Goal: Task Accomplishment & Management: Manage account settings

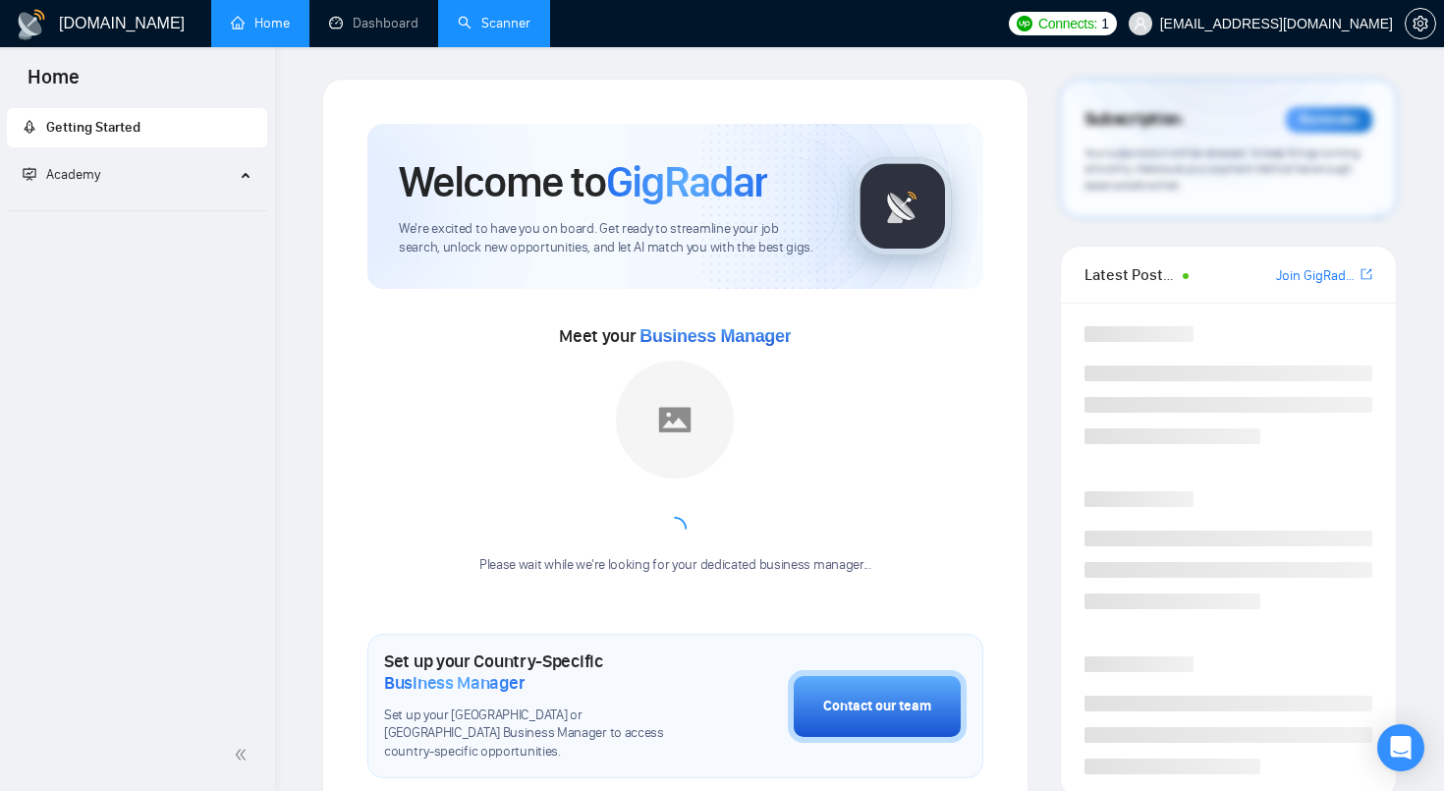
click at [488, 15] on link "Scanner" at bounding box center [494, 23] width 73 height 17
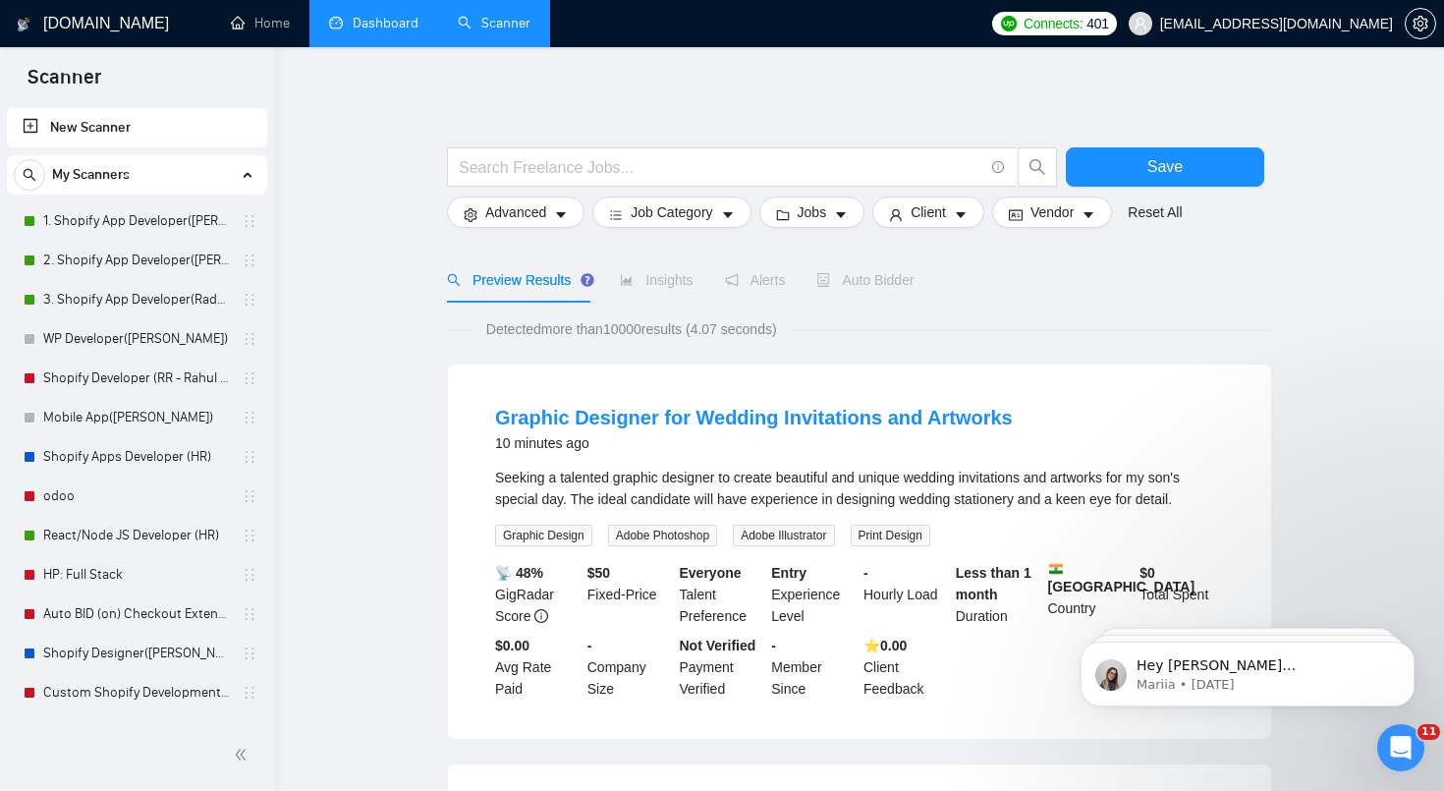
click at [386, 29] on link "Dashboard" at bounding box center [373, 23] width 89 height 17
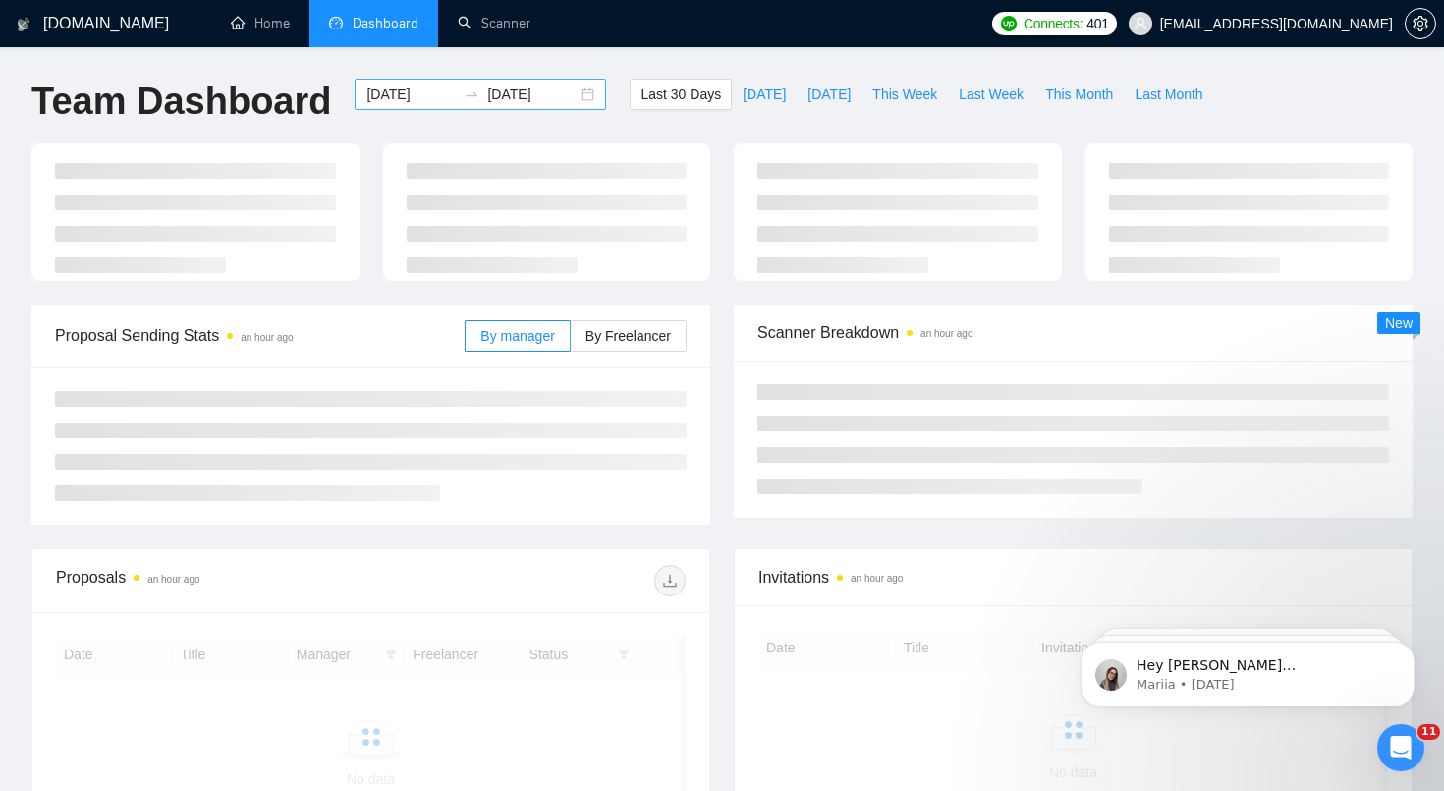
click at [576, 101] on div "[DATE] [DATE]" at bounding box center [481, 94] width 252 height 31
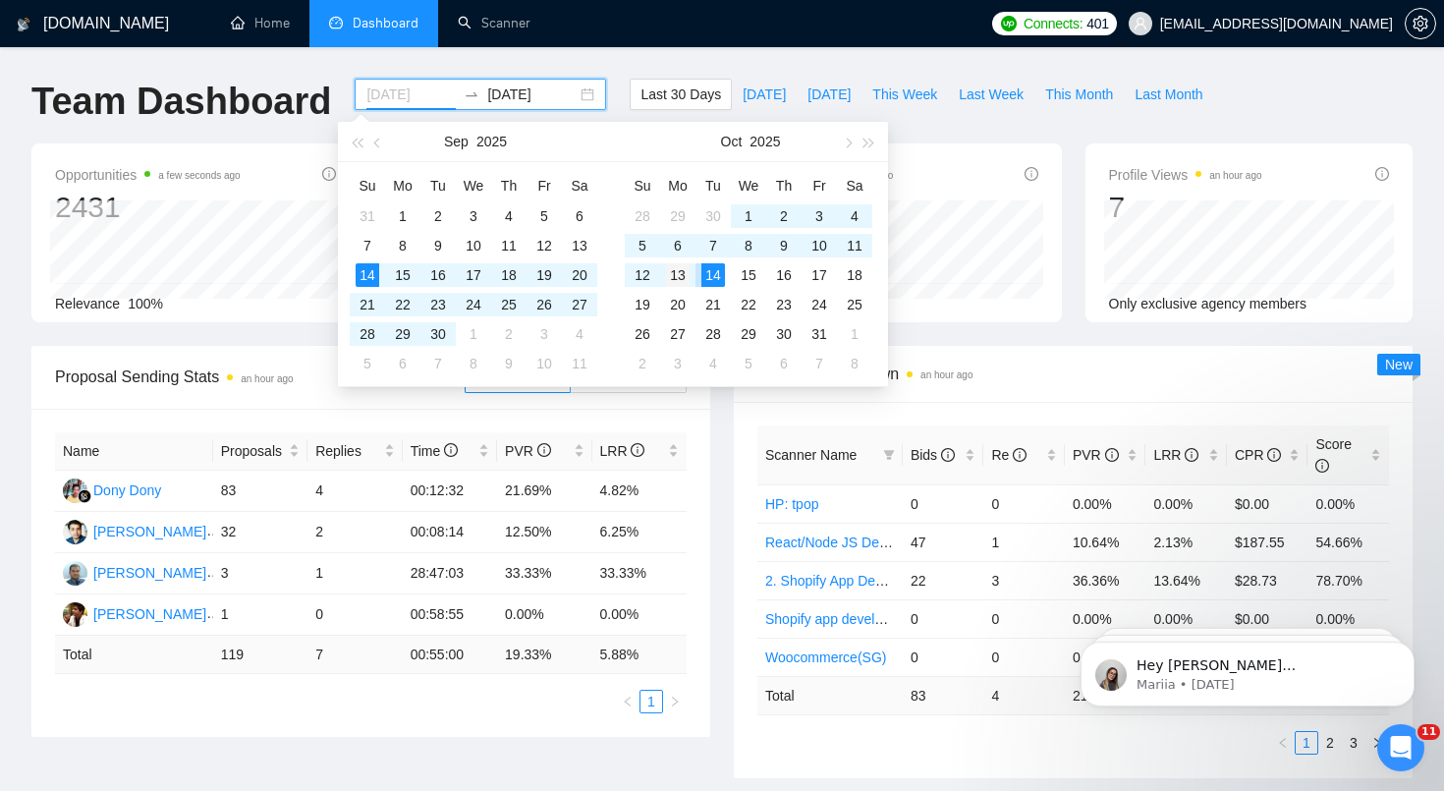
type input "[DATE]"
click at [675, 272] on div "13" at bounding box center [678, 275] width 24 height 24
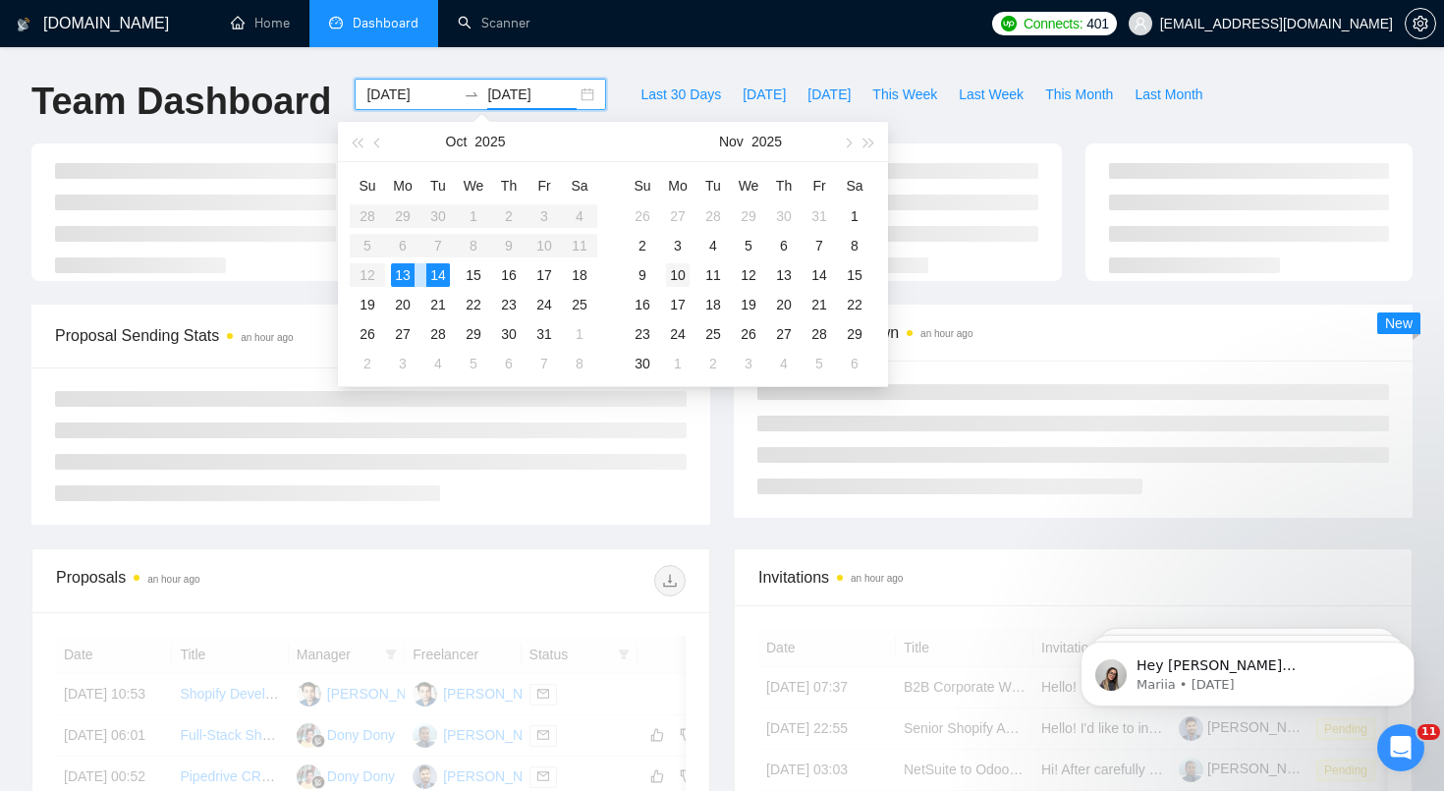
click at [675, 272] on div "10" at bounding box center [678, 275] width 24 height 24
type input "[DATE]"
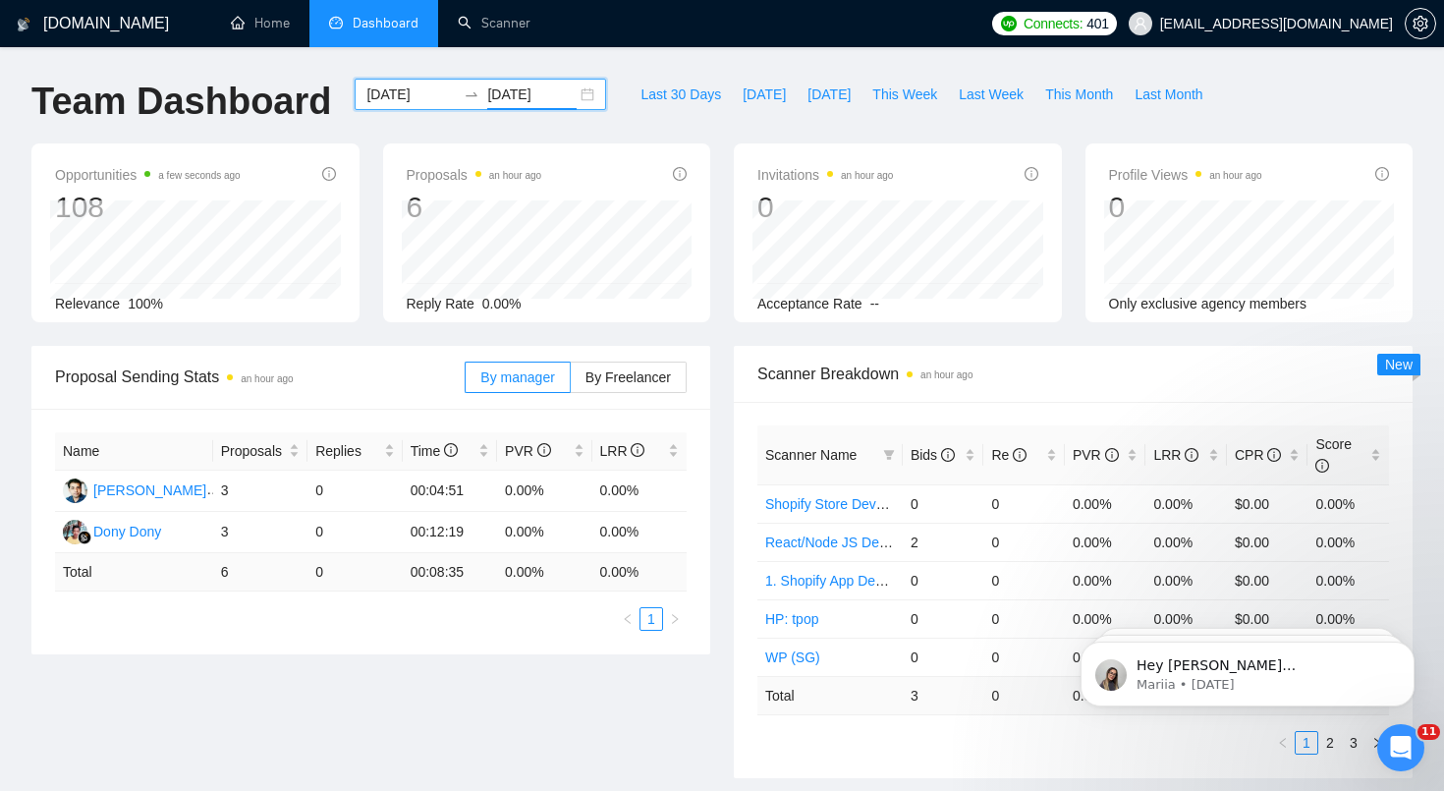
click at [577, 93] on div "[DATE] [DATE]" at bounding box center [481, 94] width 252 height 31
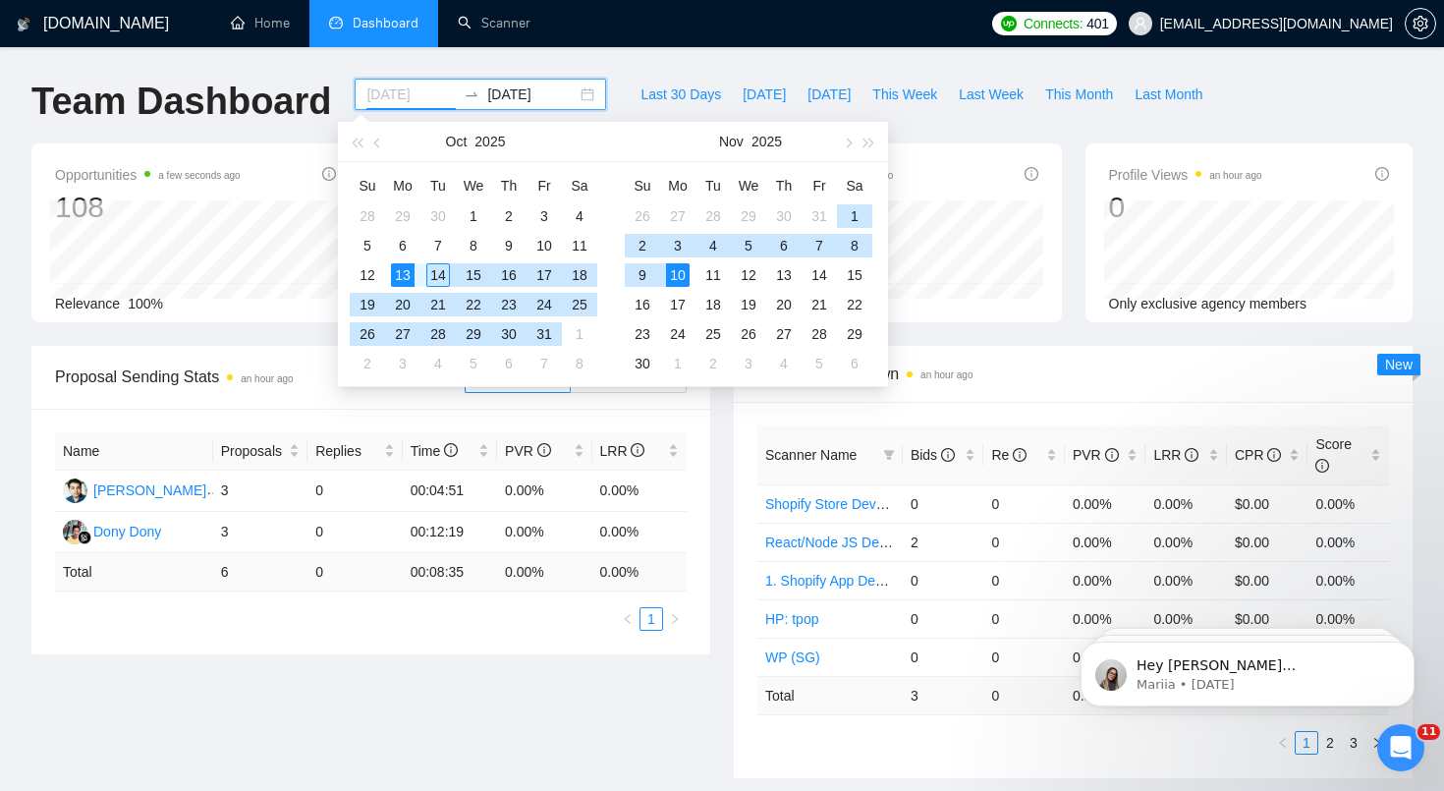
type input "[DATE]"
click at [403, 277] on div "13" at bounding box center [403, 275] width 24 height 24
type input "[DATE]"
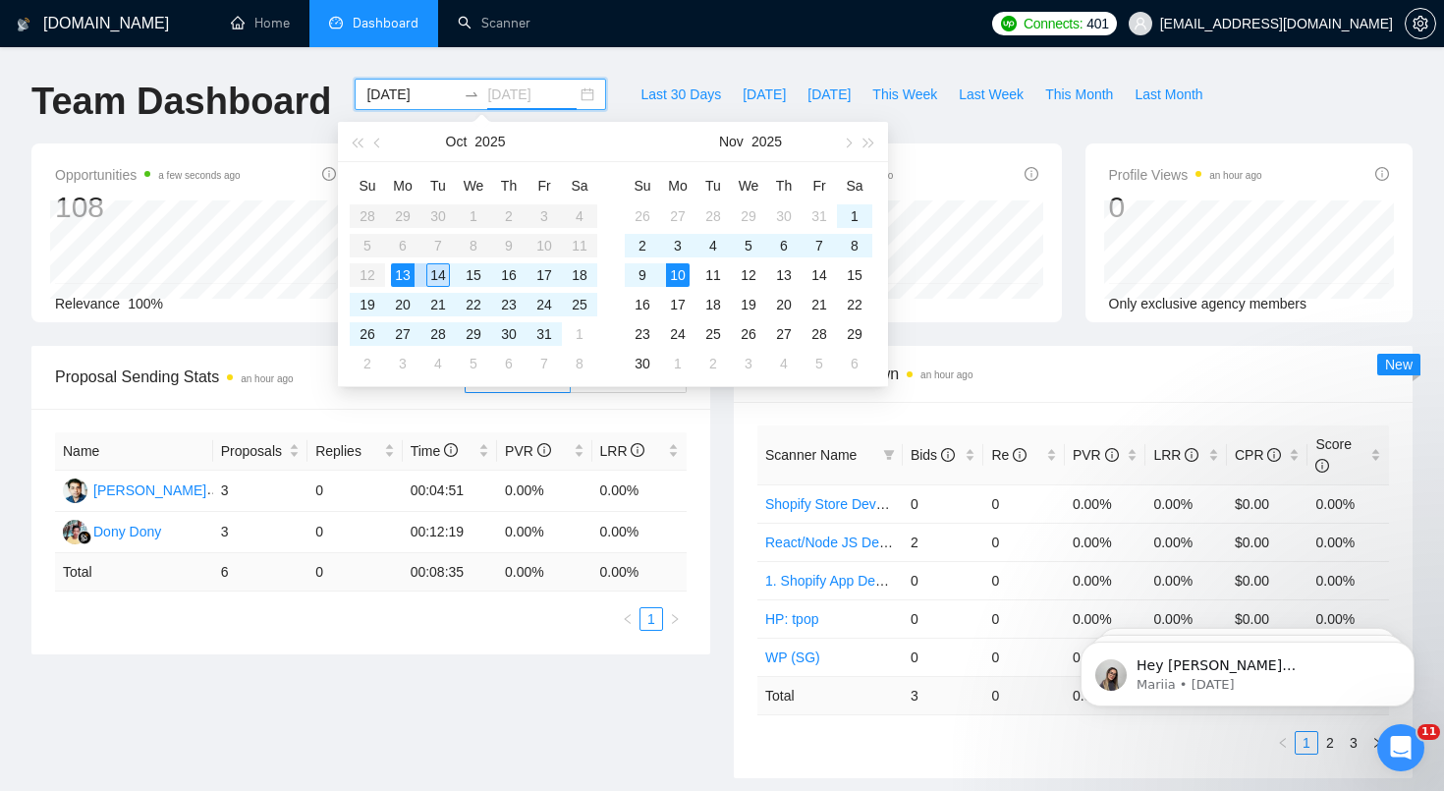
click at [437, 275] on div "14" at bounding box center [438, 275] width 24 height 24
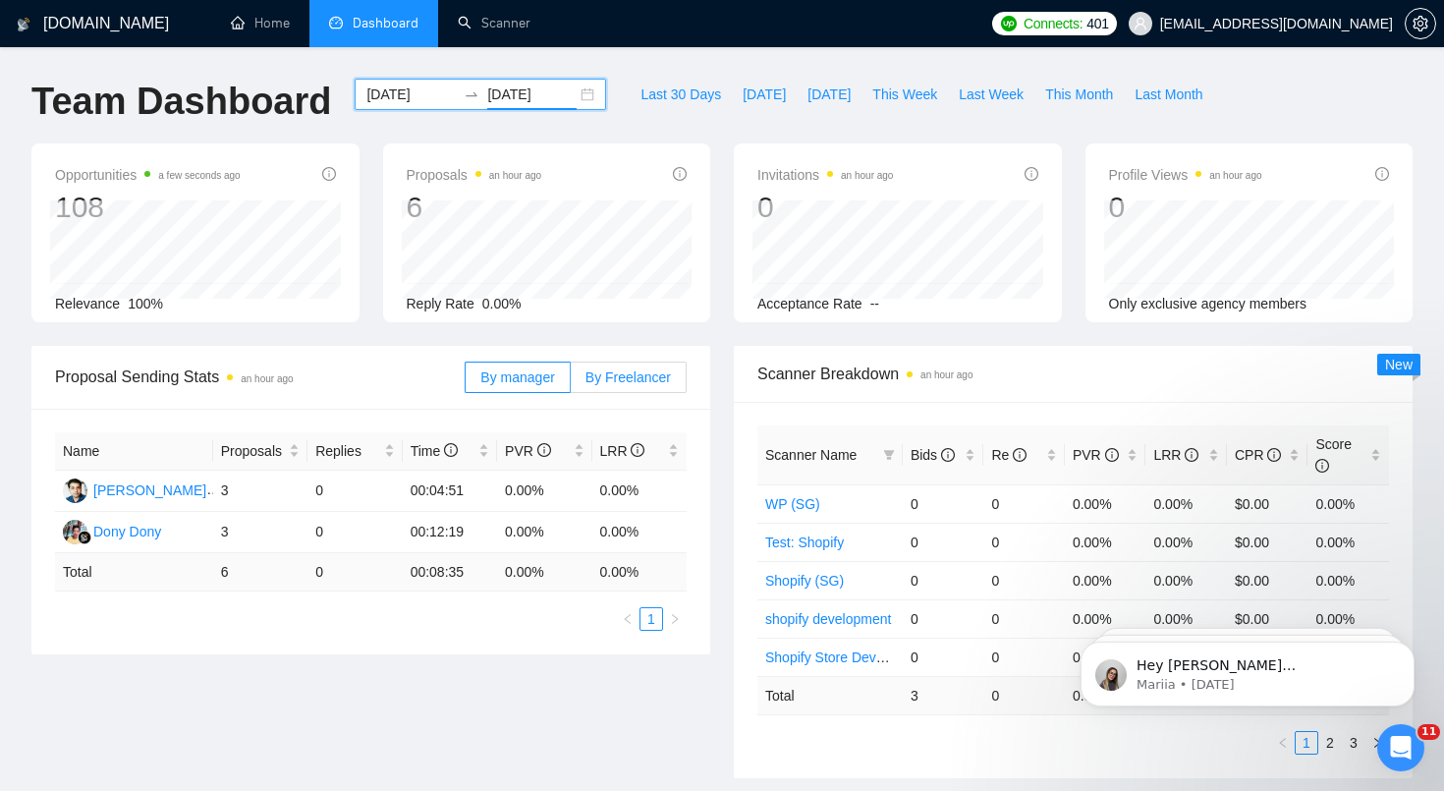
click at [636, 373] on span "By Freelancer" at bounding box center [628, 377] width 85 height 16
click at [571, 382] on input "By Freelancer" at bounding box center [571, 382] width 0 height 0
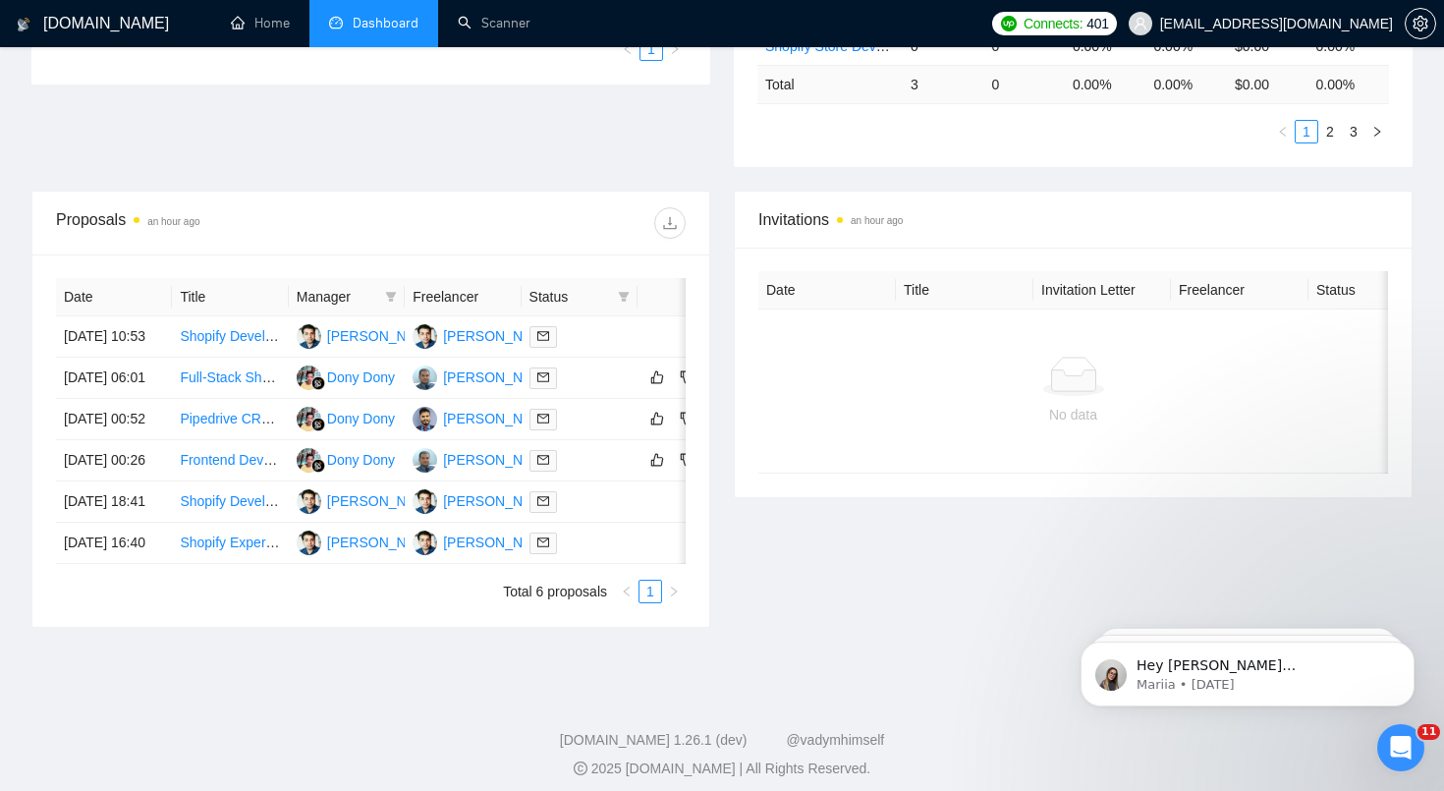
scroll to position [688, 0]
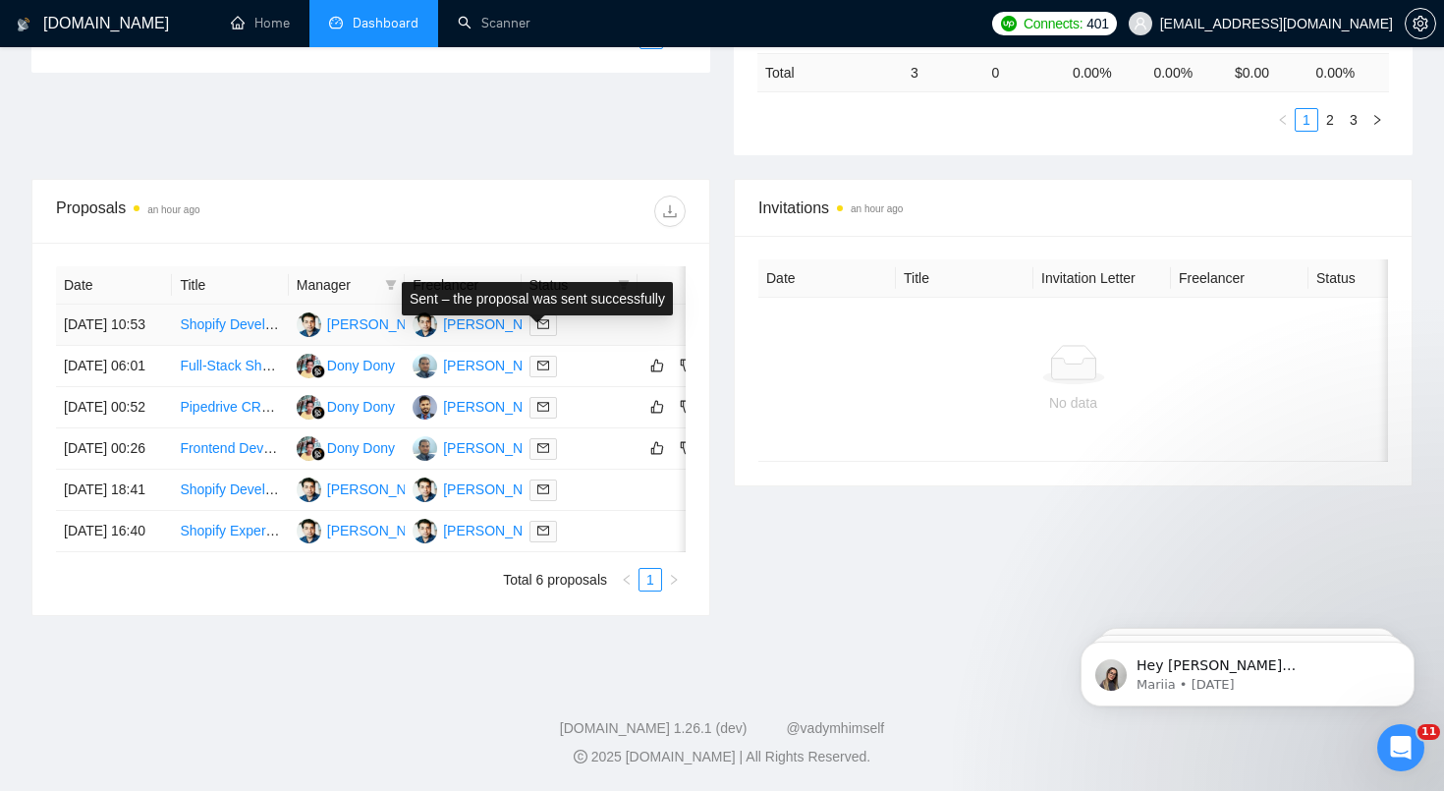
click at [546, 318] on icon "mail" at bounding box center [543, 324] width 12 height 12
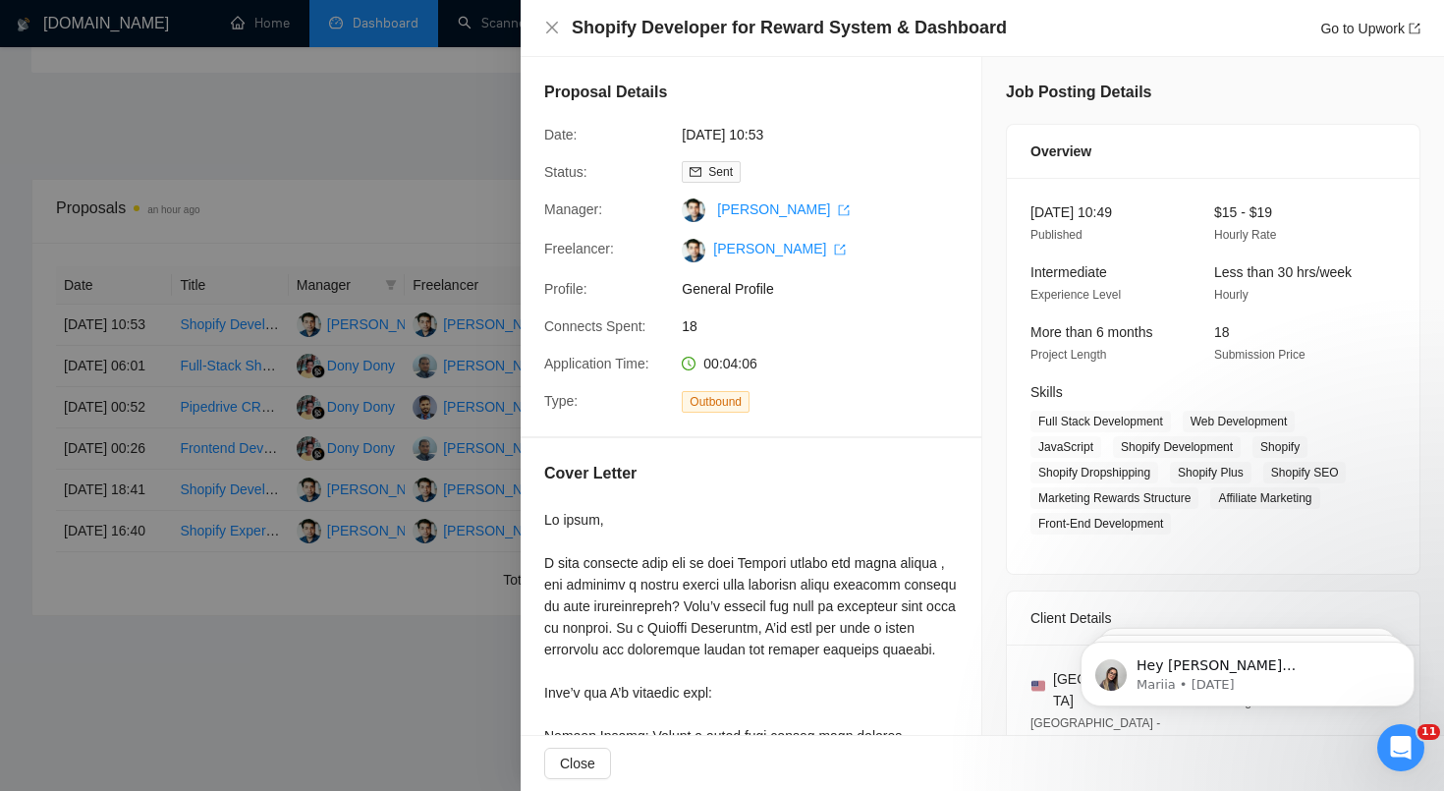
click at [471, 429] on div at bounding box center [722, 395] width 1444 height 791
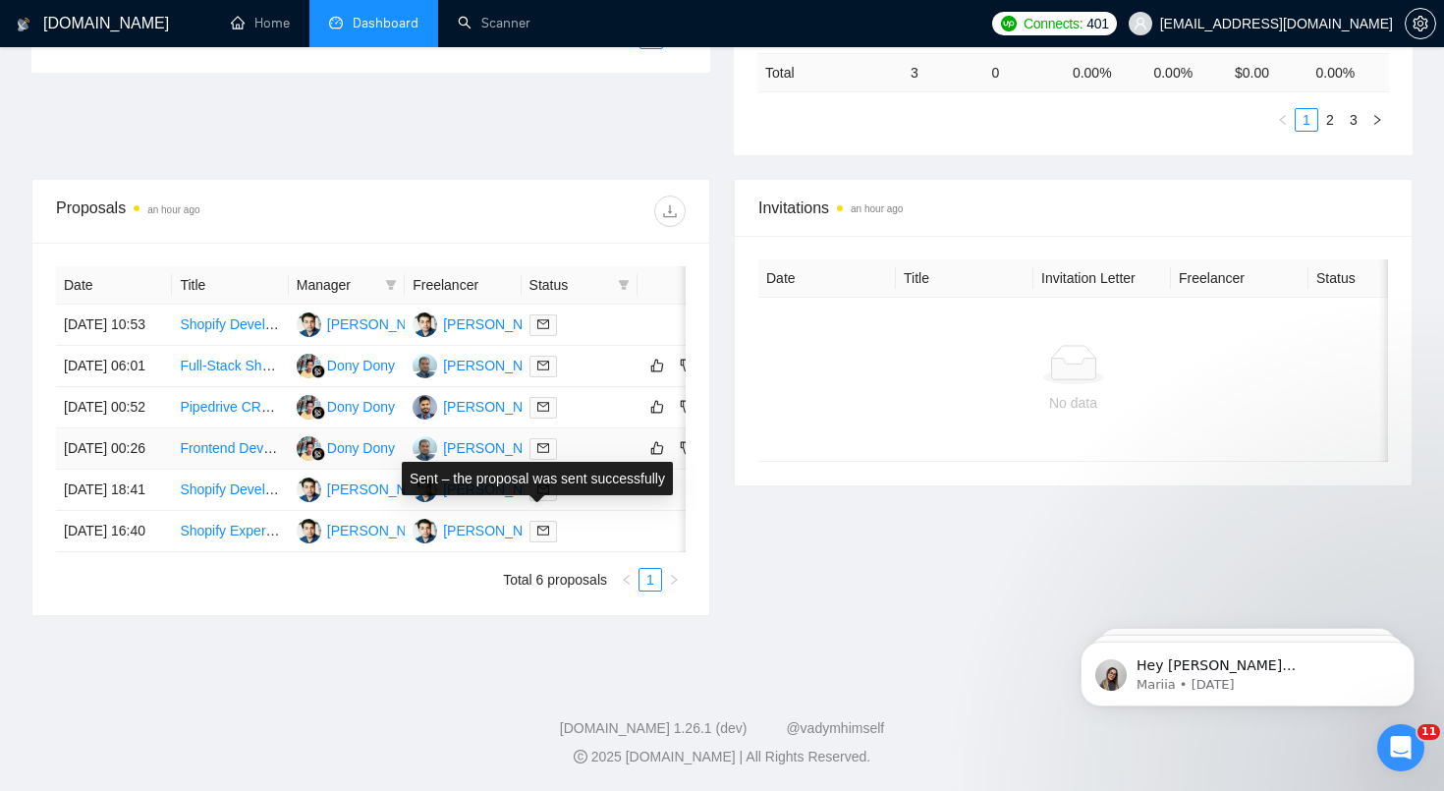
click at [545, 449] on icon "mail" at bounding box center [543, 448] width 12 height 12
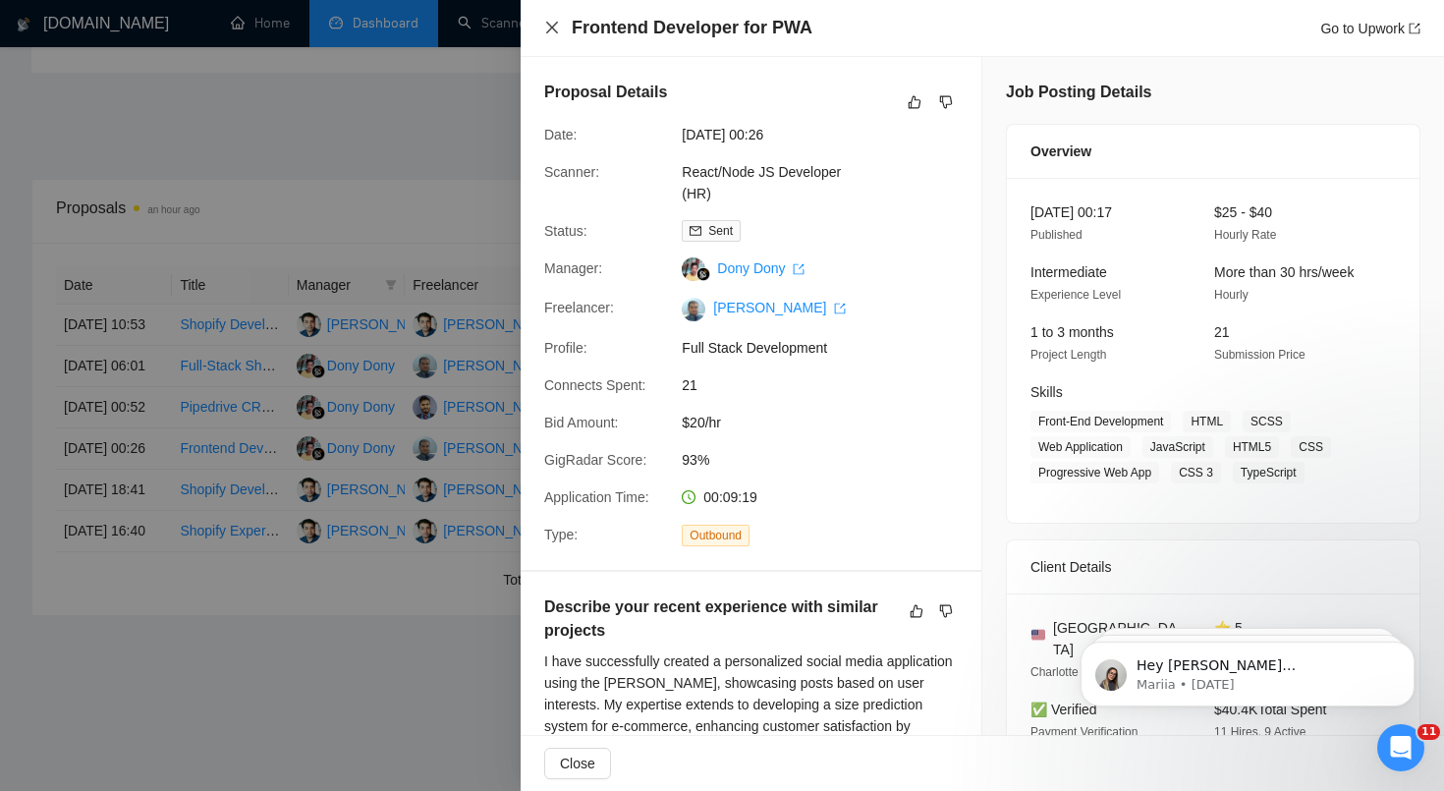
click at [551, 28] on icon "close" at bounding box center [552, 28] width 12 height 12
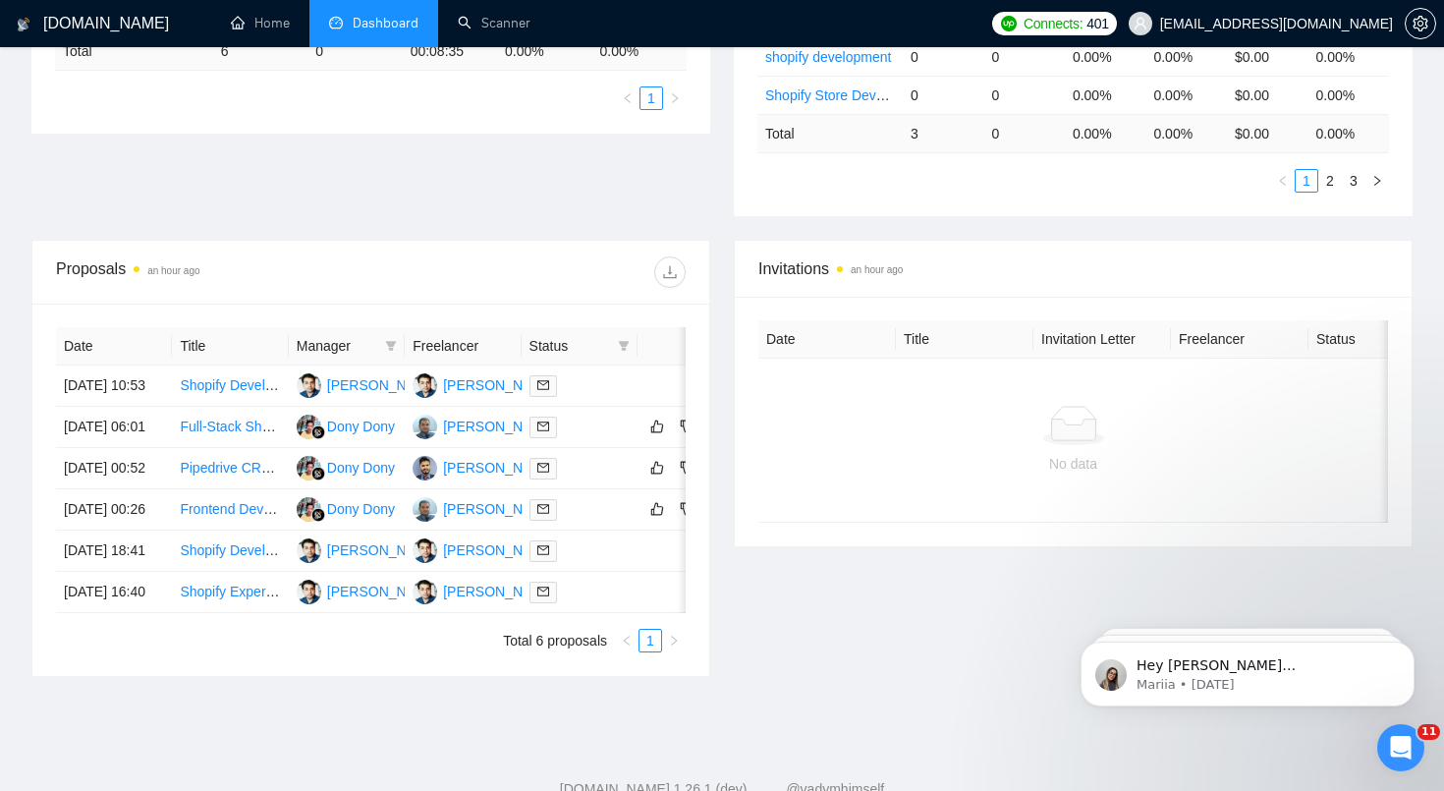
scroll to position [409, 0]
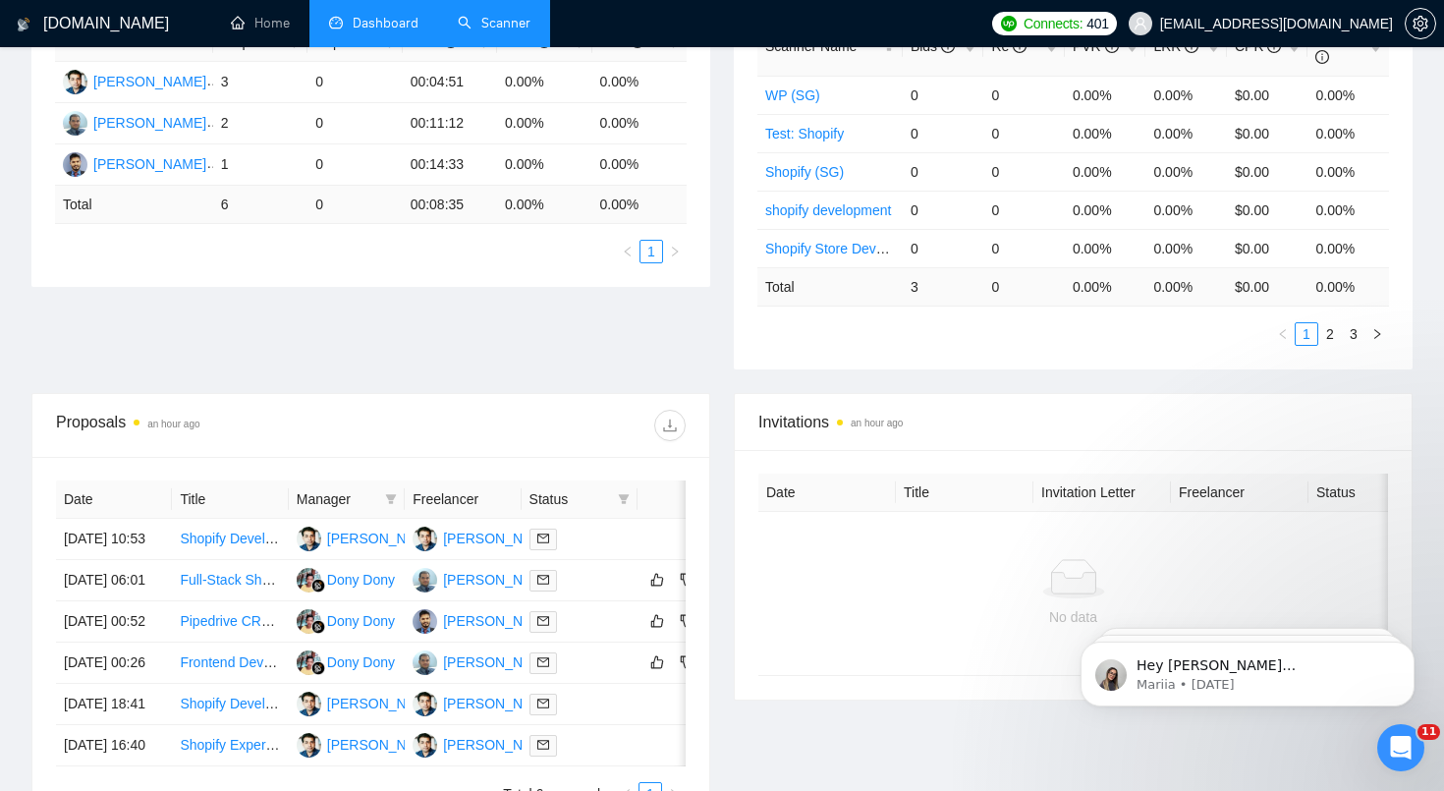
click at [506, 22] on link "Scanner" at bounding box center [494, 23] width 73 height 17
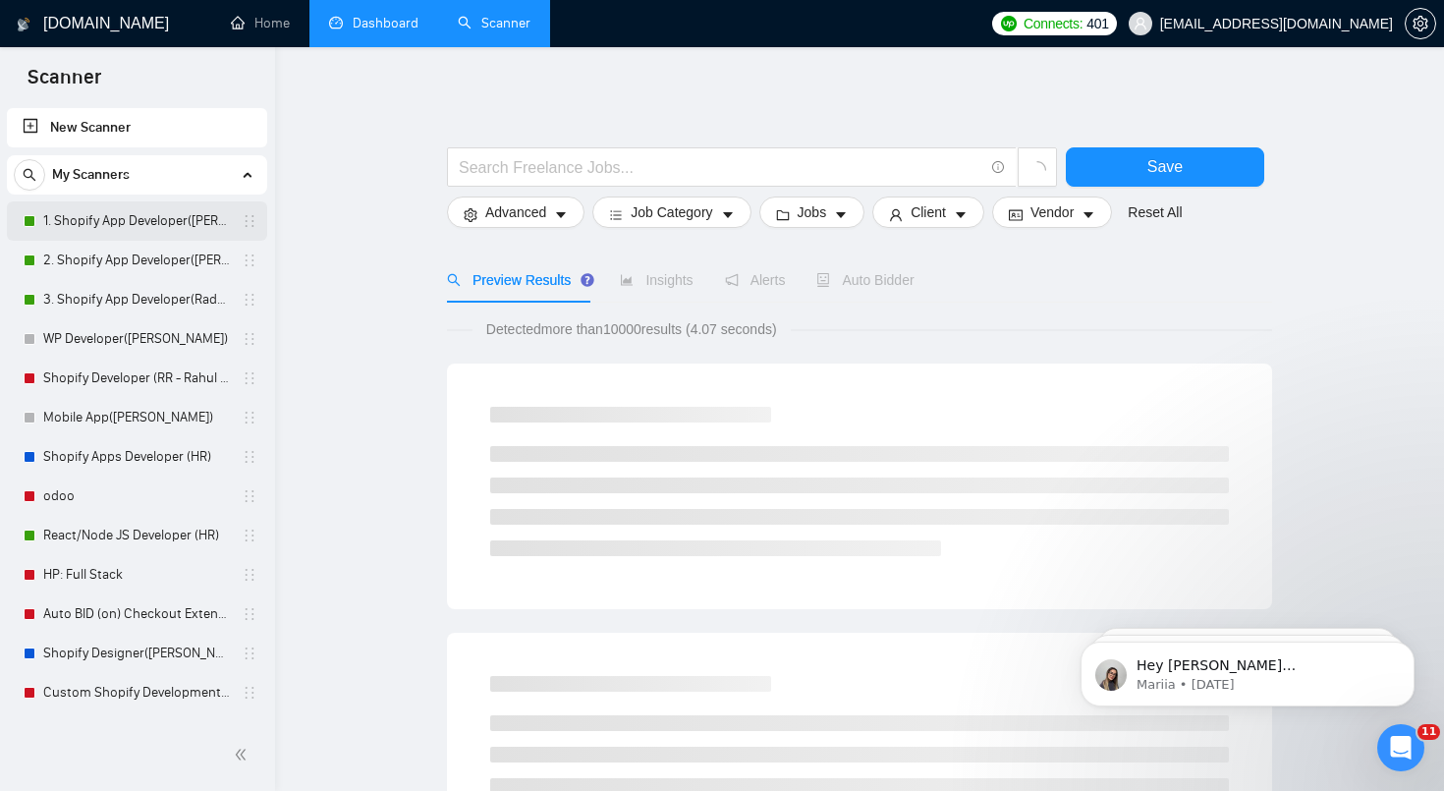
click at [149, 218] on link "1. Shopify App Developer([PERSON_NAME])" at bounding box center [136, 220] width 187 height 39
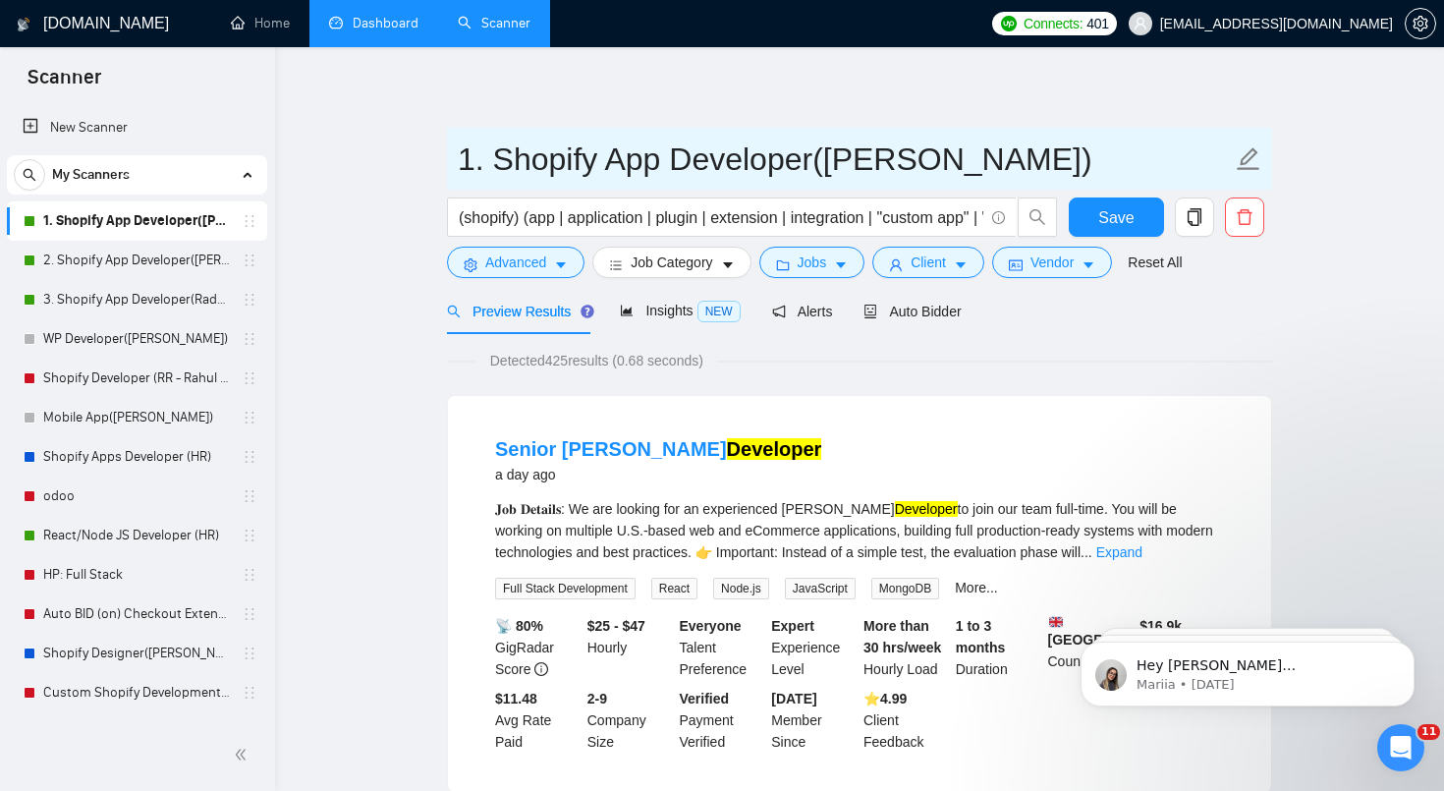
click at [803, 161] on input "1. Shopify App Developer([PERSON_NAME])" at bounding box center [845, 159] width 774 height 49
drag, startPoint x: 809, startPoint y: 163, endPoint x: 498, endPoint y: 176, distance: 310.7
click at [498, 177] on input "1. Shopify App Developer([PERSON_NAME])" at bounding box center [845, 159] width 774 height 49
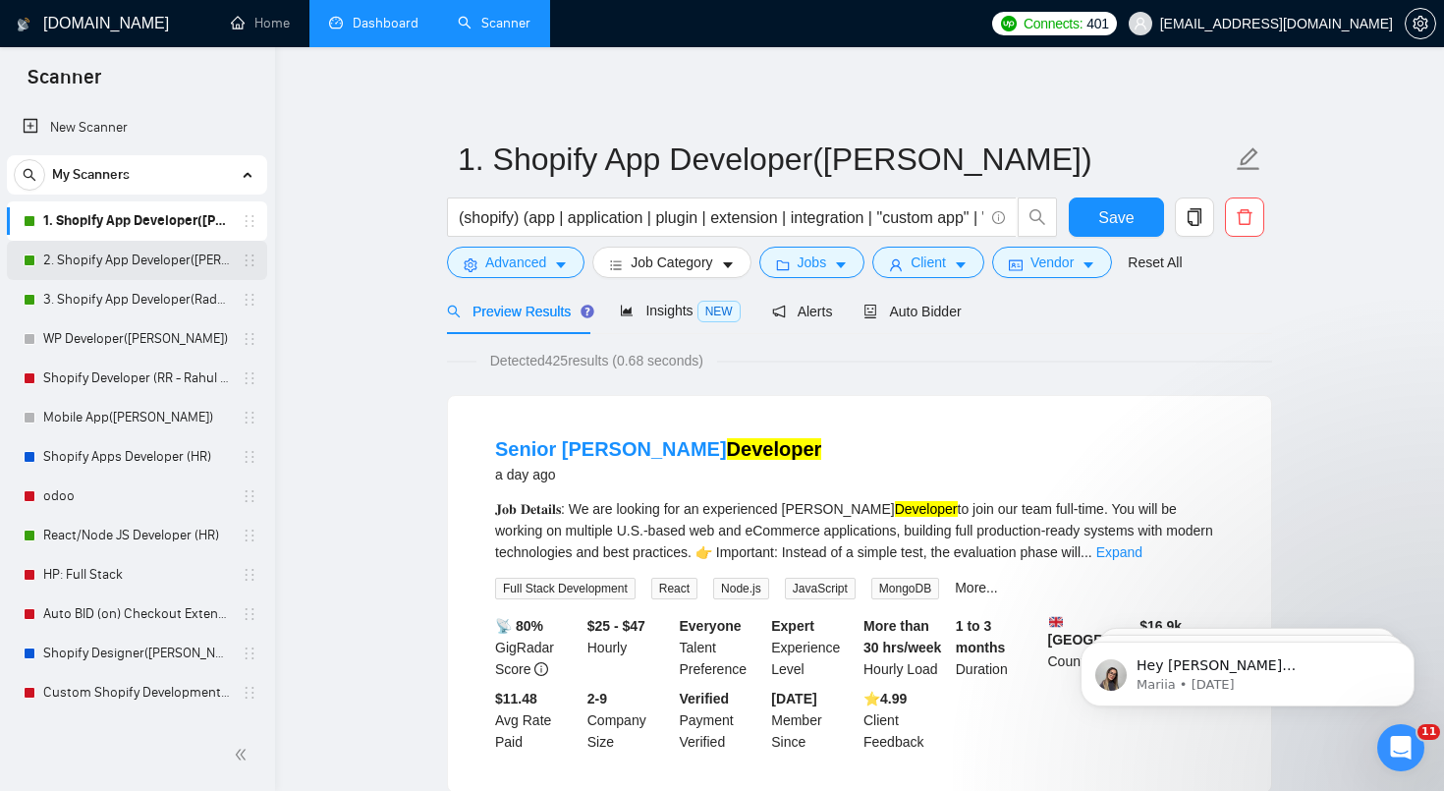
click at [162, 265] on link "2. Shopify App Developer([PERSON_NAME])" at bounding box center [136, 260] width 187 height 39
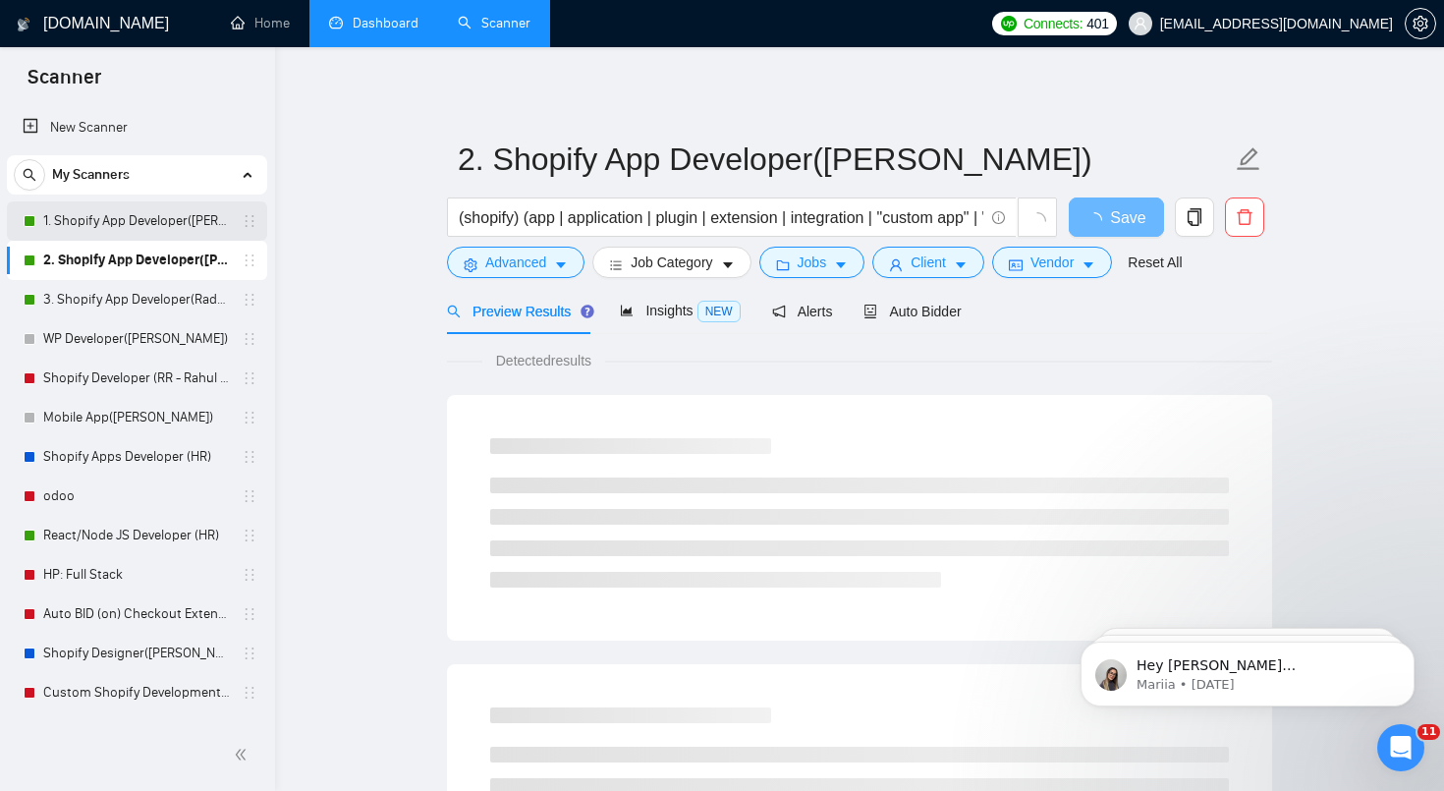
click at [152, 221] on link "1. Shopify App Developer([PERSON_NAME])" at bounding box center [136, 220] width 187 height 39
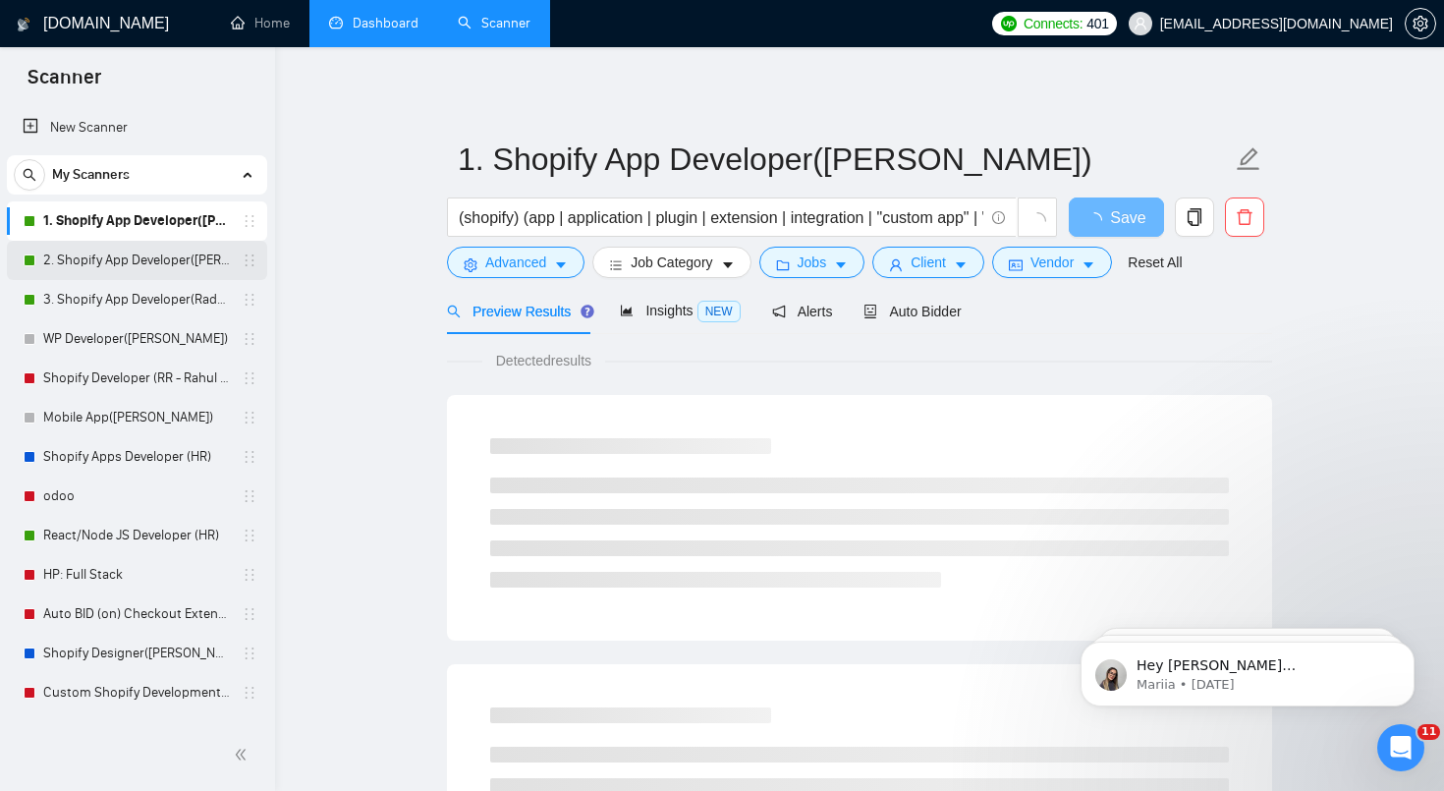
click at [147, 254] on link "2. Shopify App Developer([PERSON_NAME])" at bounding box center [136, 260] width 187 height 39
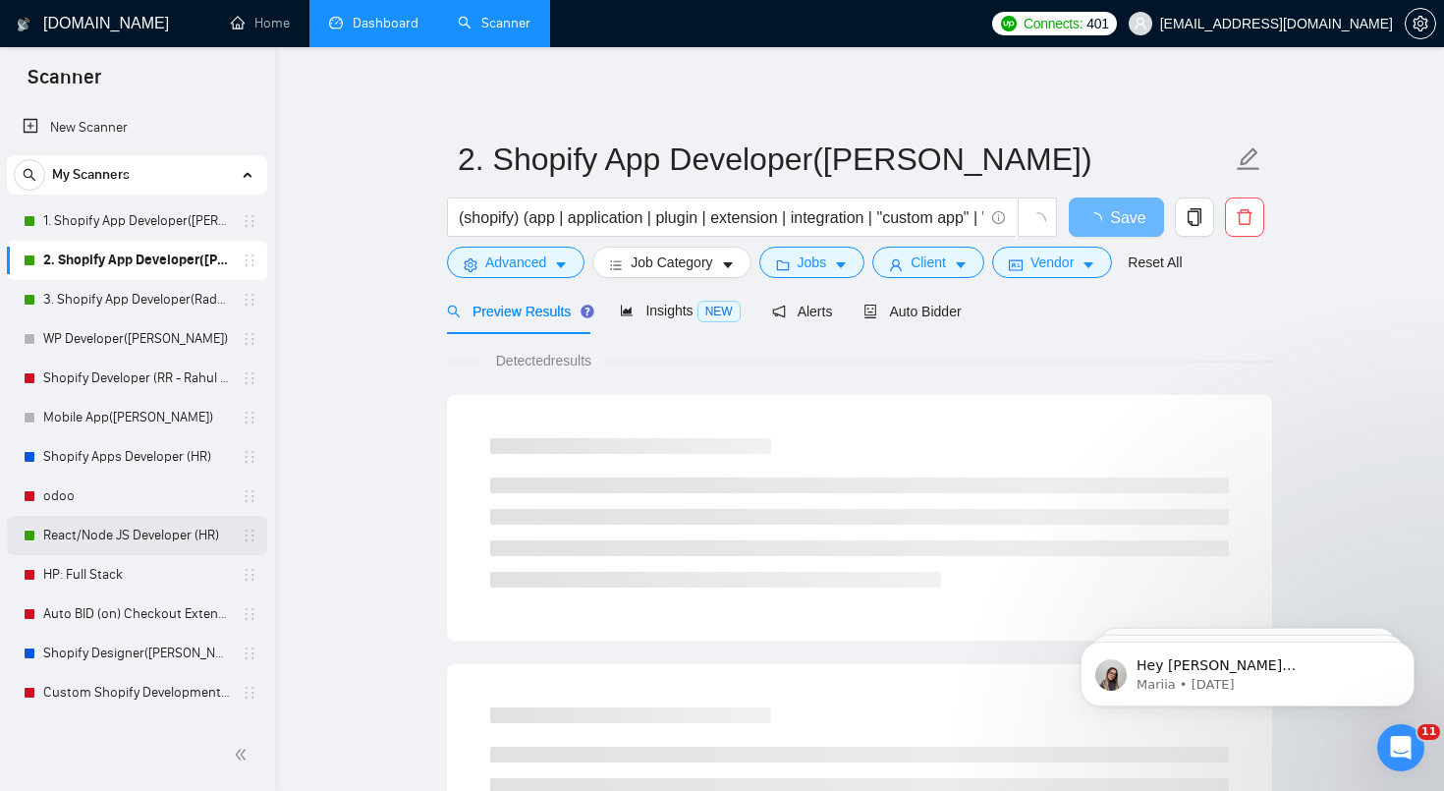
click at [121, 526] on link "React/Node JS Developer (HR)" at bounding box center [136, 535] width 187 height 39
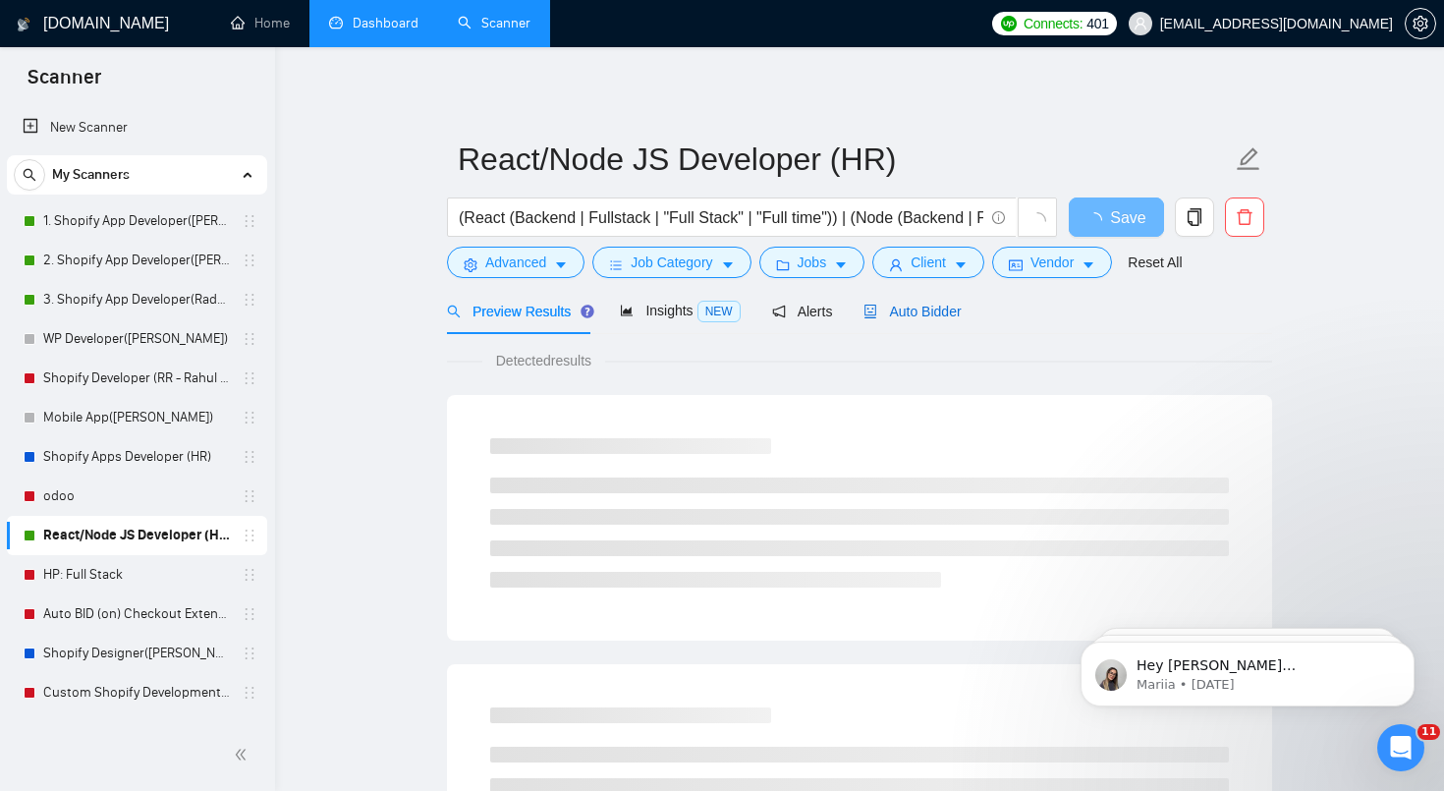
click at [900, 308] on span "Auto Bidder" at bounding box center [912, 312] width 97 height 16
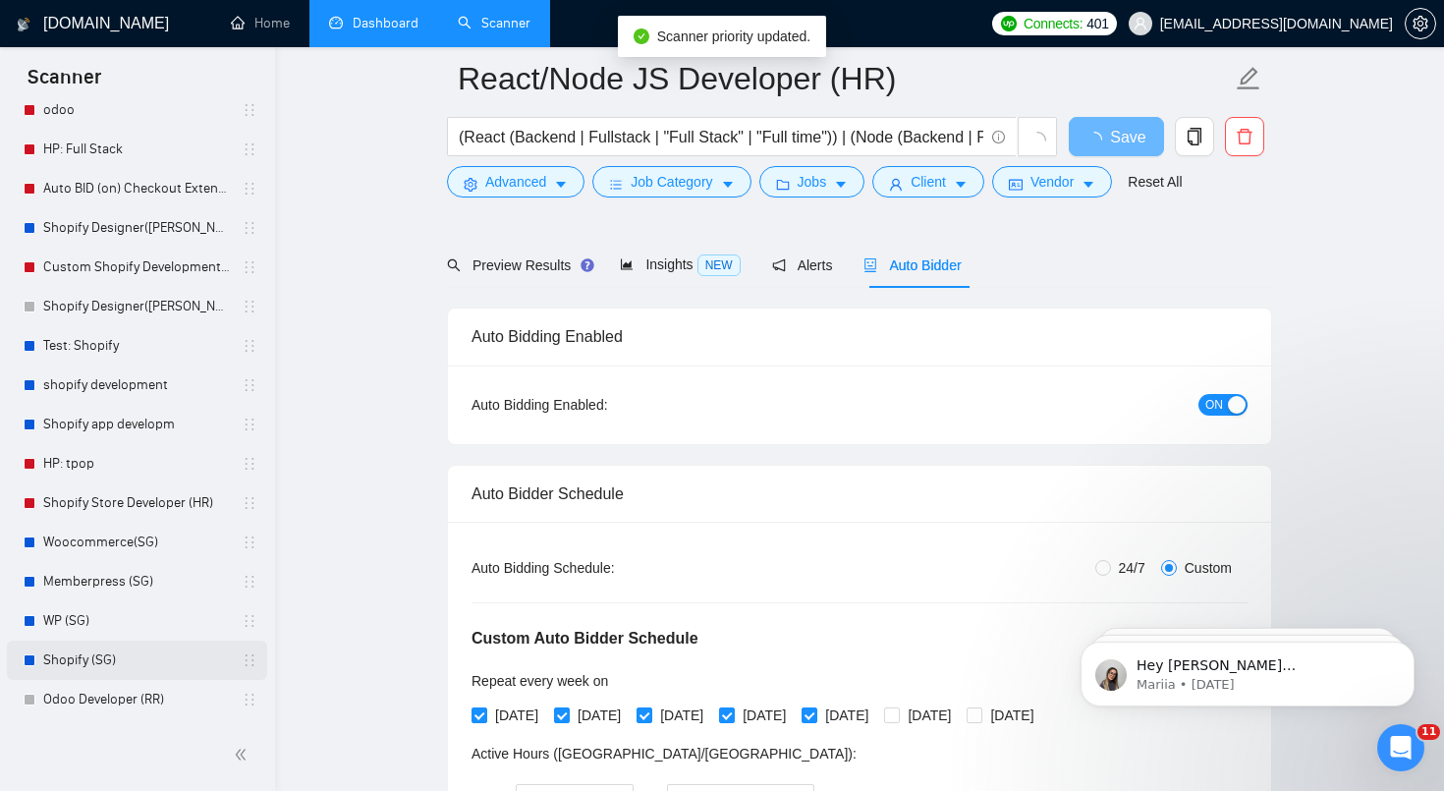
scroll to position [96, 0]
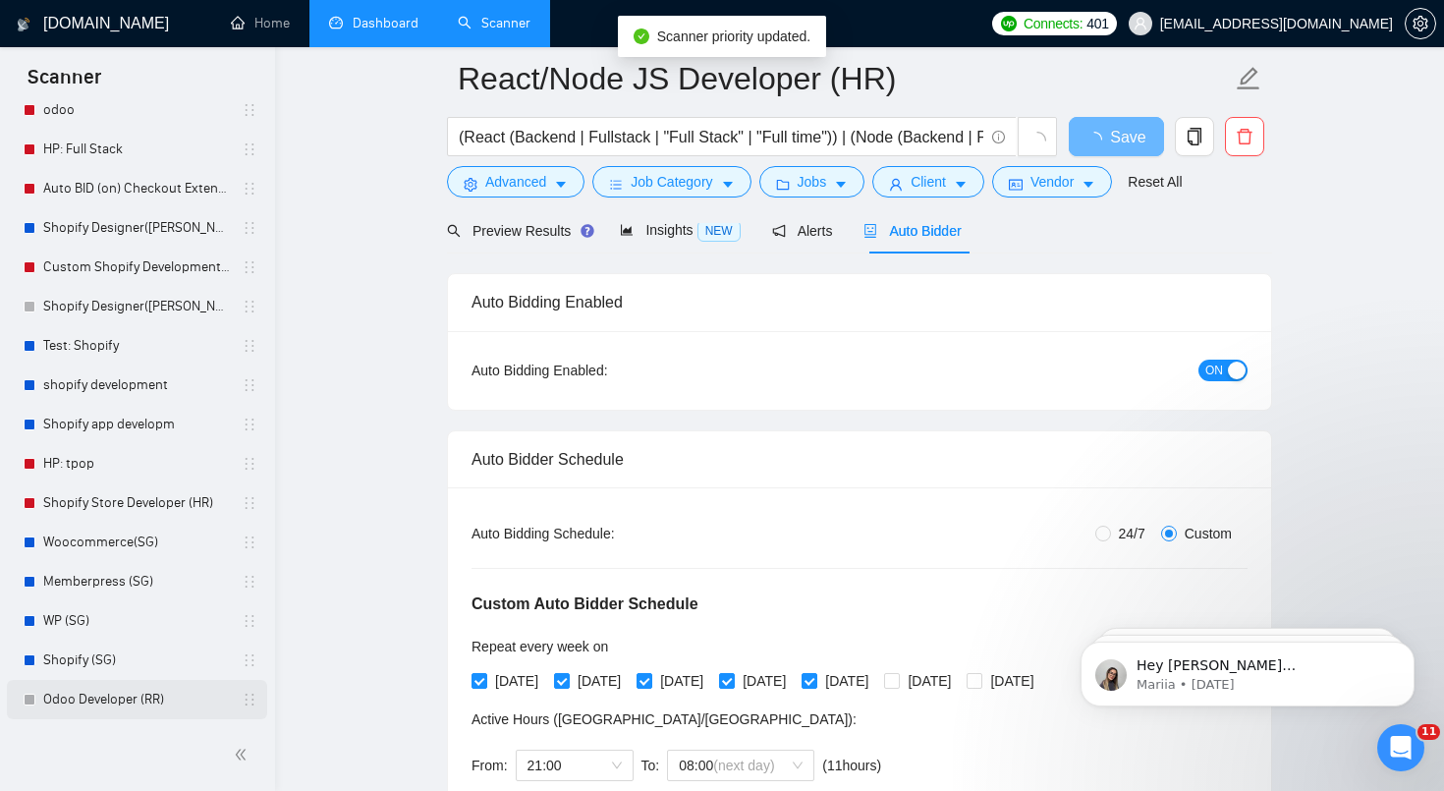
click at [121, 702] on link "Odoo Developer (RR)" at bounding box center [136, 699] width 187 height 39
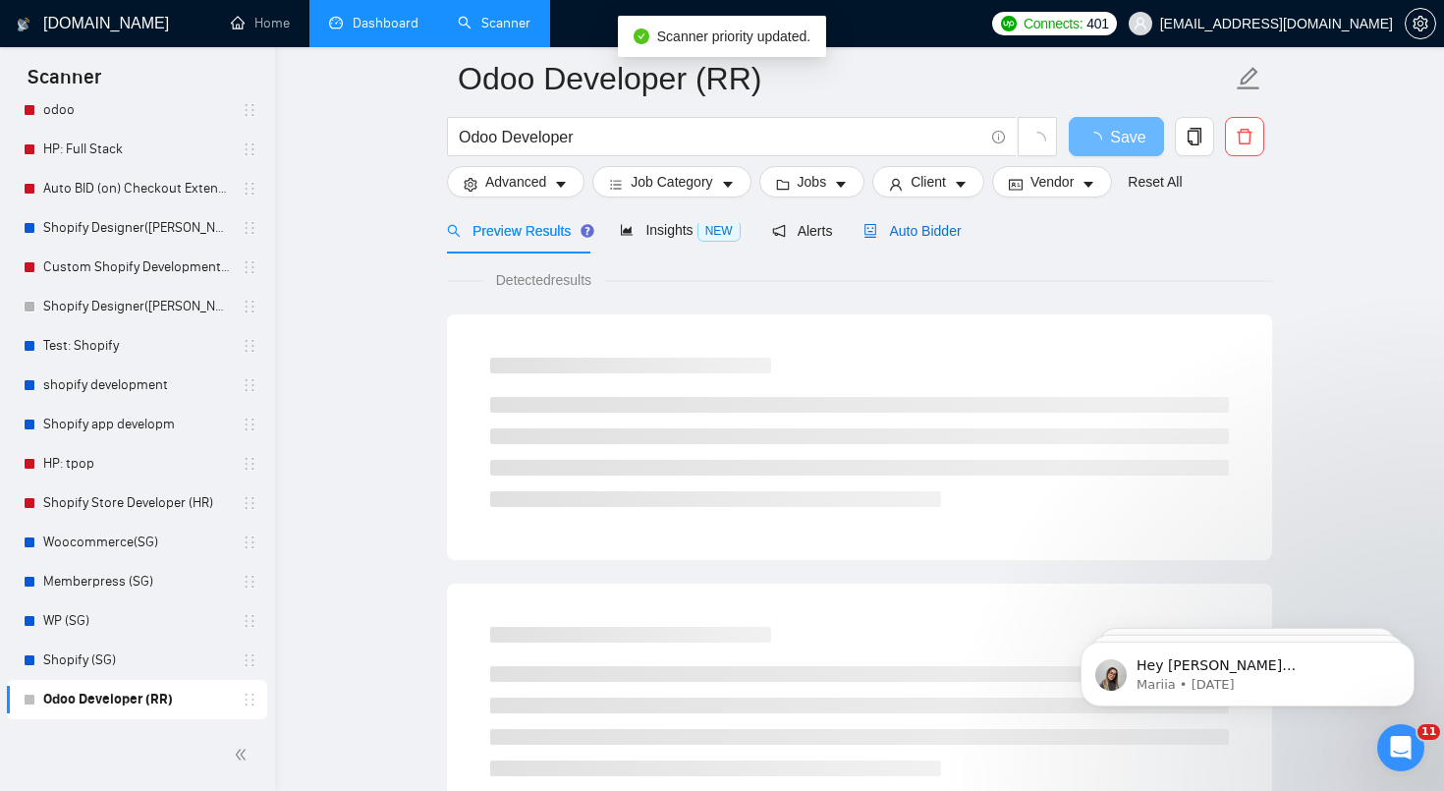
click at [910, 231] on span "Auto Bidder" at bounding box center [912, 231] width 97 height 16
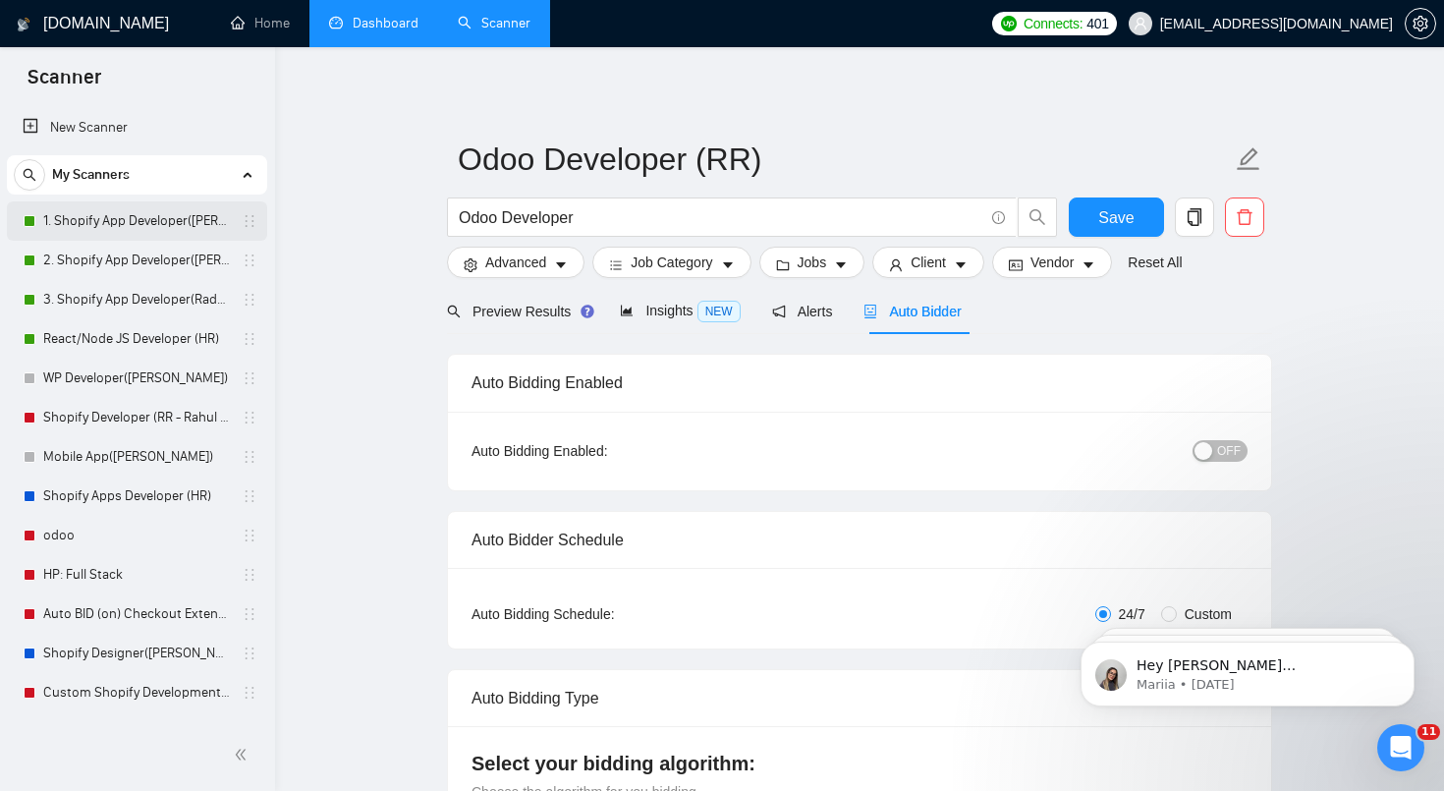
click at [117, 237] on link "1. Shopify App Developer([PERSON_NAME])" at bounding box center [136, 220] width 187 height 39
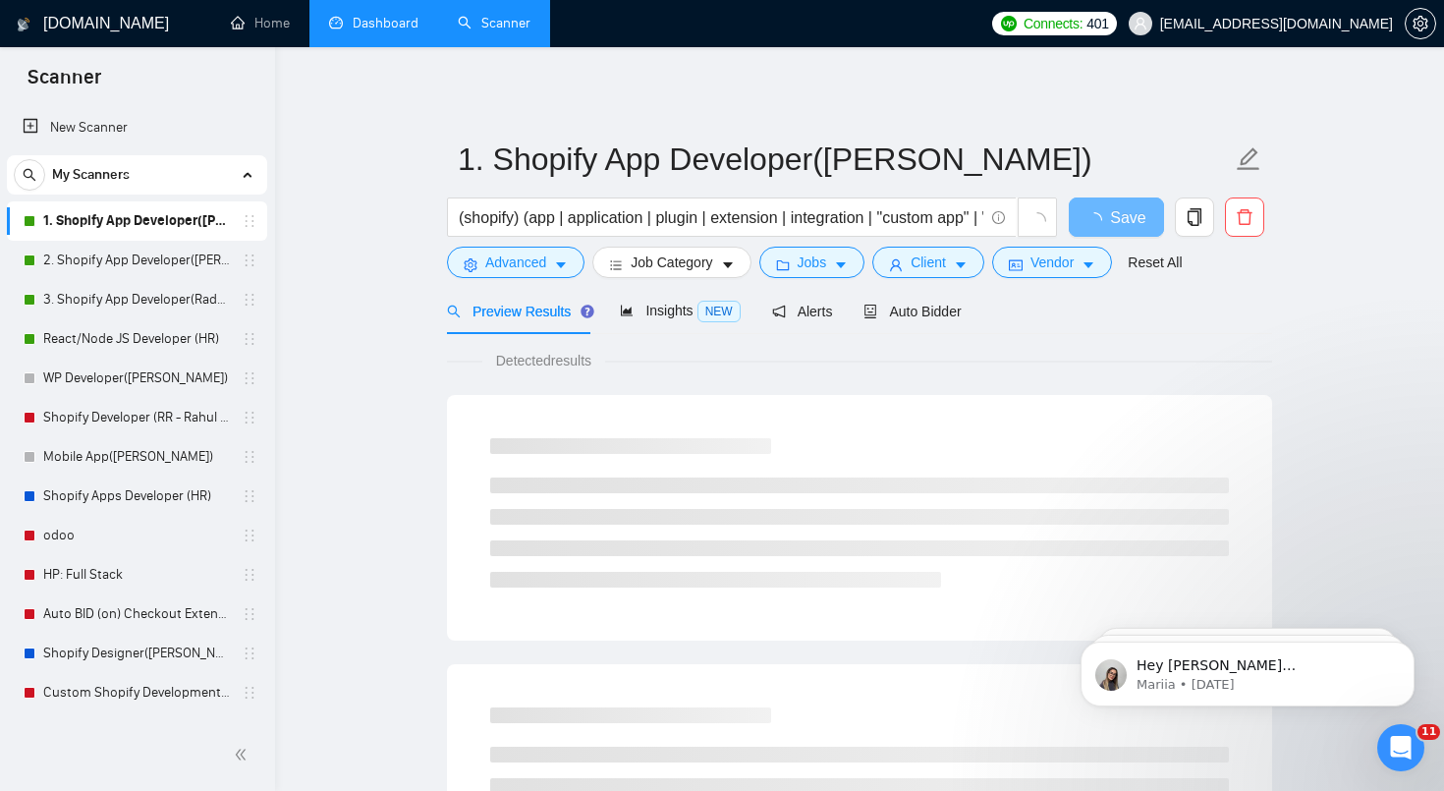
click at [117, 237] on link "1. Shopify App Developer([PERSON_NAME])" at bounding box center [136, 220] width 187 height 39
click at [894, 318] on div "Auto Bidder" at bounding box center [912, 312] width 97 height 22
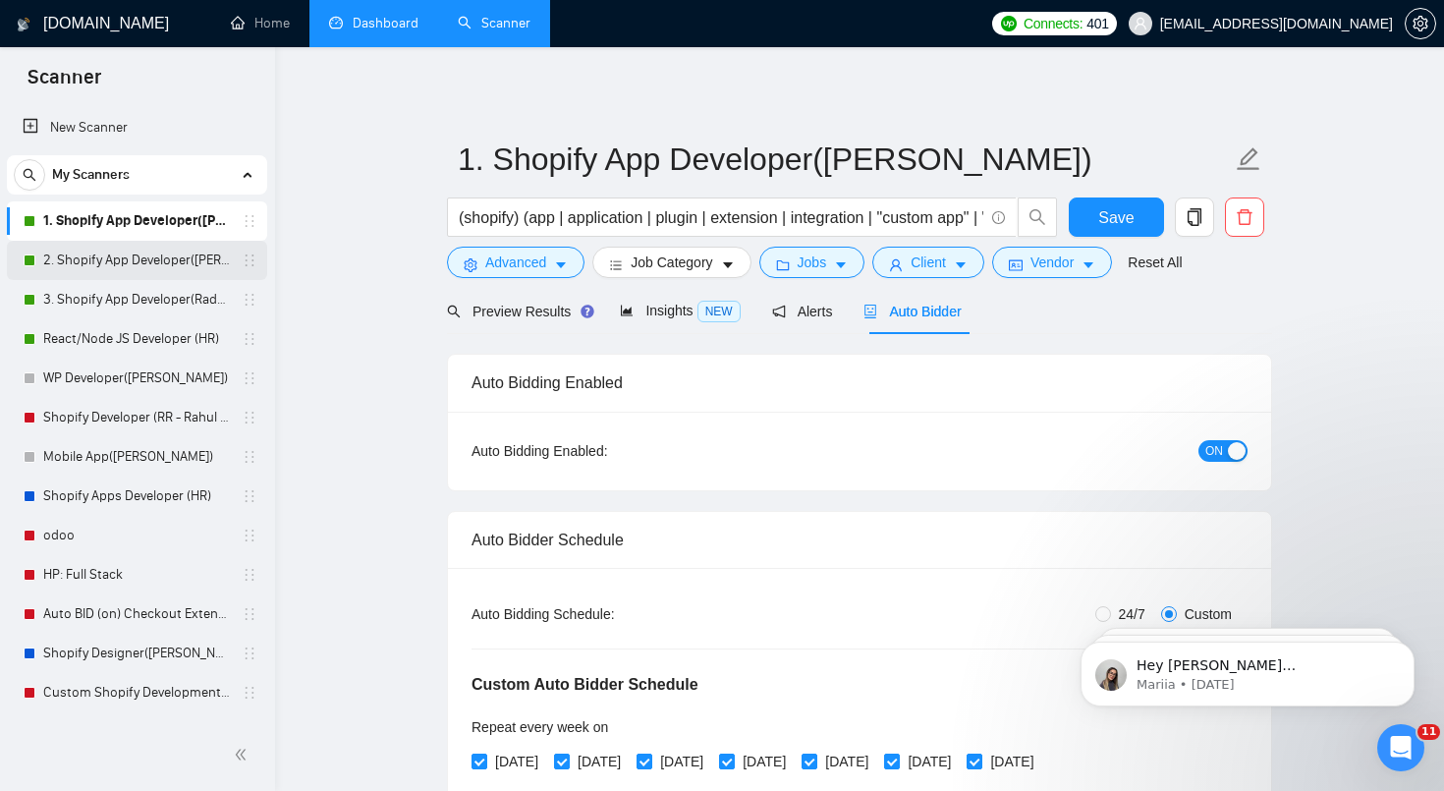
click at [182, 255] on link "2. Shopify App Developer([PERSON_NAME])" at bounding box center [136, 260] width 187 height 39
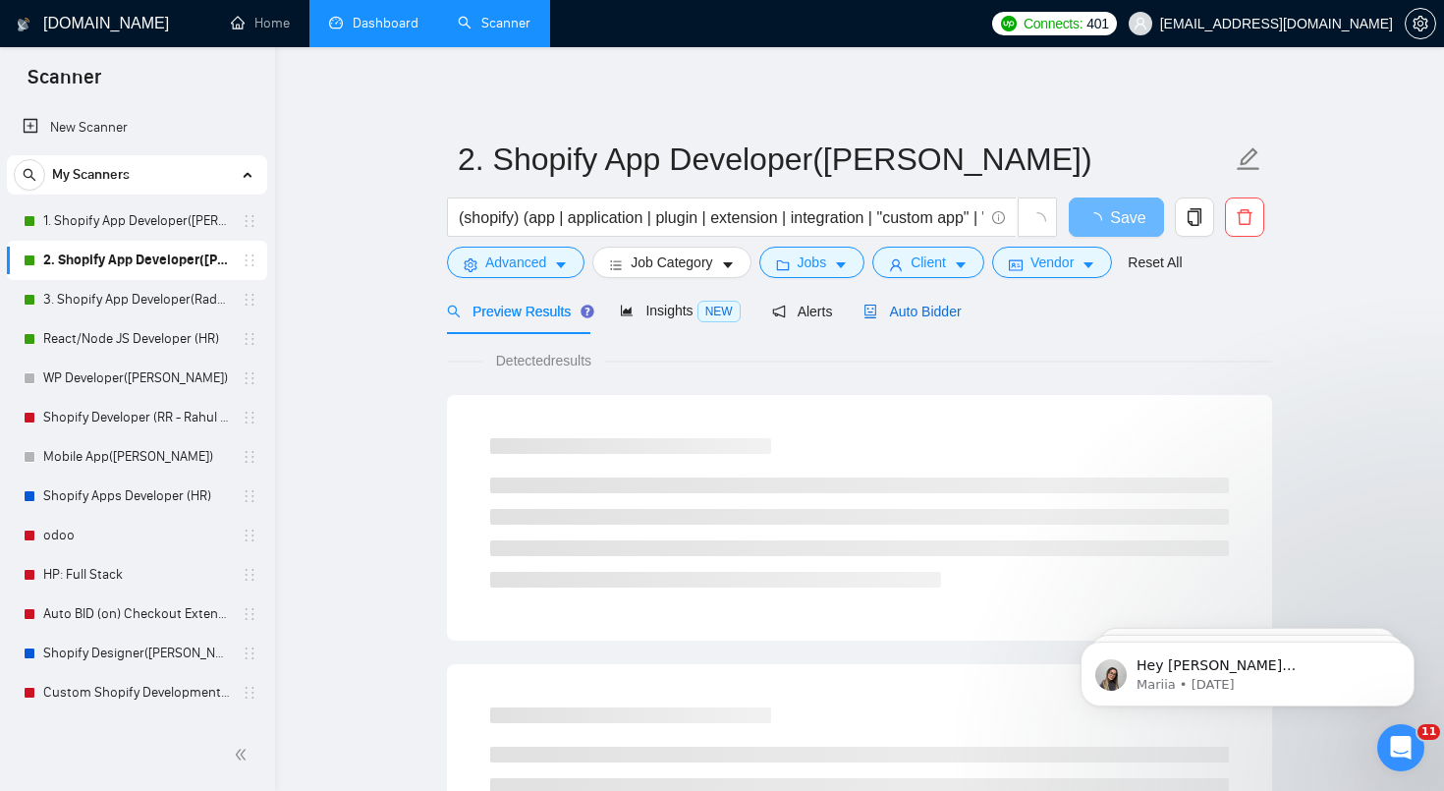
click at [959, 316] on span "Auto Bidder" at bounding box center [912, 312] width 97 height 16
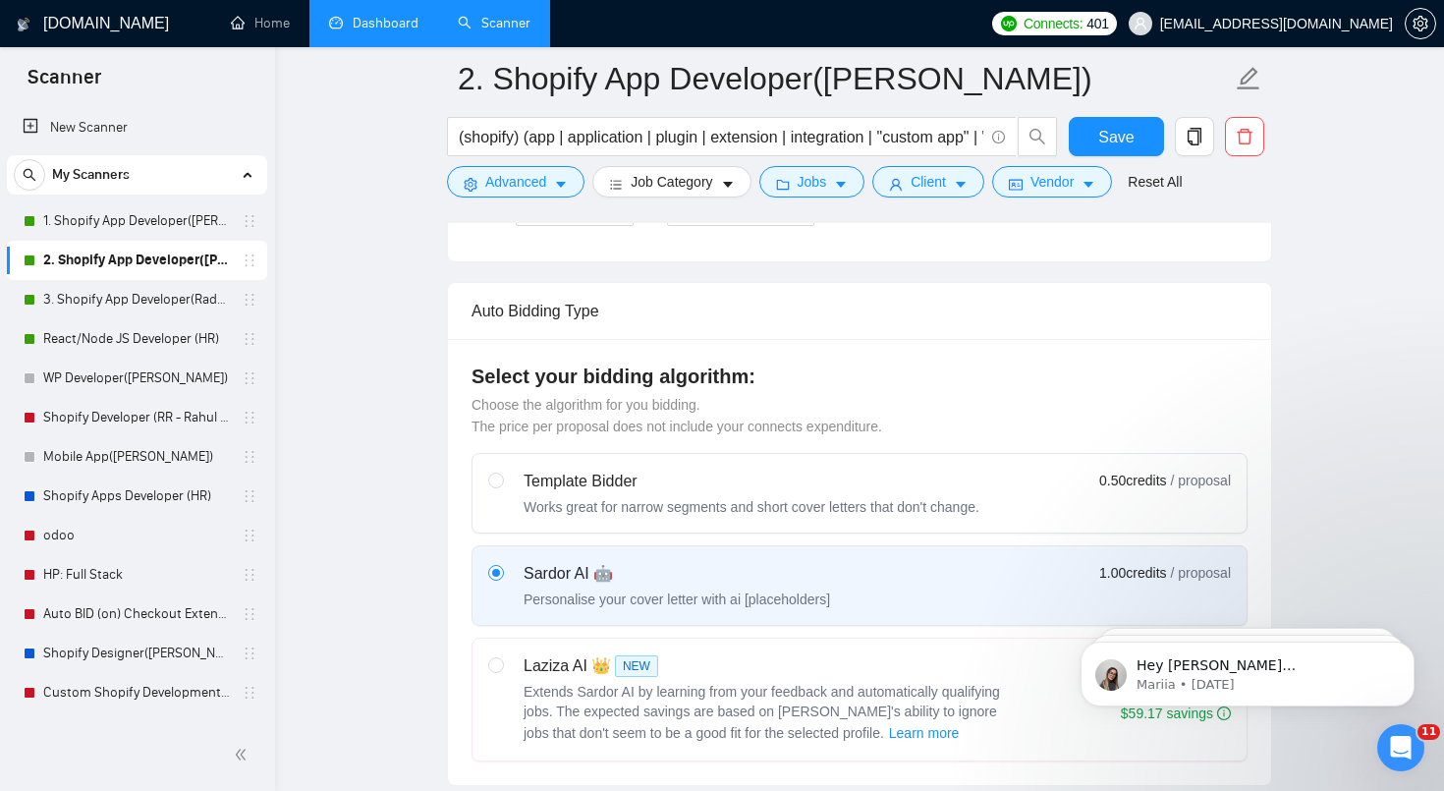
scroll to position [1194, 0]
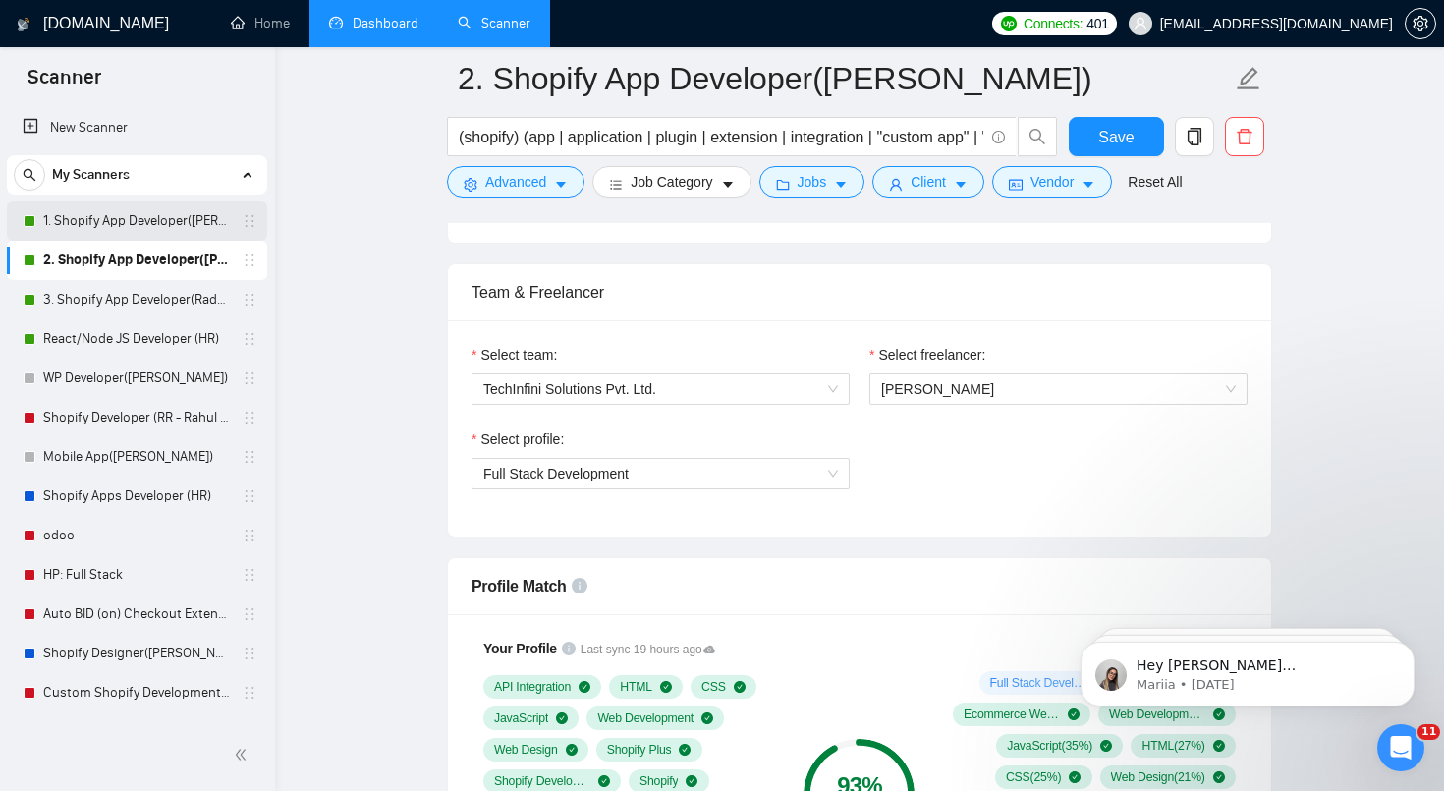
click at [168, 217] on link "1. Shopify App Developer([PERSON_NAME])" at bounding box center [136, 220] width 187 height 39
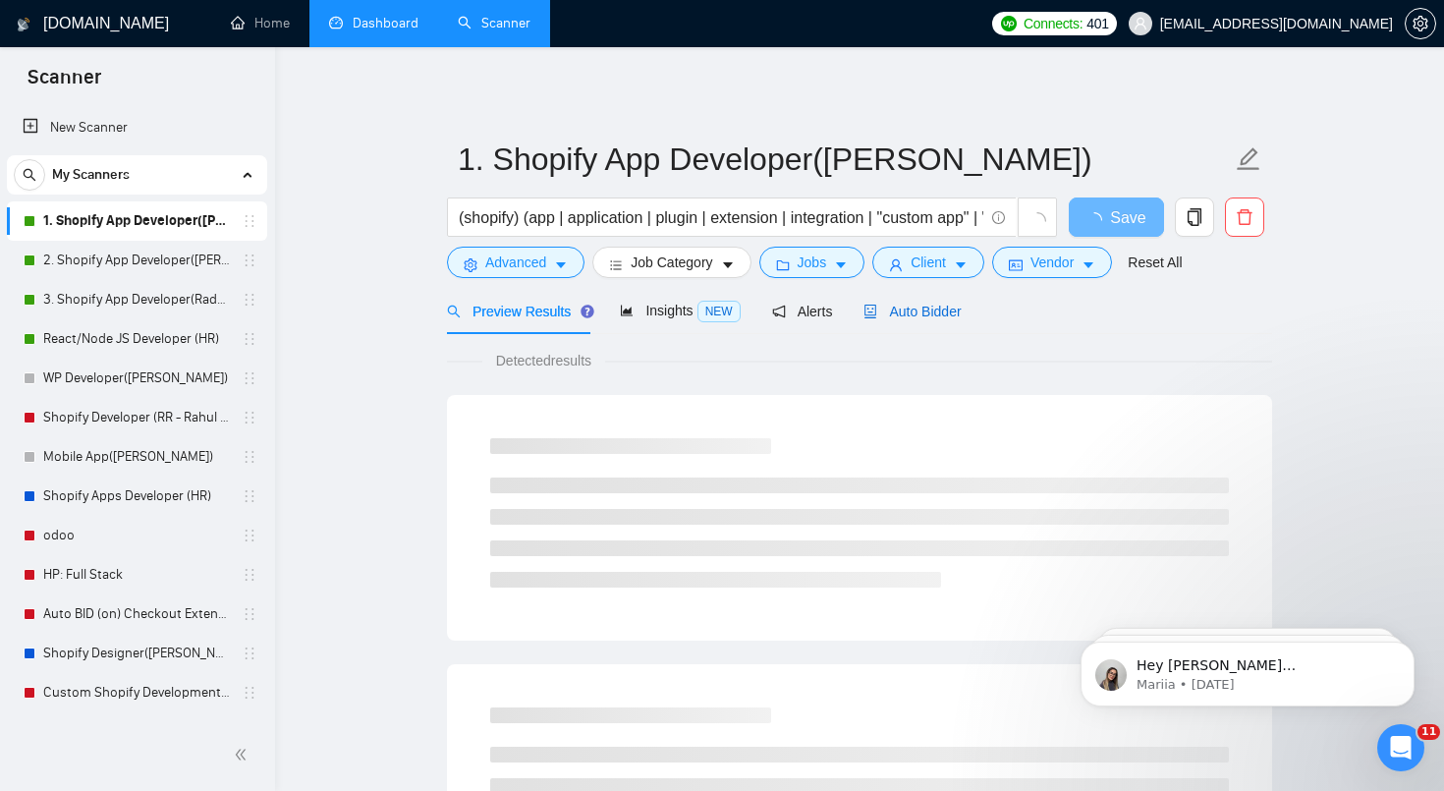
click at [942, 320] on div "Auto Bidder" at bounding box center [912, 312] width 97 height 22
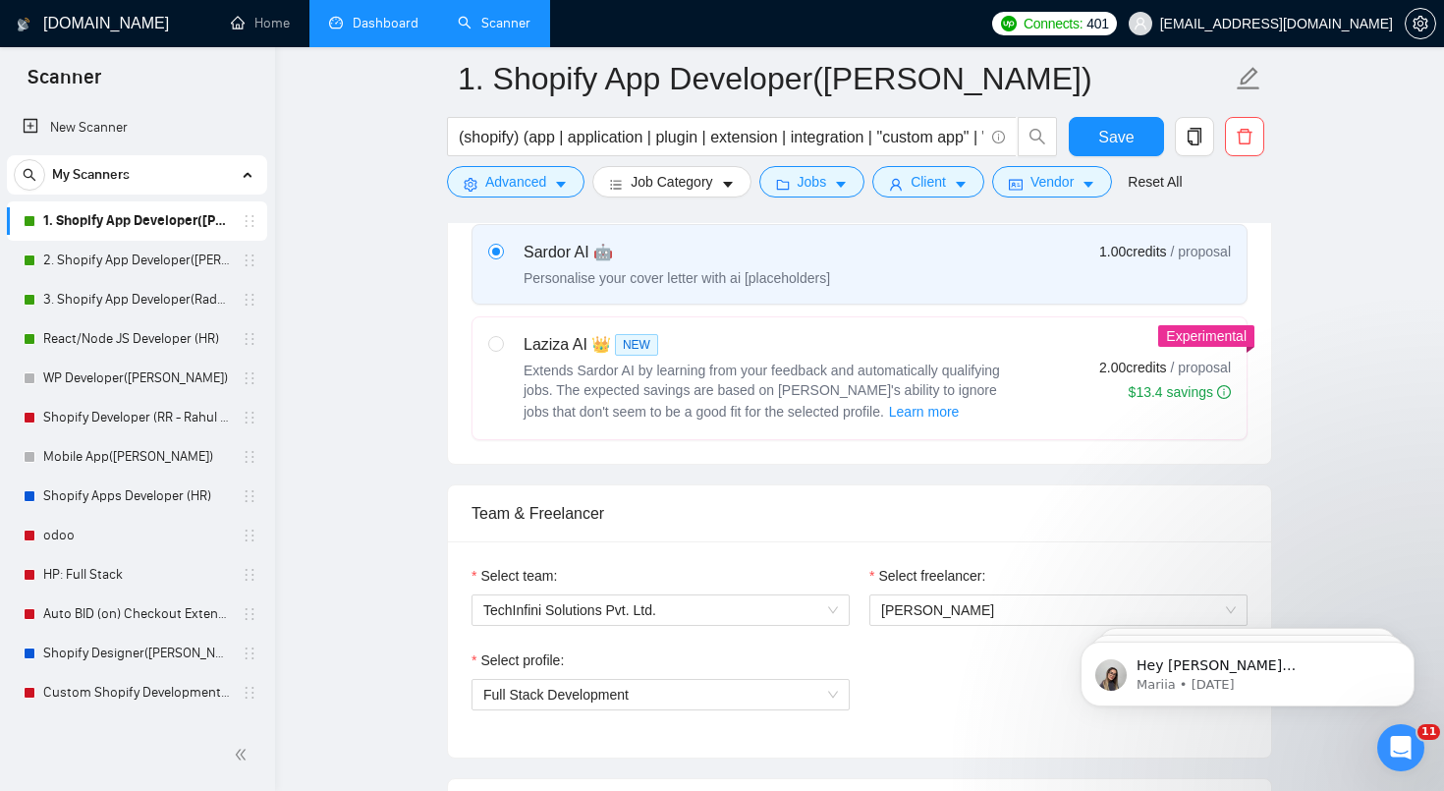
scroll to position [1061, 0]
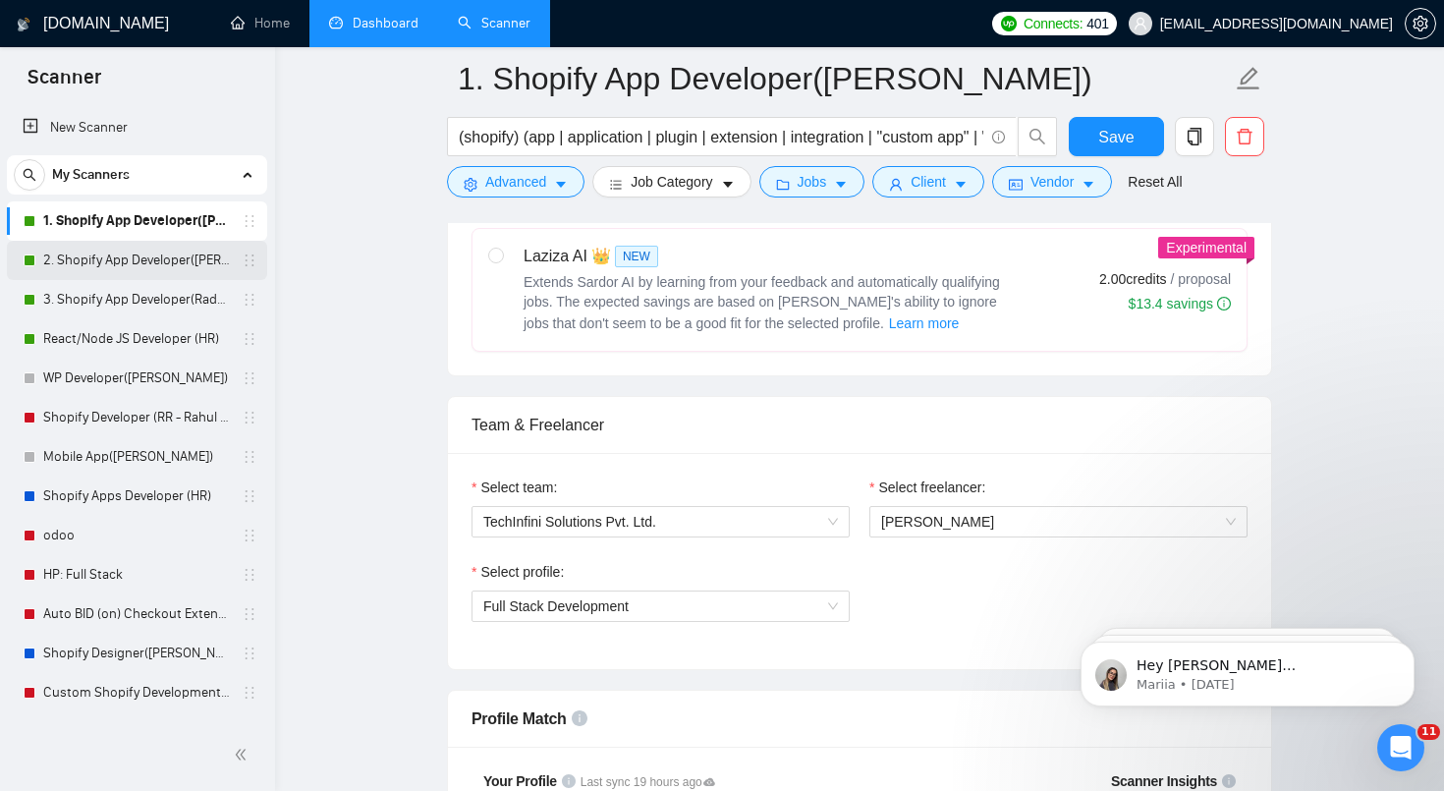
click at [150, 259] on link "2. Shopify App Developer([PERSON_NAME])" at bounding box center [136, 260] width 187 height 39
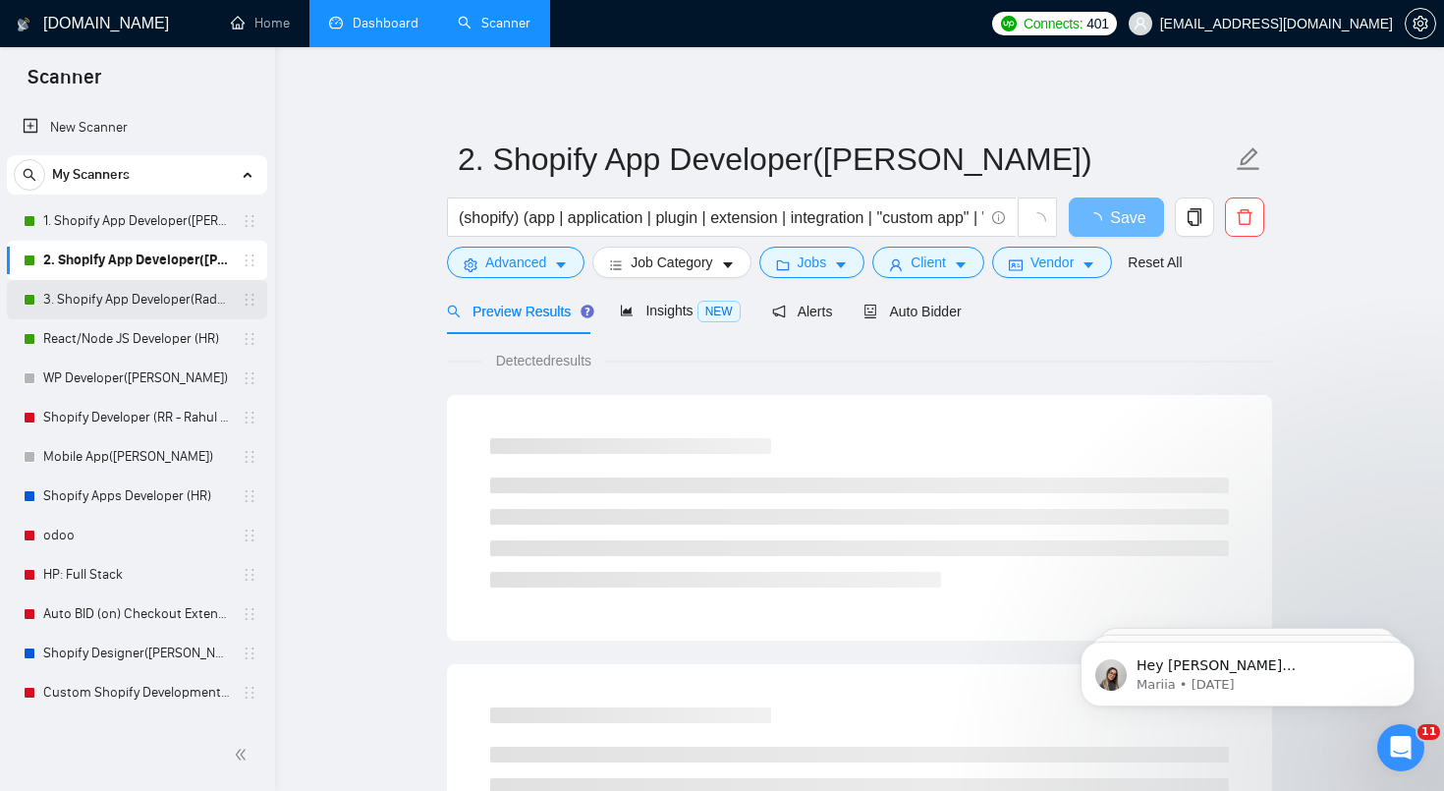
click at [145, 305] on link "3. Shopify App Developer(Radhika - TM)" at bounding box center [136, 299] width 187 height 39
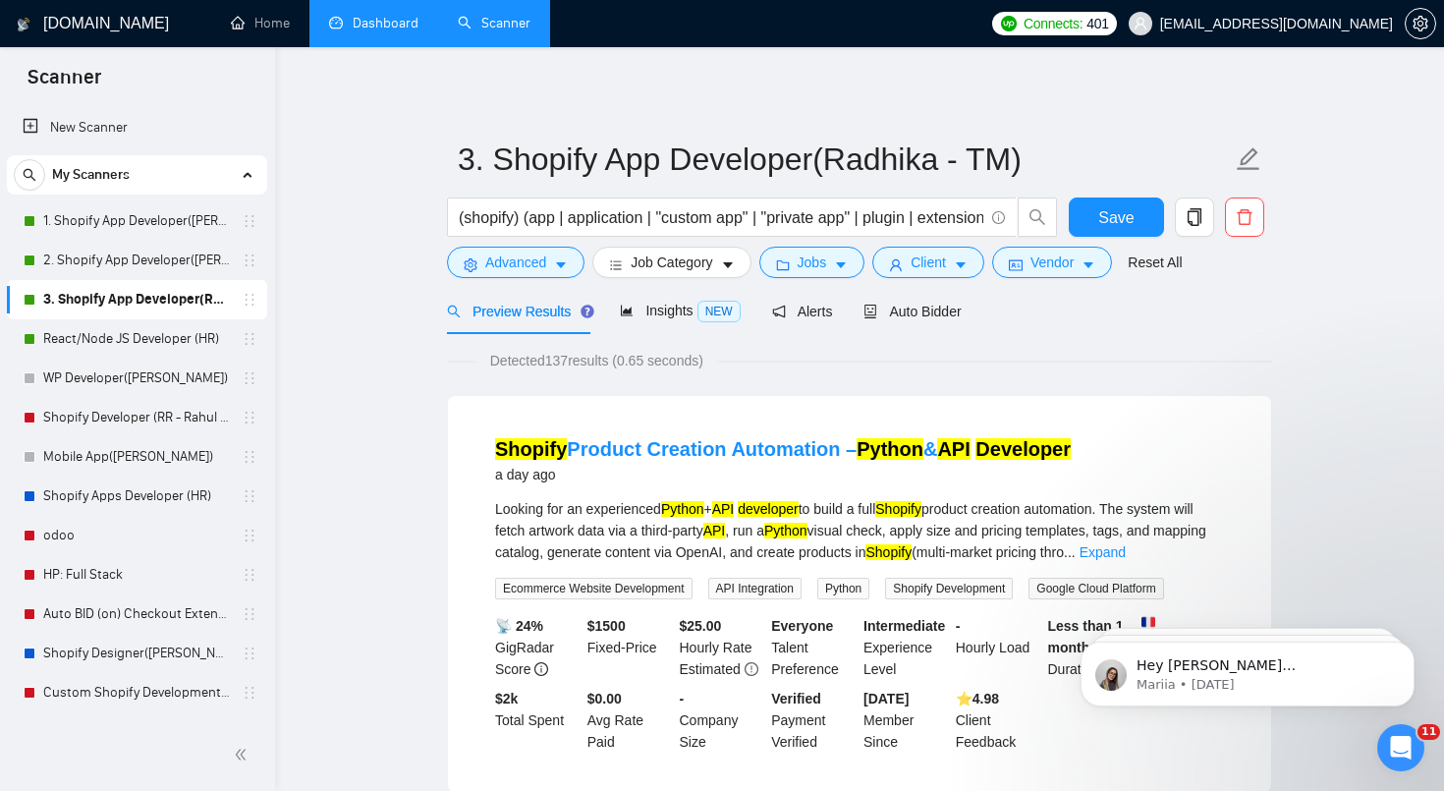
click at [170, 261] on link "2. Shopify App Developer([PERSON_NAME])" at bounding box center [136, 260] width 187 height 39
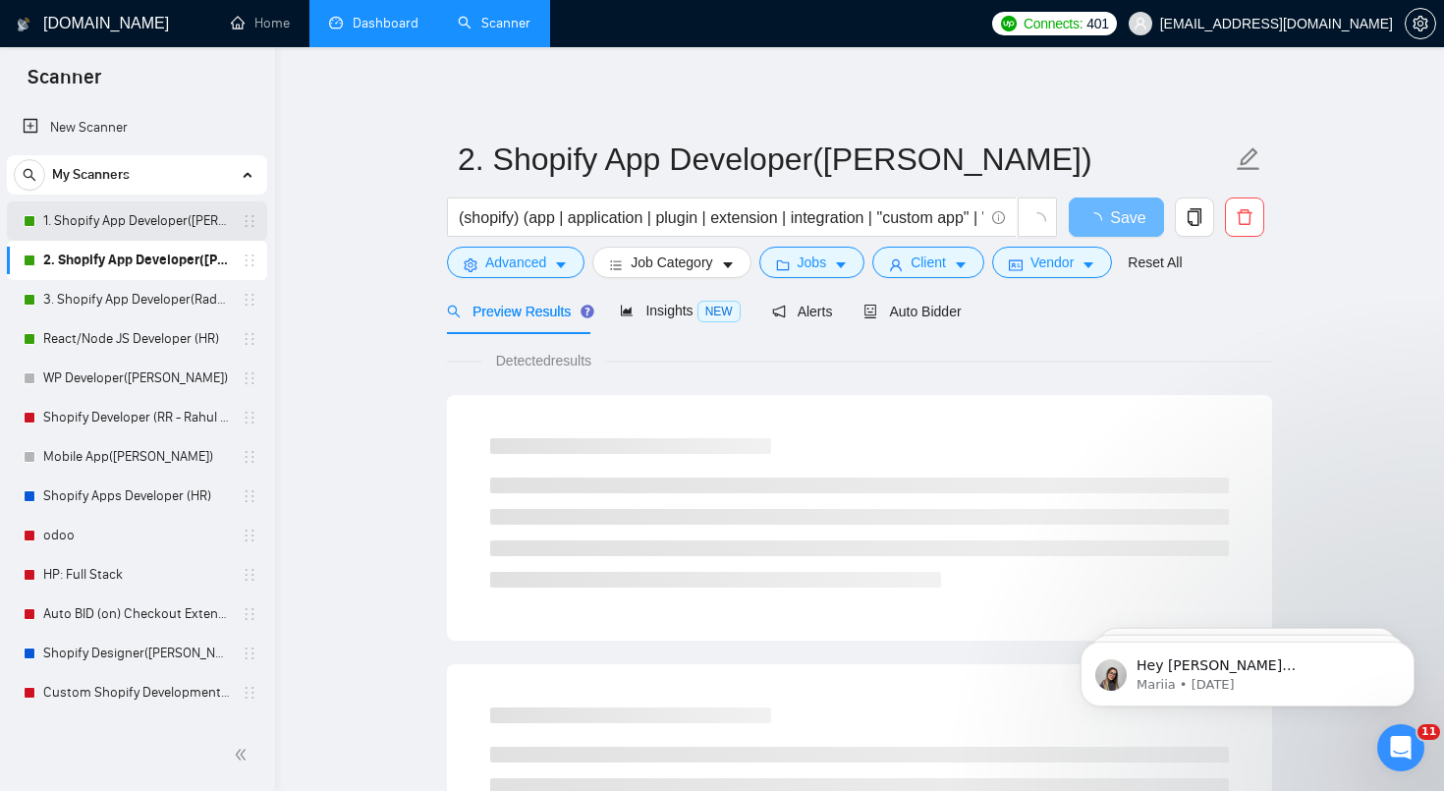
click at [158, 231] on link "1. Shopify App Developer([PERSON_NAME])" at bounding box center [136, 220] width 187 height 39
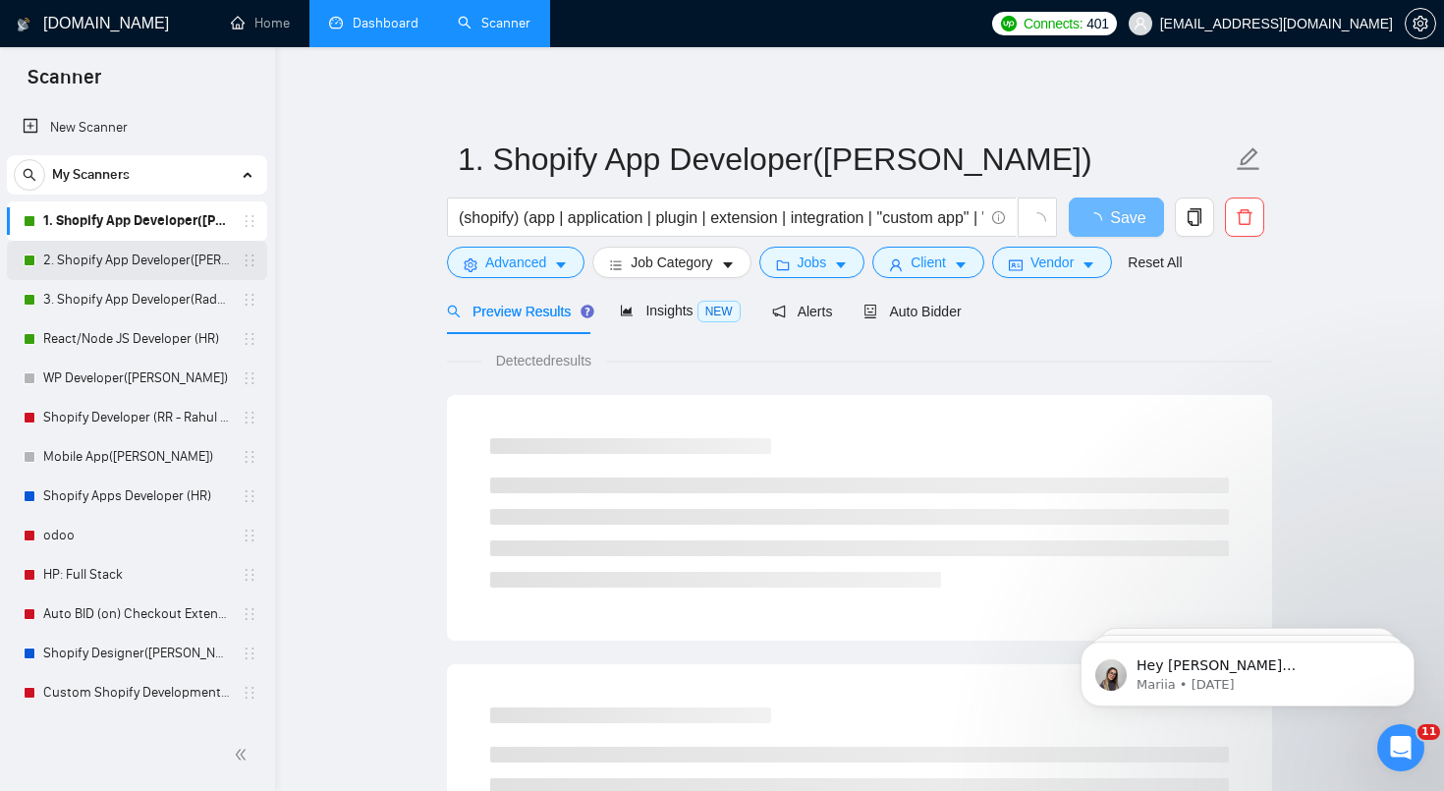
click at [159, 255] on link "2. Shopify App Developer([PERSON_NAME])" at bounding box center [136, 260] width 187 height 39
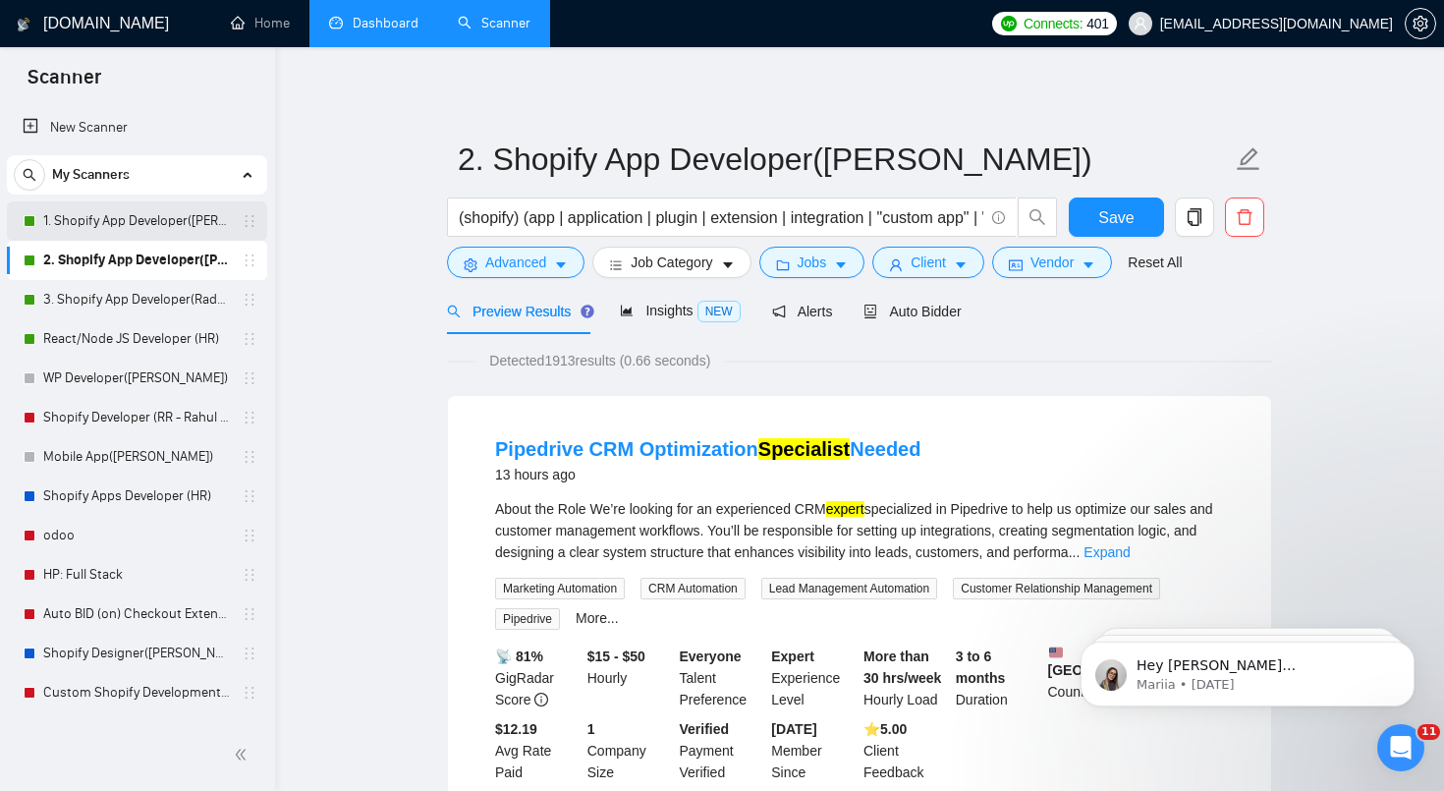
click at [159, 225] on link "1. Shopify App Developer([PERSON_NAME])" at bounding box center [136, 220] width 187 height 39
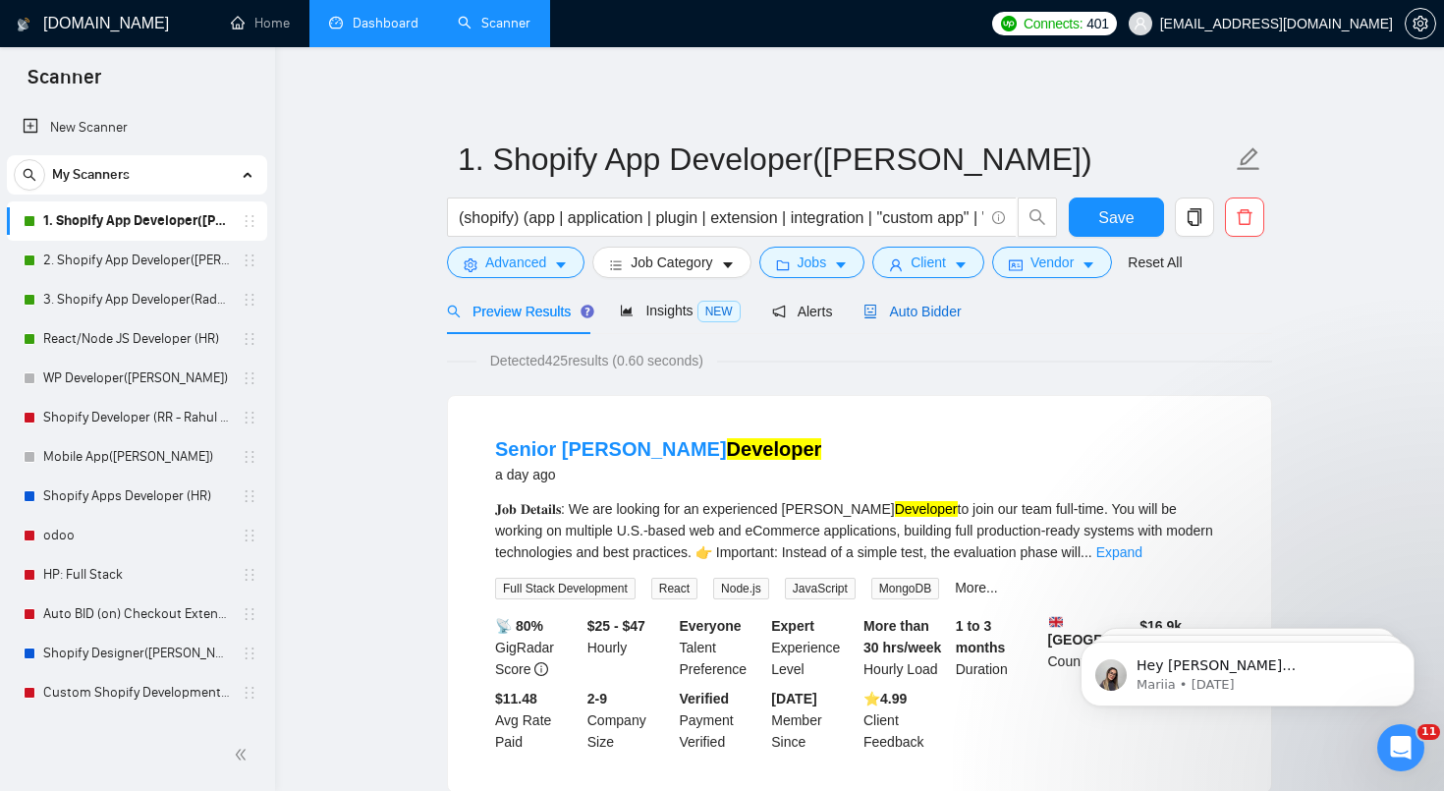
click at [936, 314] on span "Auto Bidder" at bounding box center [912, 312] width 97 height 16
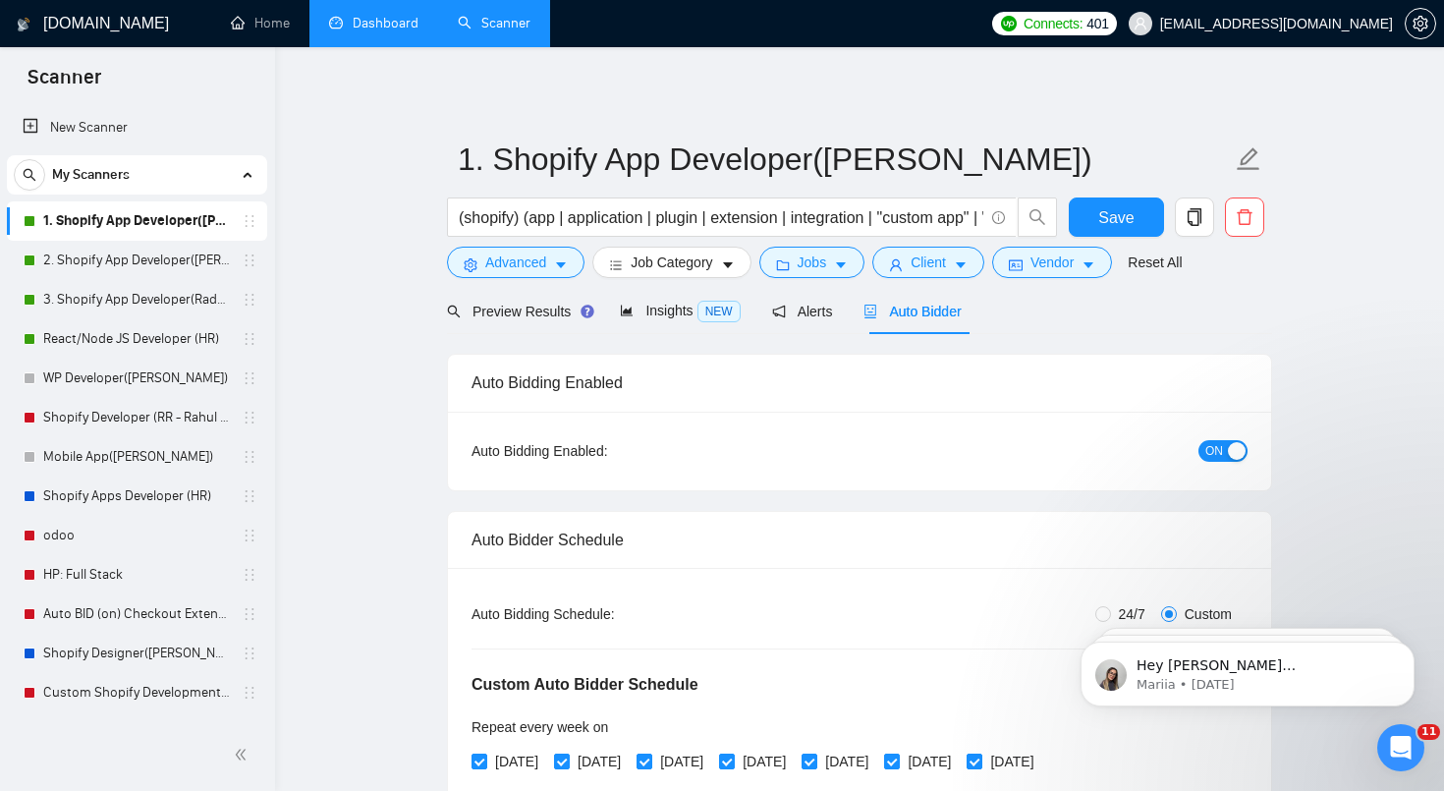
click at [1199, 450] on button "ON" at bounding box center [1223, 451] width 49 height 22
click at [175, 260] on link "2. Shopify App Developer([PERSON_NAME])" at bounding box center [136, 260] width 187 height 39
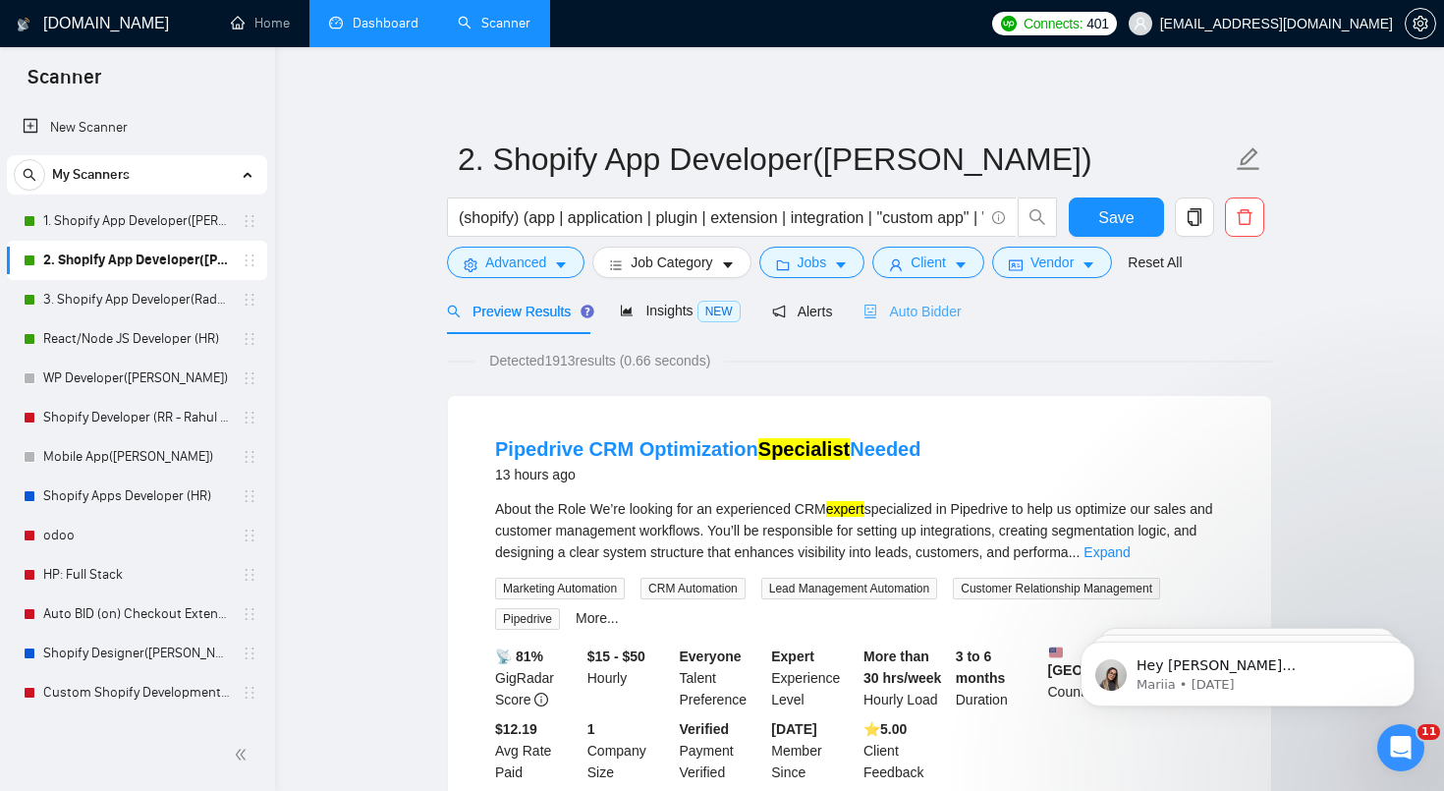
click at [914, 322] on div "Auto Bidder" at bounding box center [912, 311] width 97 height 46
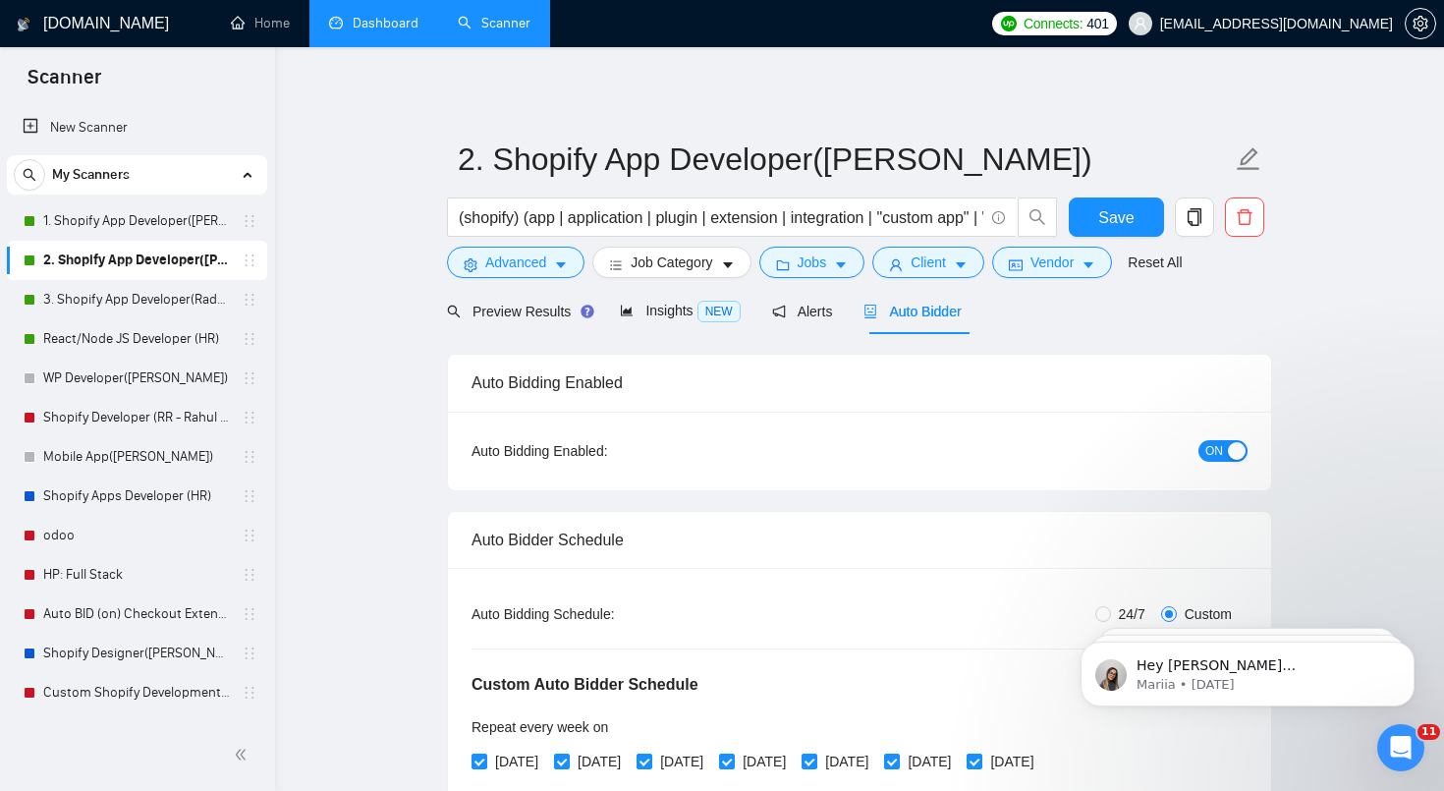
click at [1227, 454] on button "ON" at bounding box center [1223, 451] width 49 height 22
click at [1119, 217] on span "Save" at bounding box center [1115, 217] width 35 height 25
click at [140, 236] on link "1. Shopify App Developer([PERSON_NAME])" at bounding box center [136, 220] width 187 height 39
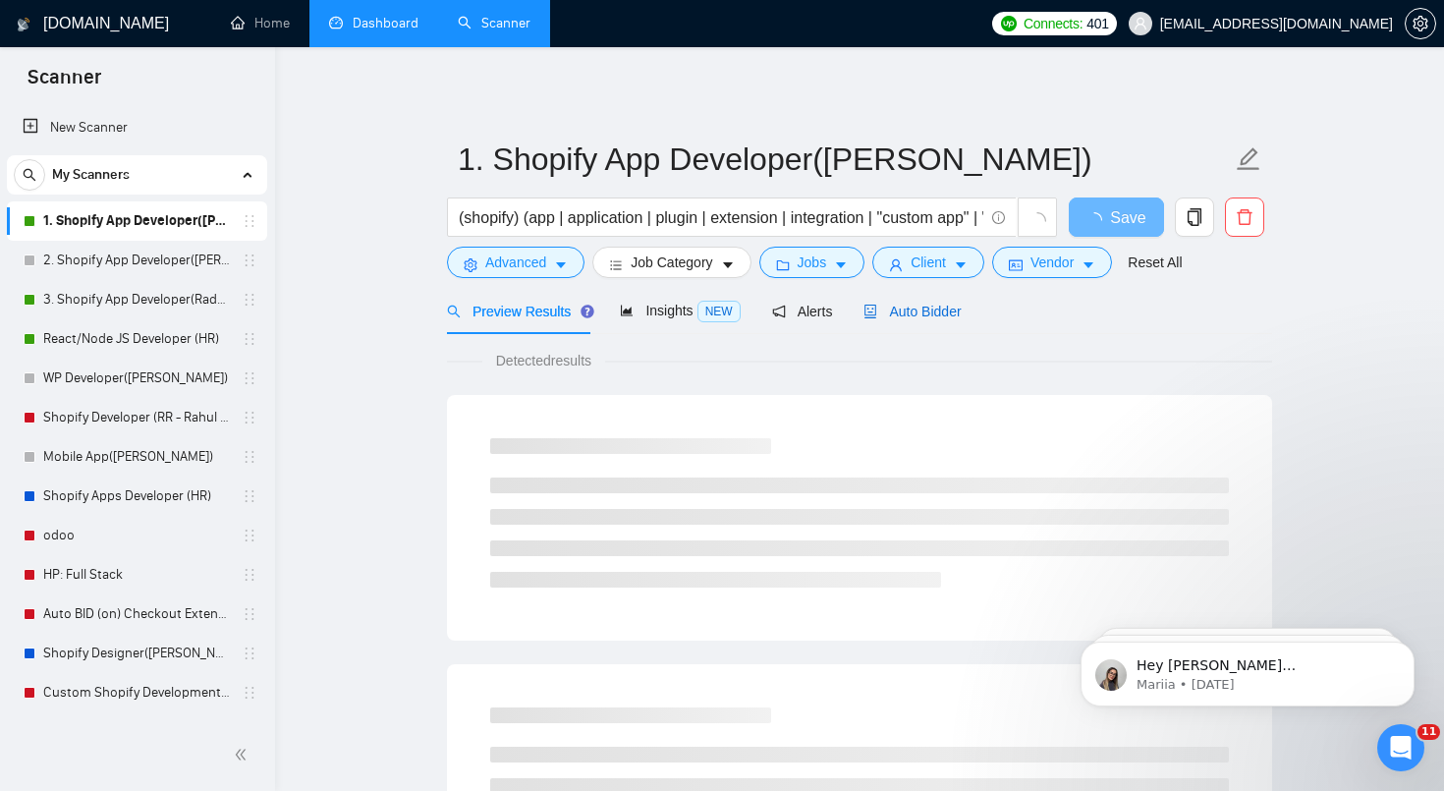
click at [942, 312] on span "Auto Bidder" at bounding box center [912, 312] width 97 height 16
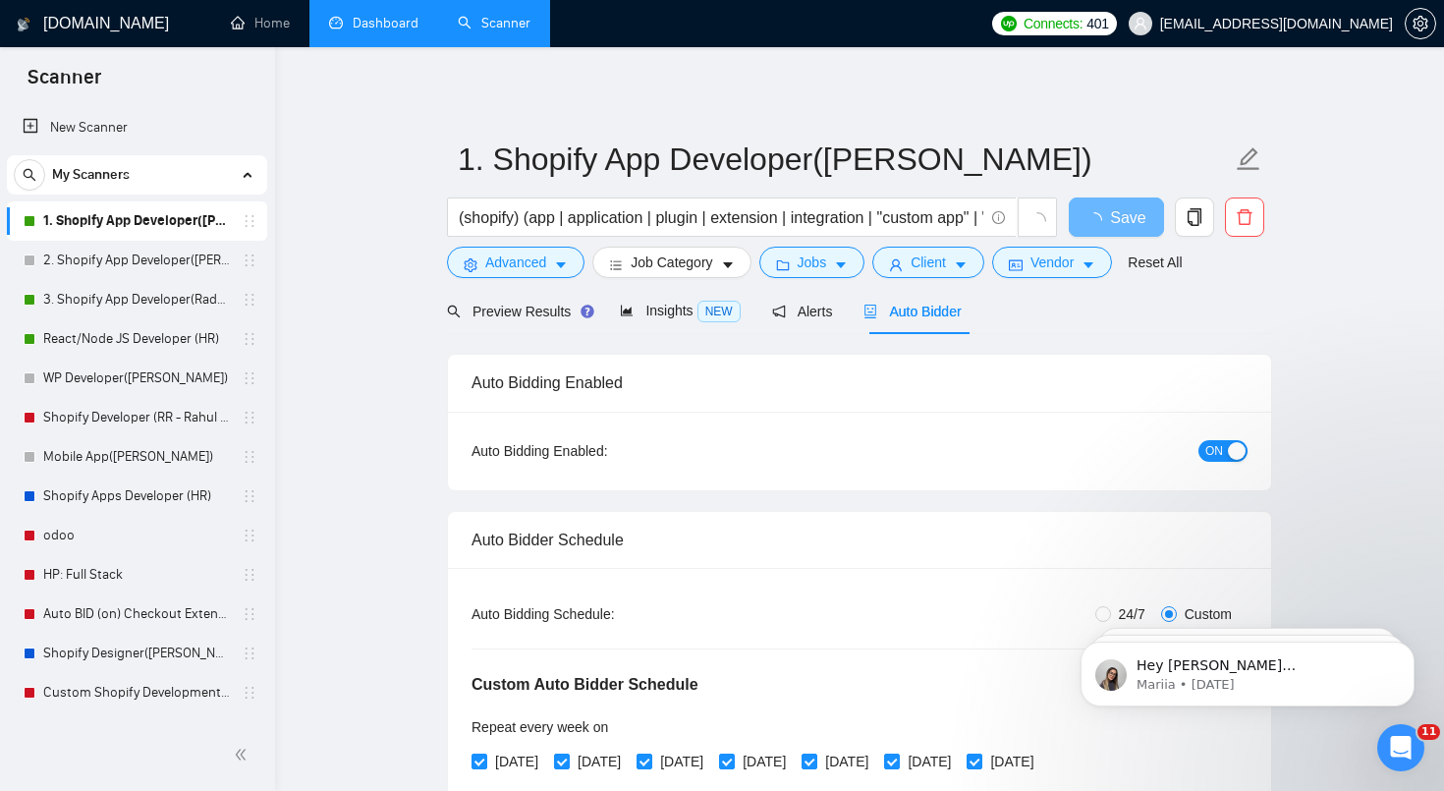
click at [1219, 451] on span "ON" at bounding box center [1214, 451] width 18 height 22
click at [1143, 218] on button "Save" at bounding box center [1116, 216] width 95 height 39
click at [140, 297] on link "3. Shopify App Developer(Radhika - TM)" at bounding box center [136, 299] width 187 height 39
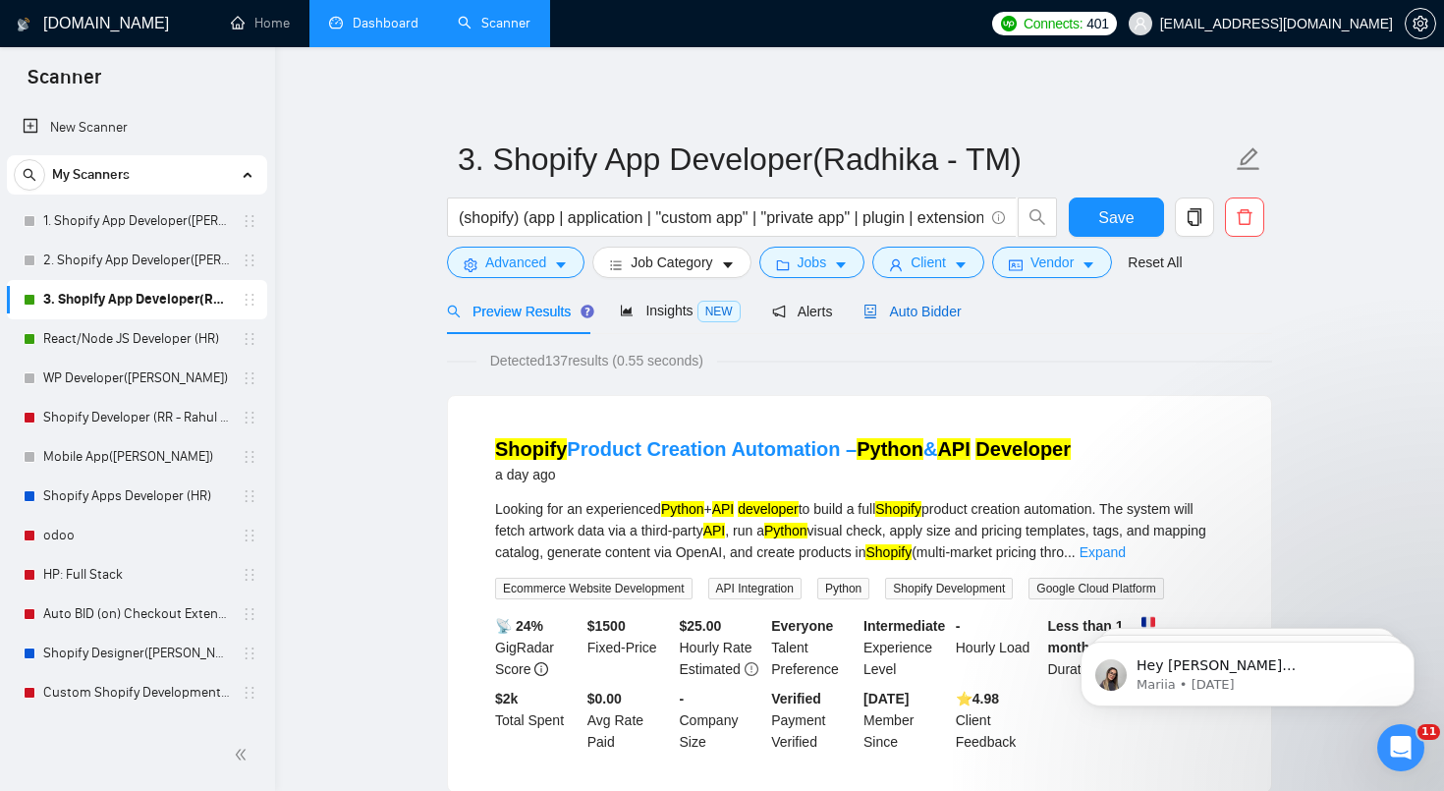
click at [937, 306] on span "Auto Bidder" at bounding box center [912, 312] width 97 height 16
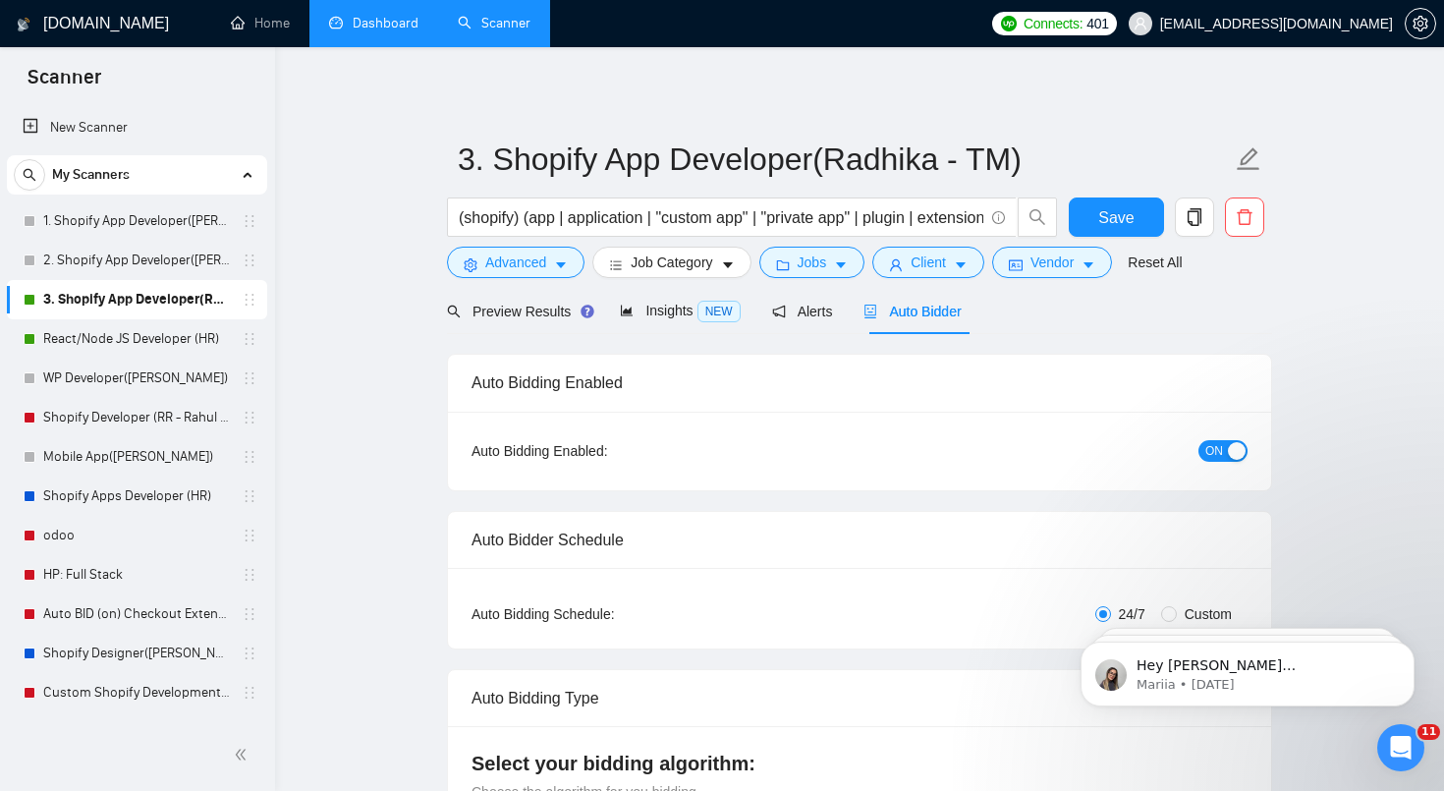
click at [1221, 451] on span "ON" at bounding box center [1214, 451] width 18 height 22
click at [1144, 229] on button "Save" at bounding box center [1116, 216] width 95 height 39
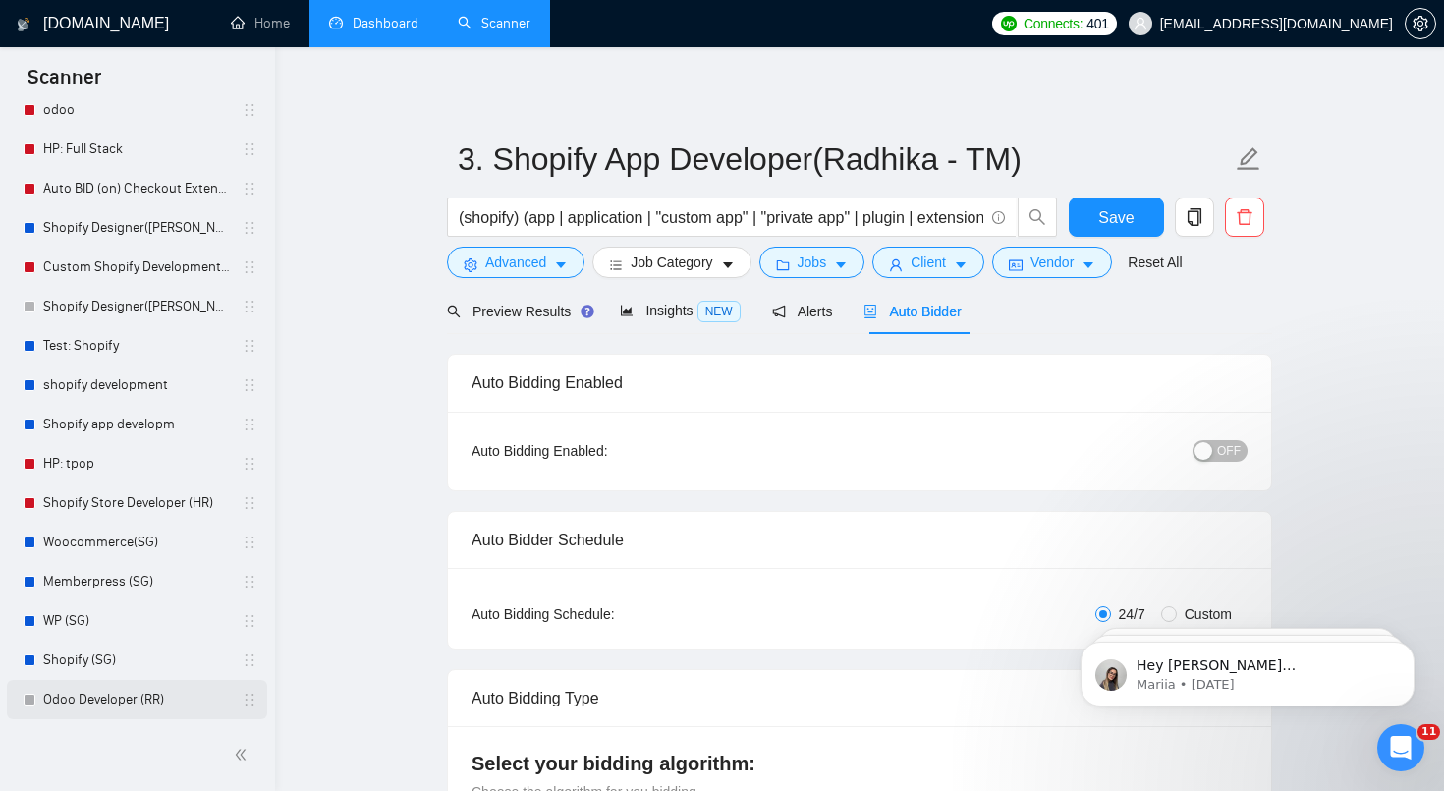
click at [157, 701] on link "Odoo Developer (RR)" at bounding box center [136, 699] width 187 height 39
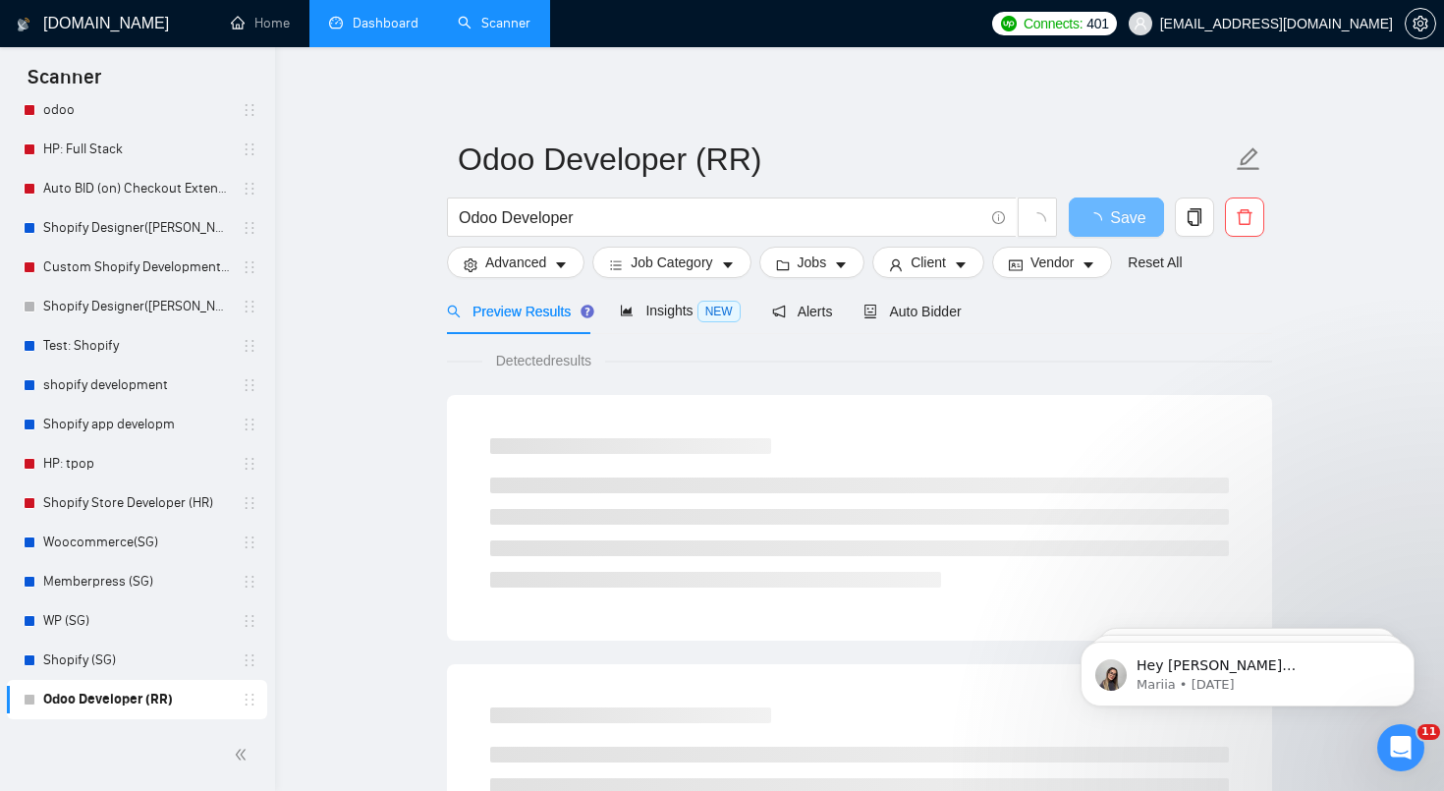
scroll to position [11, 0]
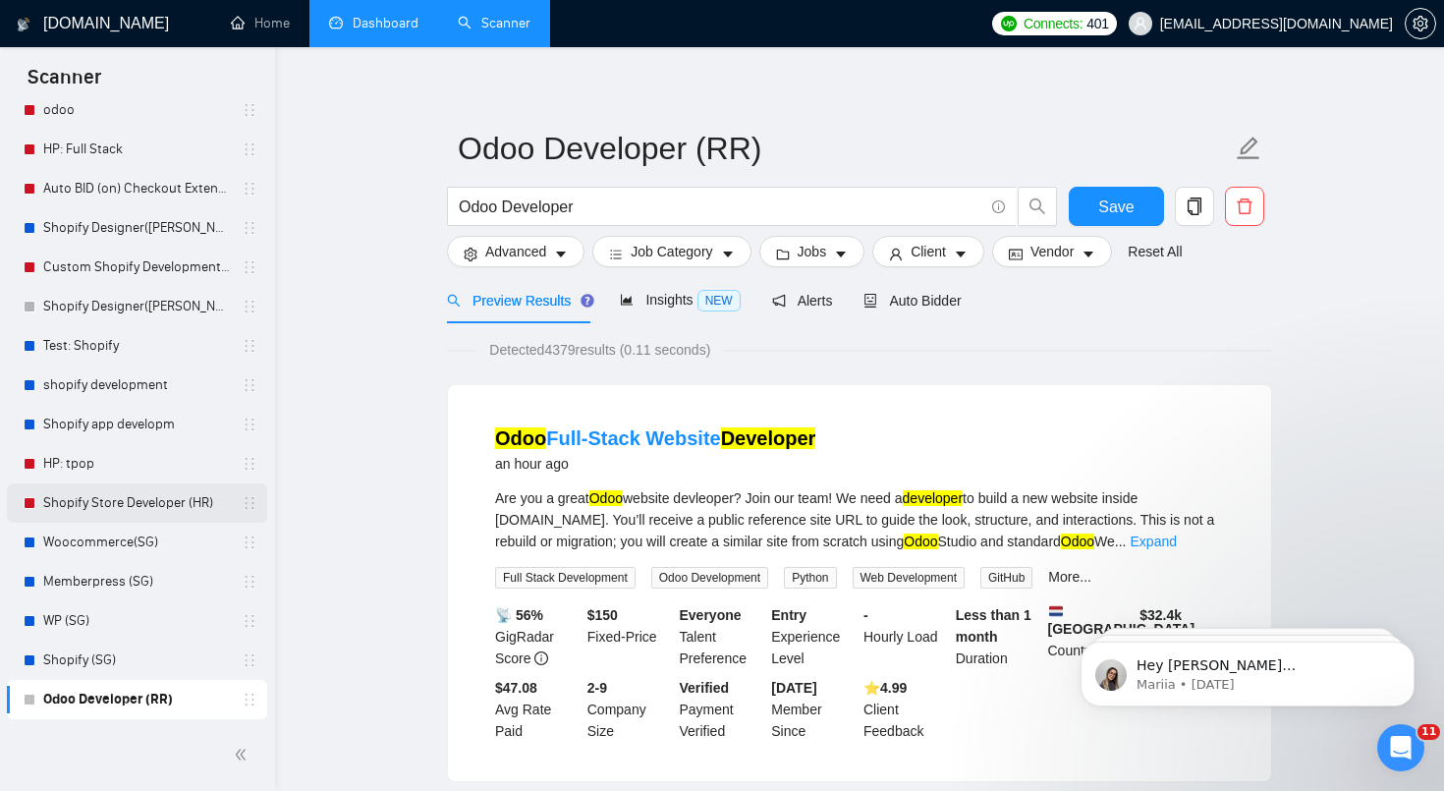
click at [162, 514] on link "Shopify Store Developer (HR)" at bounding box center [136, 502] width 187 height 39
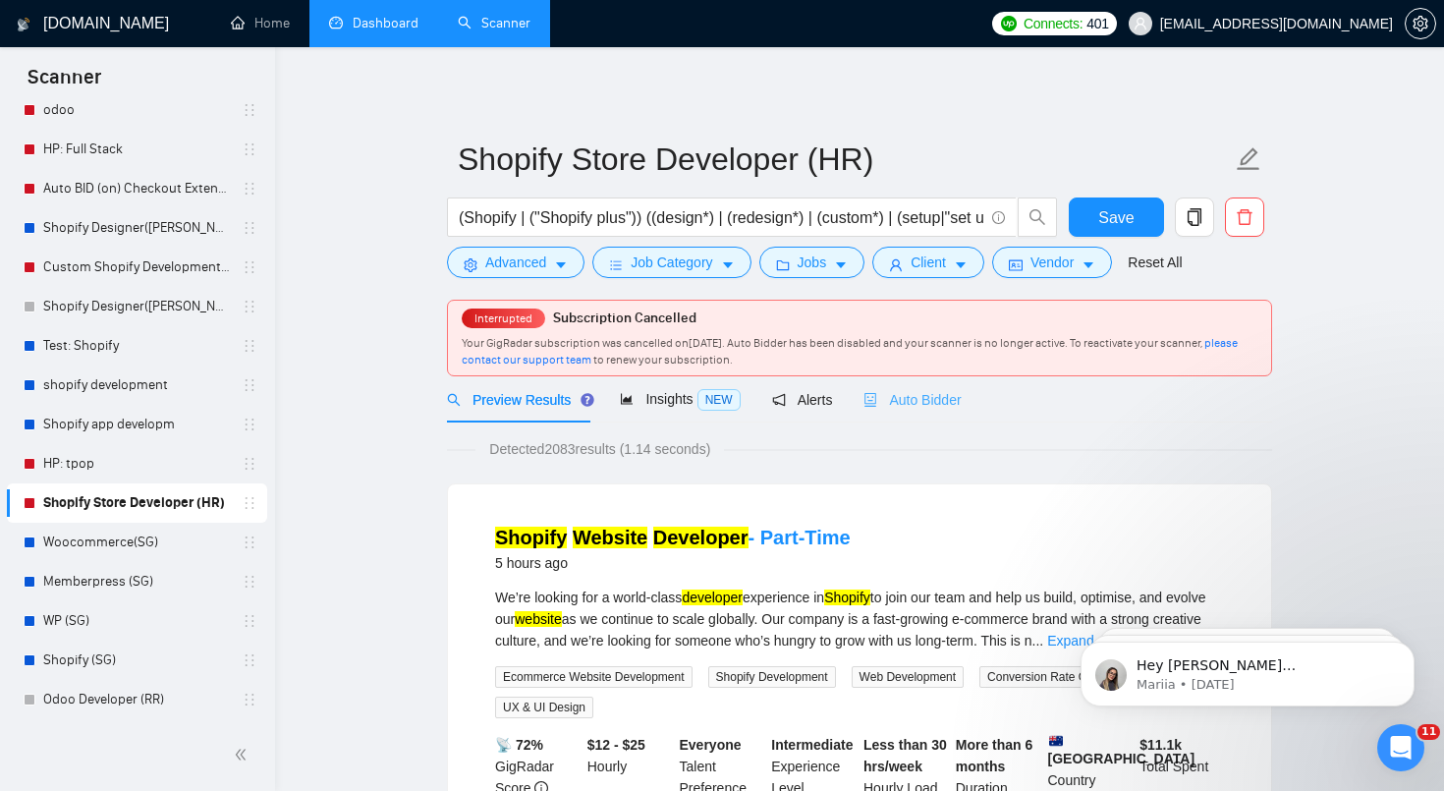
click at [940, 412] on div "Auto Bidder" at bounding box center [912, 399] width 97 height 46
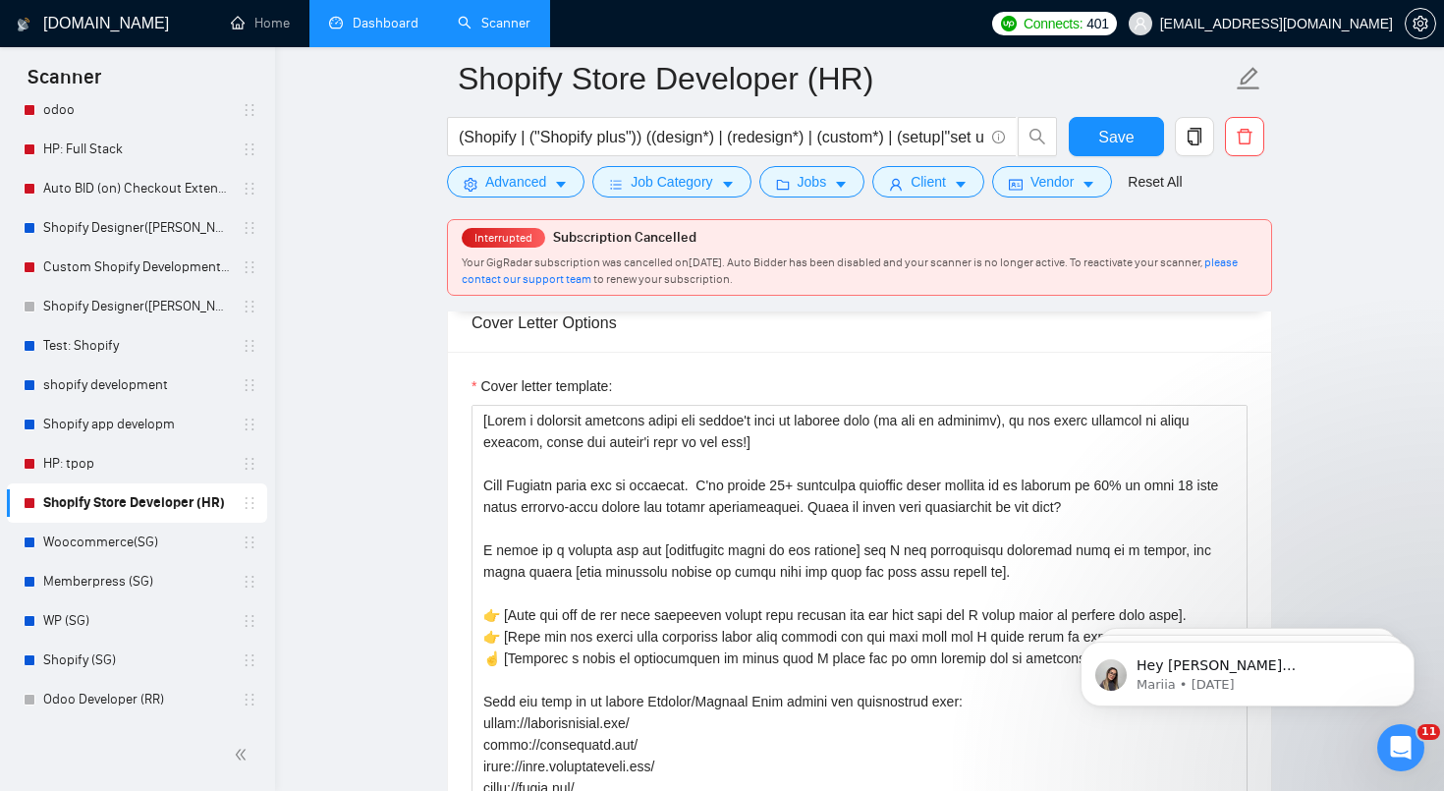
scroll to position [195, 0]
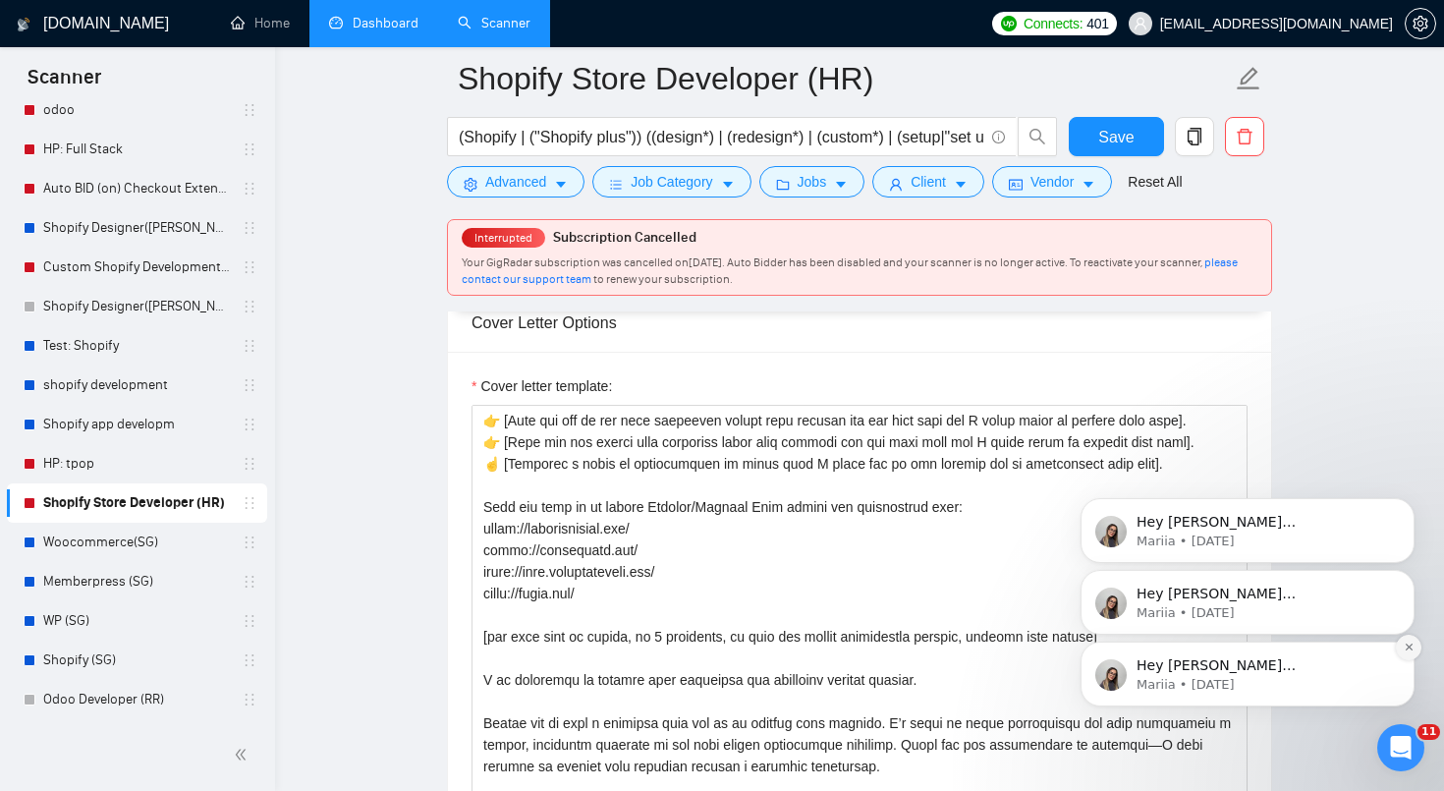
click at [1410, 647] on icon "Dismiss notification" at bounding box center [1408, 647] width 7 height 7
click at [1410, 647] on icon "Dismiss notification" at bounding box center [1409, 647] width 6 height 6
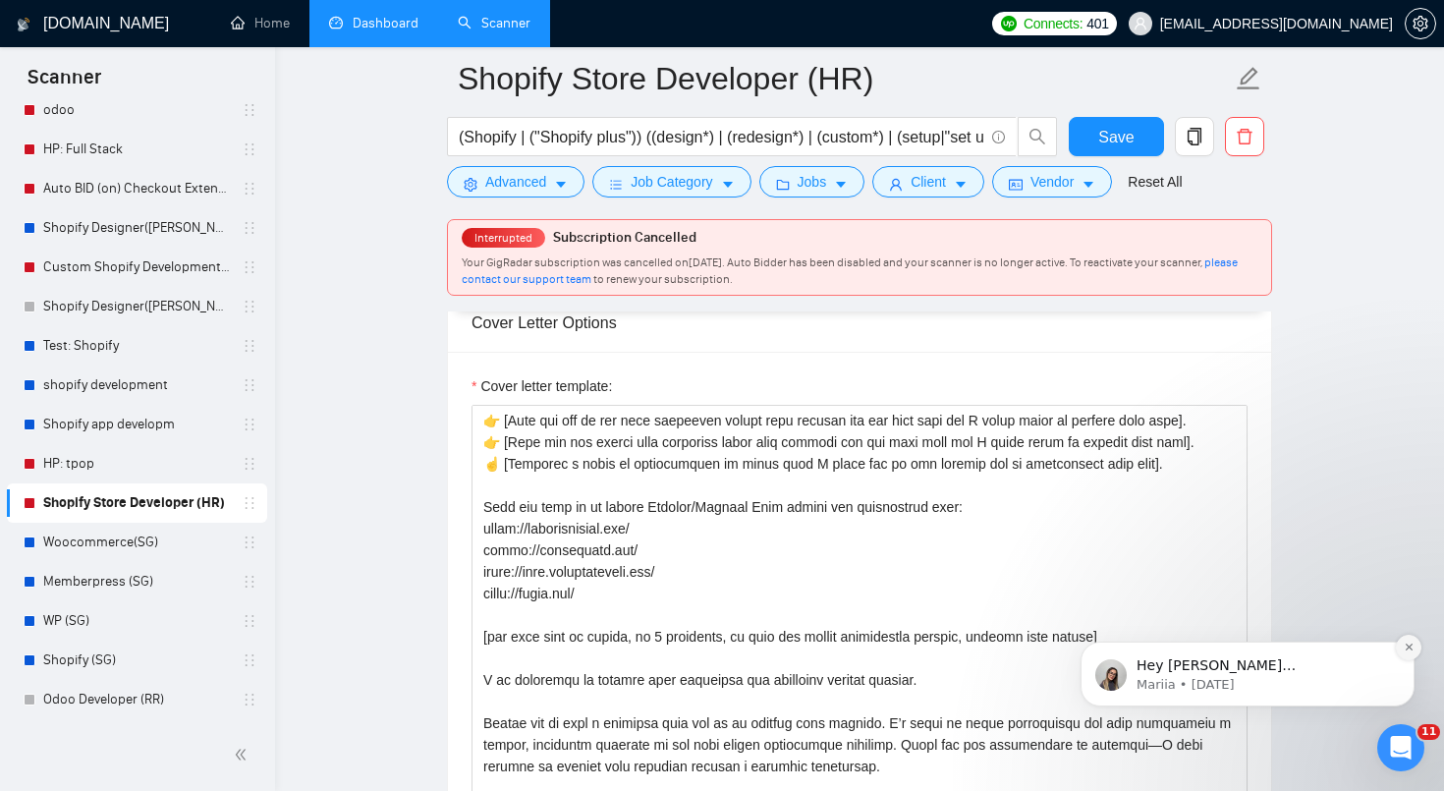
click at [1410, 647] on icon "Dismiss notification" at bounding box center [1408, 647] width 7 height 7
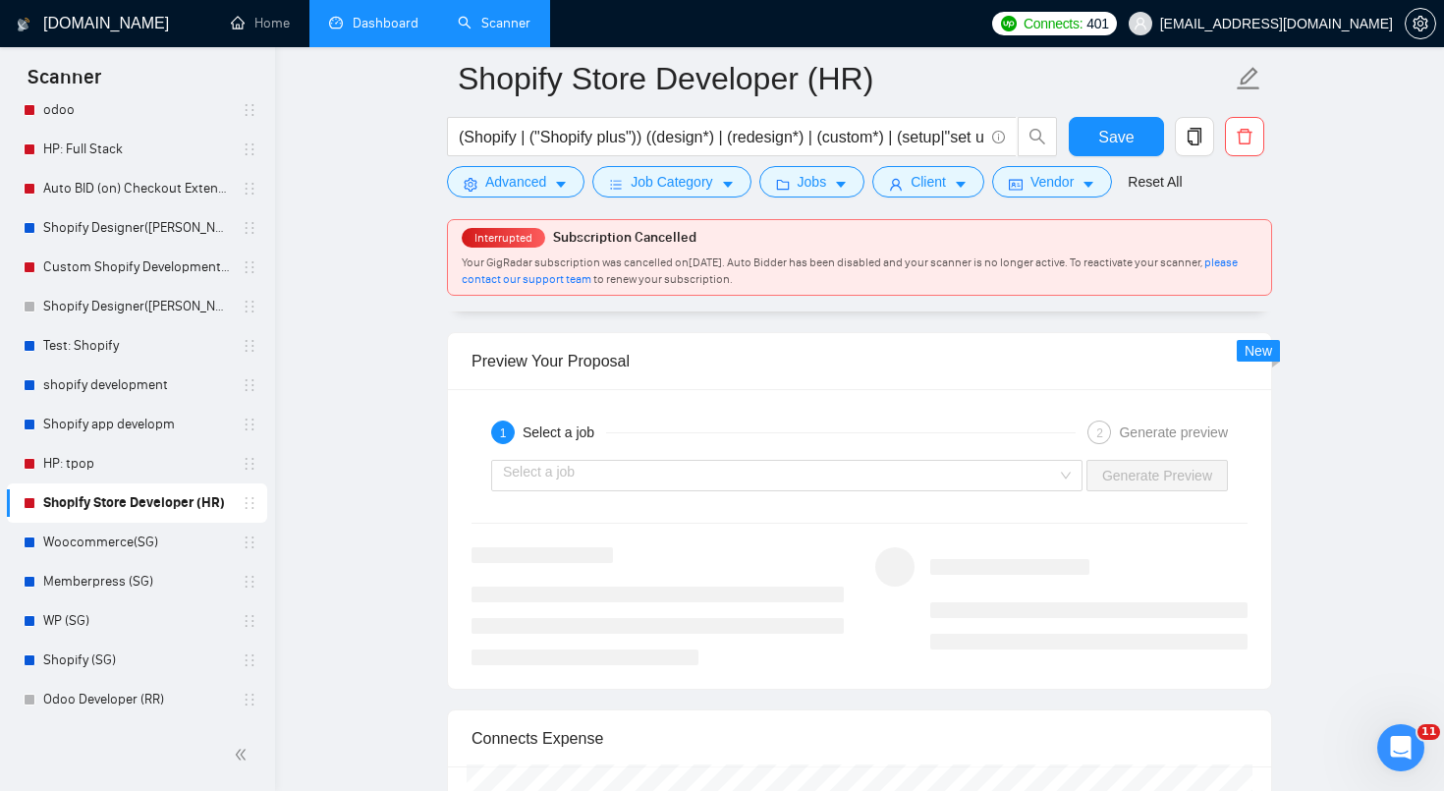
scroll to position [4094, 0]
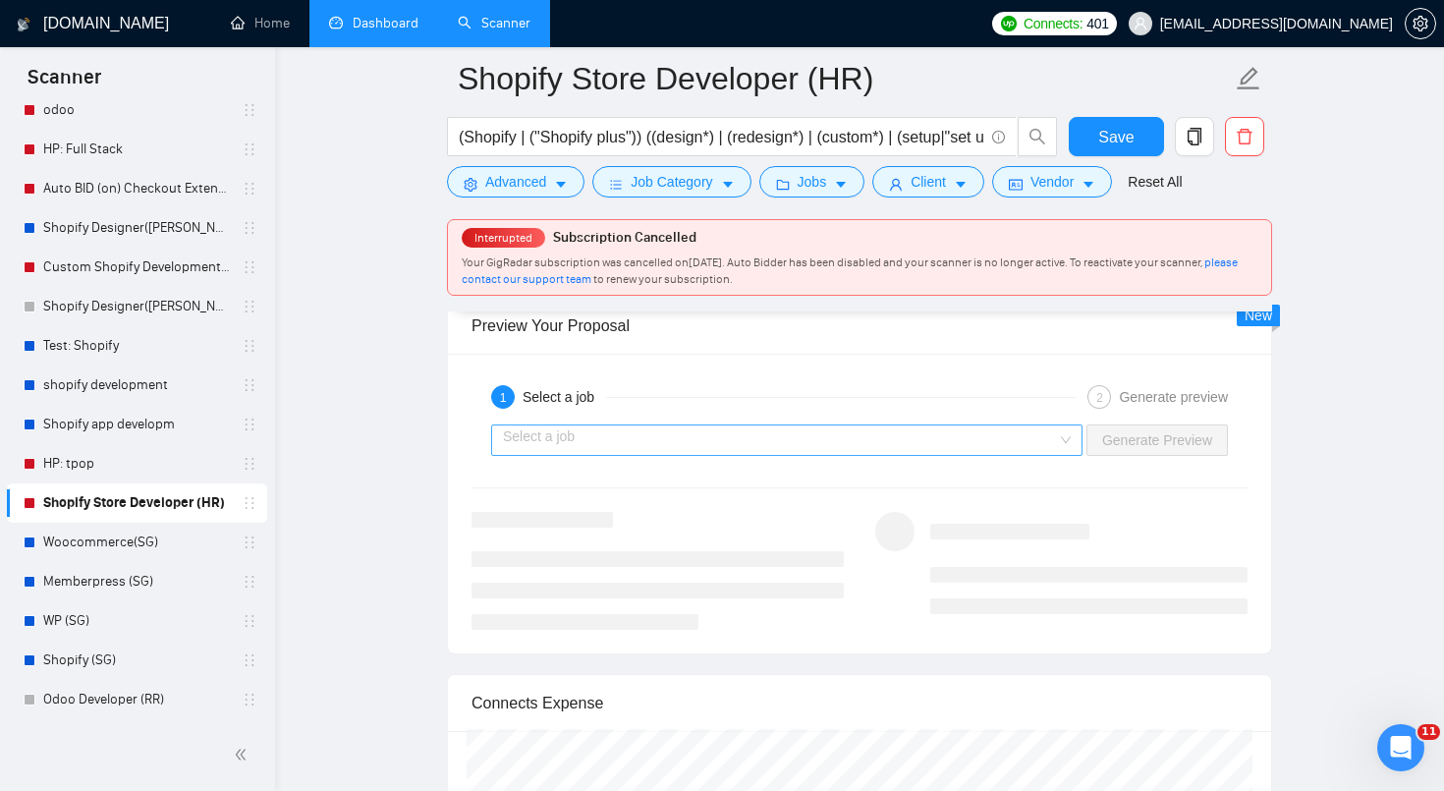
click at [995, 425] on input "search" at bounding box center [780, 439] width 554 height 29
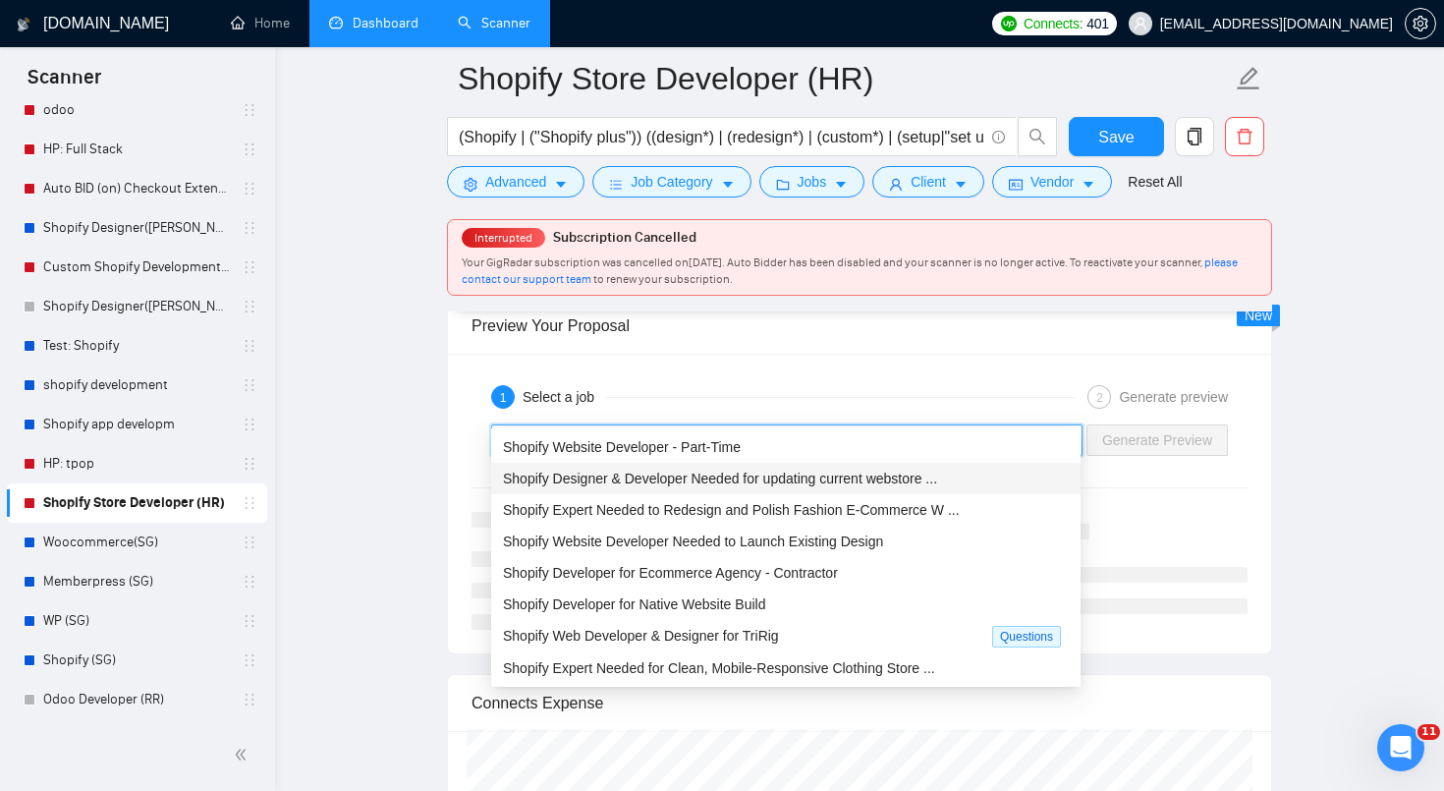
click at [925, 485] on span "Shopify Designer & Developer Needed for updating current webstore ..." at bounding box center [720, 479] width 434 height 16
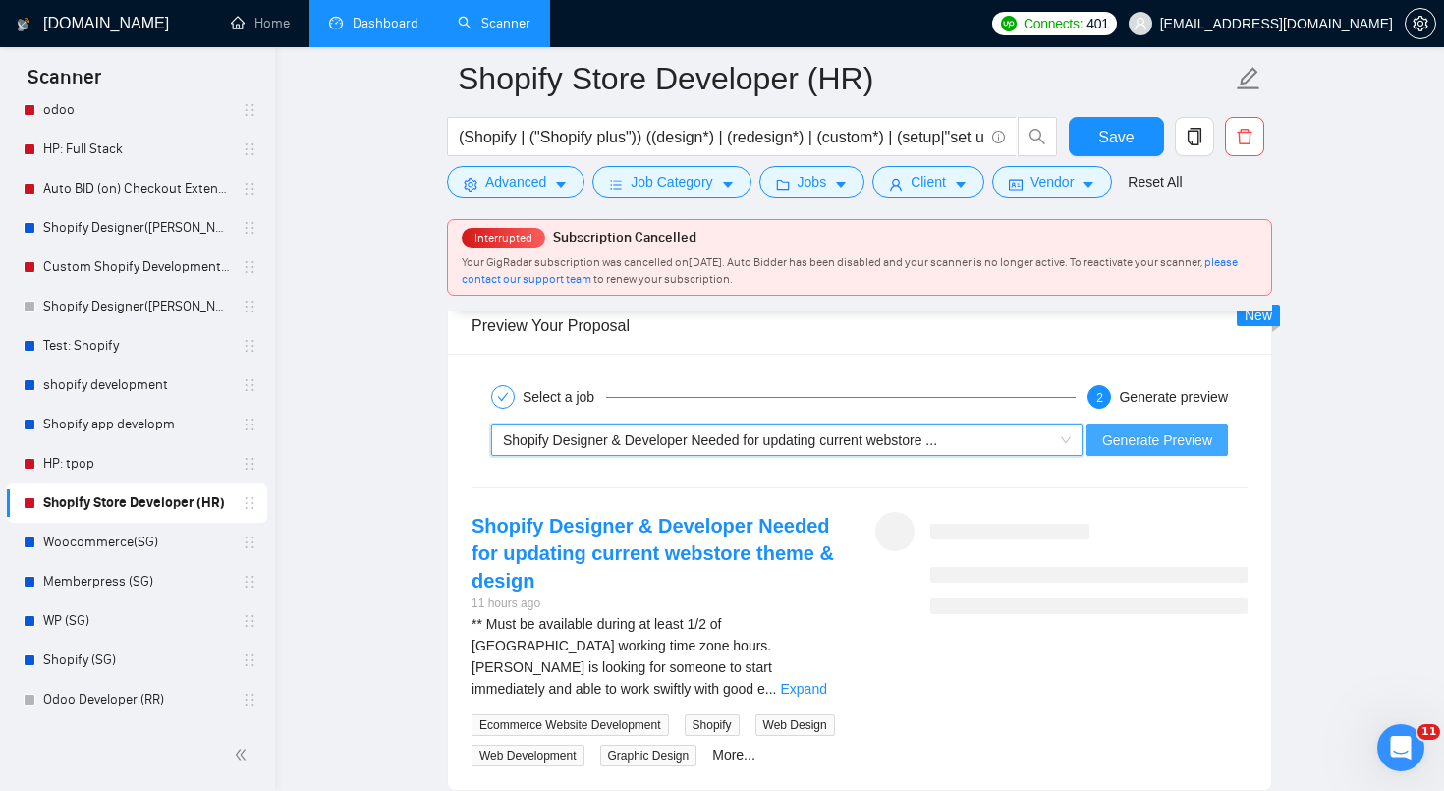
click at [1197, 429] on span "Generate Preview" at bounding box center [1157, 440] width 110 height 22
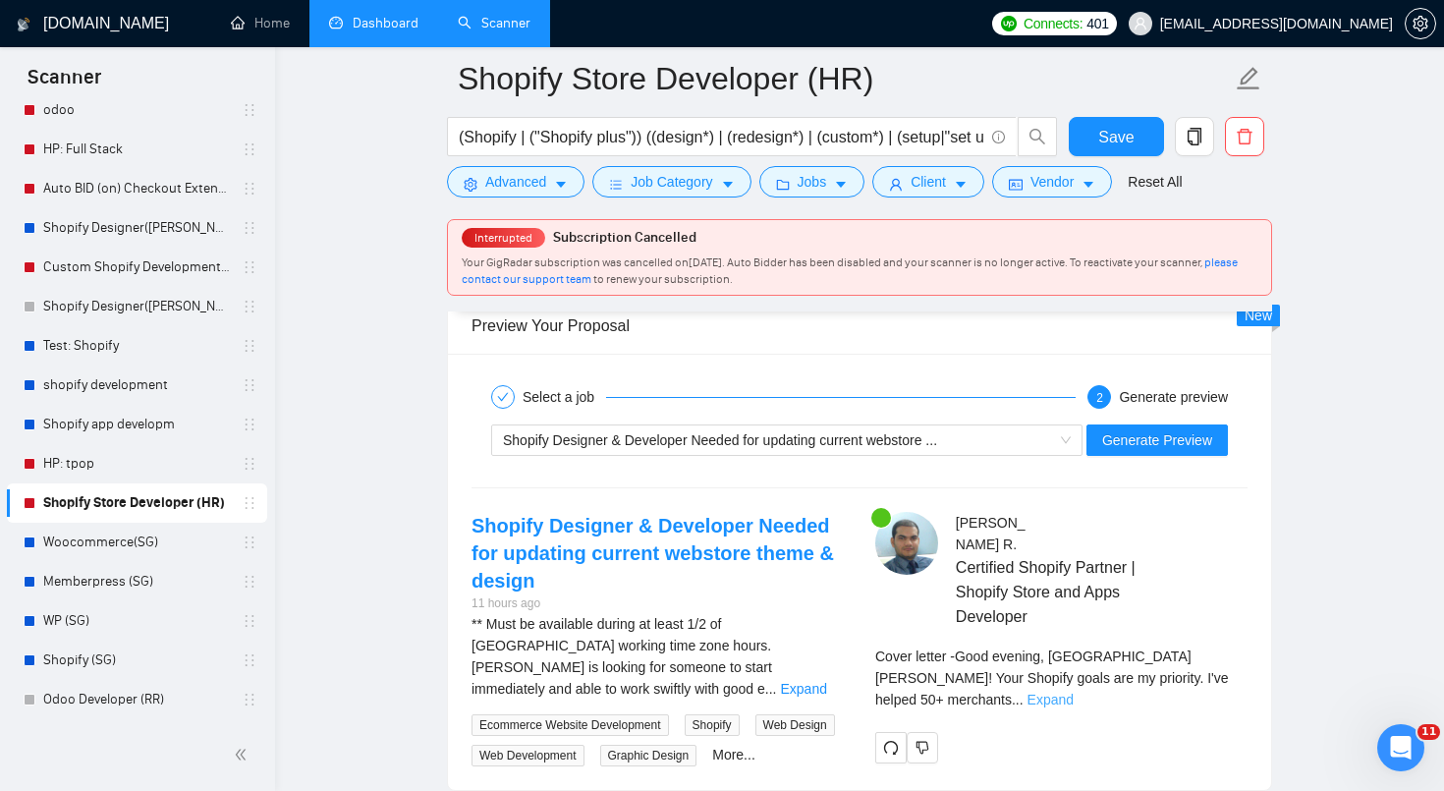
click at [1074, 692] on link "Expand" at bounding box center [1051, 700] width 46 height 16
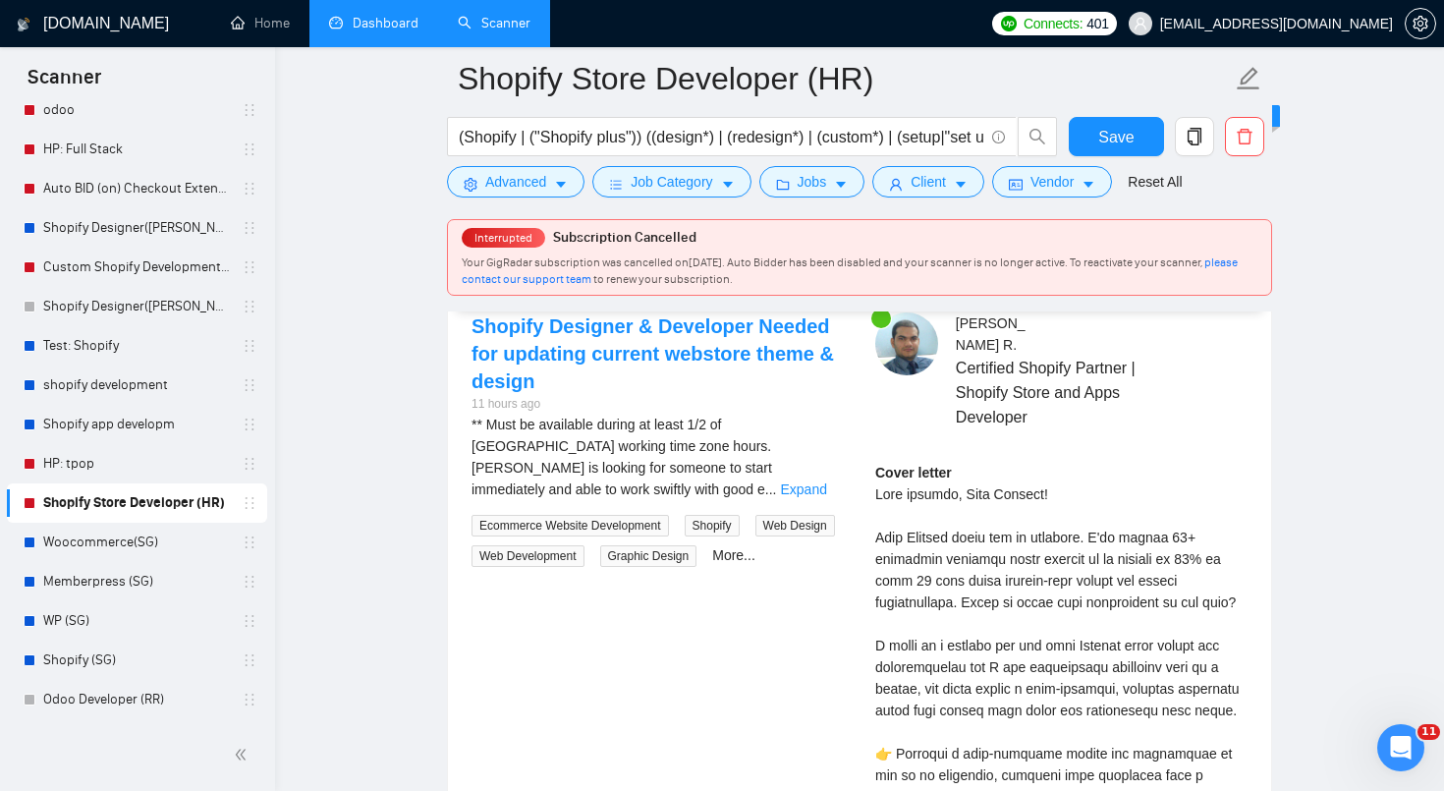
scroll to position [4356, 0]
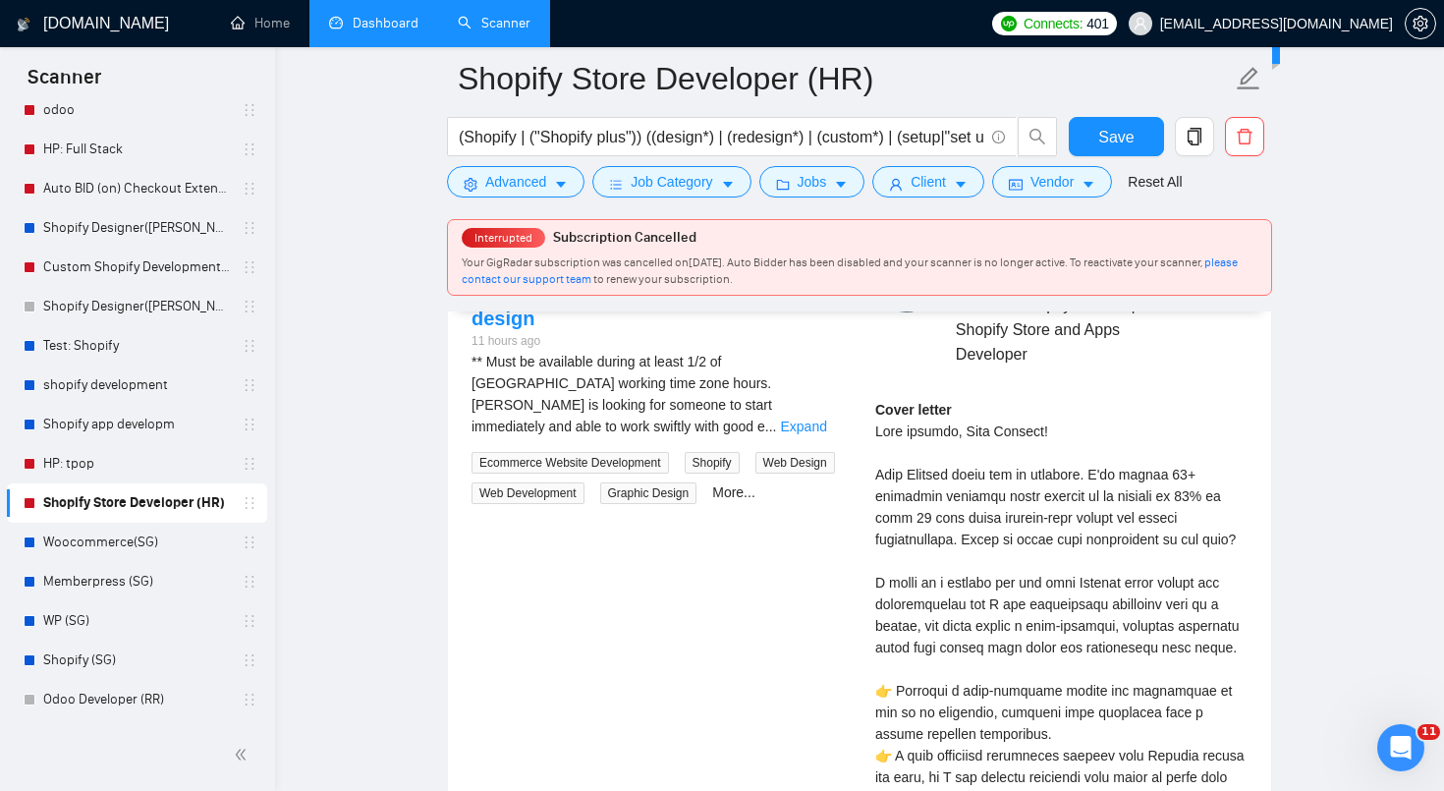
drag, startPoint x: 740, startPoint y: 264, endPoint x: 811, endPoint y: 264, distance: 70.7
click at [811, 264] on span "Your GigRadar subscription was cancelled on [DATE] . Auto Bidder has been disab…" at bounding box center [850, 270] width 776 height 30
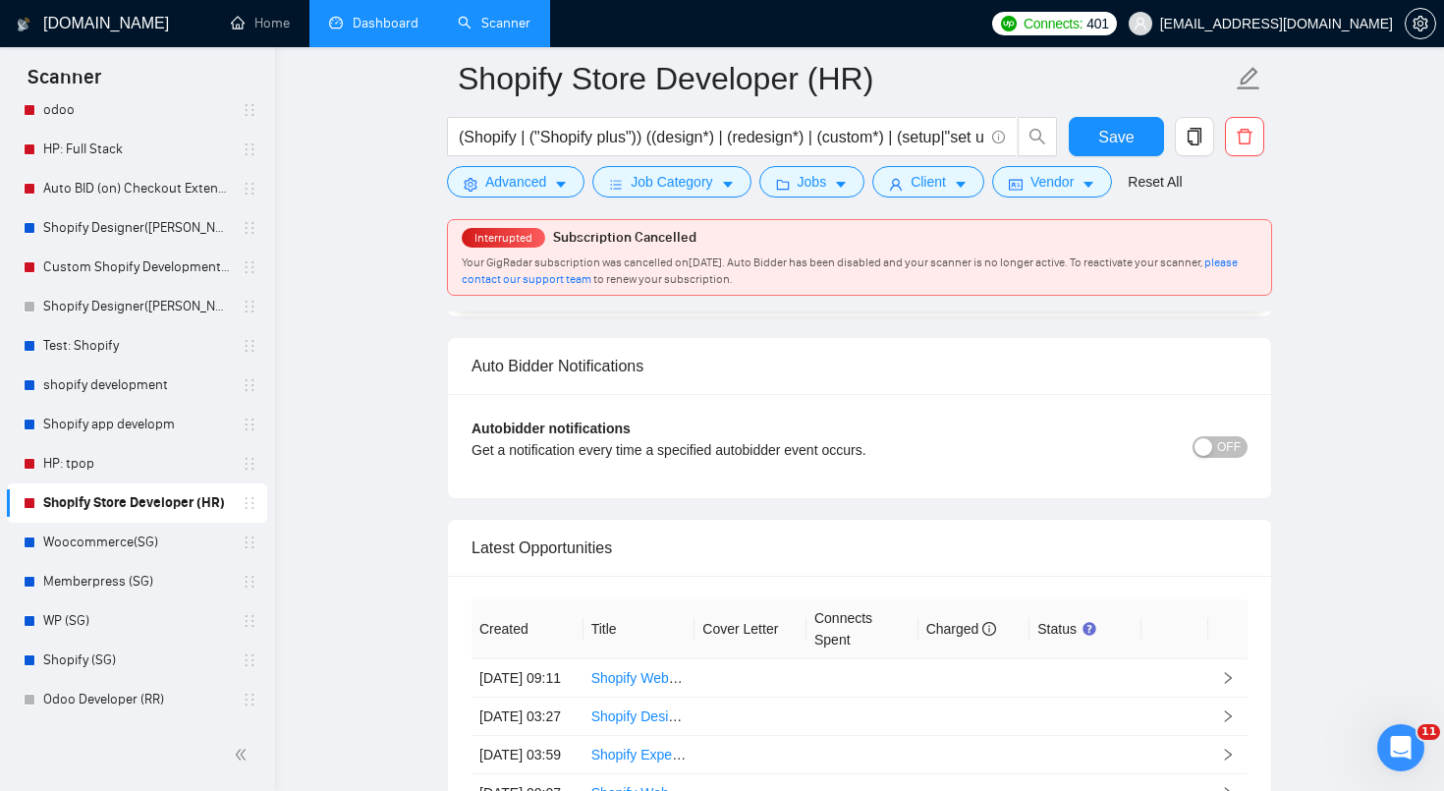
scroll to position [6035, 0]
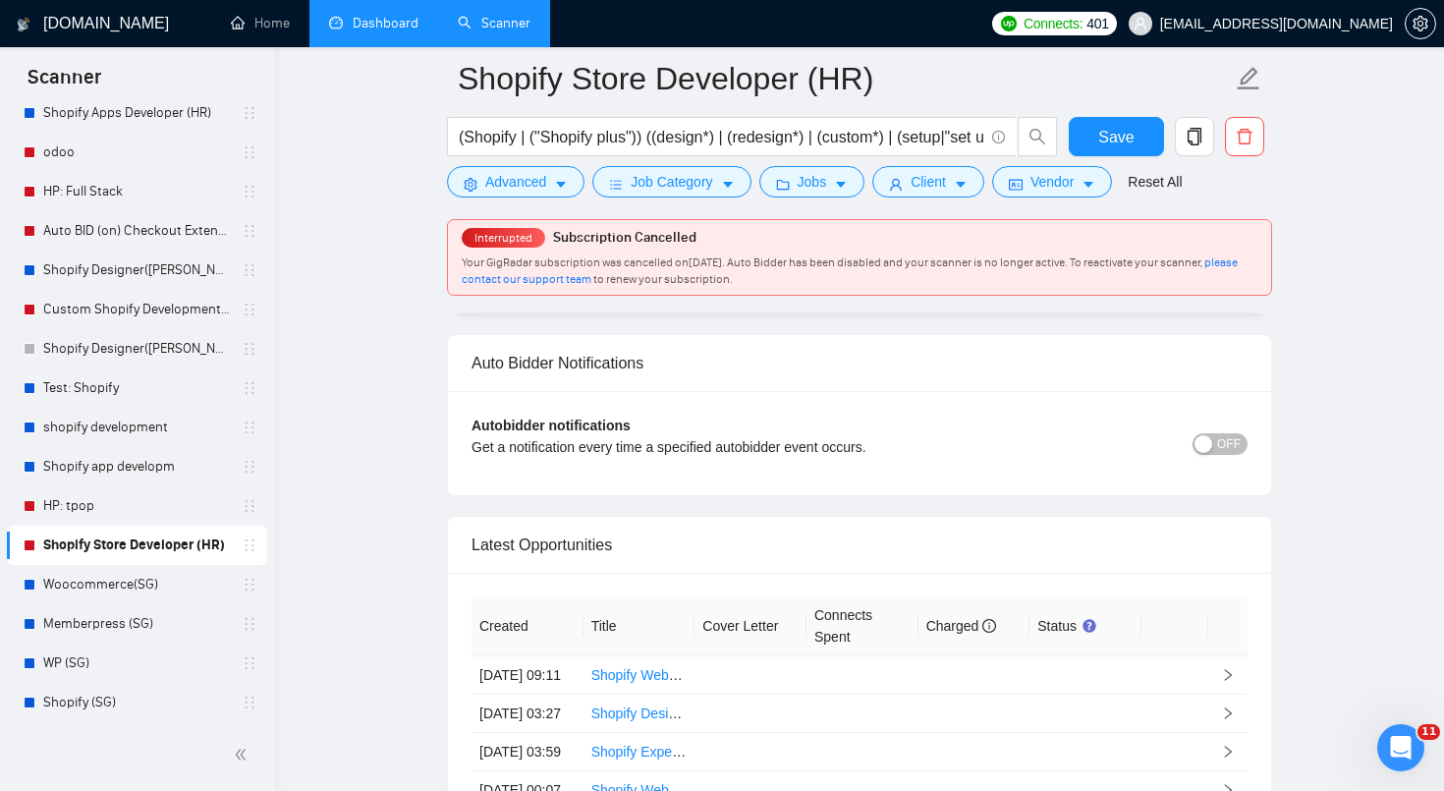
scroll to position [381, 0]
click at [108, 521] on link "HP: tpop" at bounding box center [136, 507] width 187 height 39
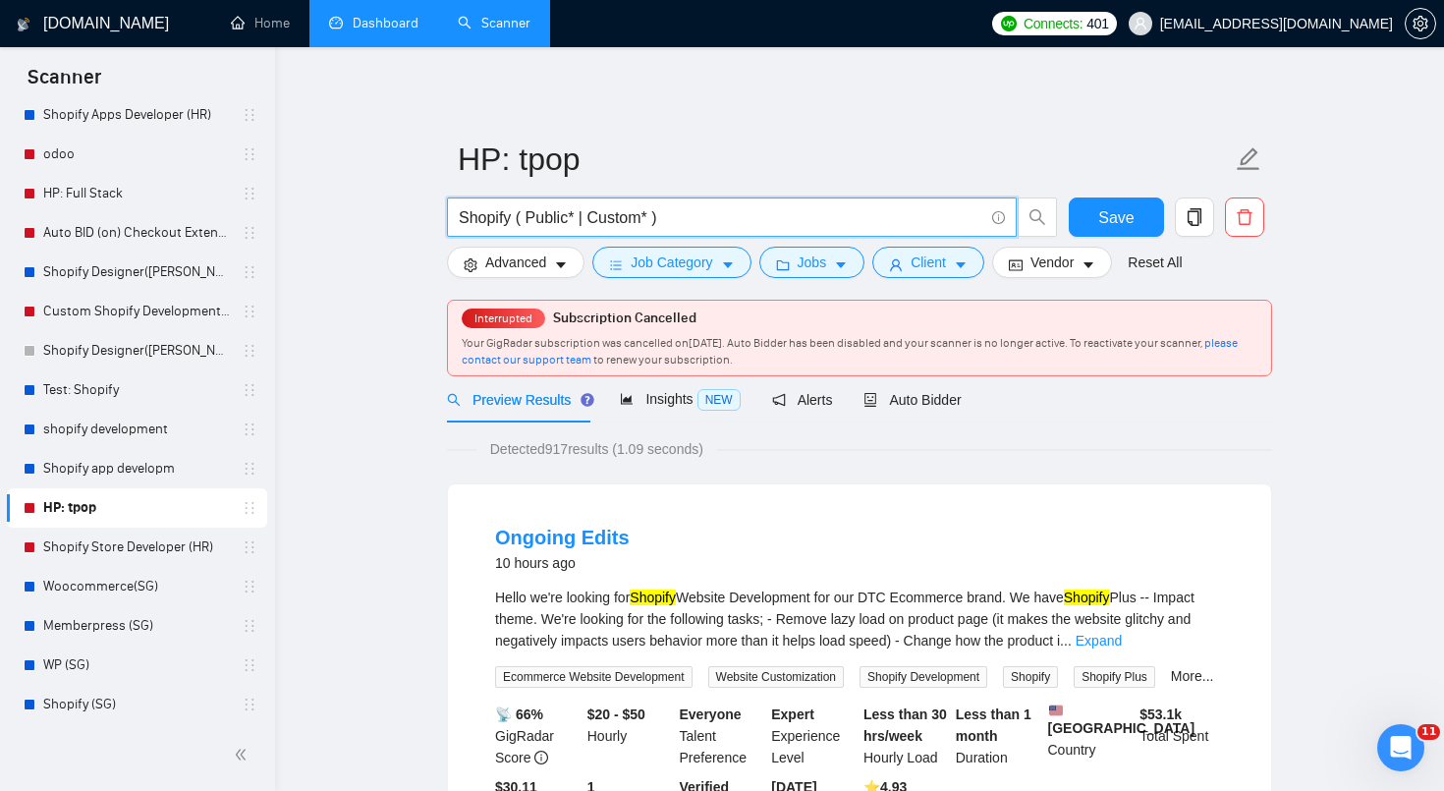
click at [692, 211] on input "Shopify ( Public* | Custom* )" at bounding box center [721, 217] width 525 height 25
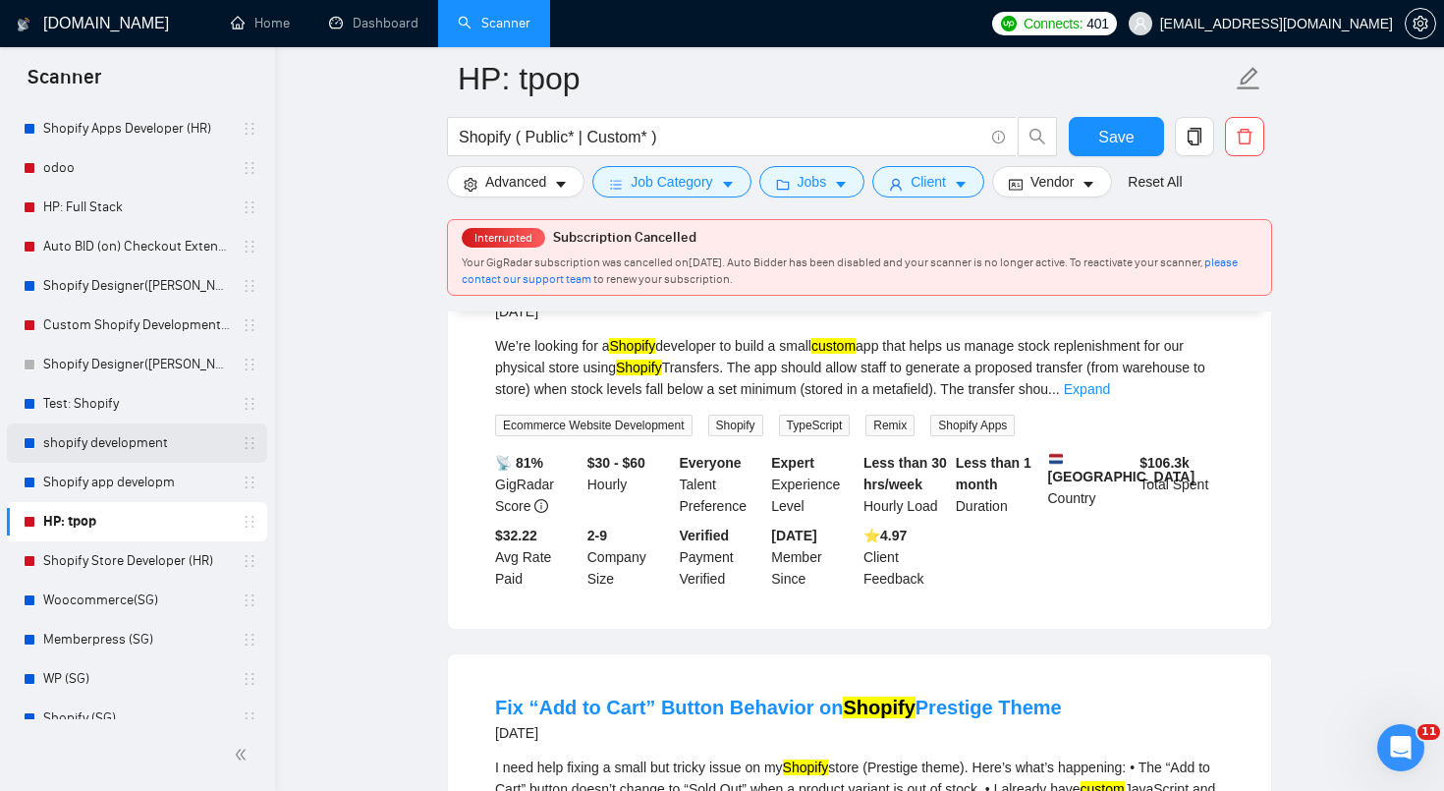
scroll to position [359, 0]
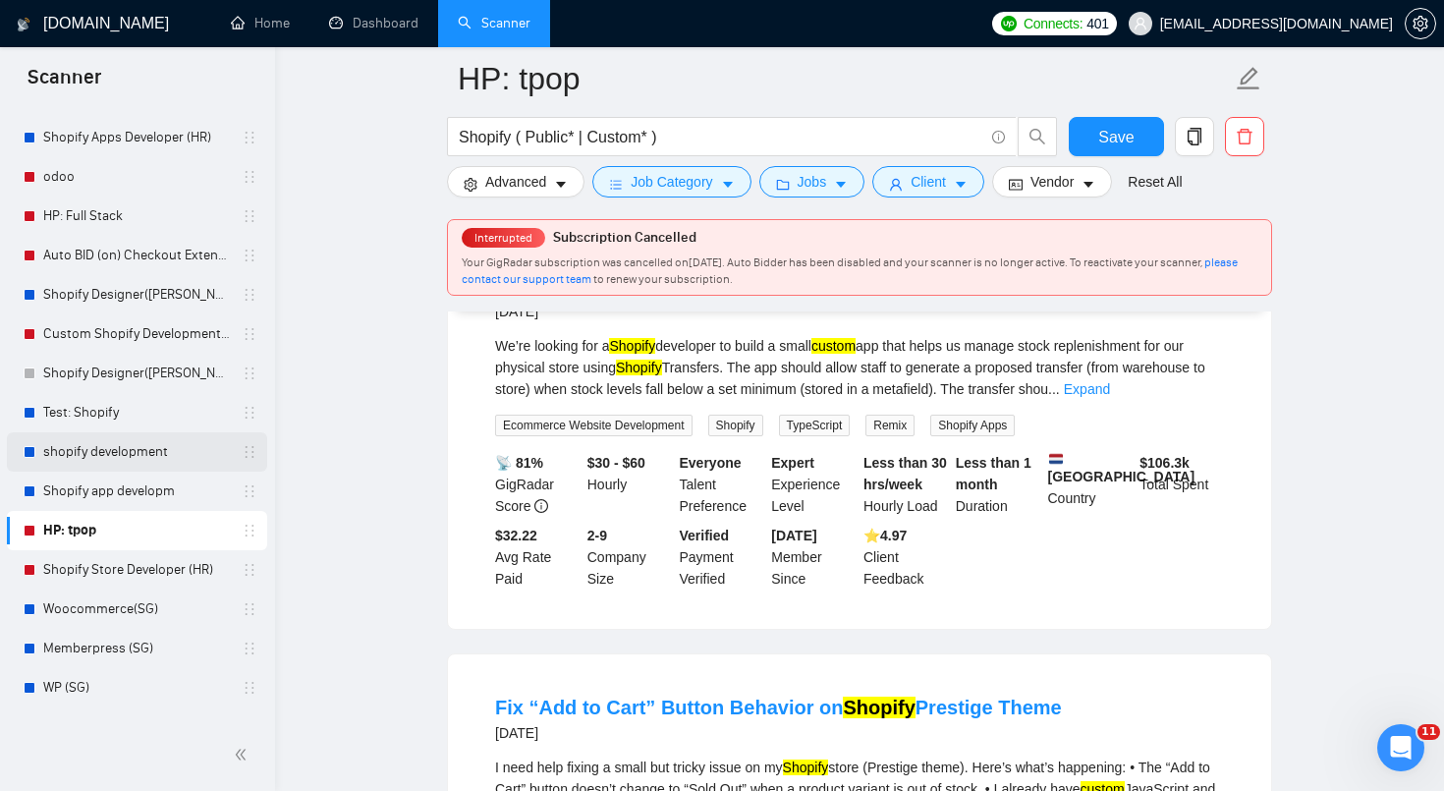
click at [128, 413] on link "Test: Shopify" at bounding box center [136, 412] width 187 height 39
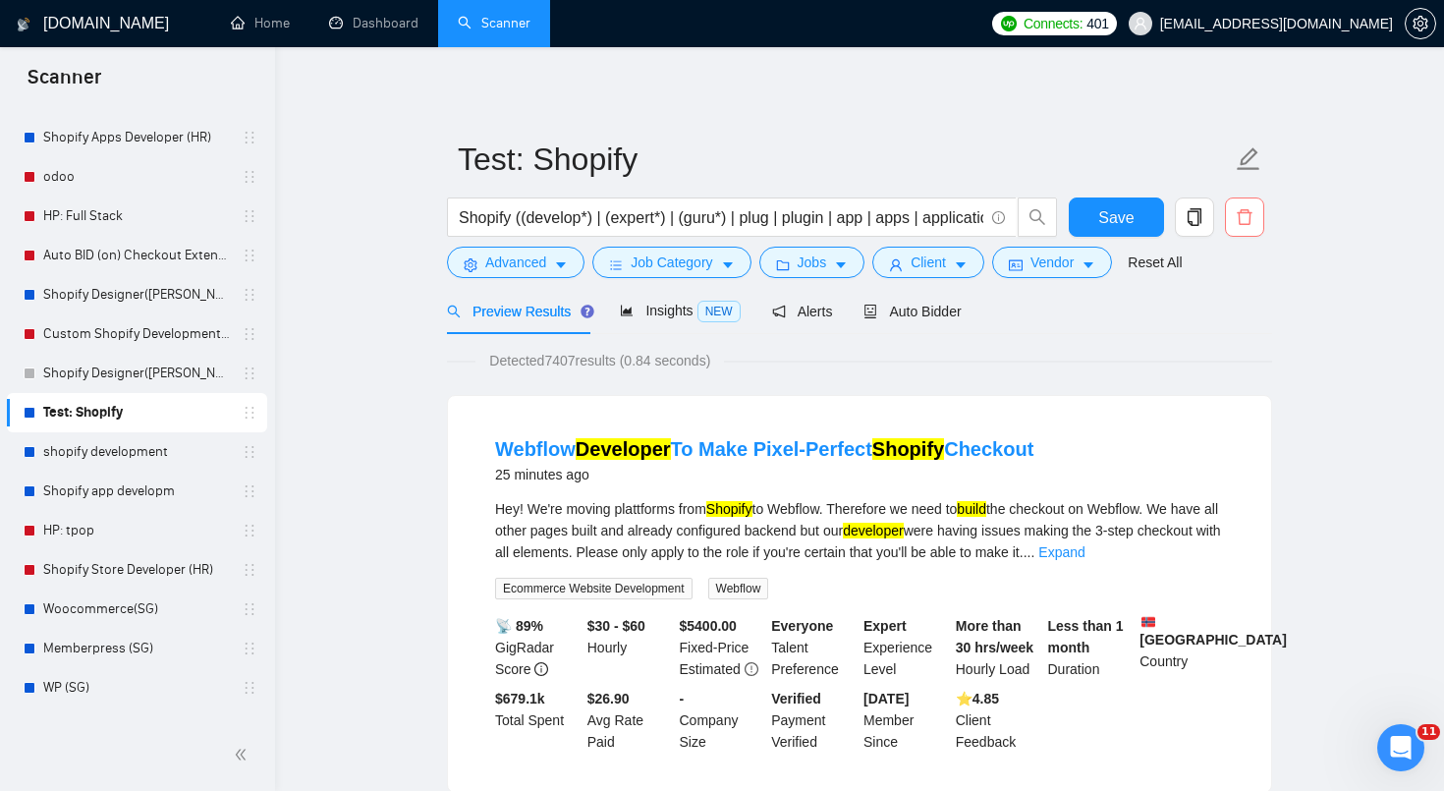
click at [1253, 219] on icon "delete" at bounding box center [1245, 217] width 18 height 18
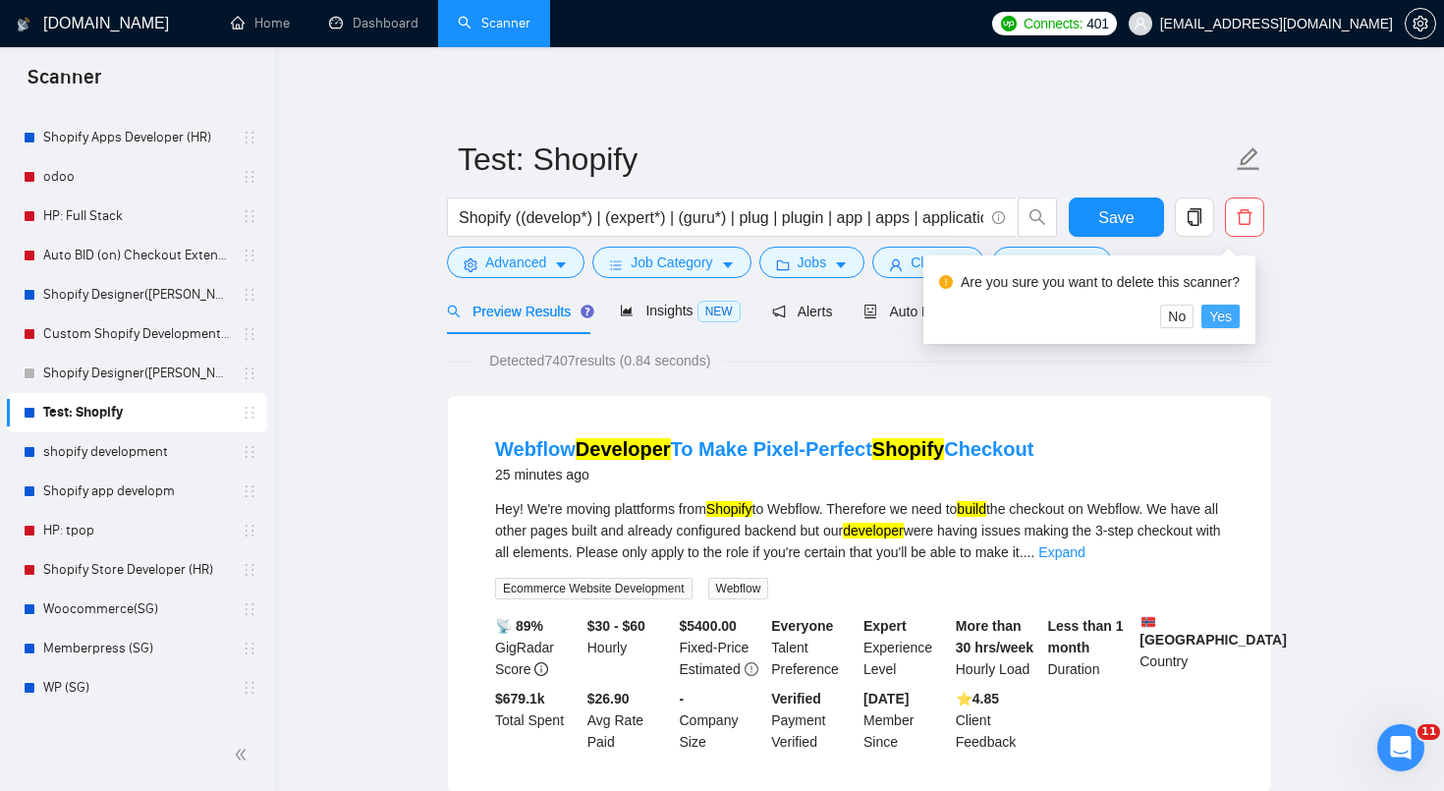
click at [1240, 320] on button "Yes" at bounding box center [1221, 317] width 38 height 24
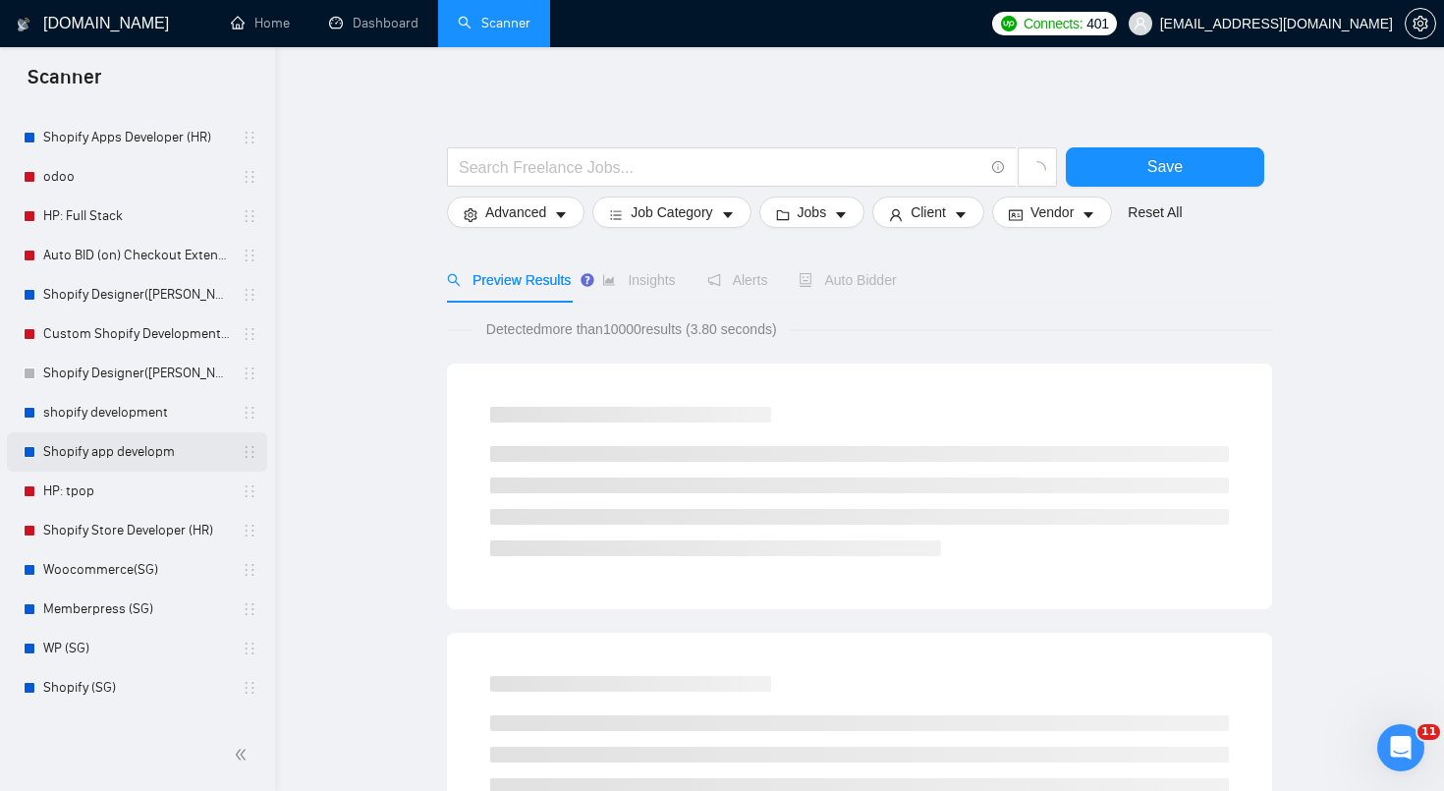
click at [140, 461] on link "Shopify app developm" at bounding box center [136, 451] width 187 height 39
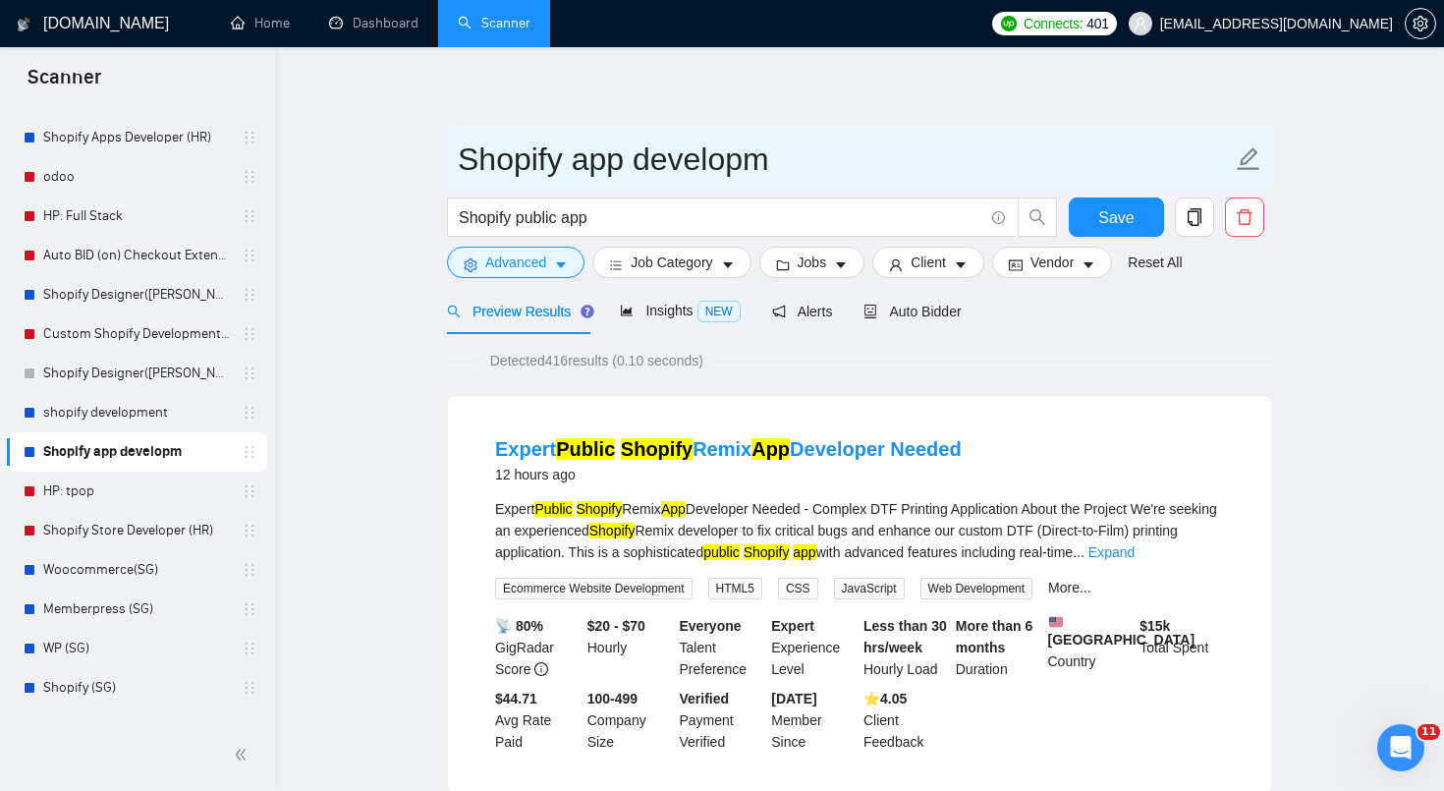
click at [675, 166] on input "Shopify app developm" at bounding box center [845, 159] width 774 height 49
click at [757, 159] on input "Shopify app developm" at bounding box center [845, 159] width 774 height 49
type input "Shopify app development"
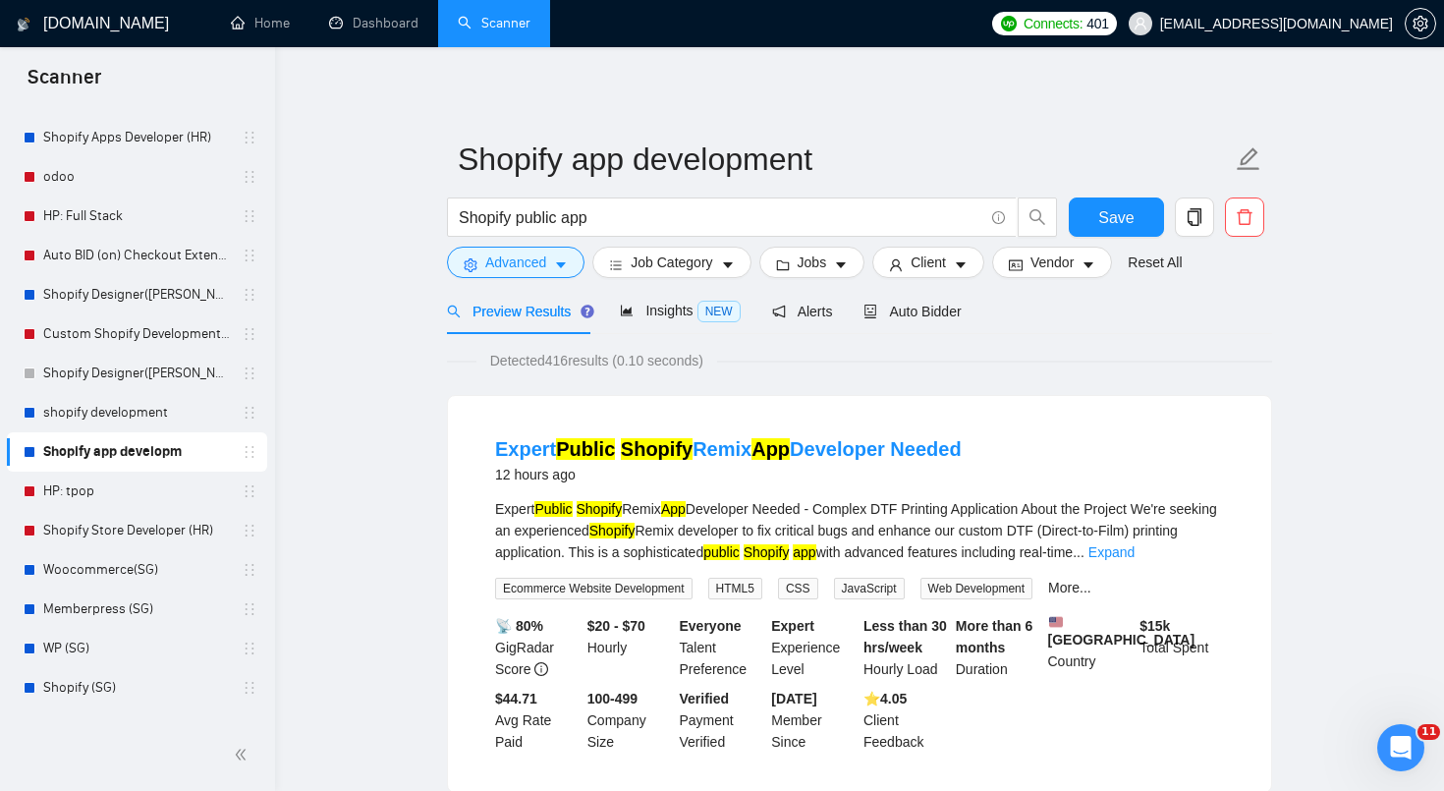
click at [945, 317] on span "Auto Bidder" at bounding box center [912, 312] width 97 height 16
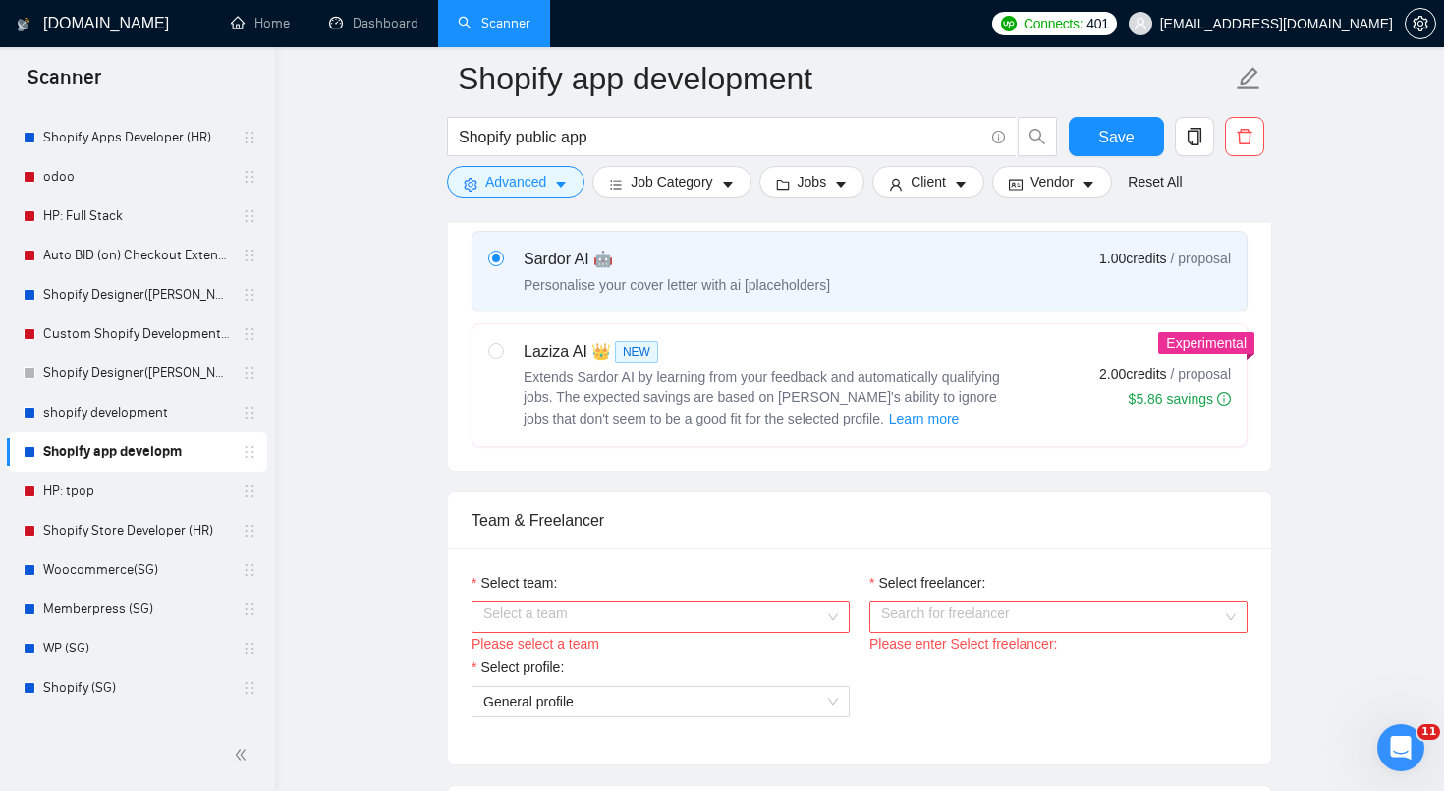
scroll to position [613, 0]
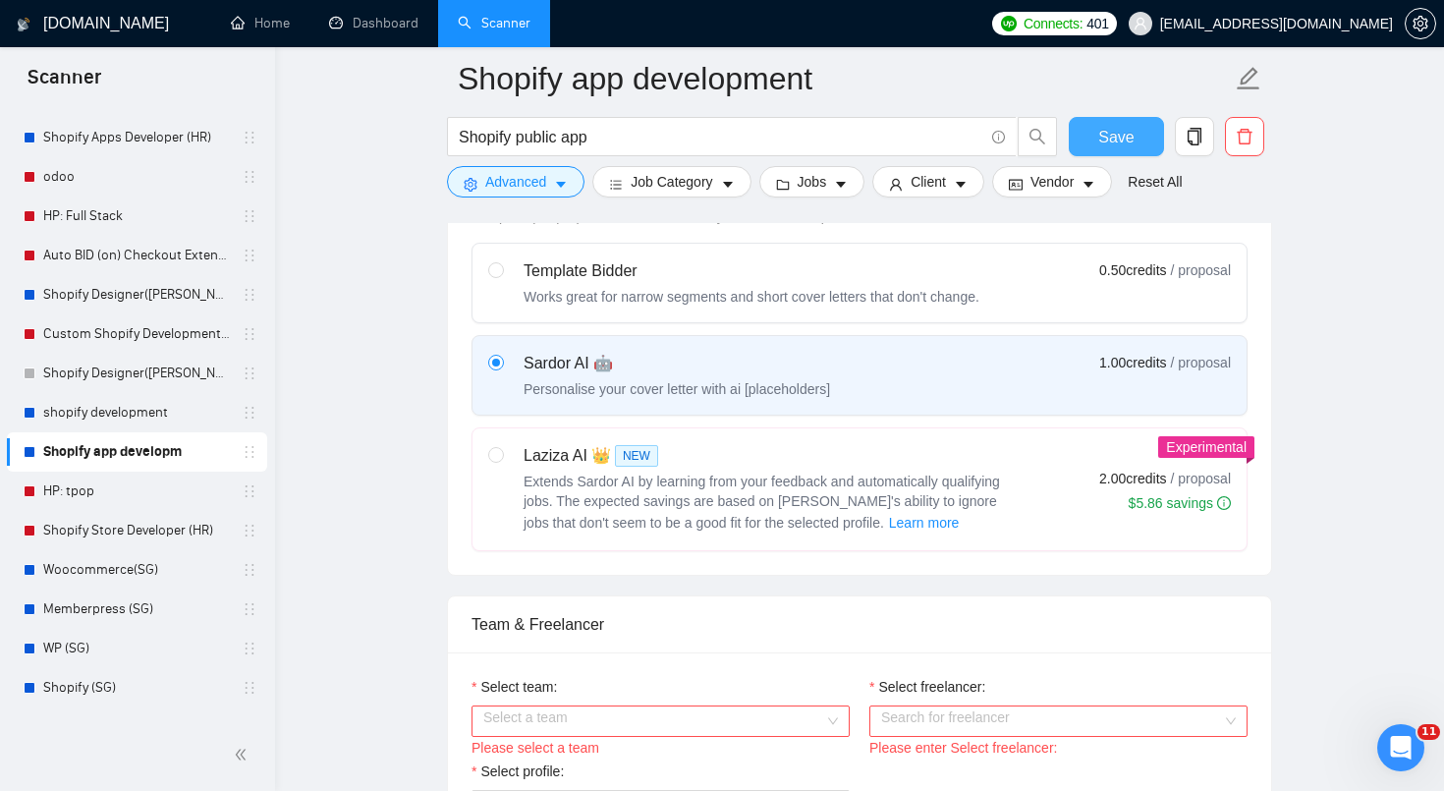
click at [1121, 118] on button "Save" at bounding box center [1116, 136] width 95 height 39
click at [156, 417] on link "shopify development" at bounding box center [136, 412] width 187 height 39
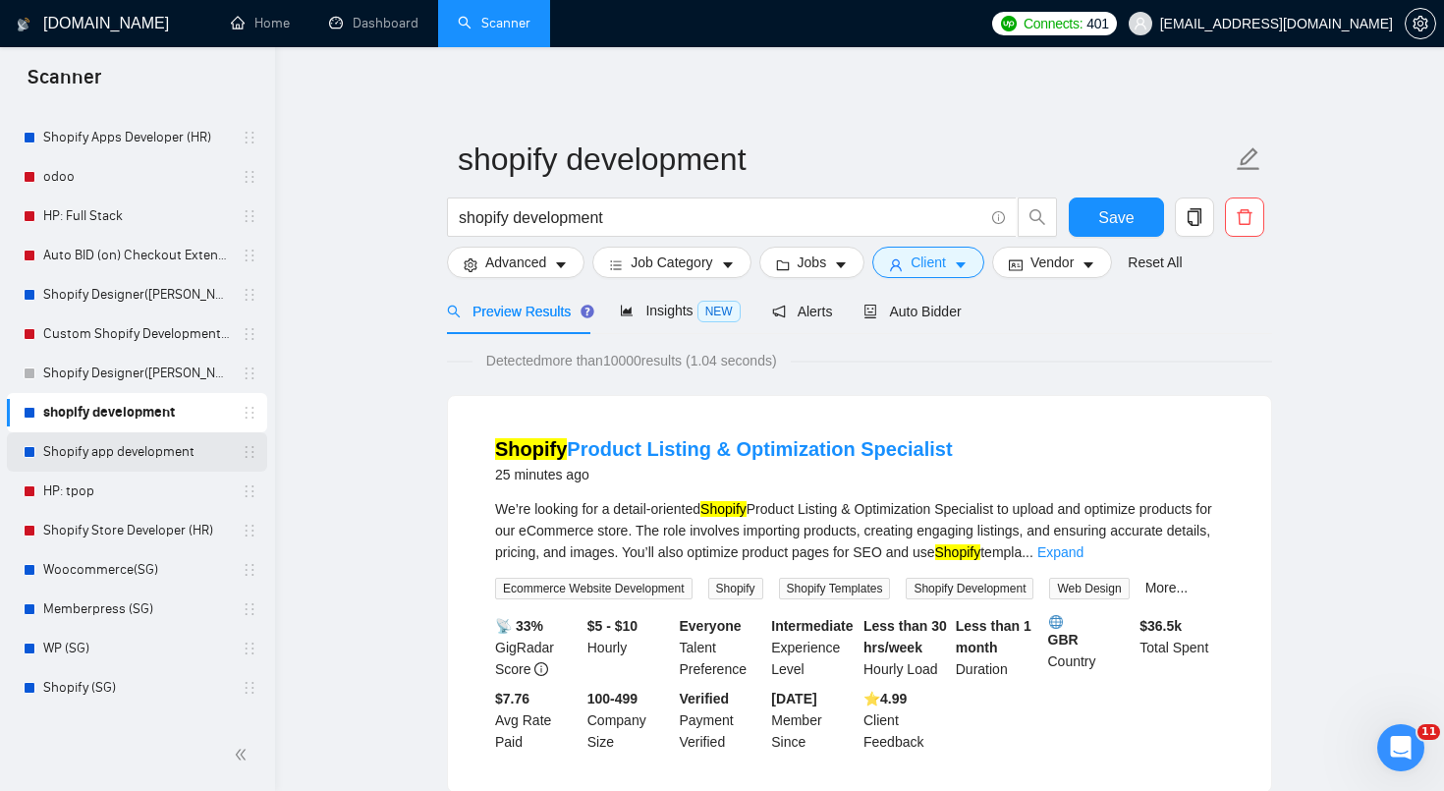
click at [147, 457] on link "Shopify app development" at bounding box center [136, 451] width 187 height 39
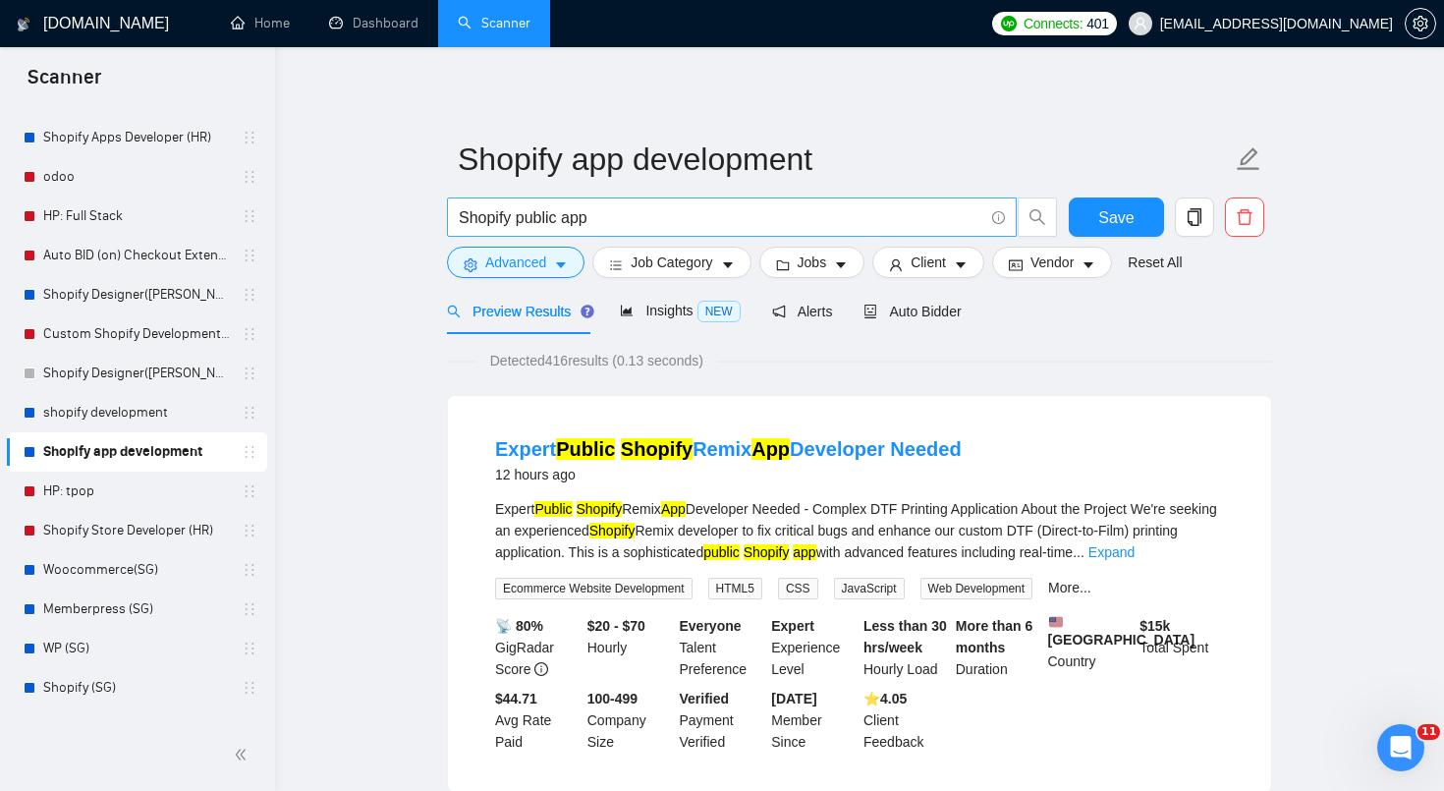
click at [682, 210] on input "Shopify public app" at bounding box center [721, 217] width 525 height 25
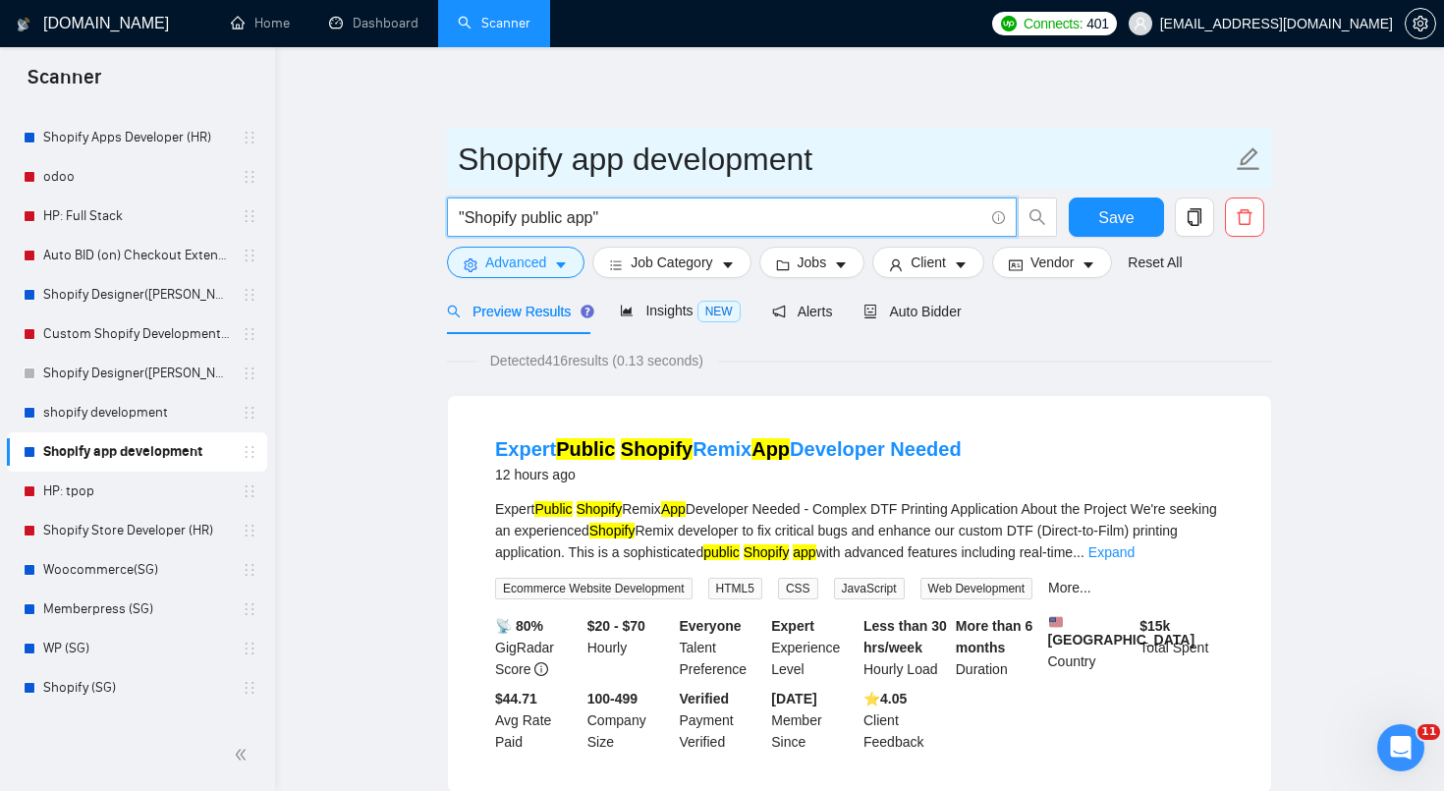
type input ""Shopify public app""
click at [918, 160] on input "Shopify app development" at bounding box center [845, 159] width 774 height 49
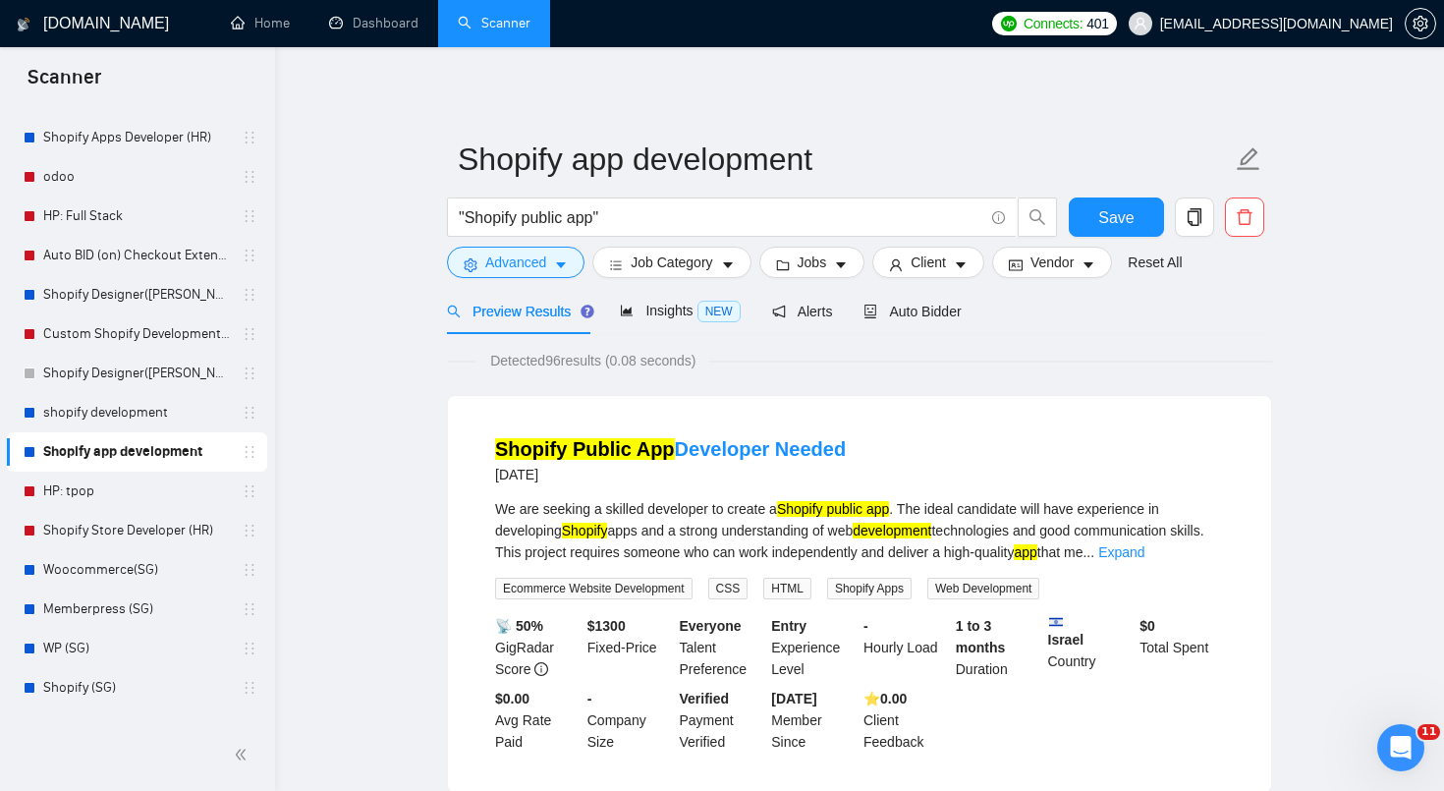
click at [1130, 232] on button "Save" at bounding box center [1116, 216] width 95 height 39
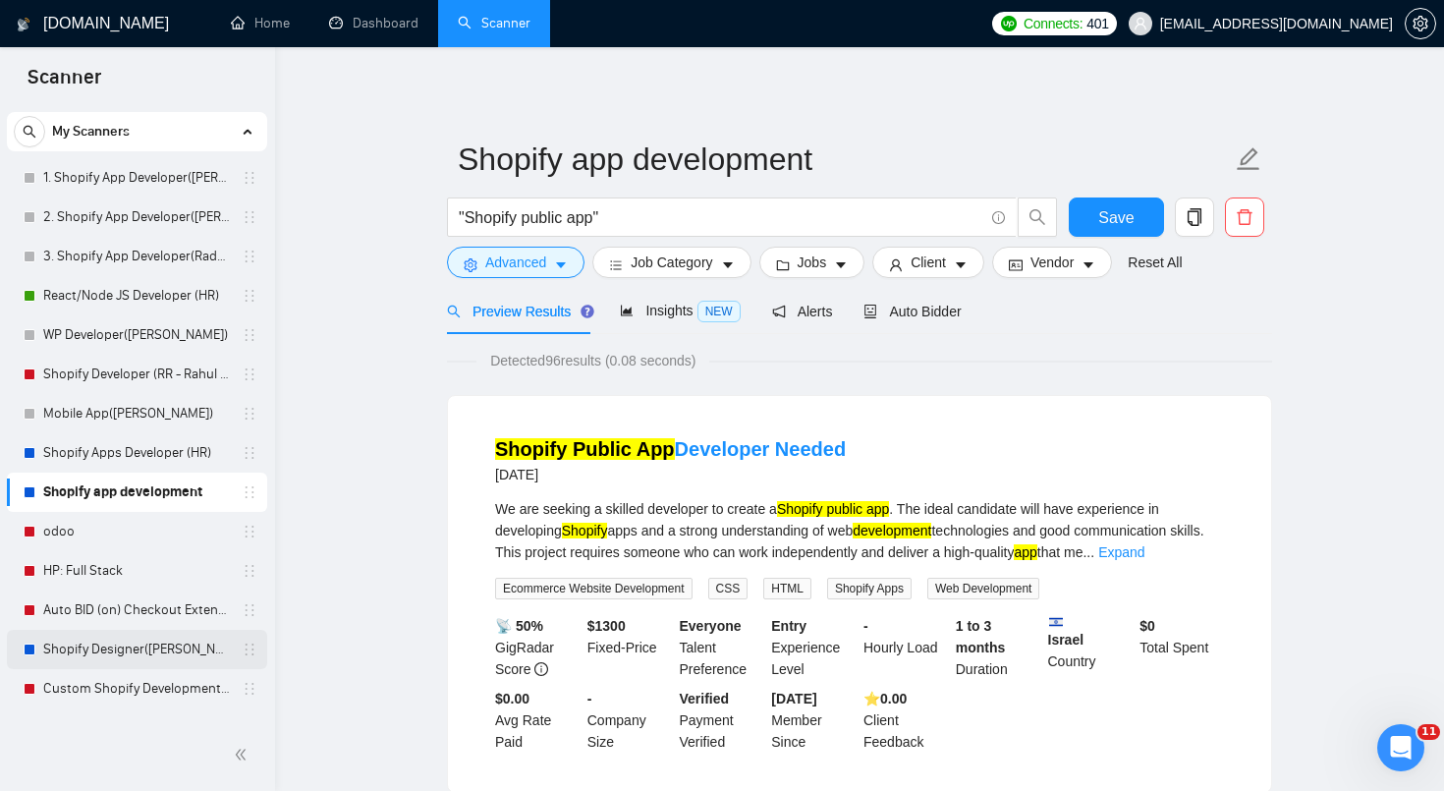
scroll to position [37, 0]
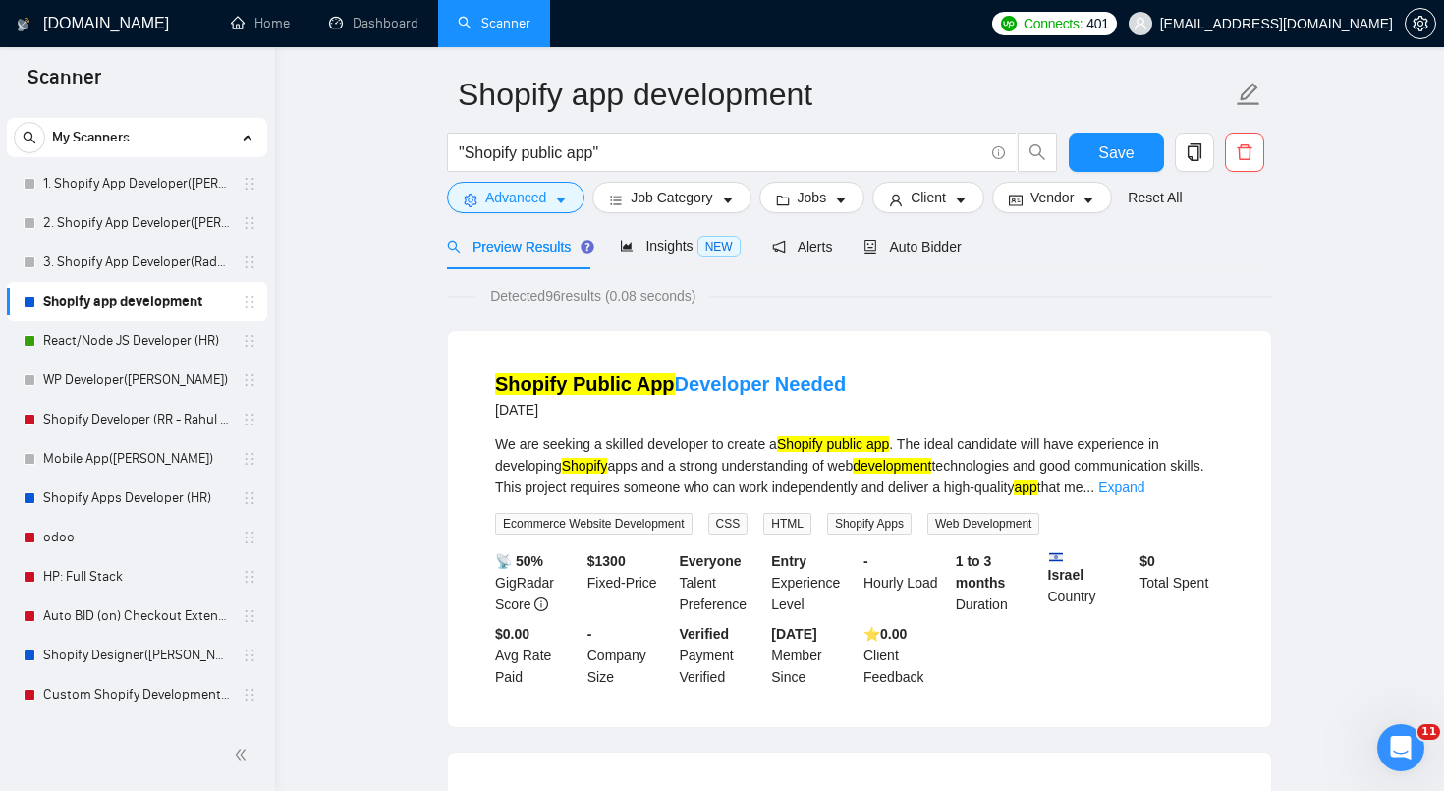
scroll to position [0, 0]
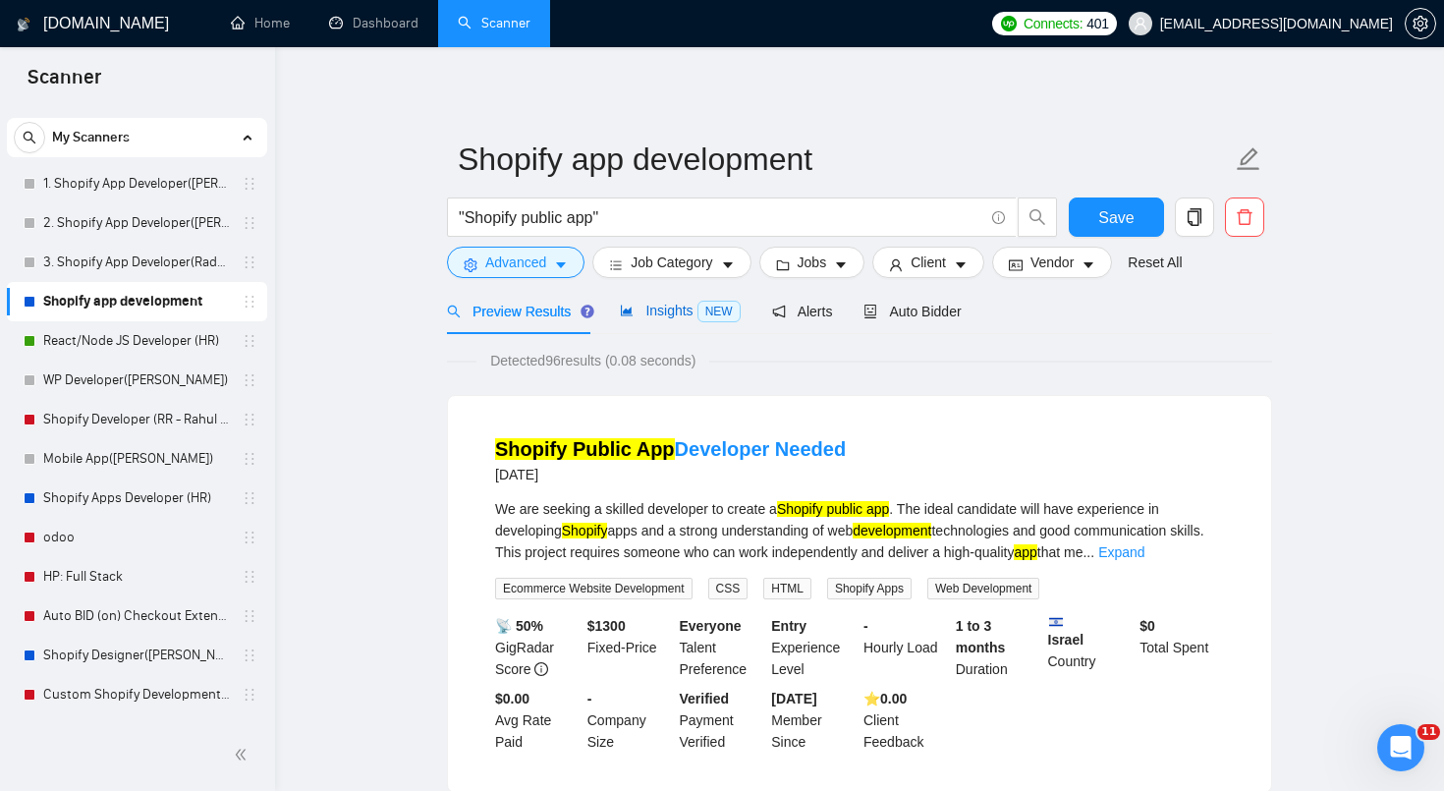
click at [682, 317] on span "Insights NEW" at bounding box center [680, 311] width 120 height 16
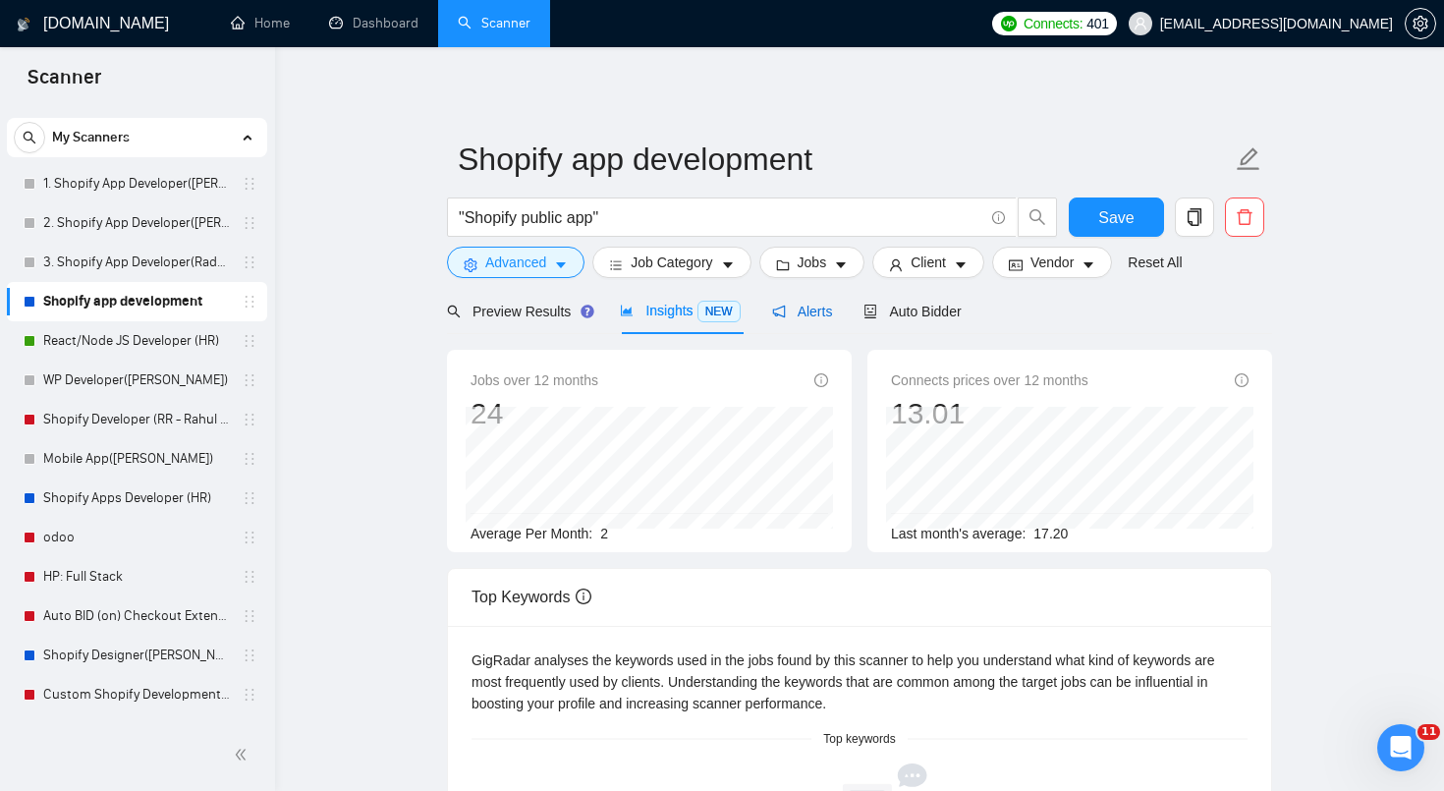
click at [811, 308] on span "Alerts" at bounding box center [802, 312] width 61 height 16
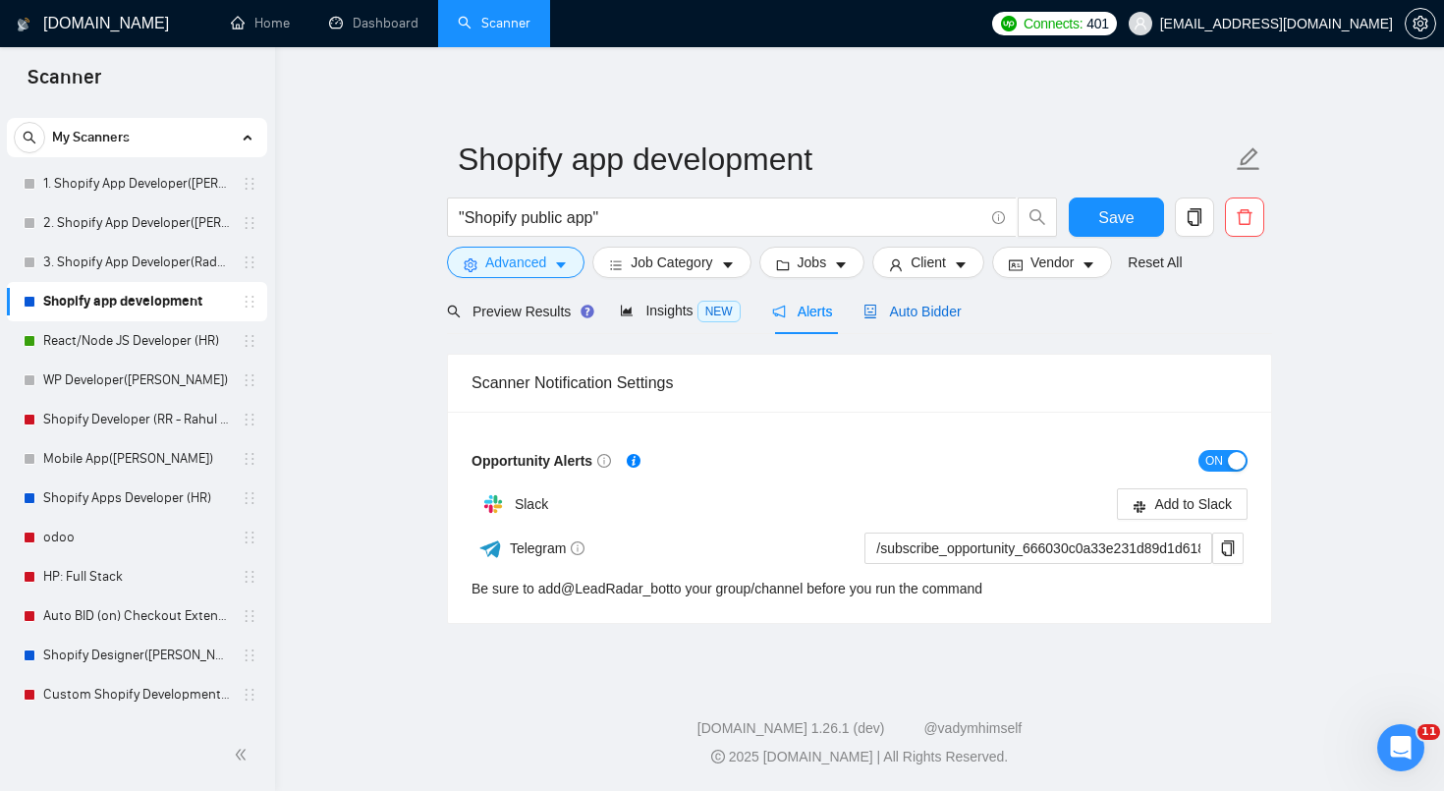
click at [915, 317] on span "Auto Bidder" at bounding box center [912, 312] width 97 height 16
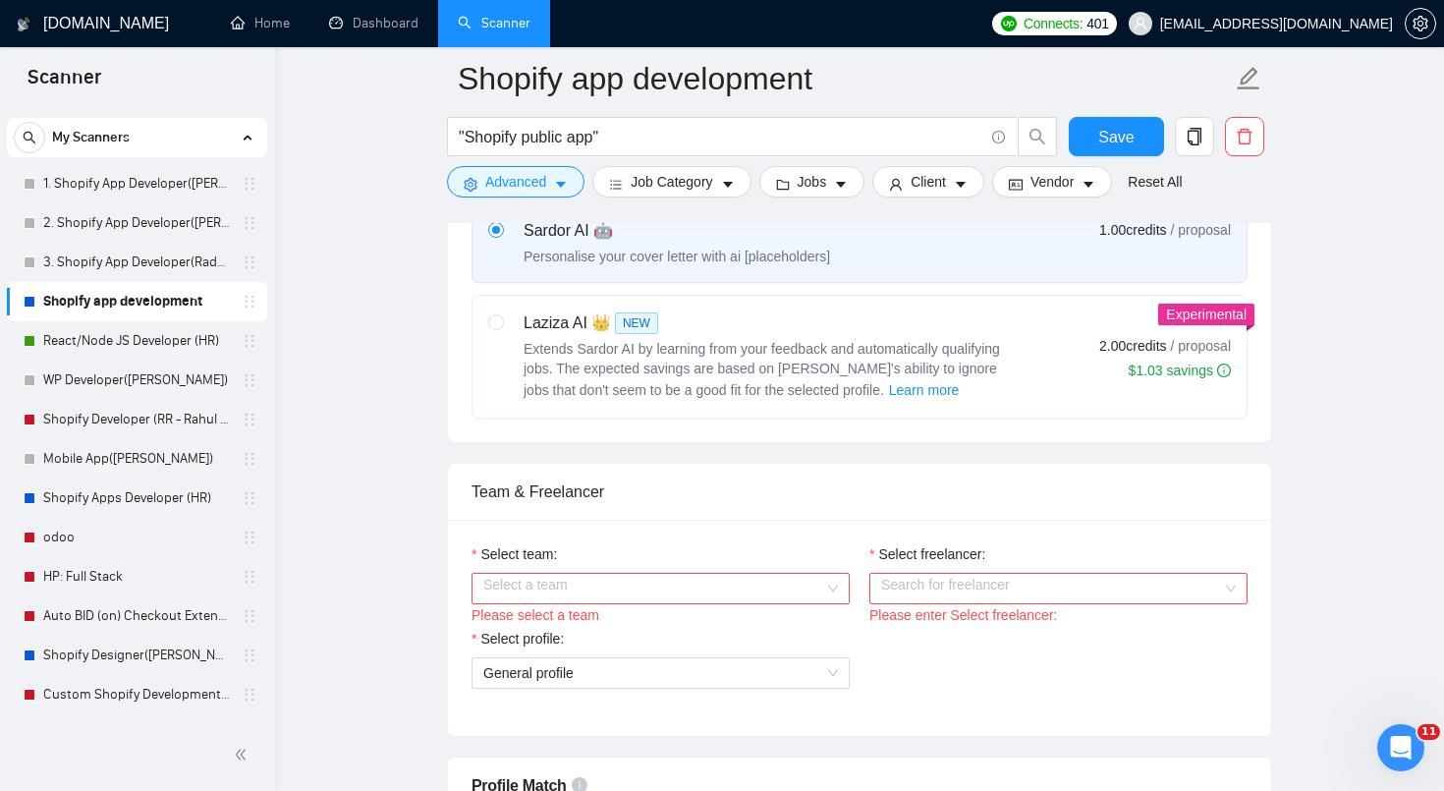
scroll to position [957, 0]
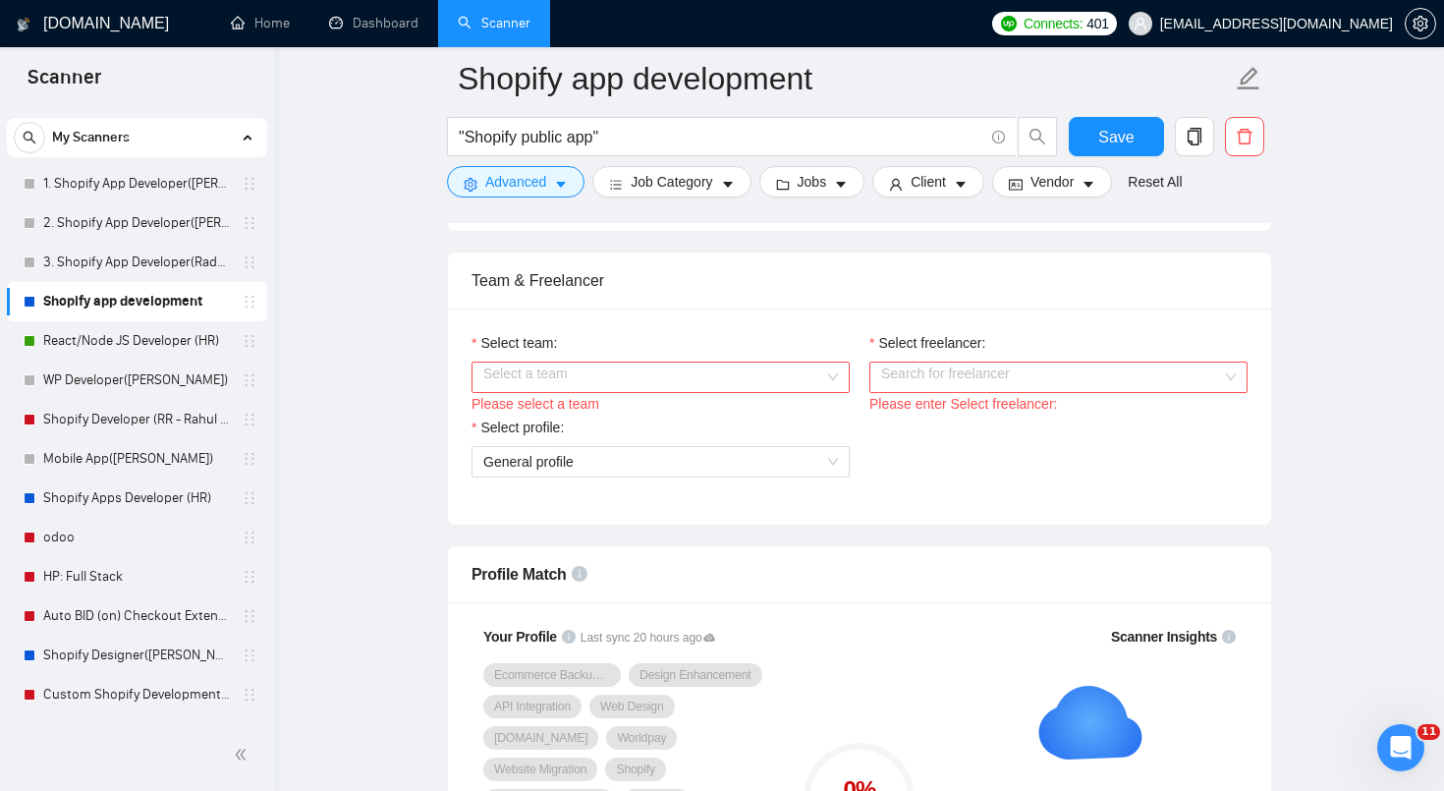
click at [811, 385] on input "Select team:" at bounding box center [653, 377] width 341 height 29
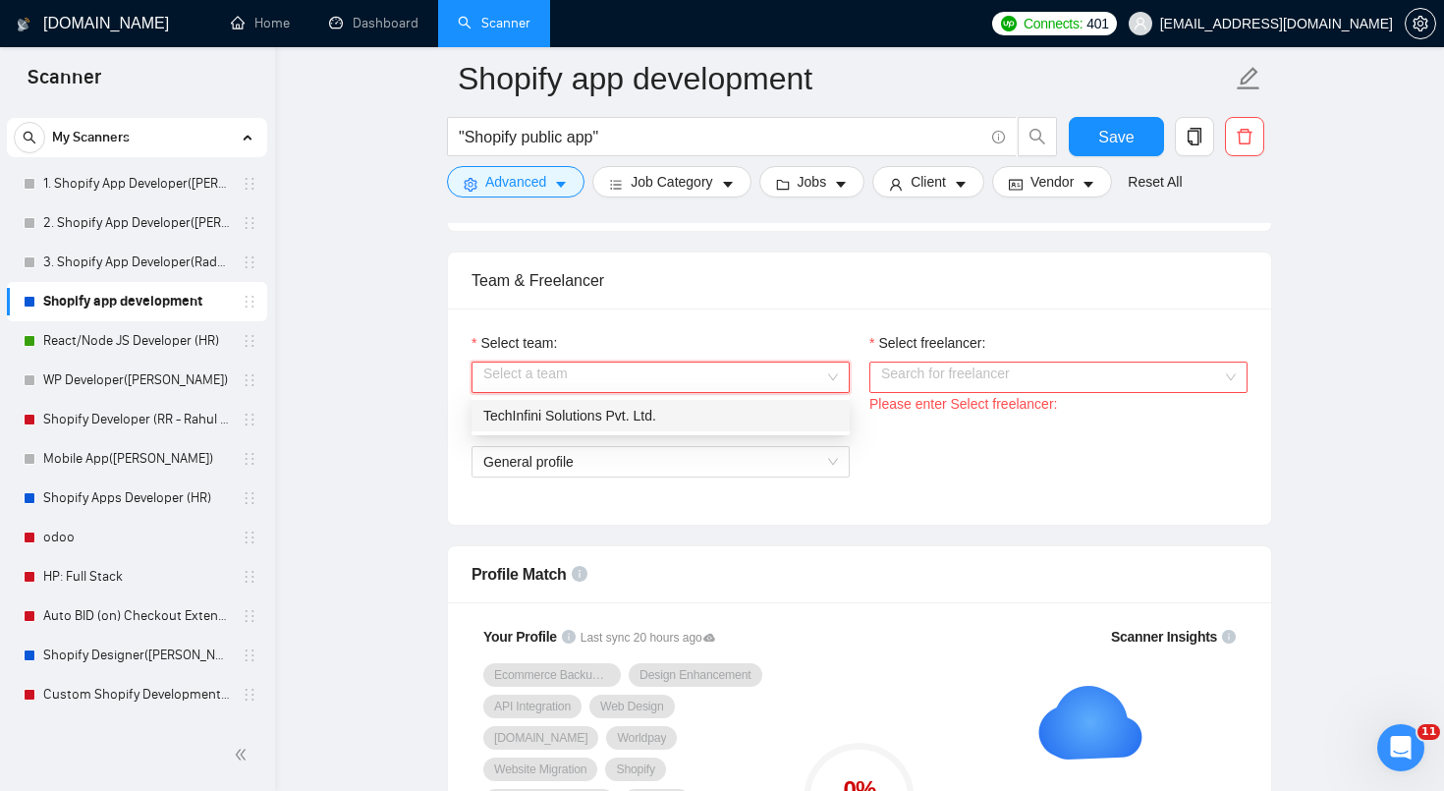
click at [778, 415] on div "TechInfini Solutions Pvt. Ltd." at bounding box center [660, 416] width 355 height 22
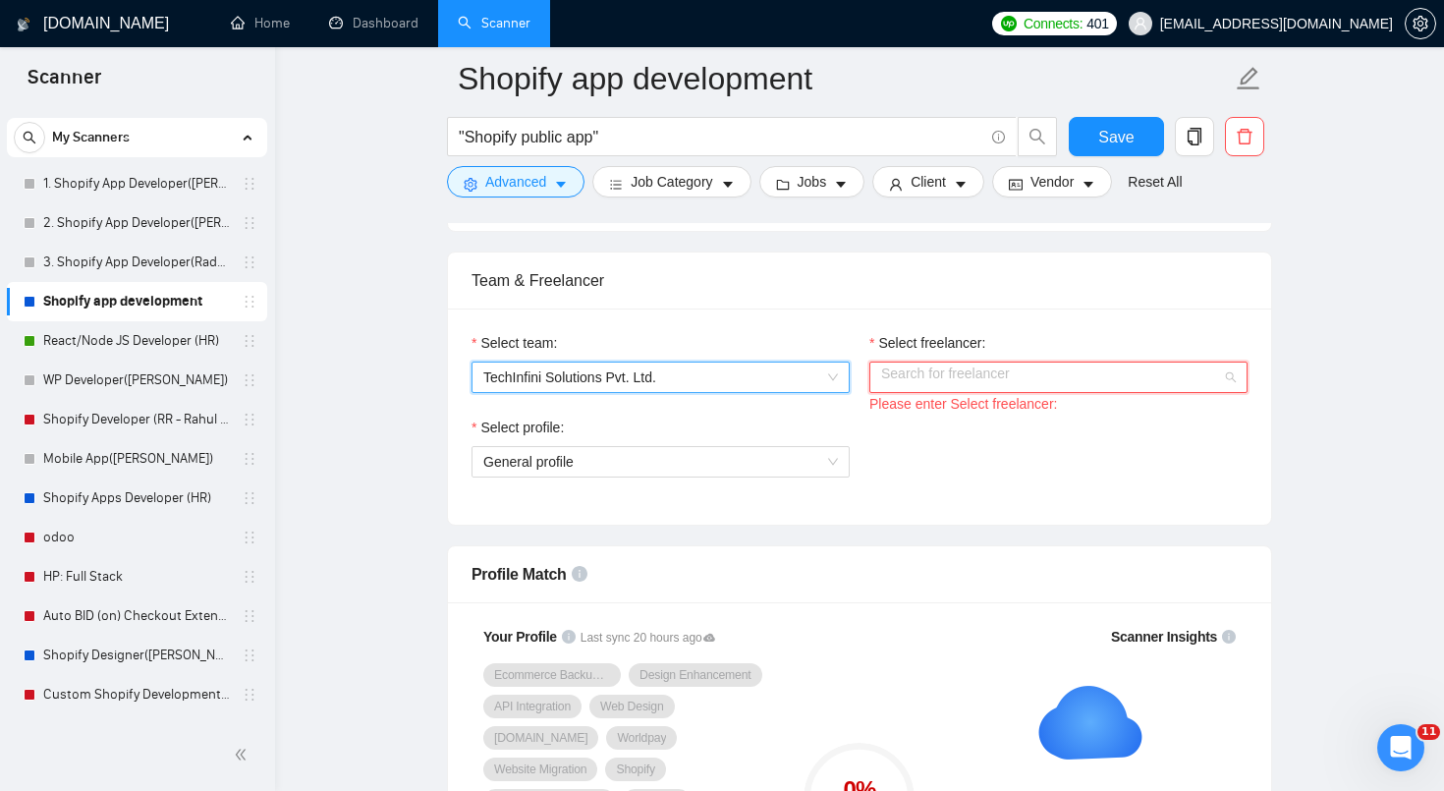
click at [906, 384] on input "Select freelancer:" at bounding box center [1051, 377] width 341 height 29
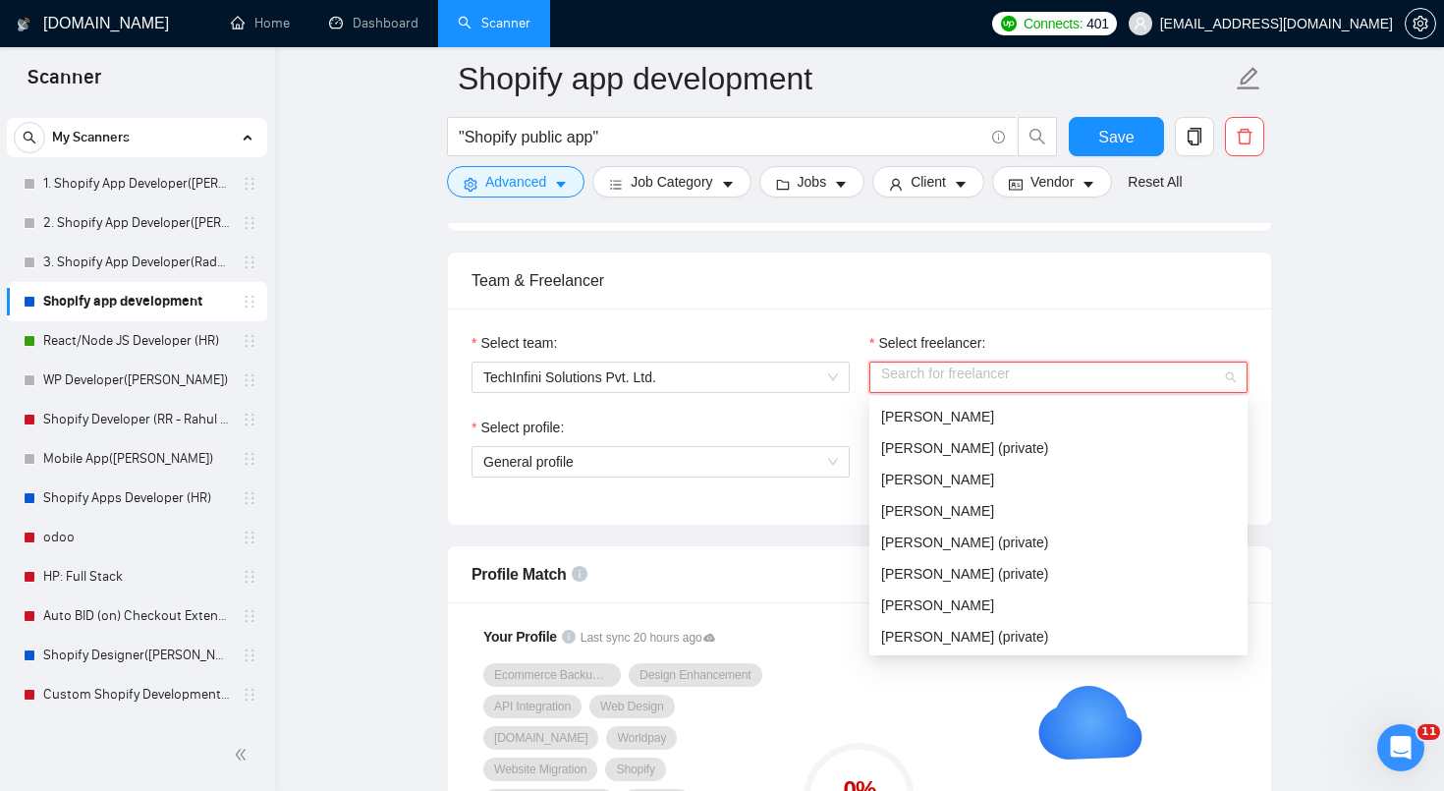
scroll to position [129, 0]
click at [931, 510] on span "[PERSON_NAME]" at bounding box center [937, 507] width 113 height 16
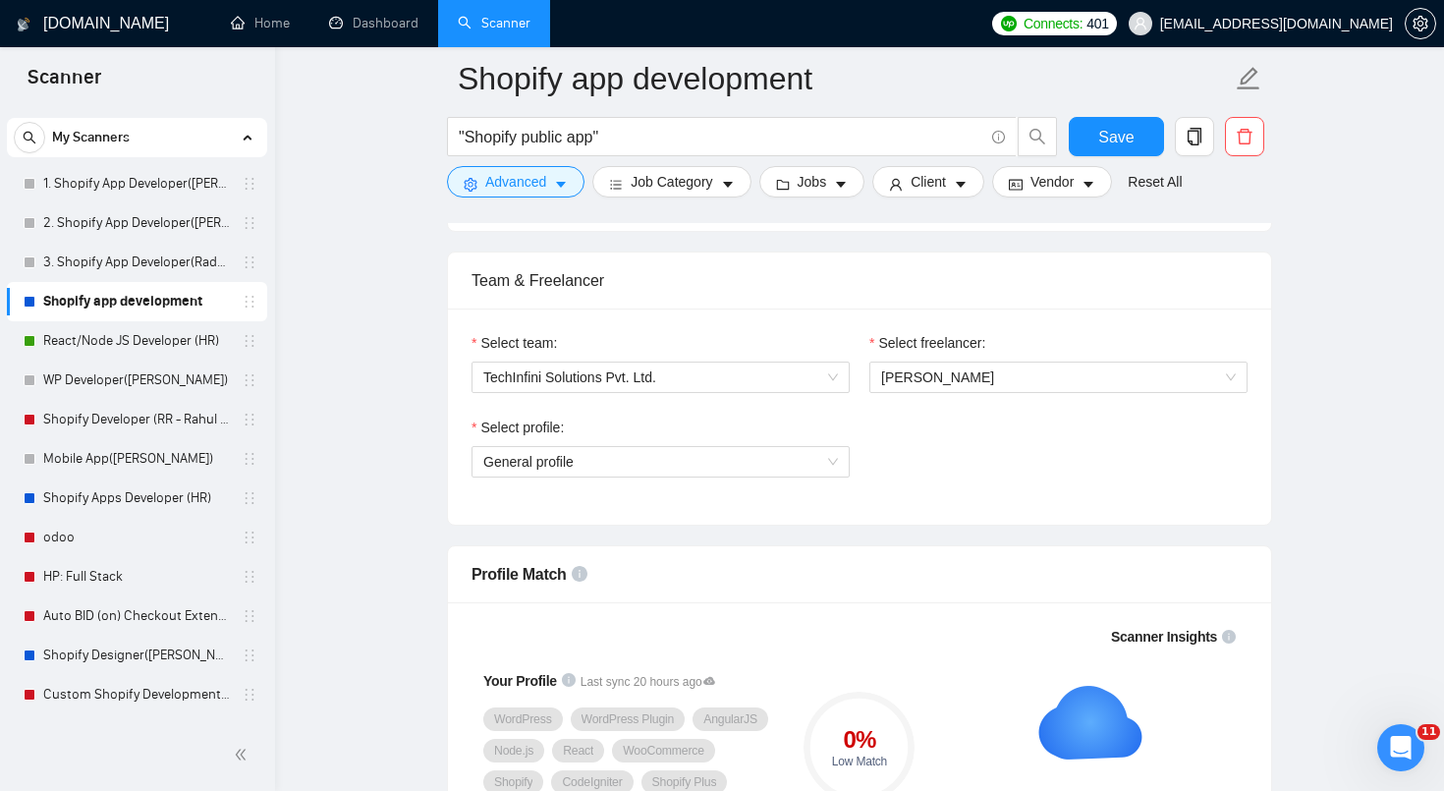
click at [931, 510] on div "Select team: TechInfini Solutions Pvt. Ltd. Select freelancer: [PERSON_NAME] Se…" at bounding box center [859, 416] width 823 height 216
click at [832, 455] on span "General profile" at bounding box center [660, 461] width 355 height 29
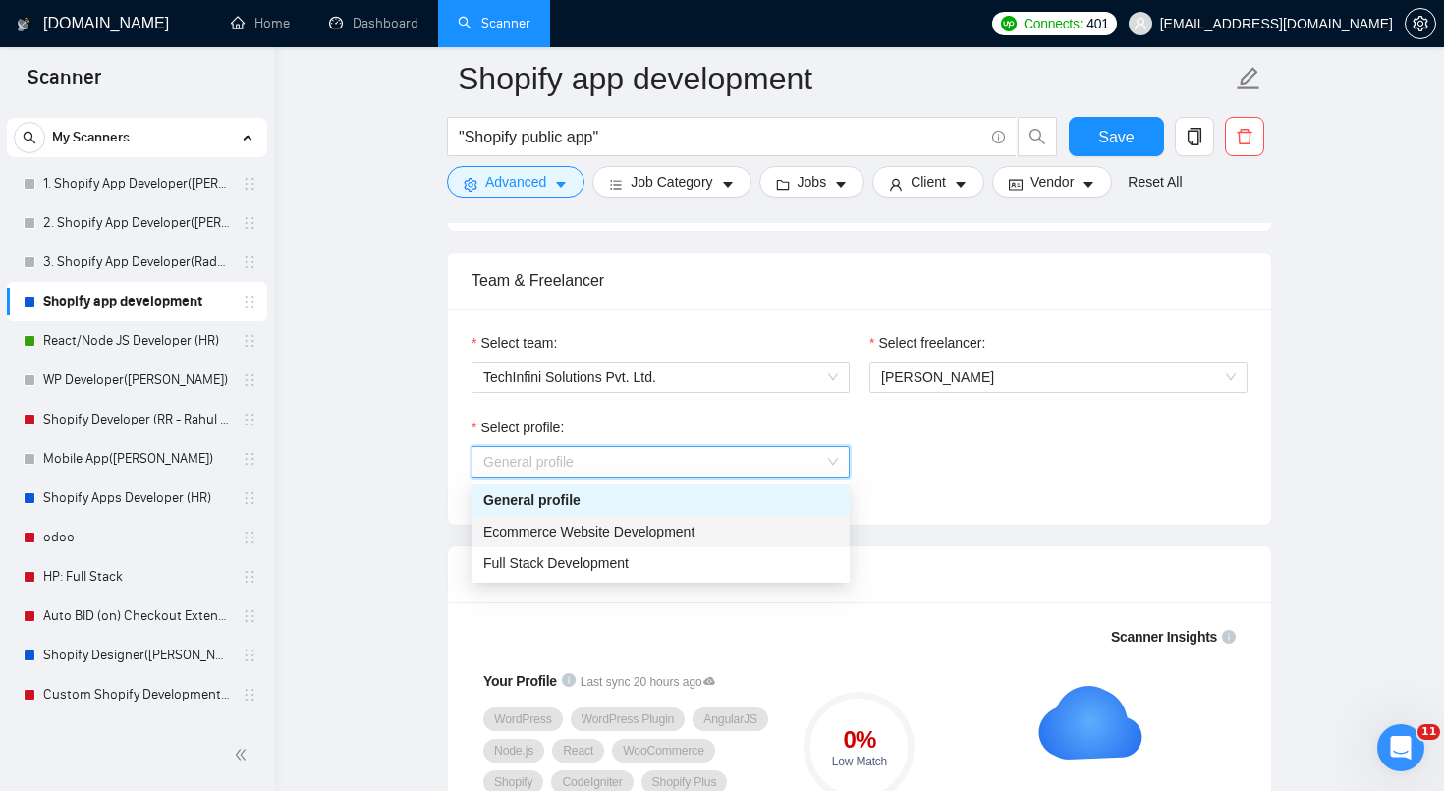
click at [785, 517] on div "Ecommerce Website Development" at bounding box center [661, 531] width 378 height 31
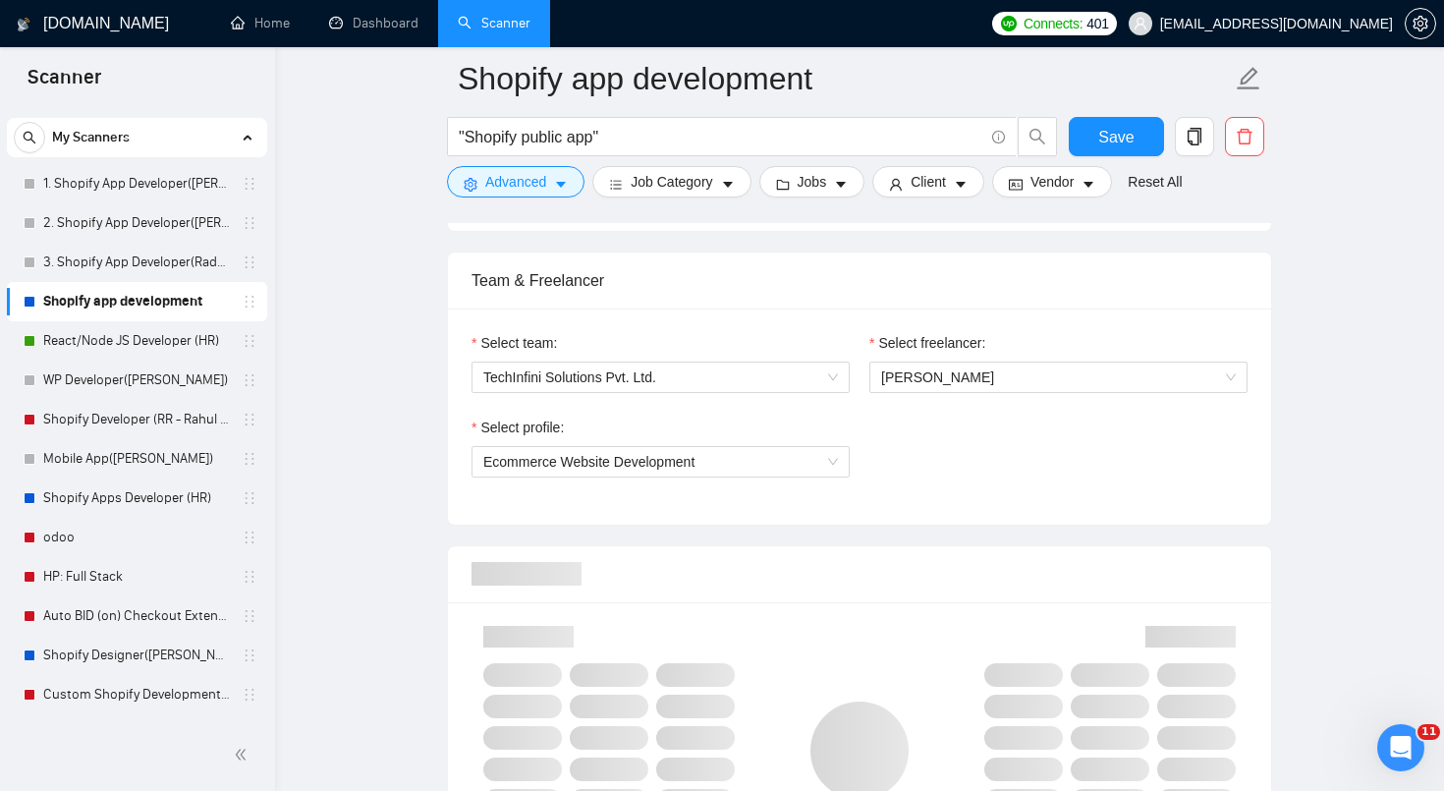
click at [929, 522] on div "Select team: TechInfini Solutions Pvt. Ltd. Select freelancer: [PERSON_NAME] Se…" at bounding box center [859, 416] width 823 height 216
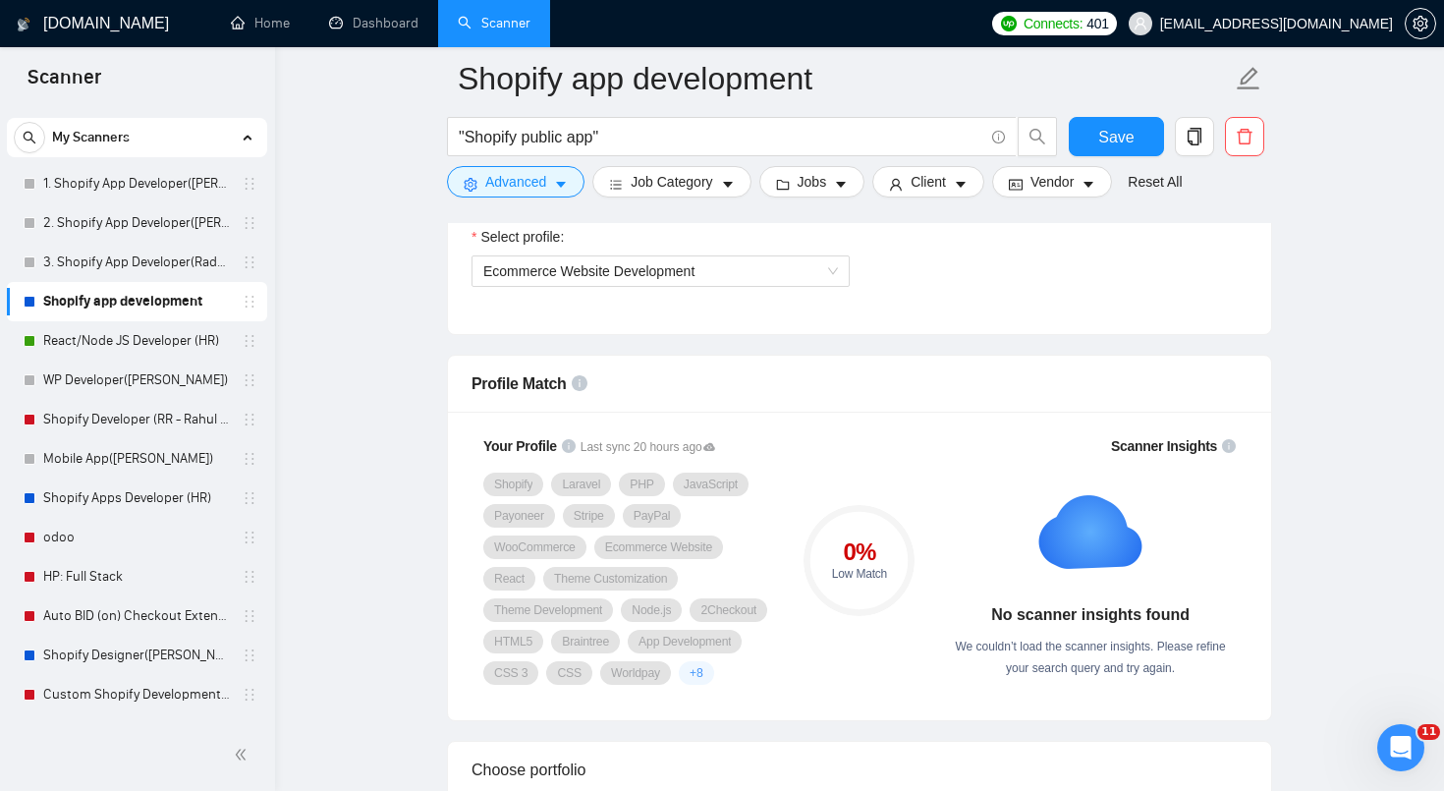
scroll to position [1171, 0]
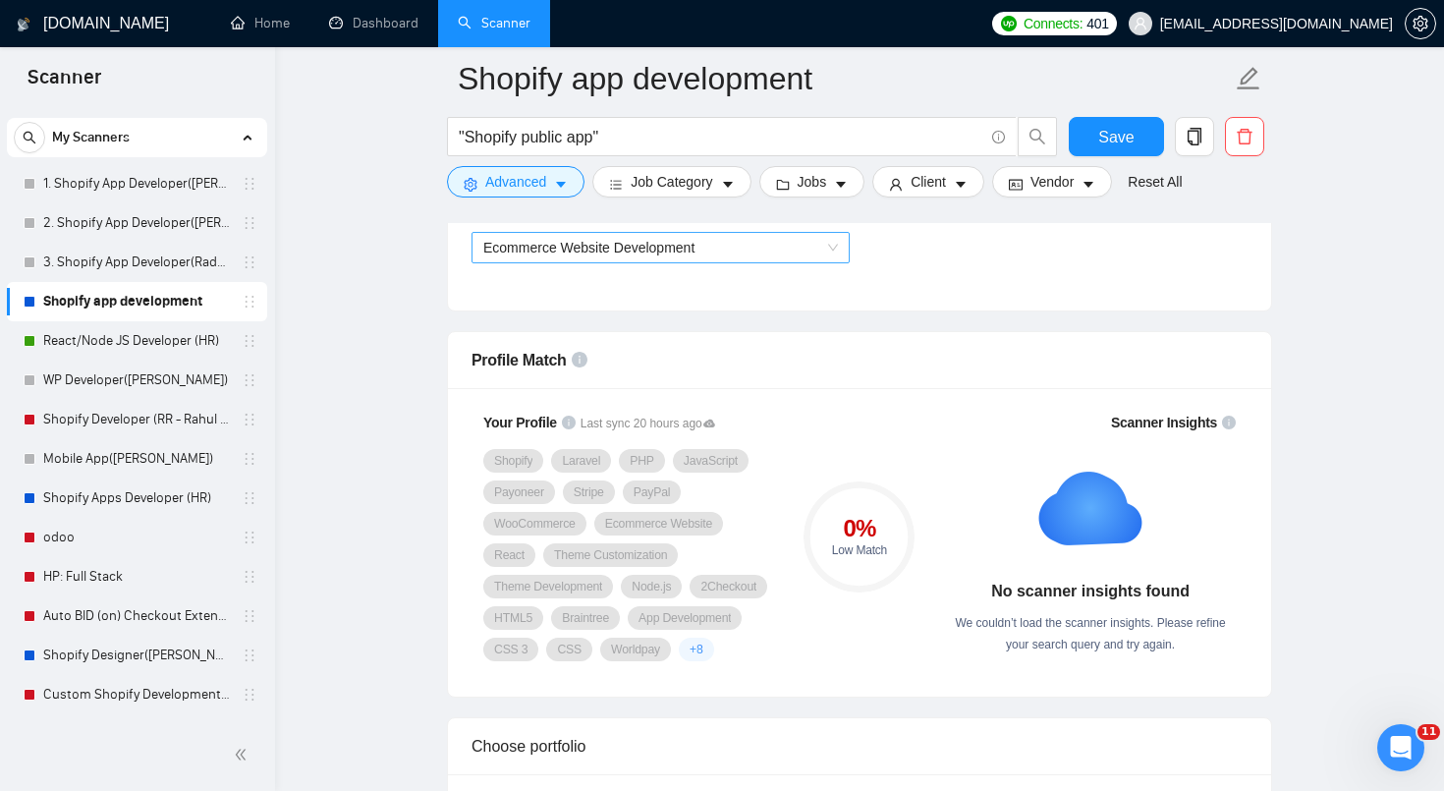
click at [816, 251] on span "Ecommerce Website Development" at bounding box center [660, 247] width 355 height 29
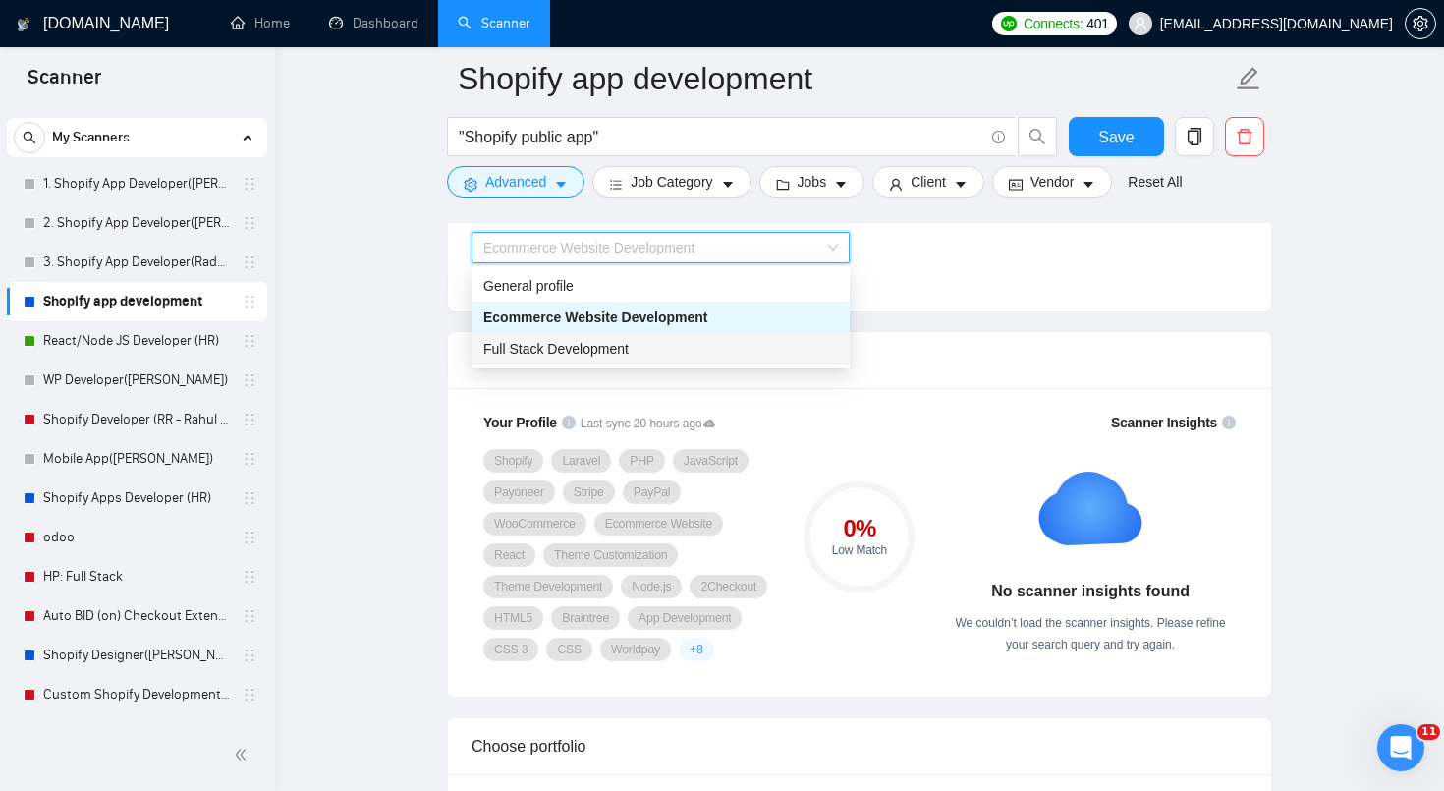
click at [759, 348] on div "Full Stack Development" at bounding box center [660, 349] width 355 height 22
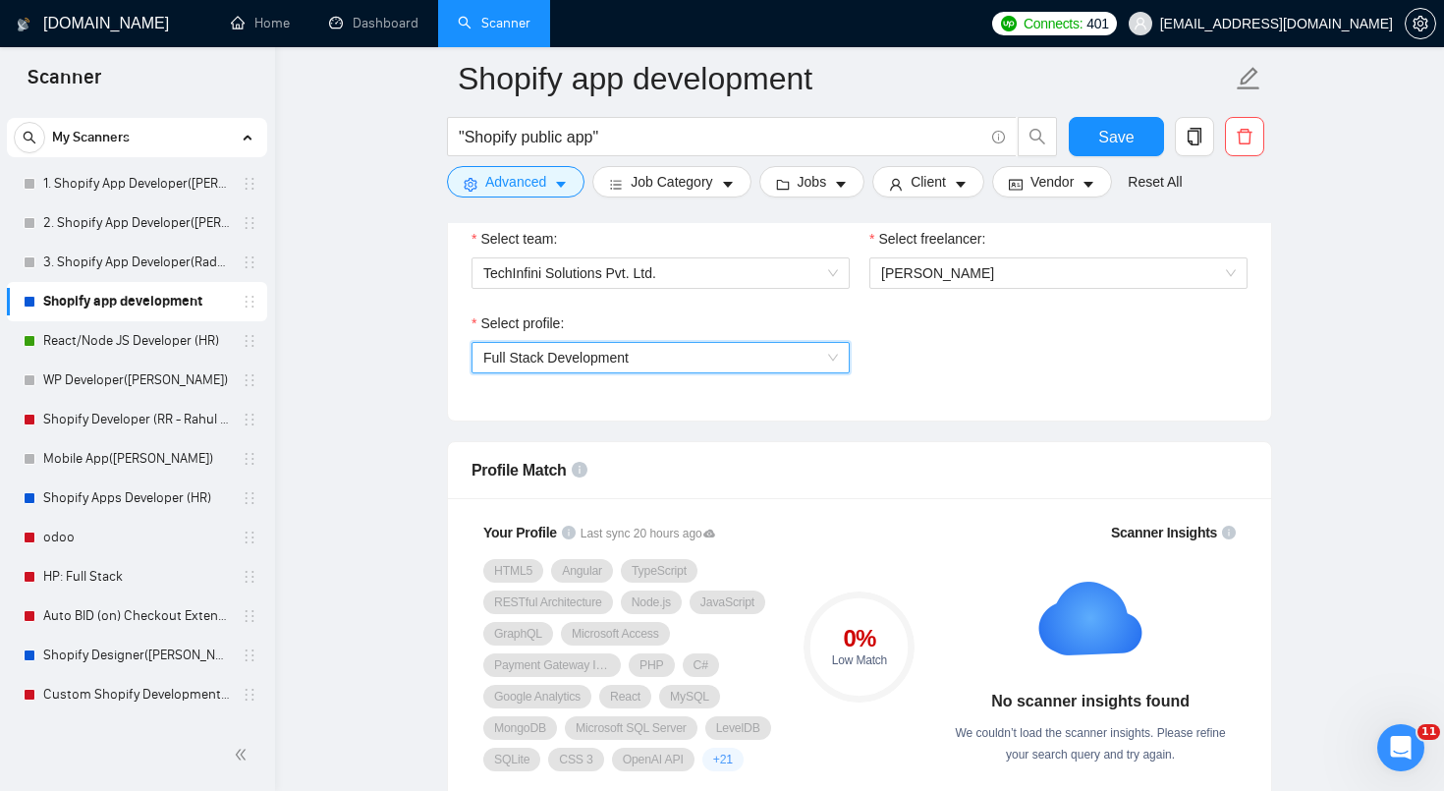
scroll to position [1054, 0]
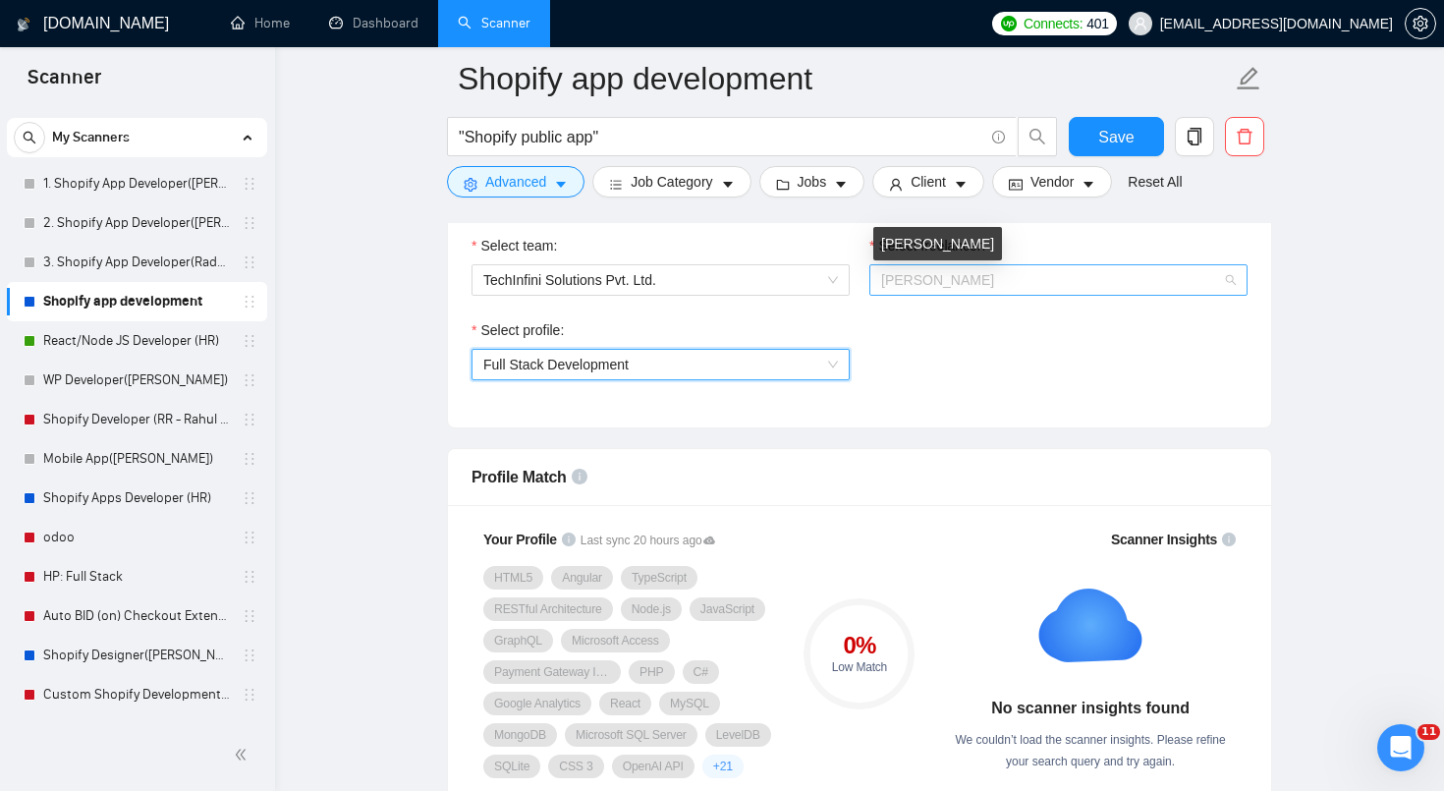
click at [928, 285] on span "[PERSON_NAME]" at bounding box center [937, 280] width 113 height 16
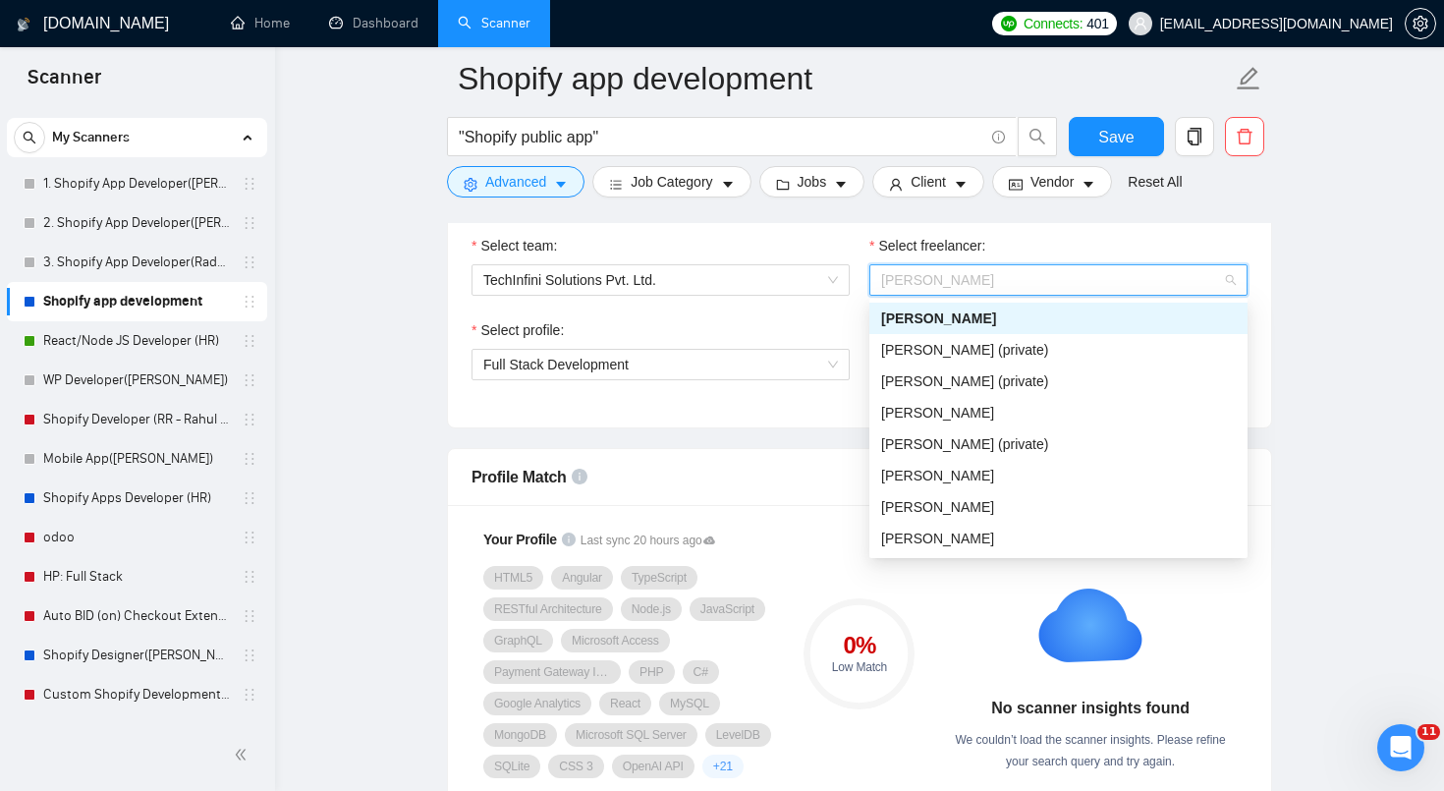
scroll to position [252, 0]
click at [923, 512] on span "[PERSON_NAME]" at bounding box center [937, 507] width 113 height 16
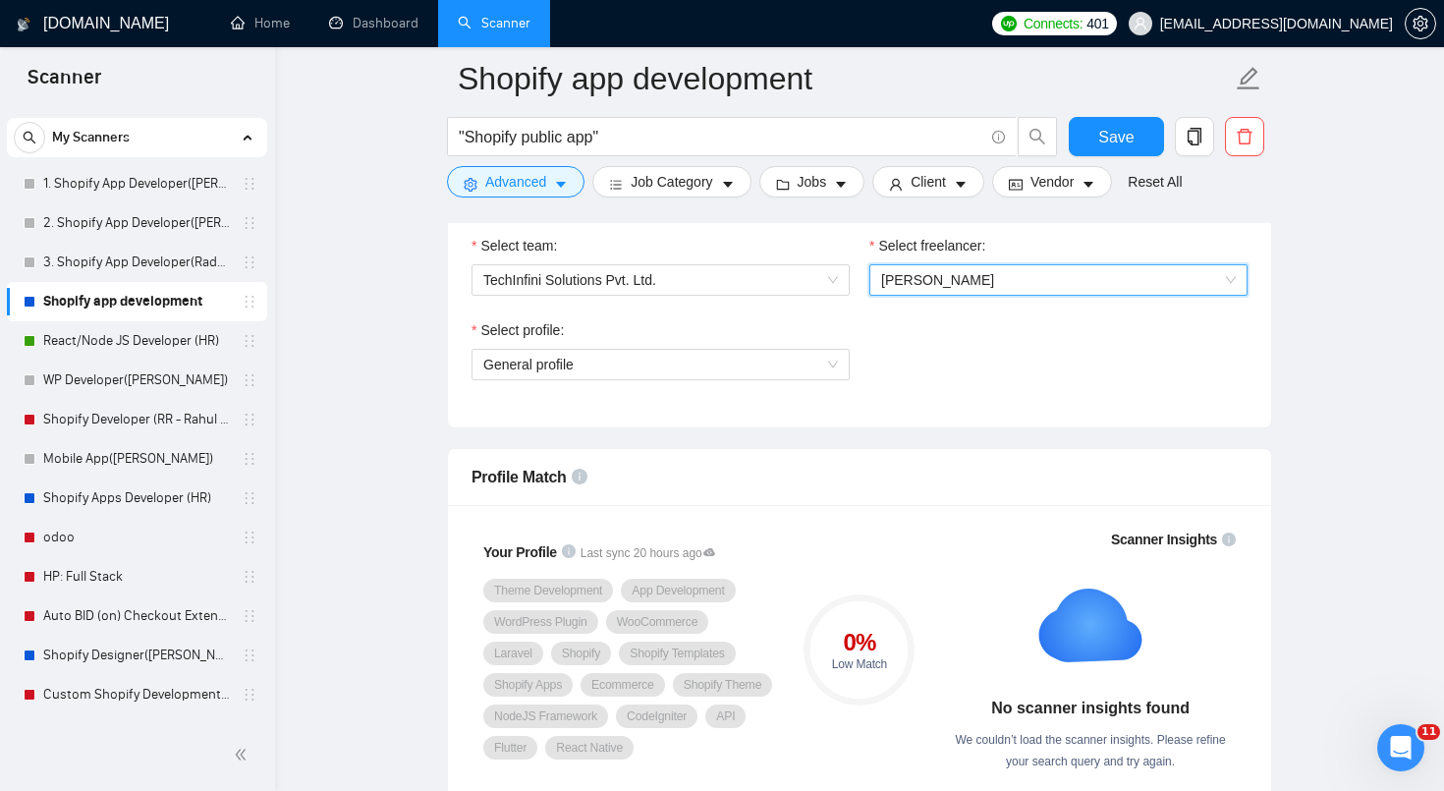
click at [923, 512] on div "Your Profile Last sync 20 hours ago Theme Development App Development WordPress…" at bounding box center [859, 656] width 823 height 302
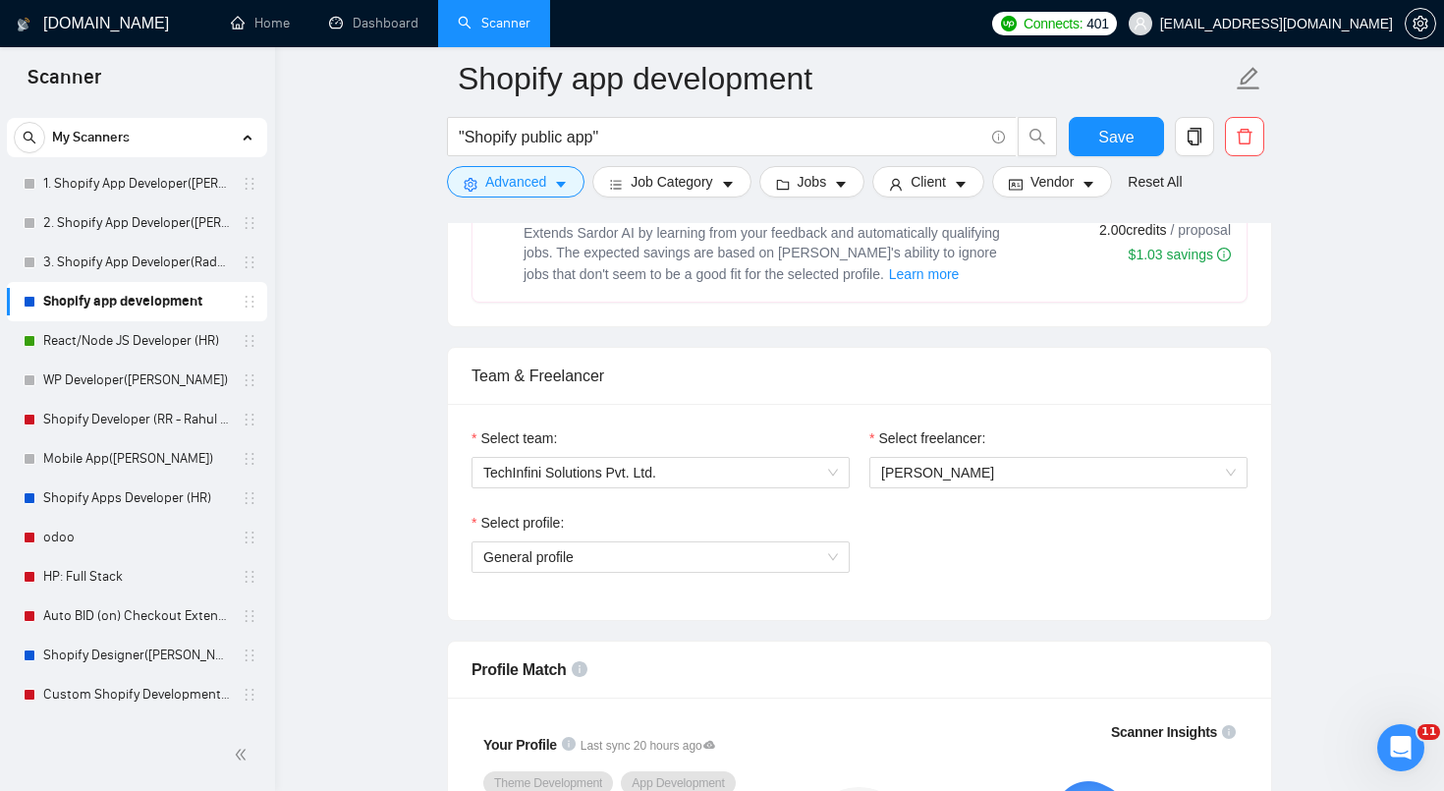
scroll to position [774, 0]
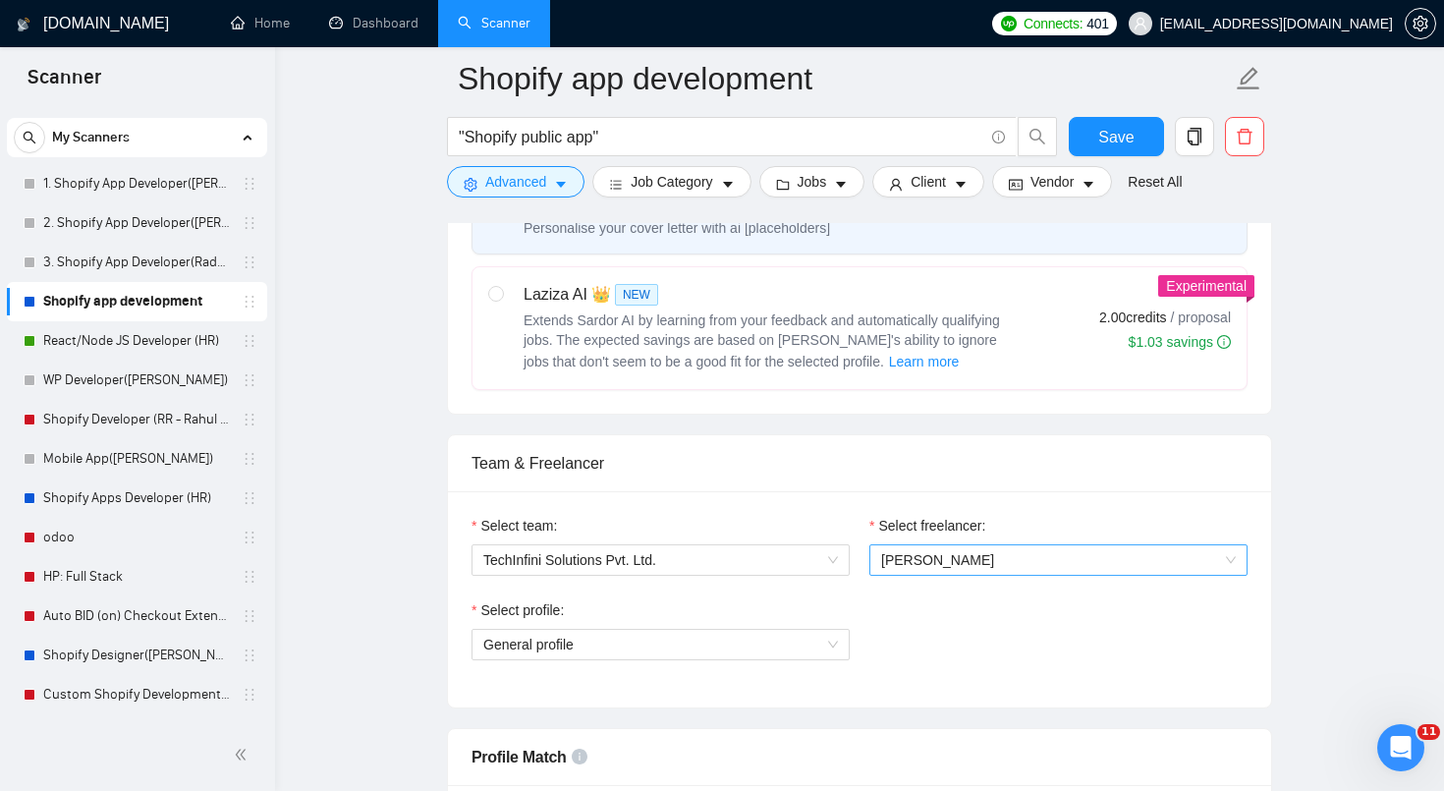
click at [961, 554] on span "[PERSON_NAME]" at bounding box center [937, 560] width 113 height 16
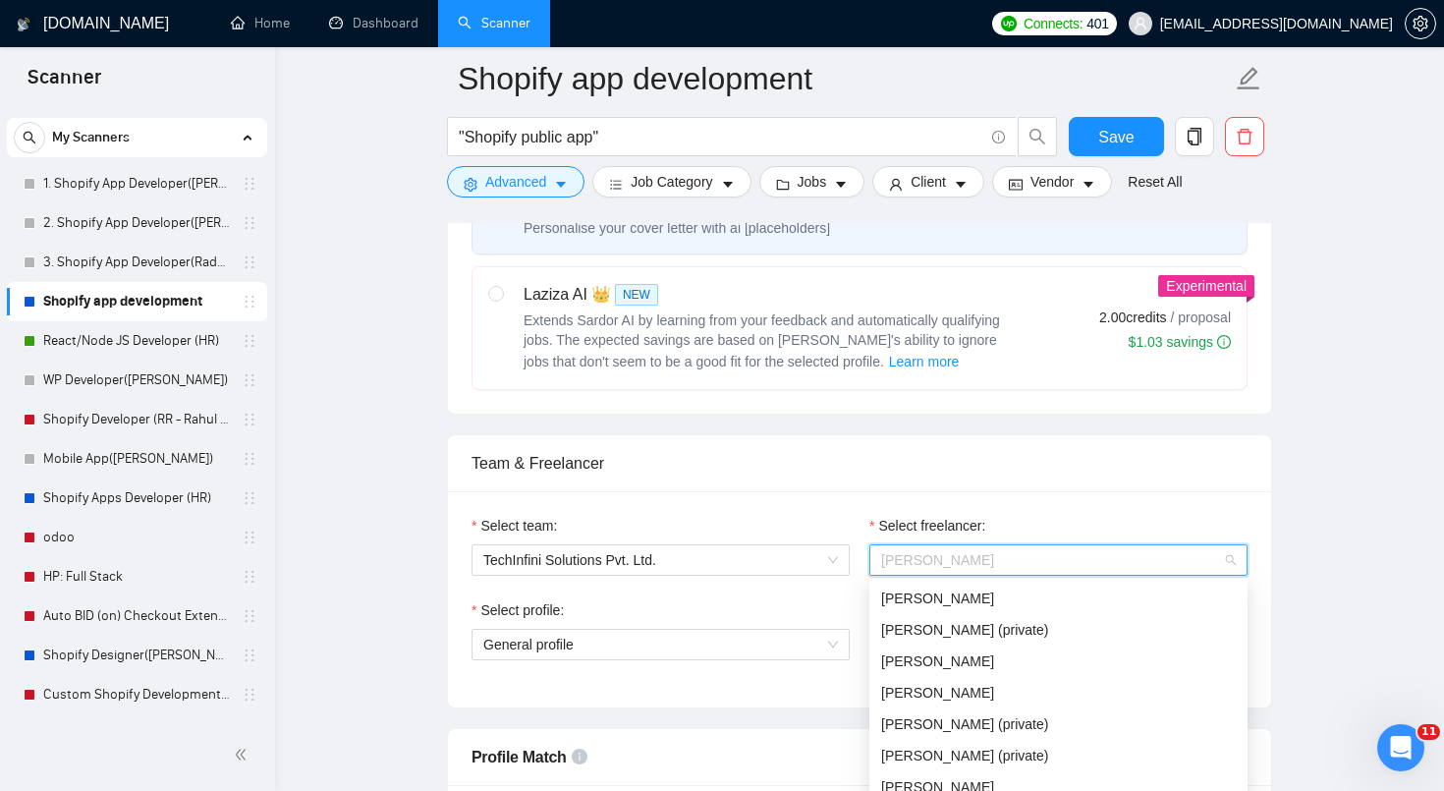
scroll to position [167, 0]
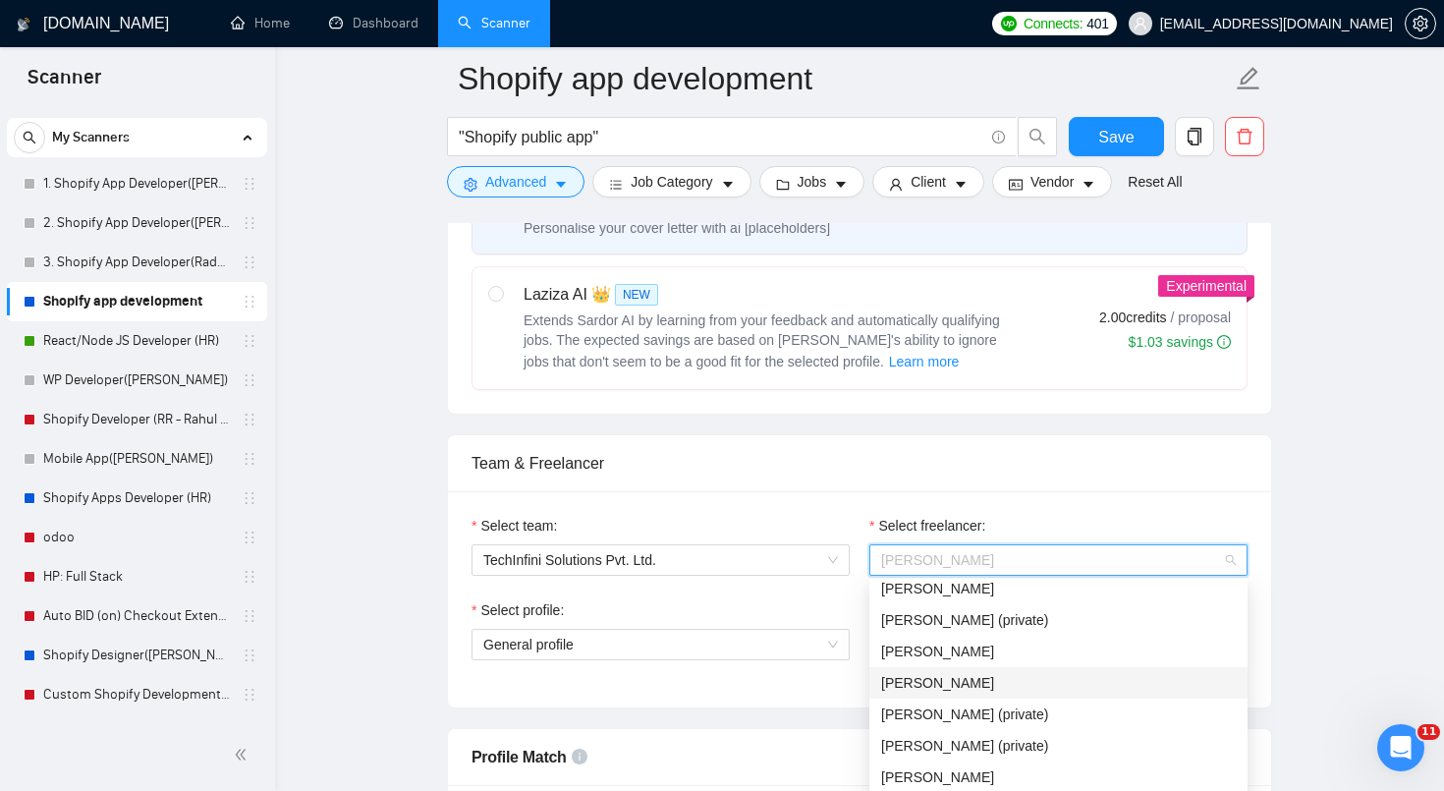
click at [927, 690] on span "[PERSON_NAME]" at bounding box center [937, 683] width 113 height 16
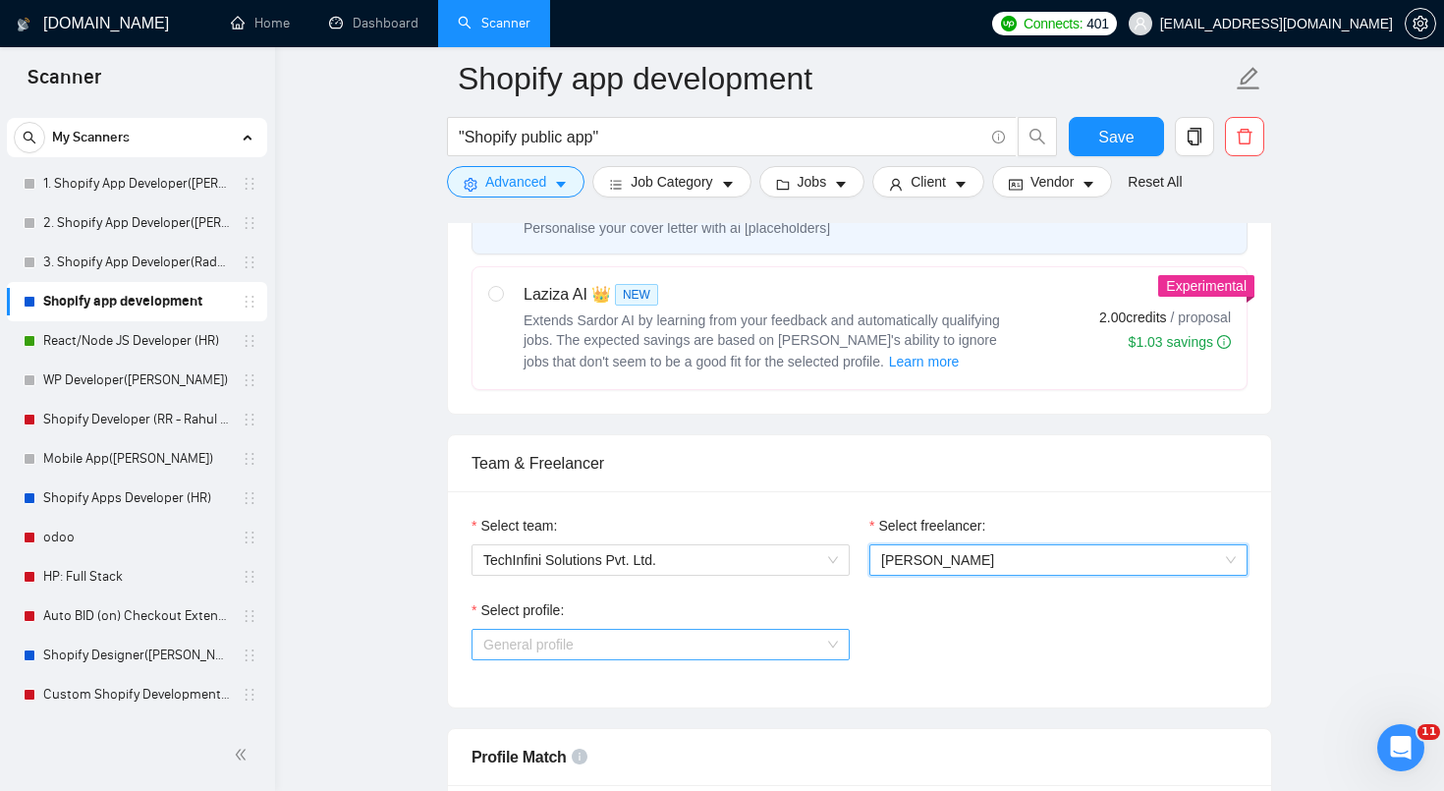
click at [828, 651] on span "General profile" at bounding box center [660, 644] width 355 height 29
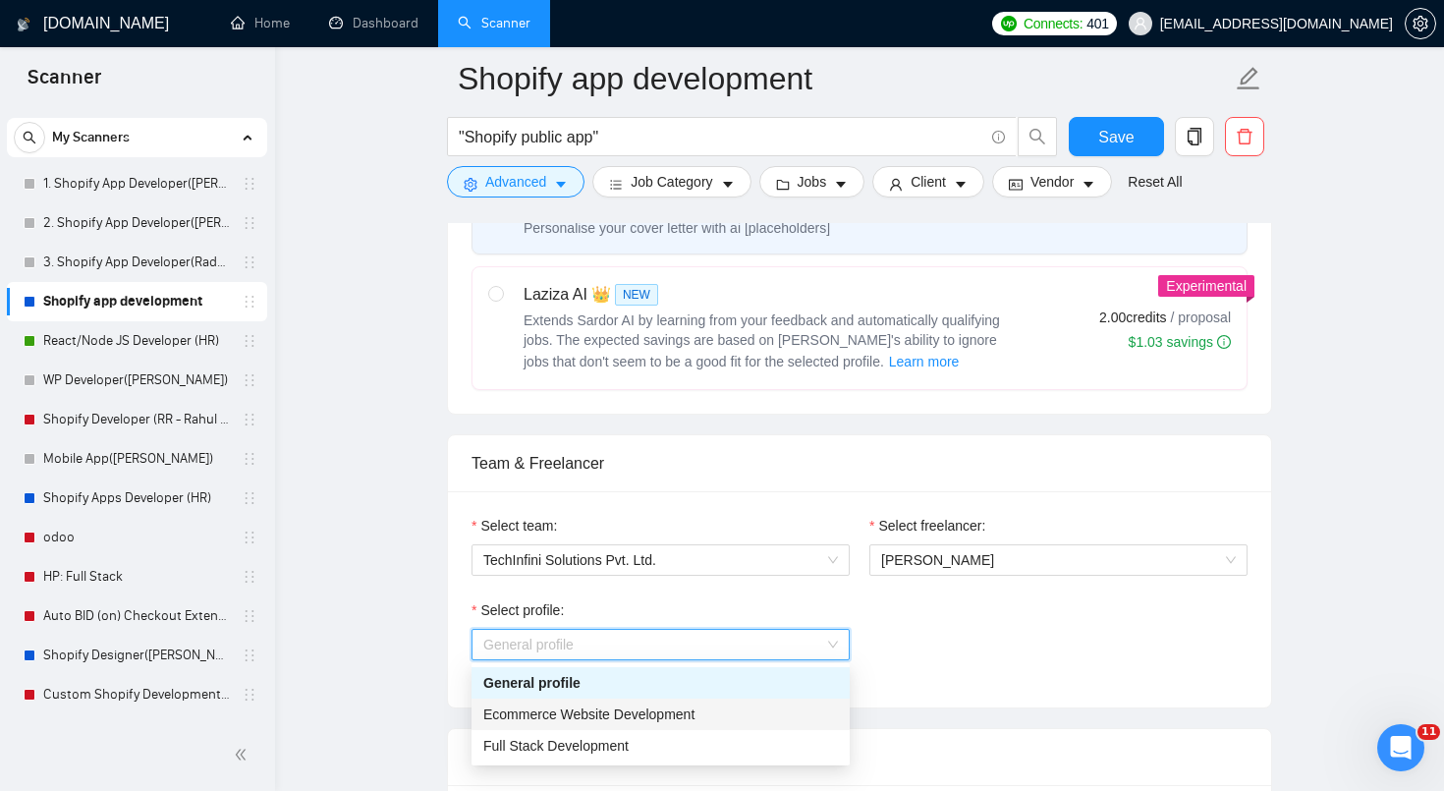
click at [775, 707] on div "Ecommerce Website Development" at bounding box center [660, 714] width 355 height 22
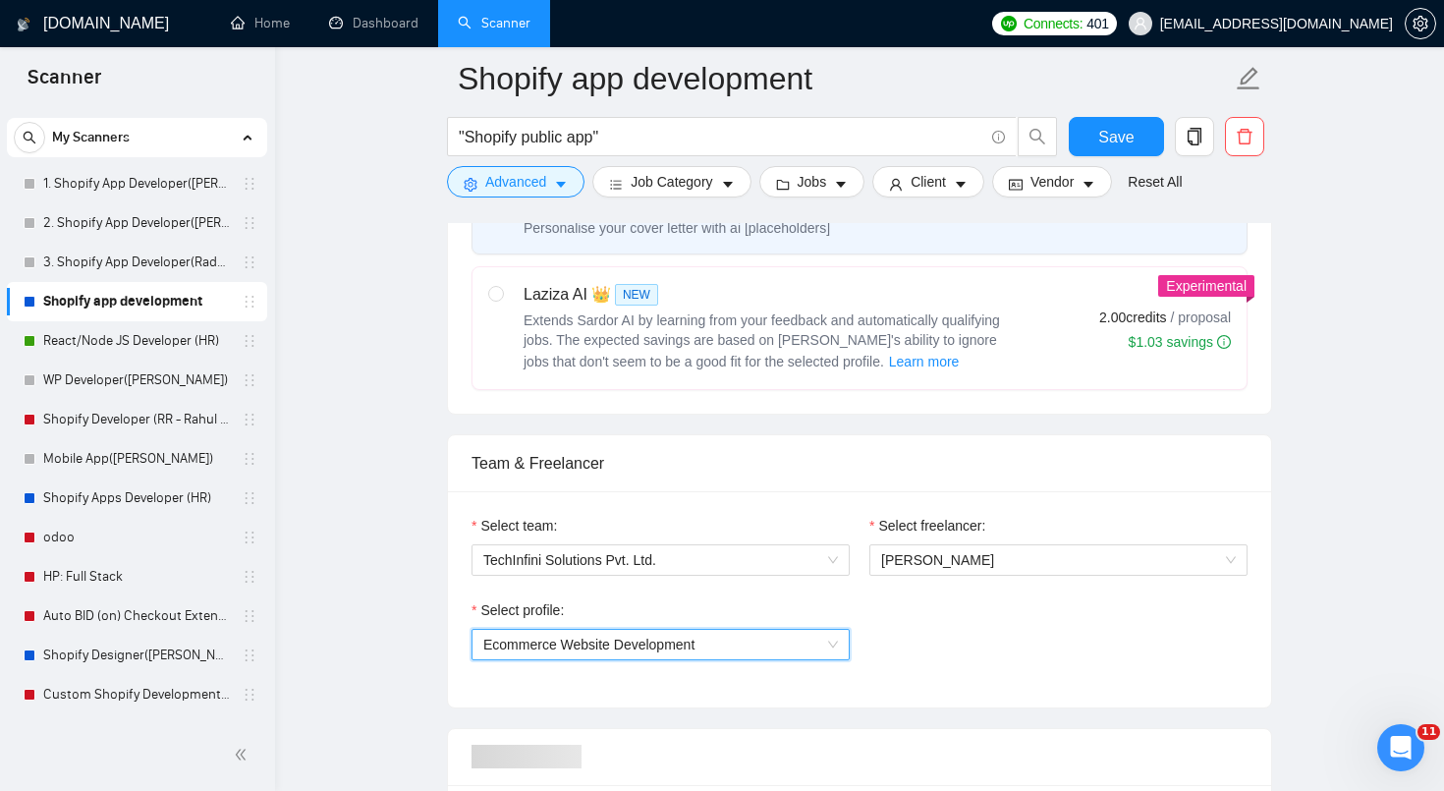
click at [905, 695] on div "Select team: TechInfini Solutions Pvt. Ltd. Select freelancer: [PERSON_NAME] Se…" at bounding box center [859, 599] width 823 height 216
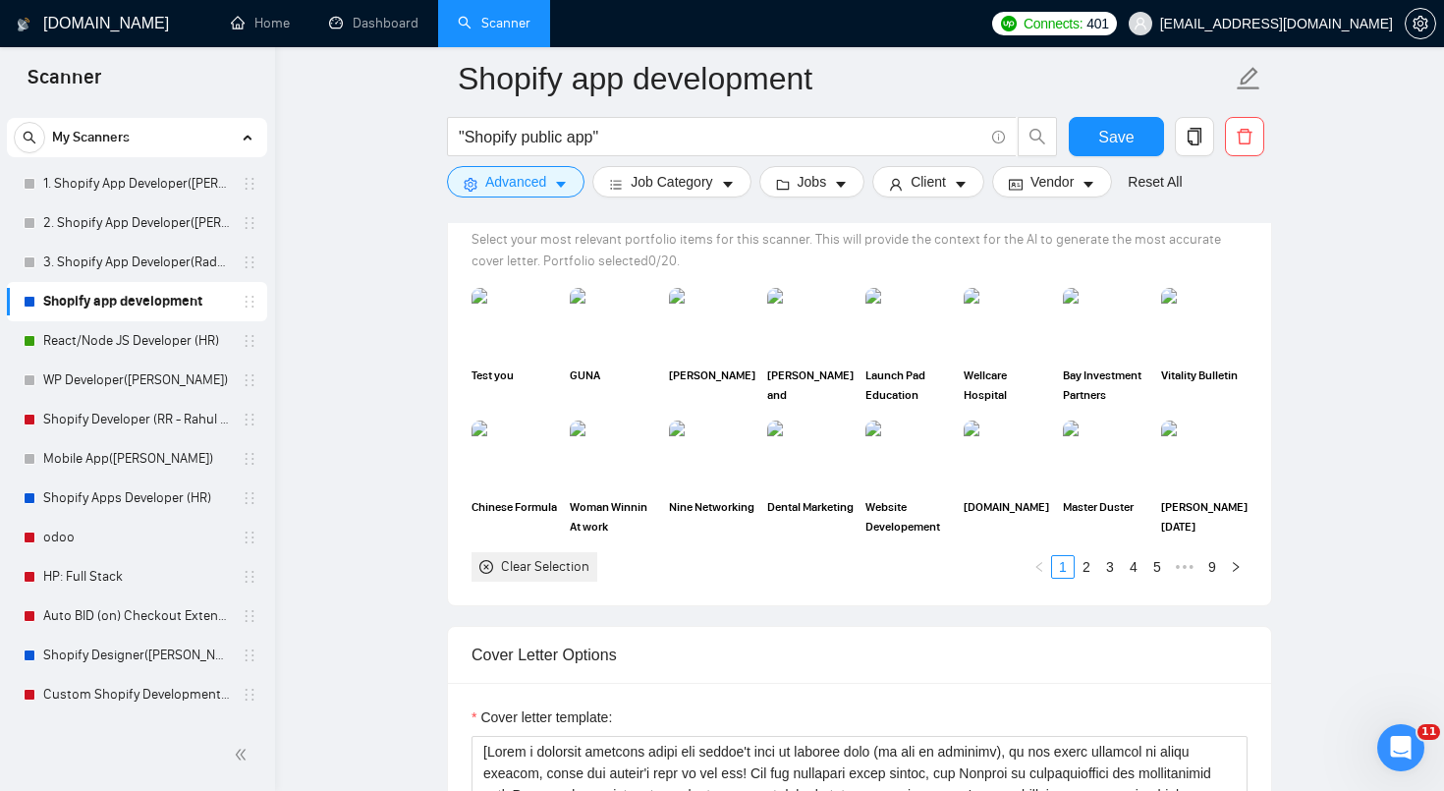
scroll to position [1775, 0]
click at [1138, 142] on button "Save" at bounding box center [1116, 136] width 95 height 39
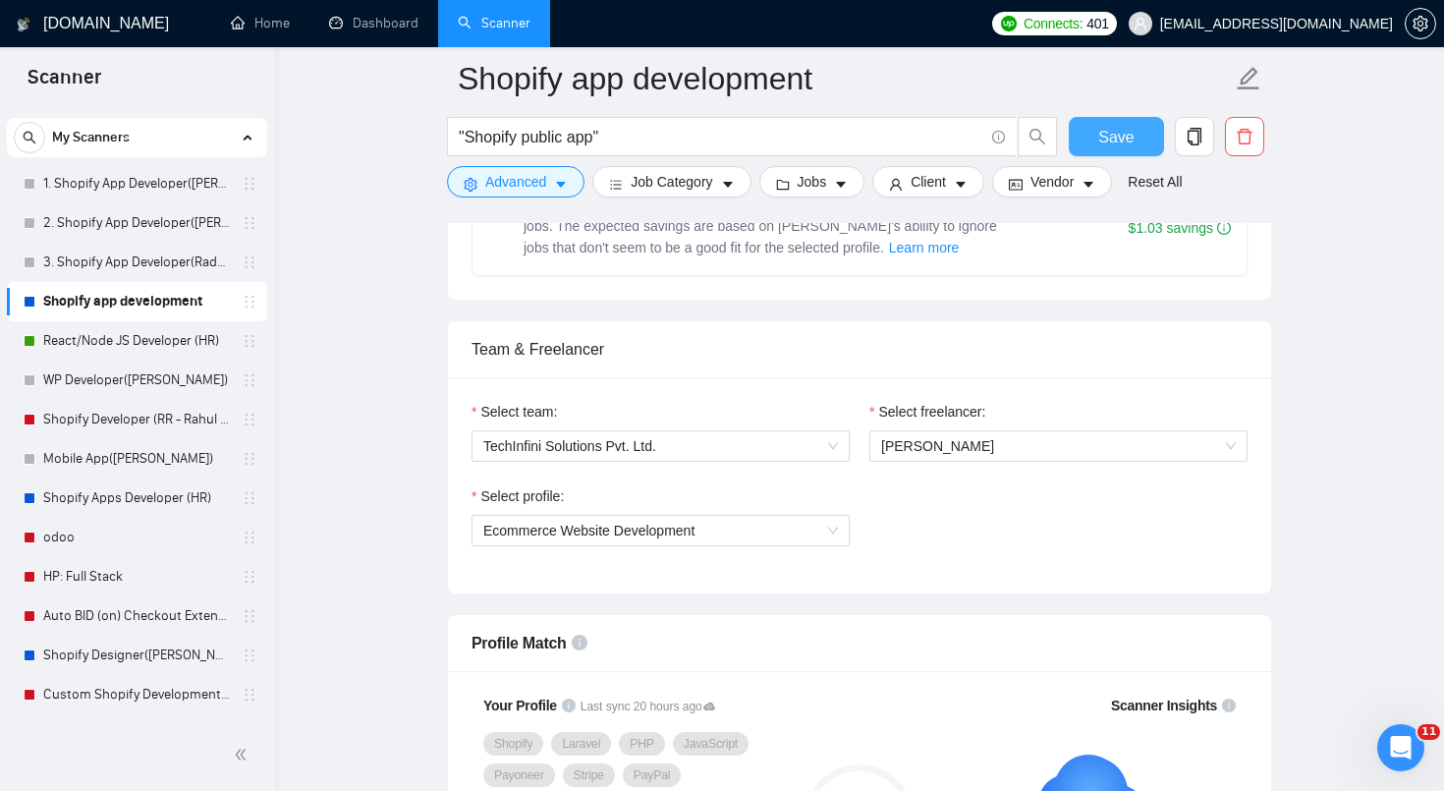
scroll to position [949, 0]
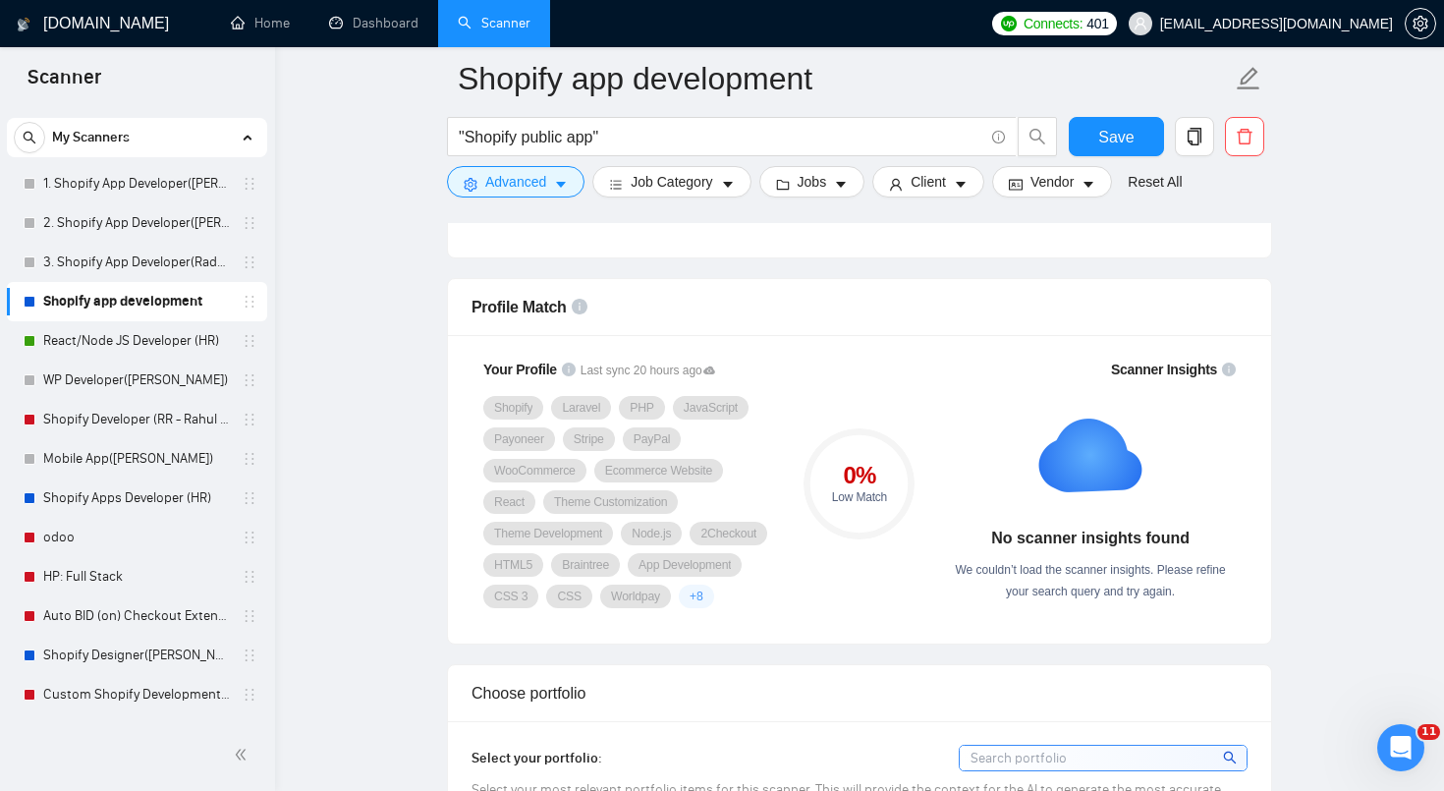
click at [1063, 620] on div "Scanner Insights No scanner insights found We couldn’t load the scanner insight…" at bounding box center [1090, 483] width 314 height 273
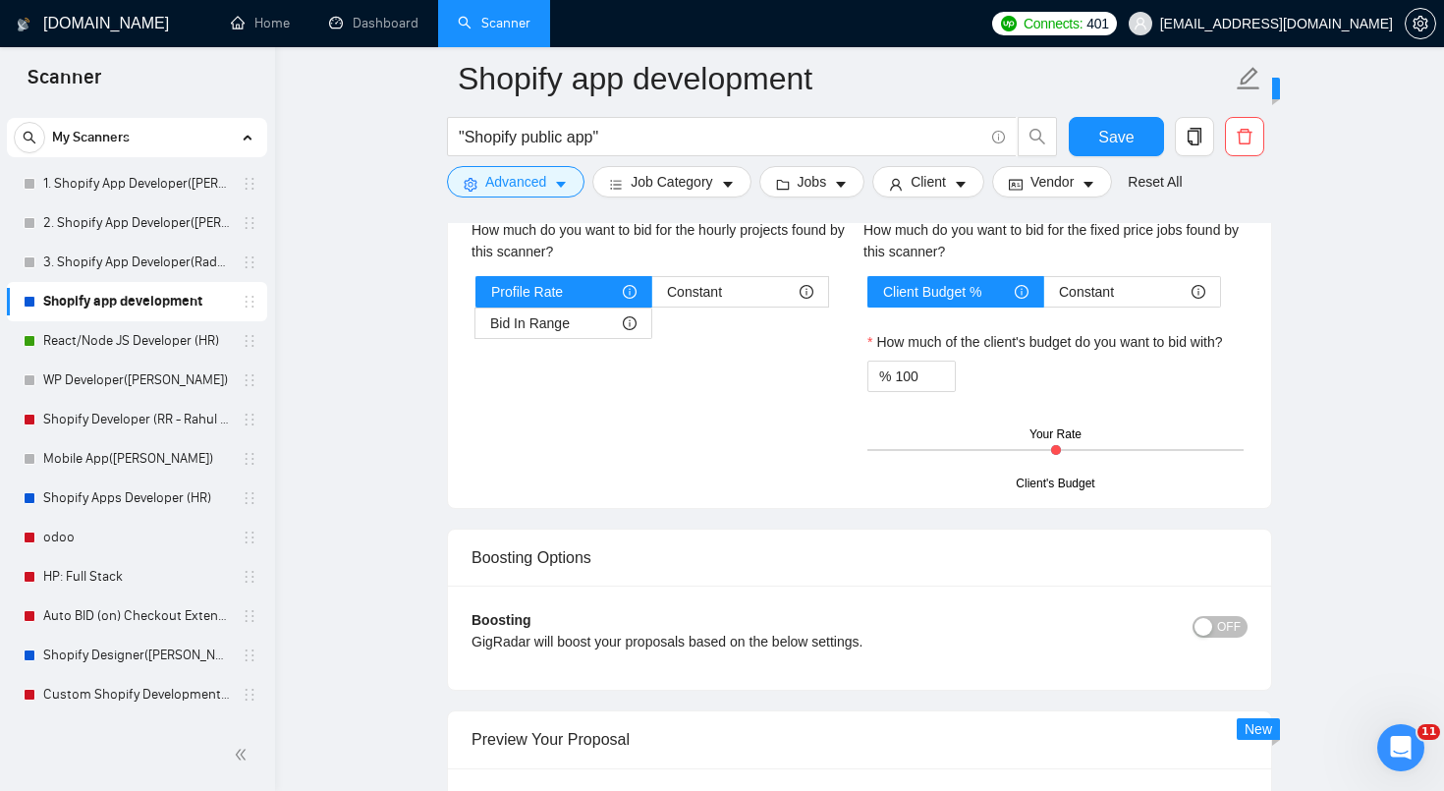
scroll to position [3532, 0]
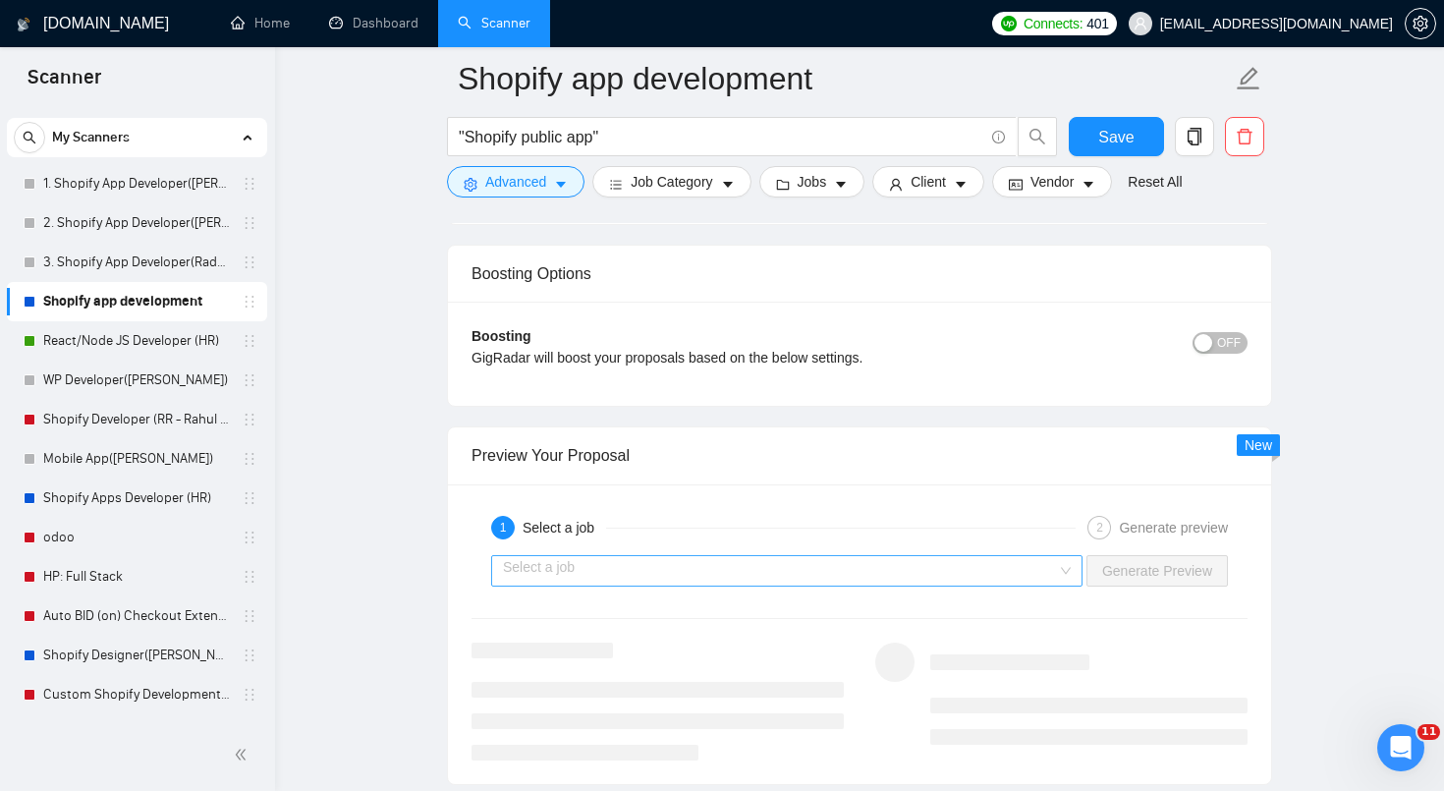
click at [995, 586] on input "search" at bounding box center [780, 570] width 554 height 29
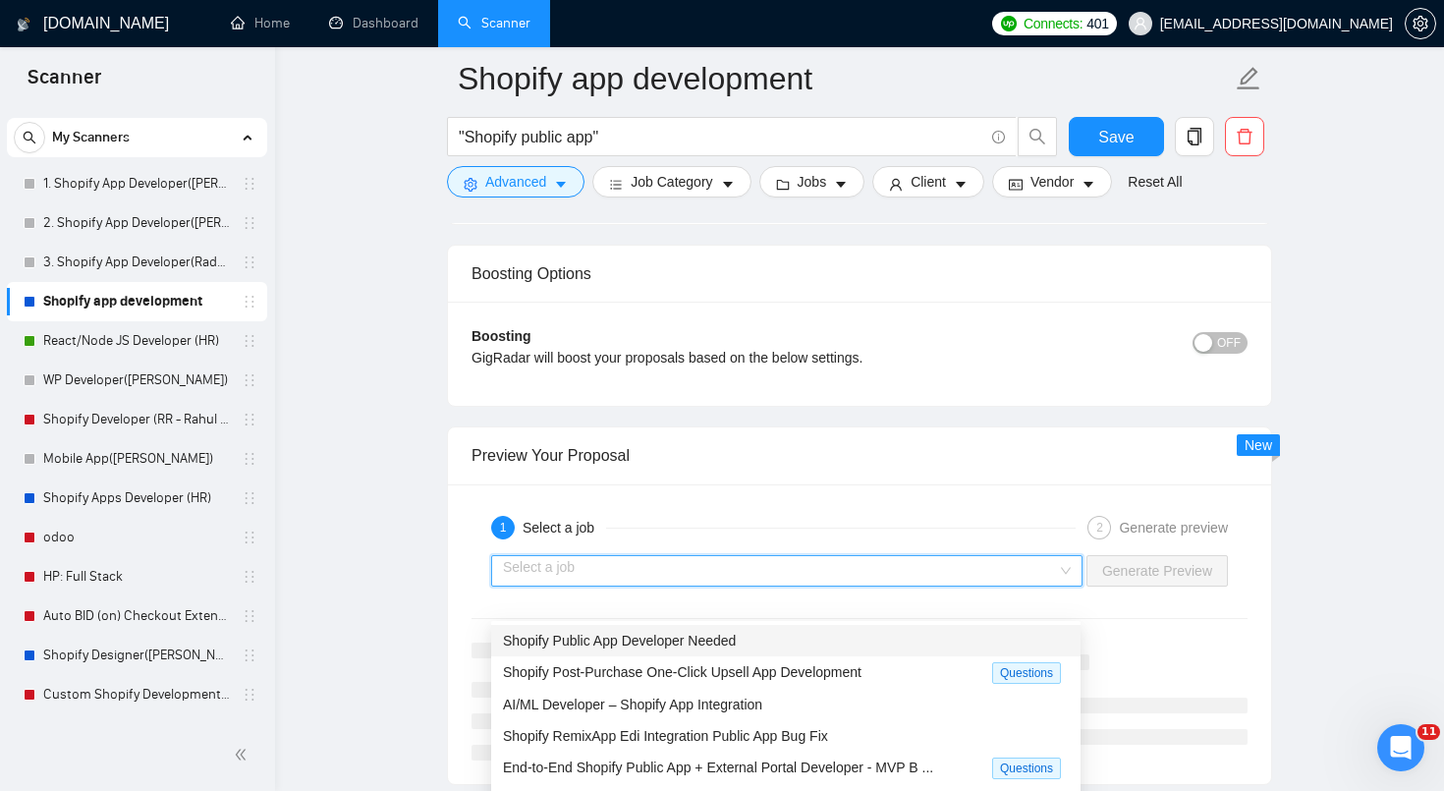
click at [866, 649] on div "Shopify Public App Developer Needed" at bounding box center [786, 641] width 566 height 22
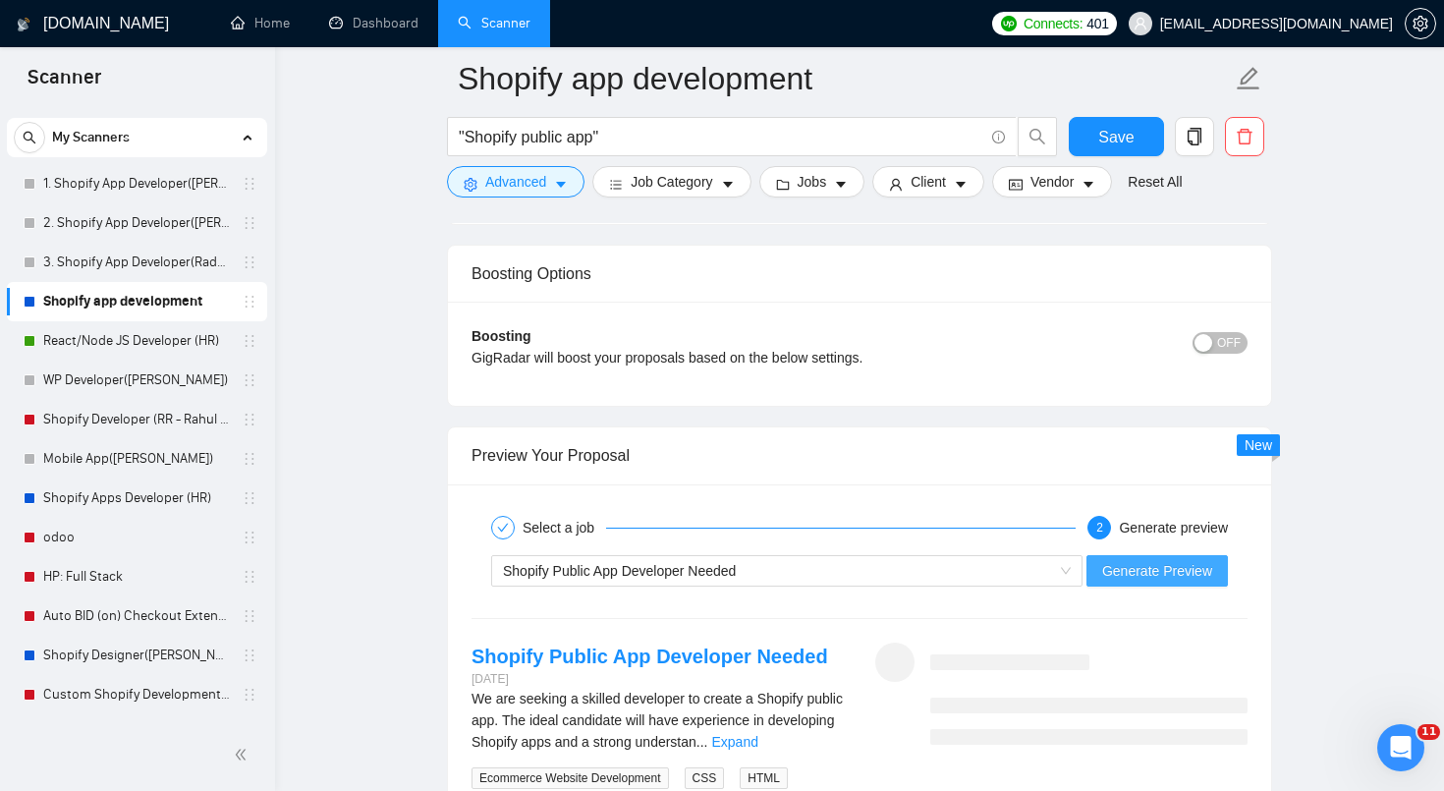
click at [1206, 582] on span "Generate Preview" at bounding box center [1157, 571] width 110 height 22
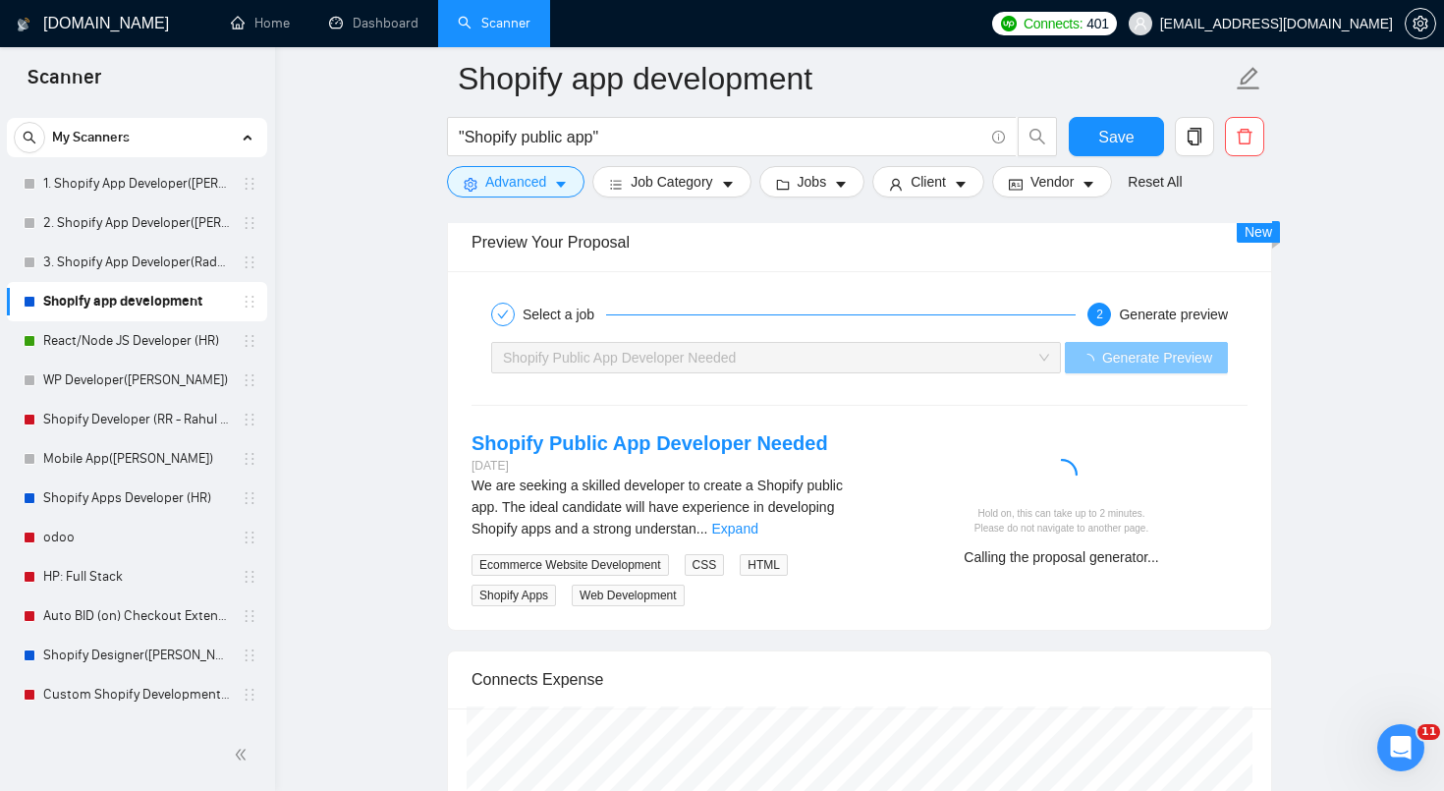
scroll to position [3755, 0]
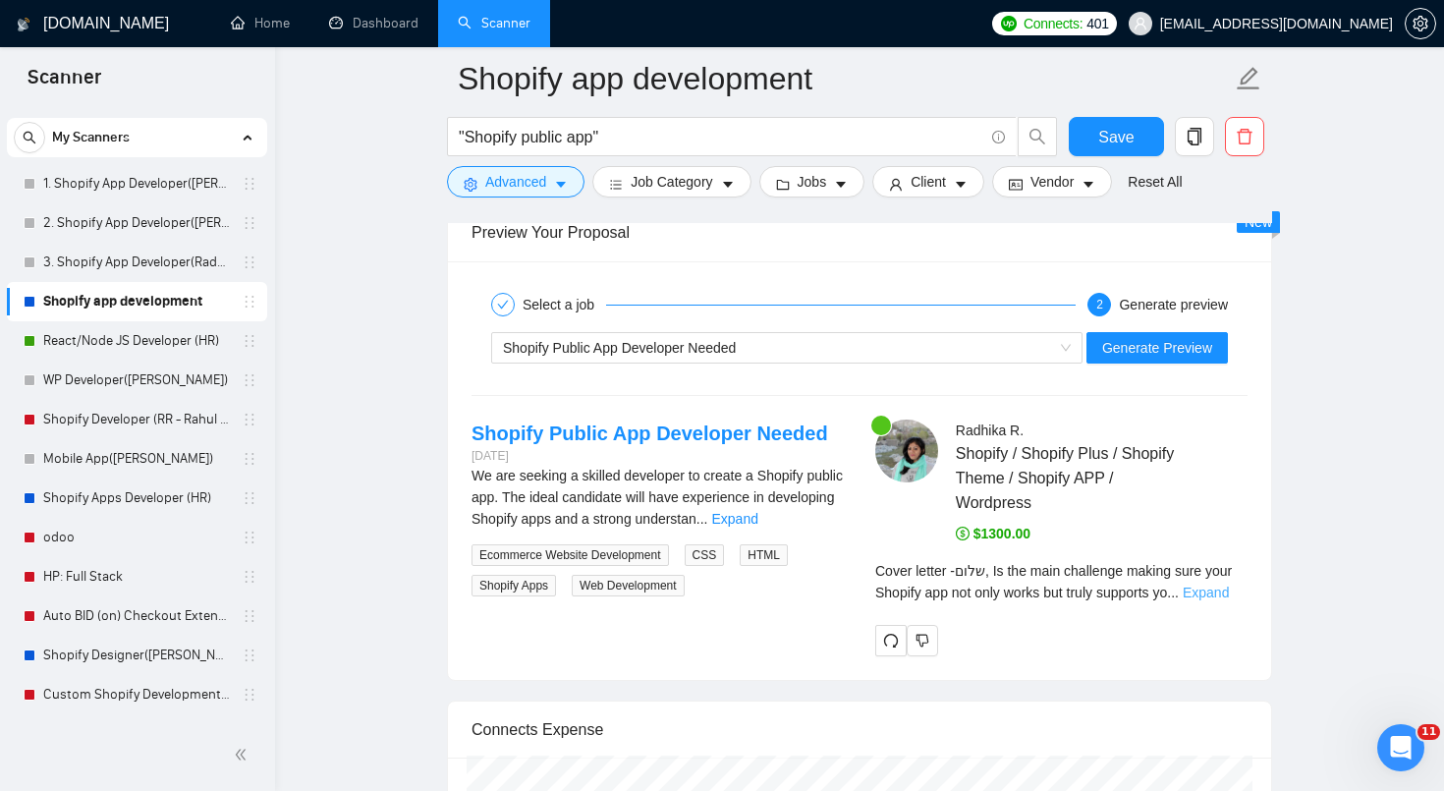
click at [1229, 600] on link "Expand" at bounding box center [1206, 593] width 46 height 16
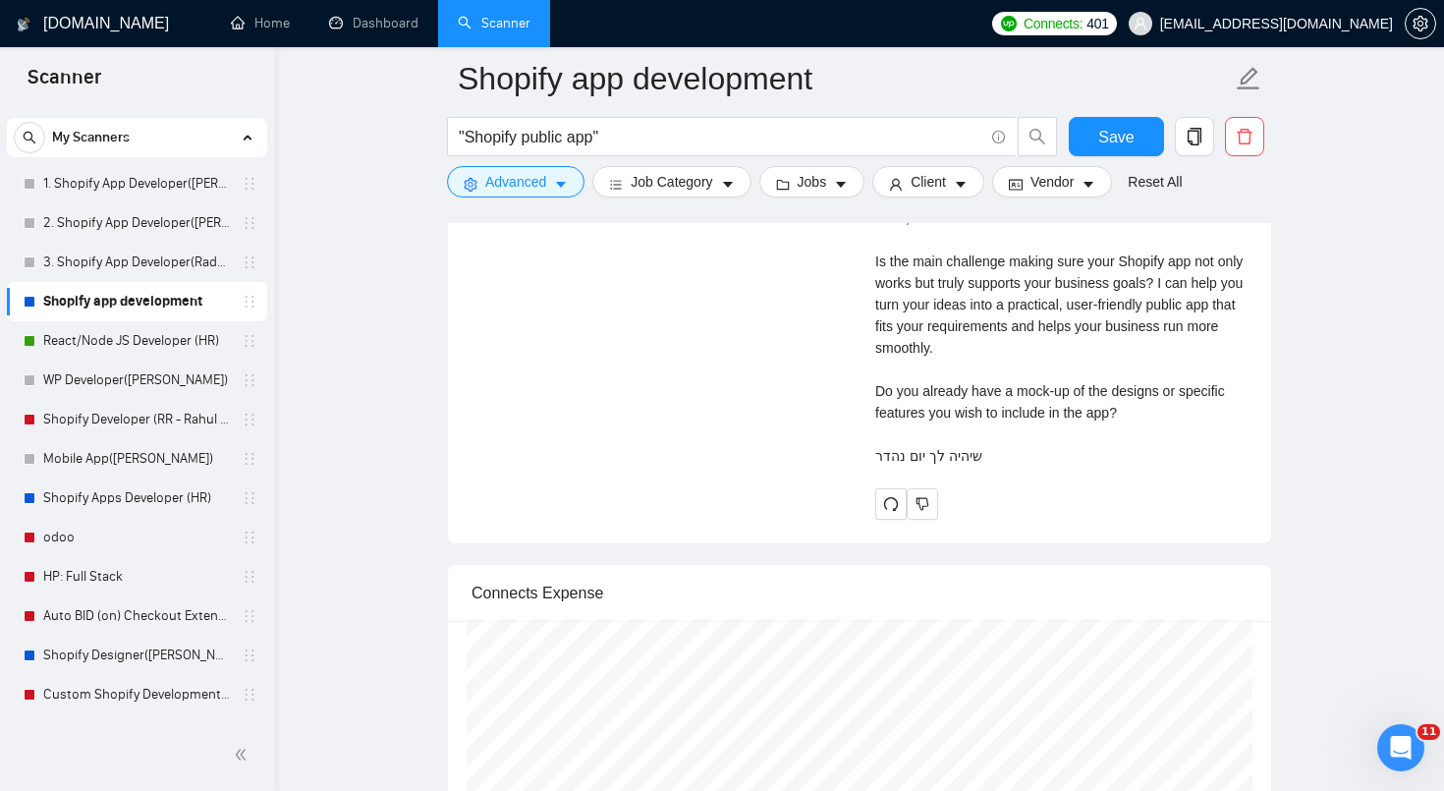
scroll to position [4141, 0]
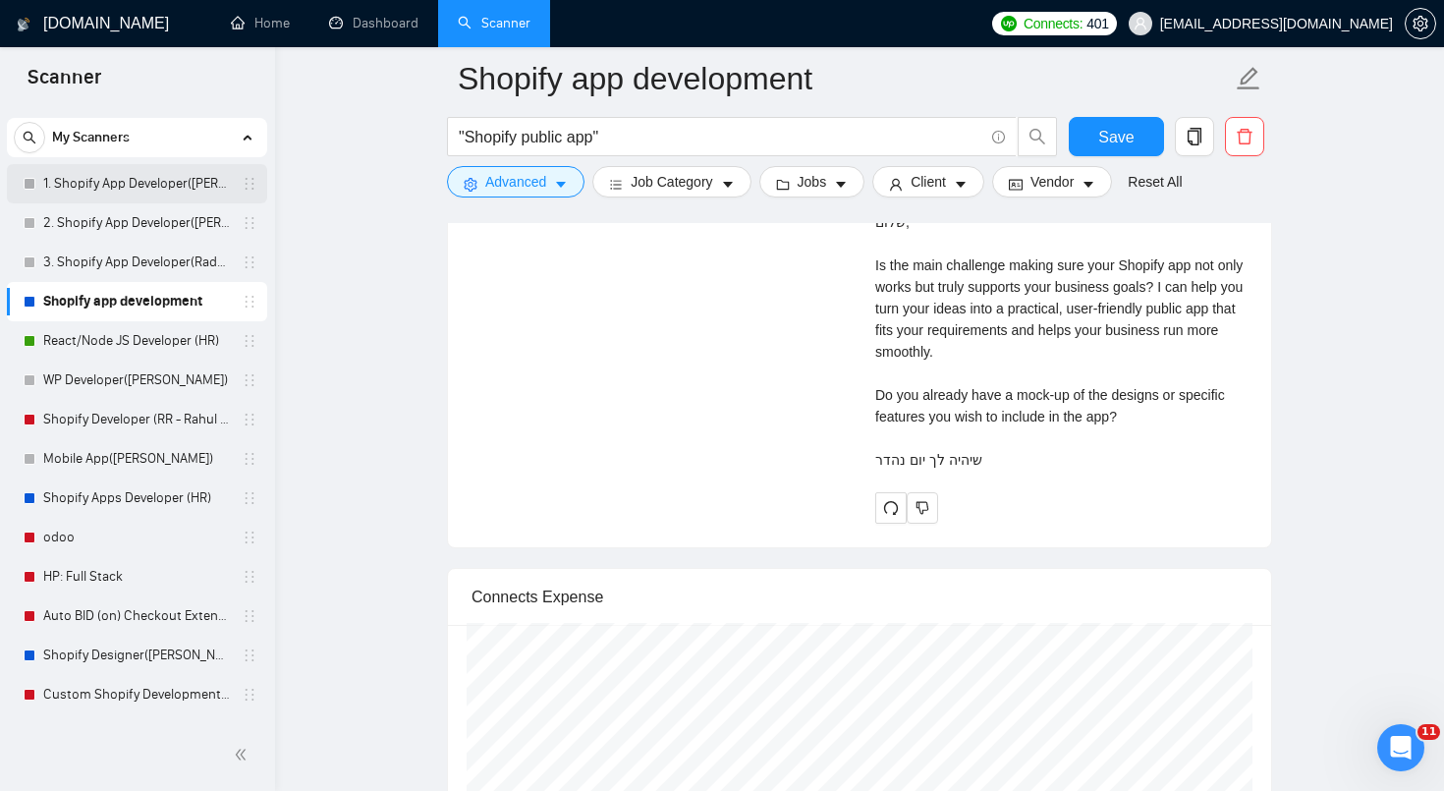
click at [149, 189] on link "1. Shopify App Developer([PERSON_NAME])" at bounding box center [136, 183] width 187 height 39
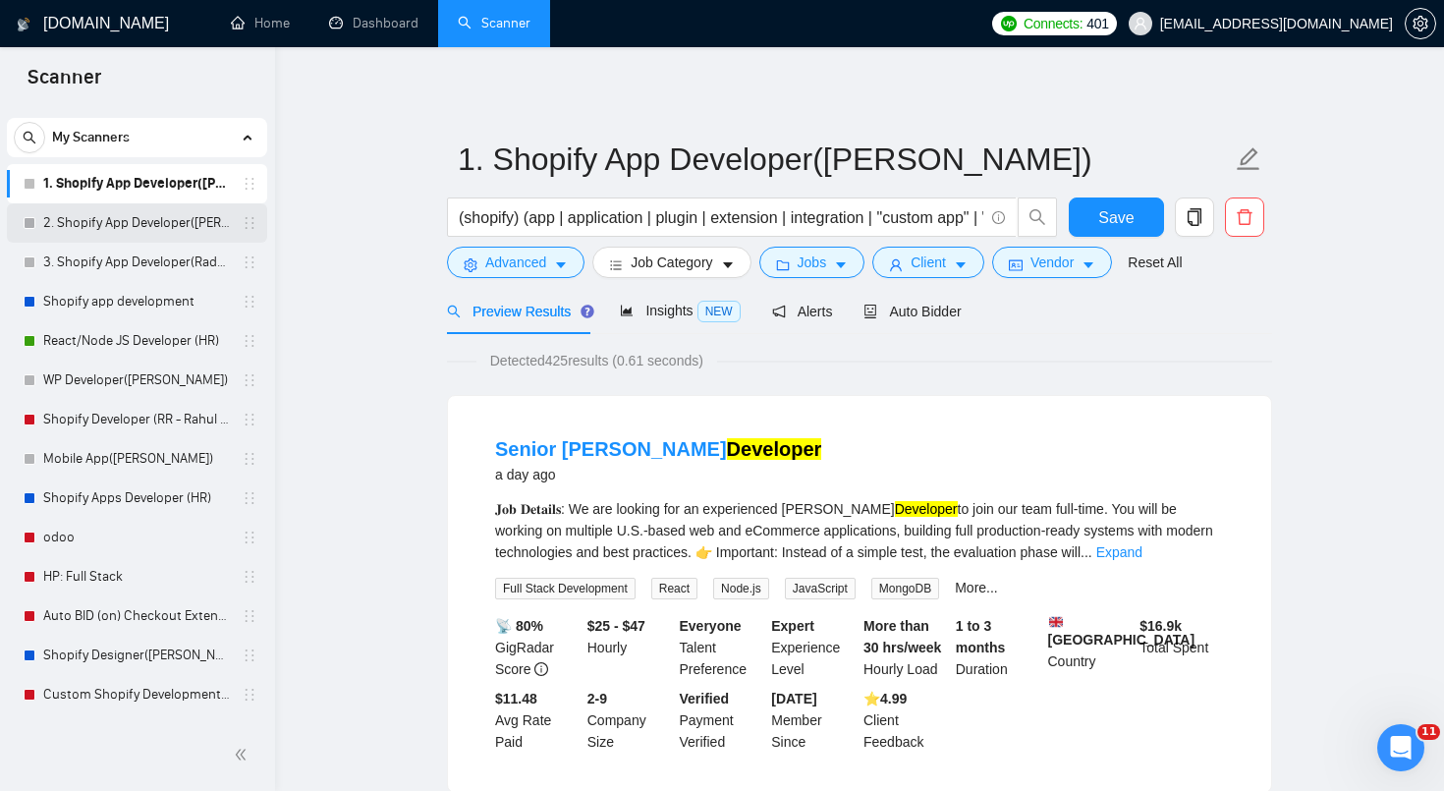
click at [184, 220] on link "2. Shopify App Developer([PERSON_NAME])" at bounding box center [136, 222] width 187 height 39
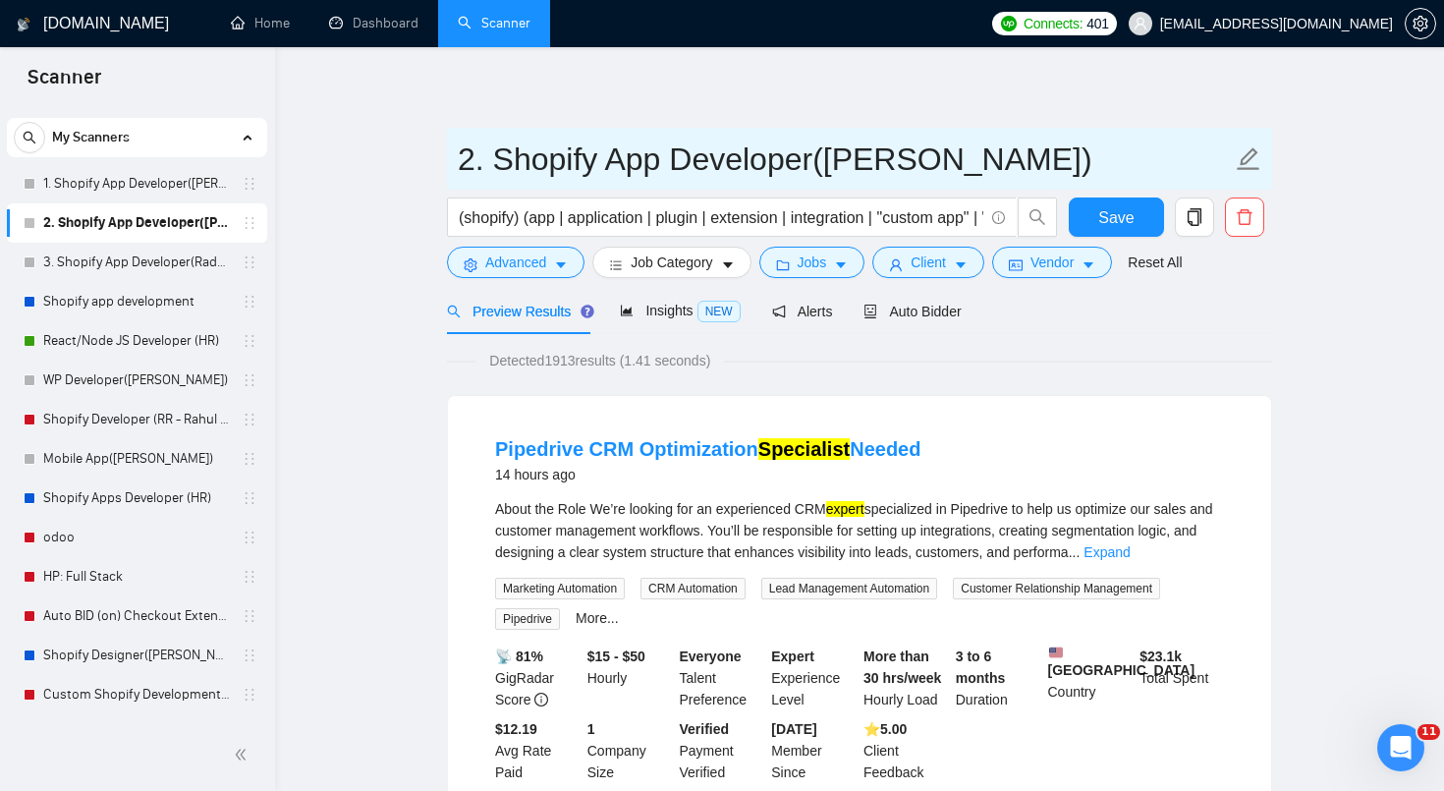
click at [661, 152] on input "2. Shopify App Developer([PERSON_NAME])" at bounding box center [845, 159] width 774 height 49
drag, startPoint x: 810, startPoint y: 156, endPoint x: 492, endPoint y: 163, distance: 317.4
click at [492, 163] on input "2. Shopify App Developer([PERSON_NAME])" at bounding box center [845, 159] width 774 height 49
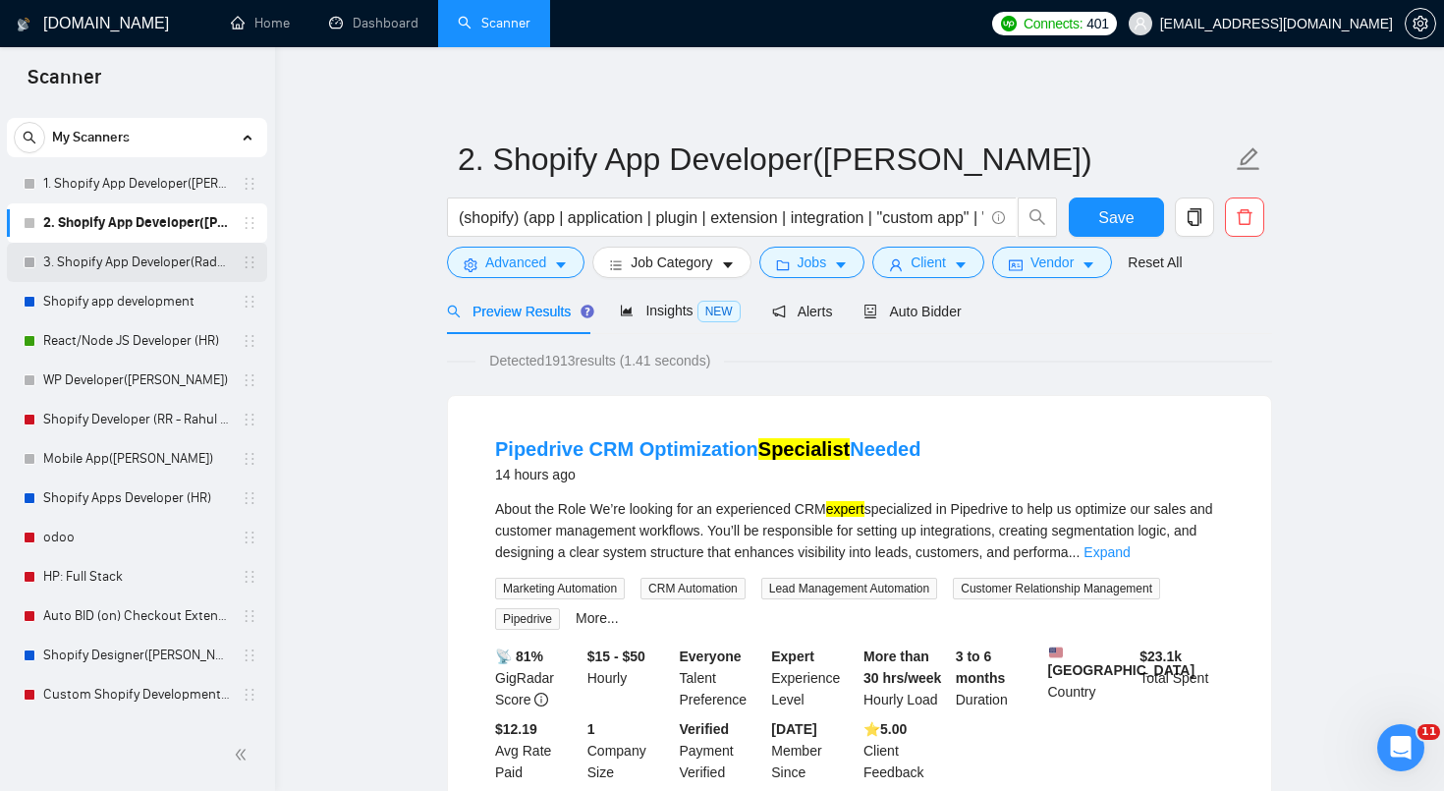
click at [160, 265] on link "3. Shopify App Developer(Radhika - TM)" at bounding box center [136, 262] width 187 height 39
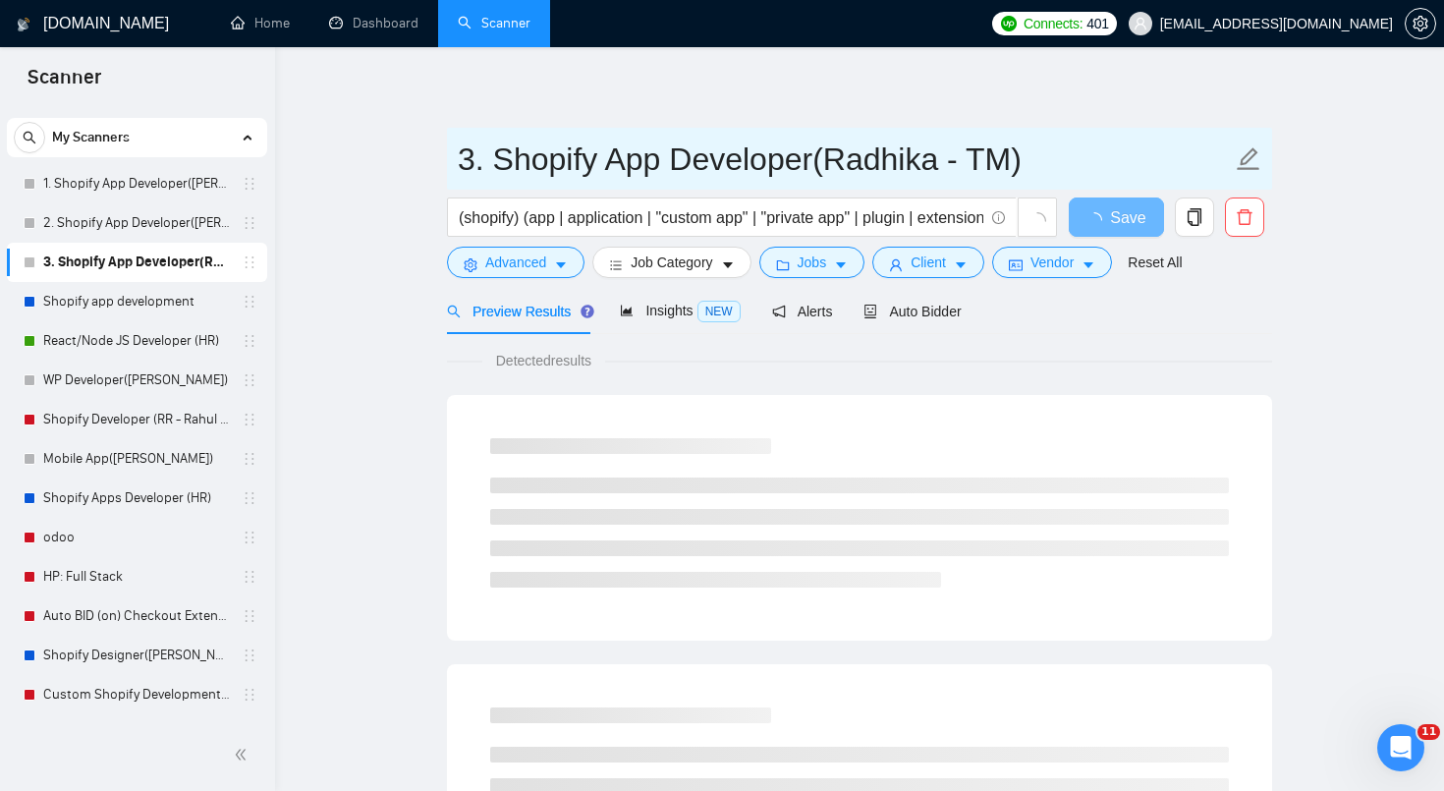
click at [799, 166] on input "3. Shopify App Developer(Radhika - TM)" at bounding box center [845, 159] width 774 height 49
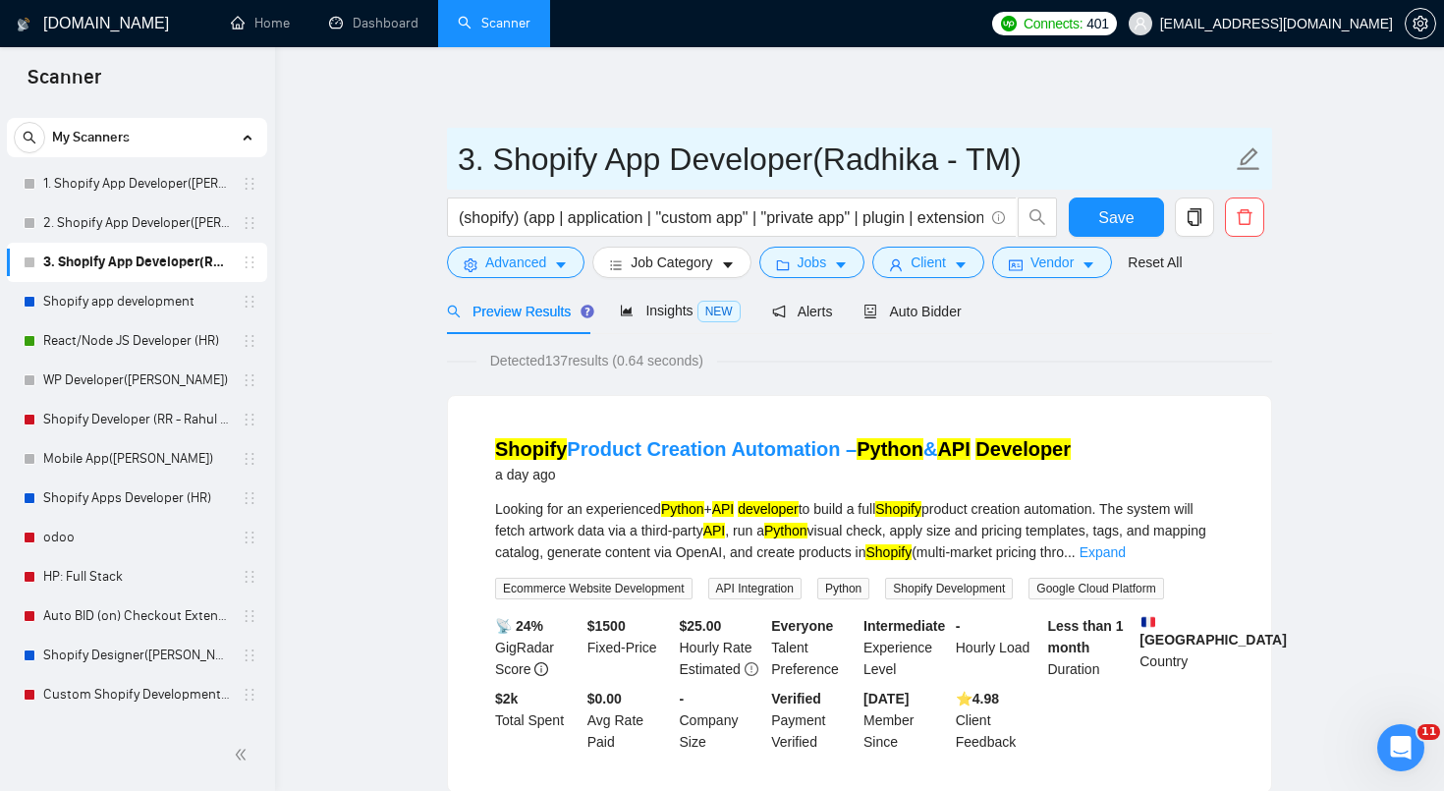
drag, startPoint x: 811, startPoint y: 161, endPoint x: 495, endPoint y: 164, distance: 315.4
click at [495, 164] on input "3. Shopify App Developer(Radhika - TM)" at bounding box center [845, 159] width 774 height 49
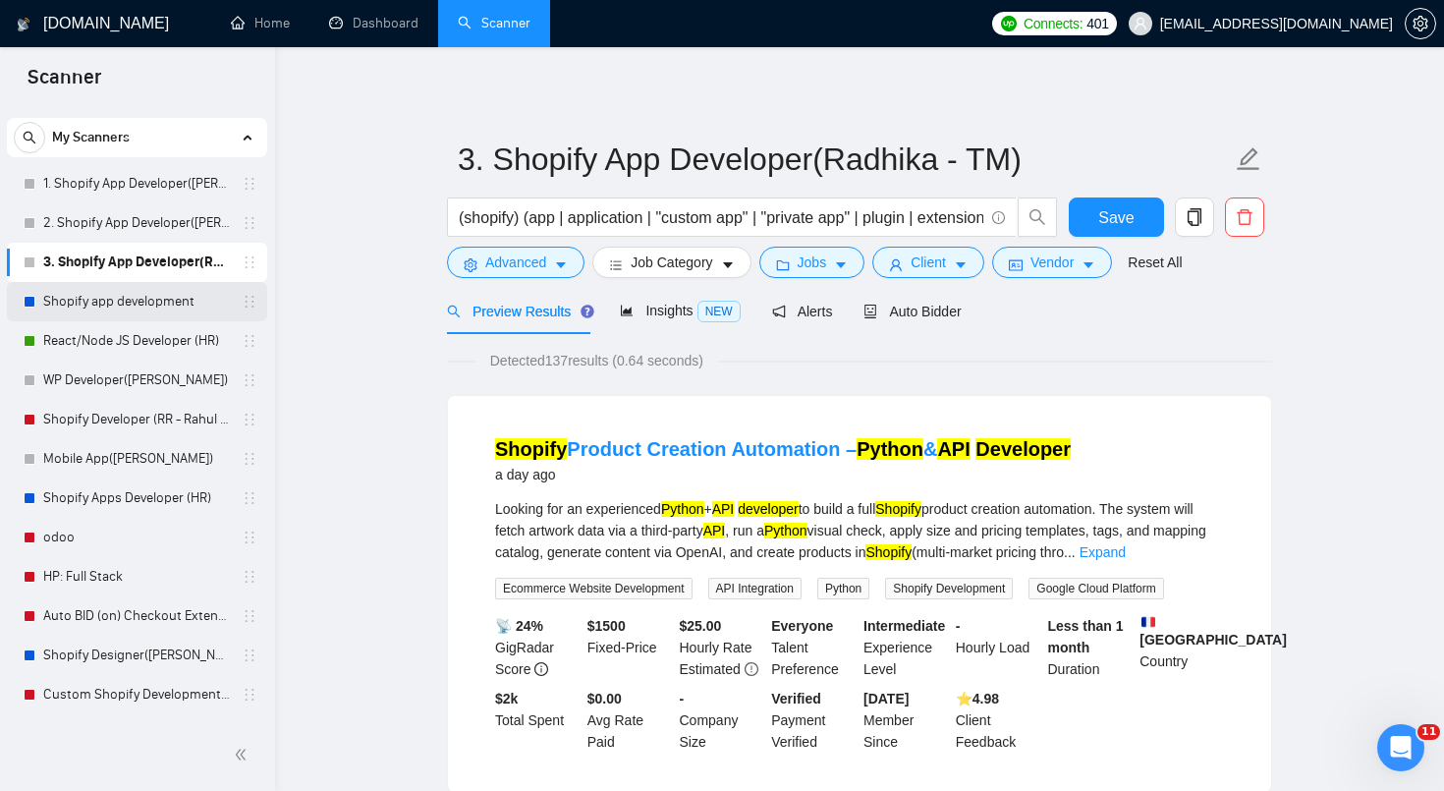
click at [159, 310] on link "Shopify app development" at bounding box center [136, 301] width 187 height 39
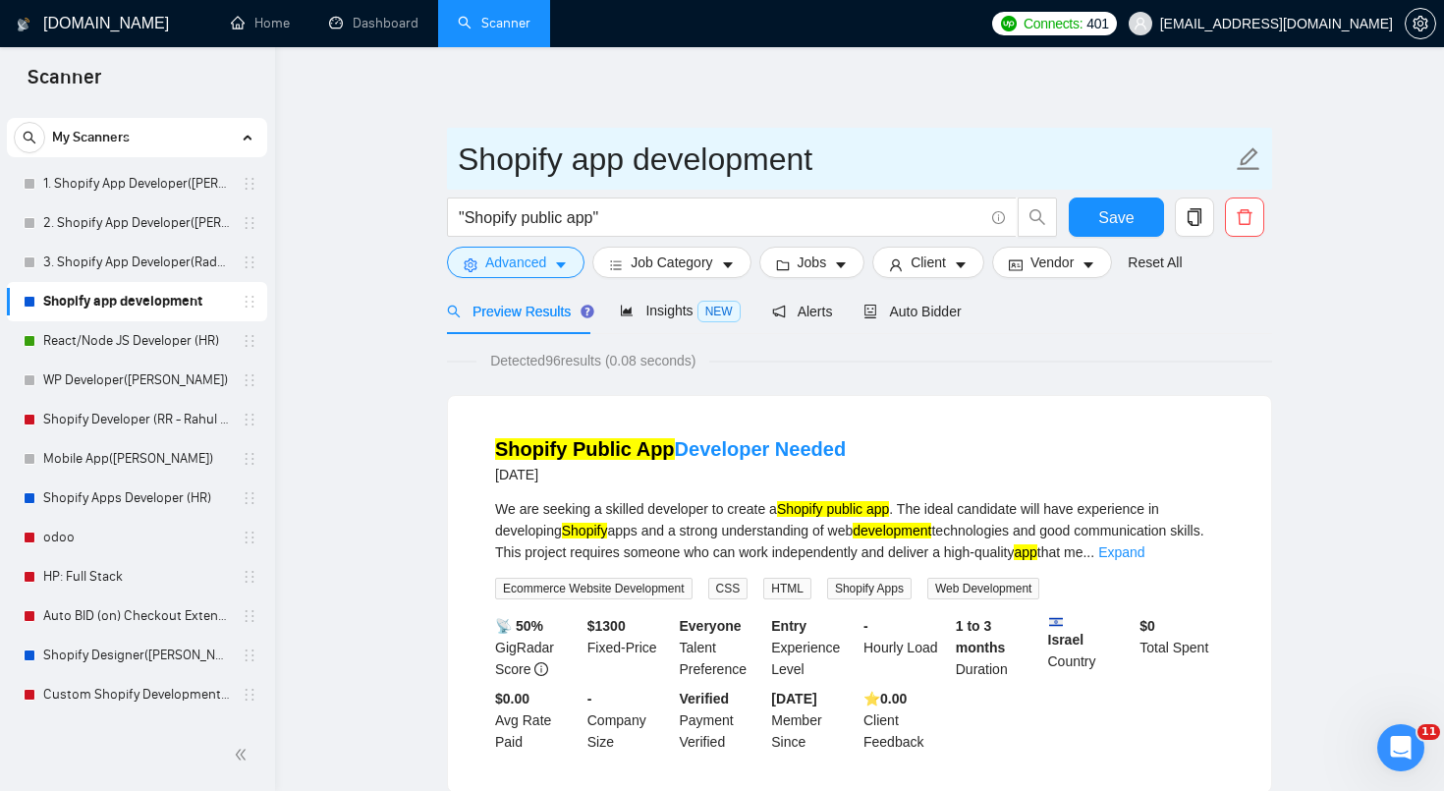
click at [573, 171] on input "Shopify app development" at bounding box center [845, 159] width 774 height 49
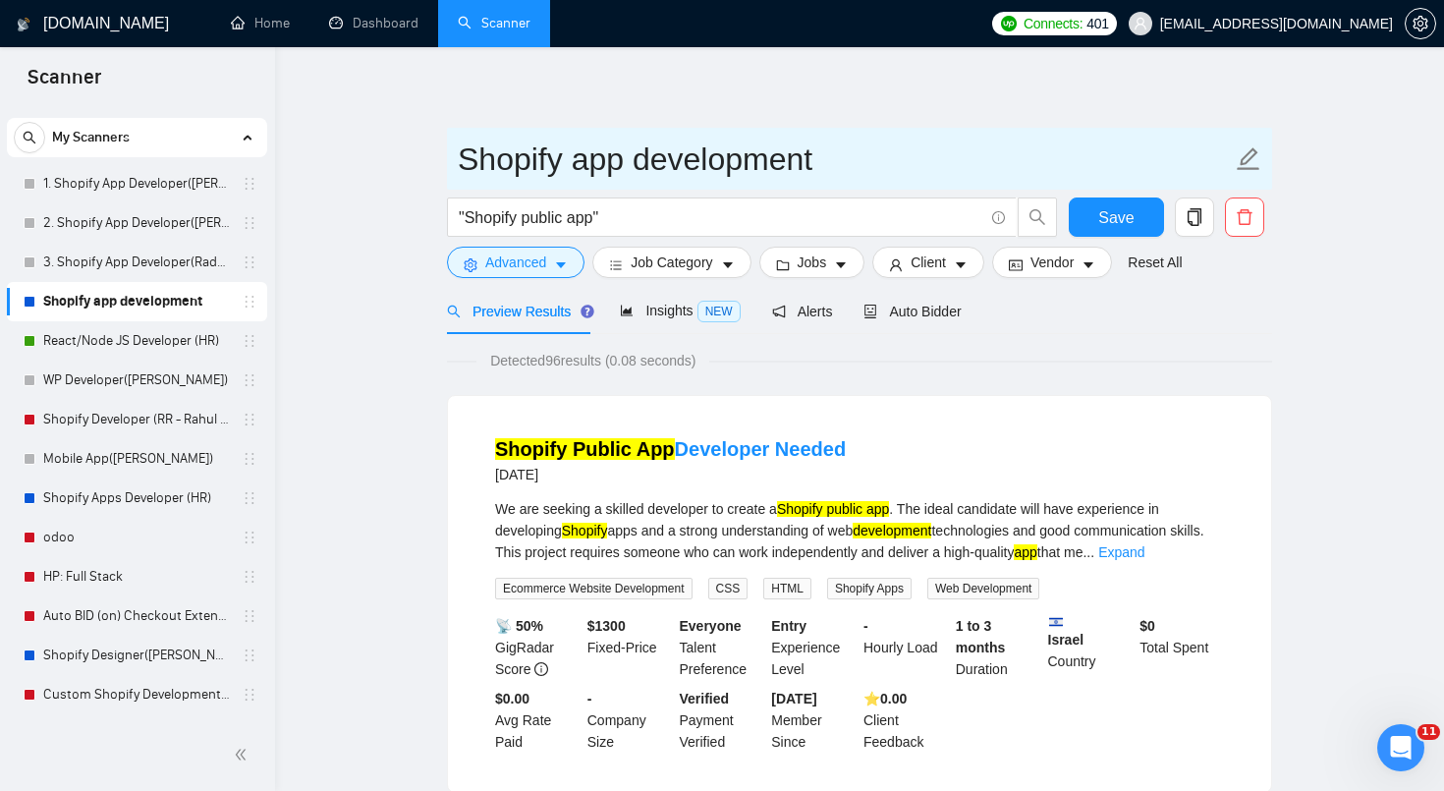
click at [590, 164] on input "Shopify app development" at bounding box center [845, 159] width 774 height 49
type input "Shopify App Development"
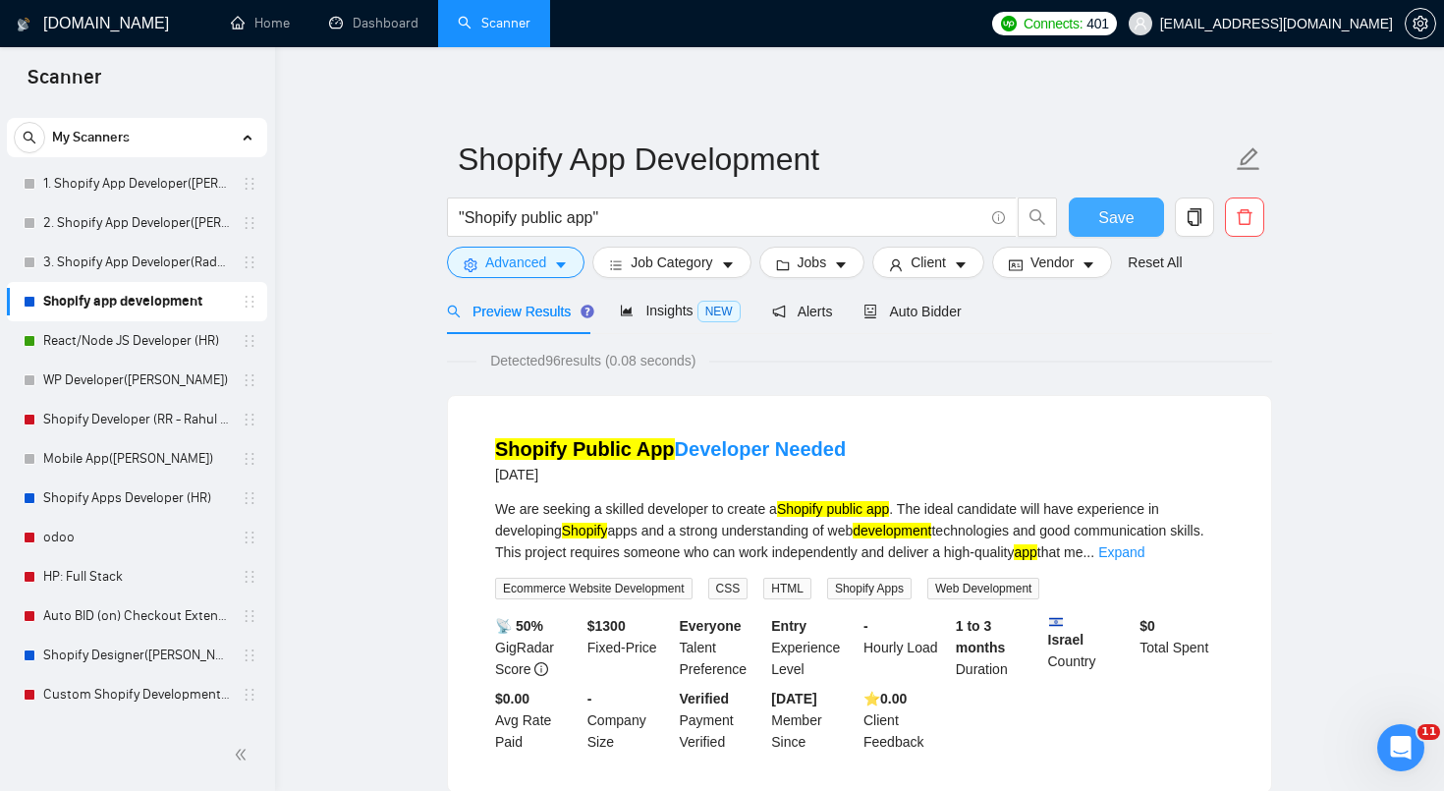
click at [1112, 208] on span "Save" at bounding box center [1115, 217] width 35 height 25
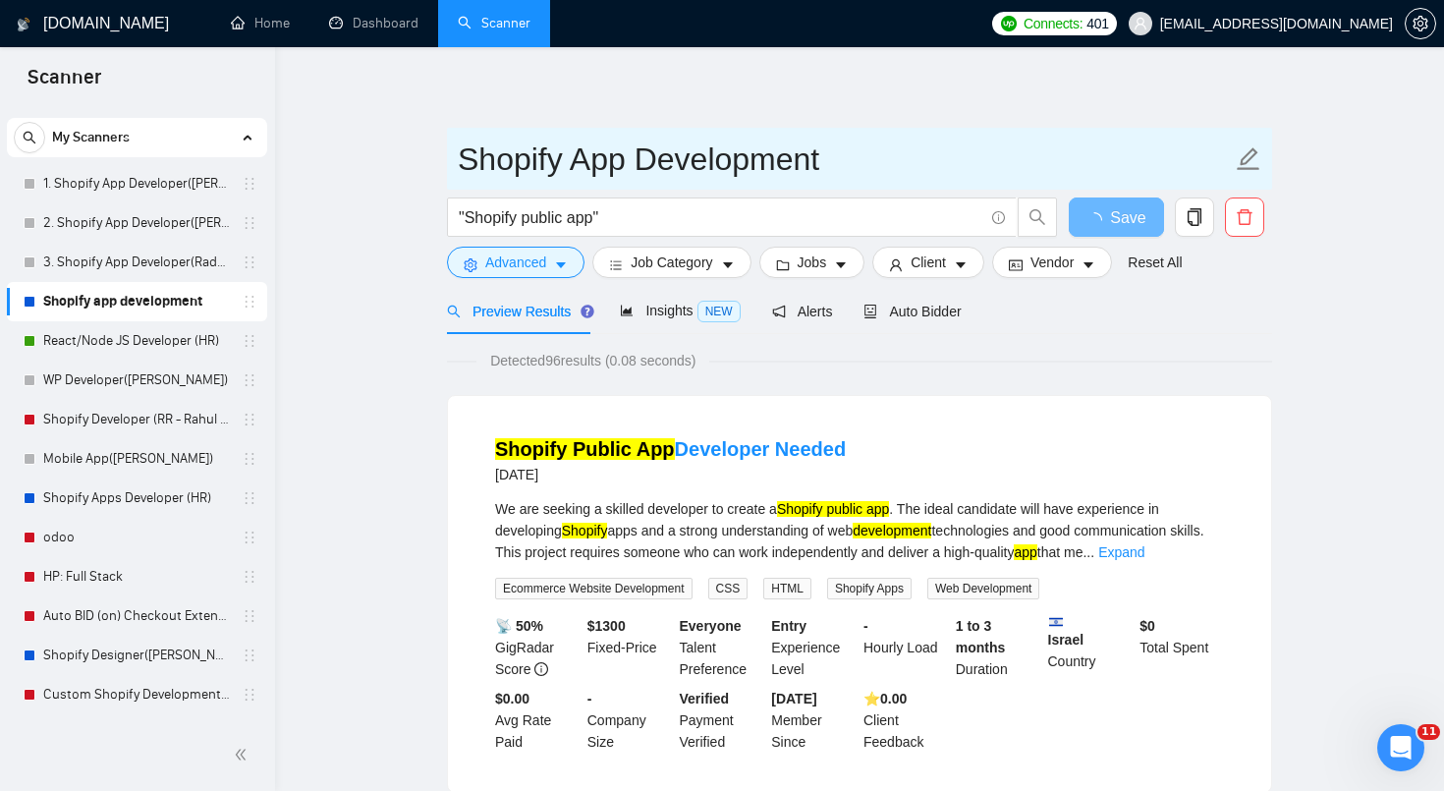
click at [1006, 158] on input "Shopify App Development" at bounding box center [845, 159] width 774 height 49
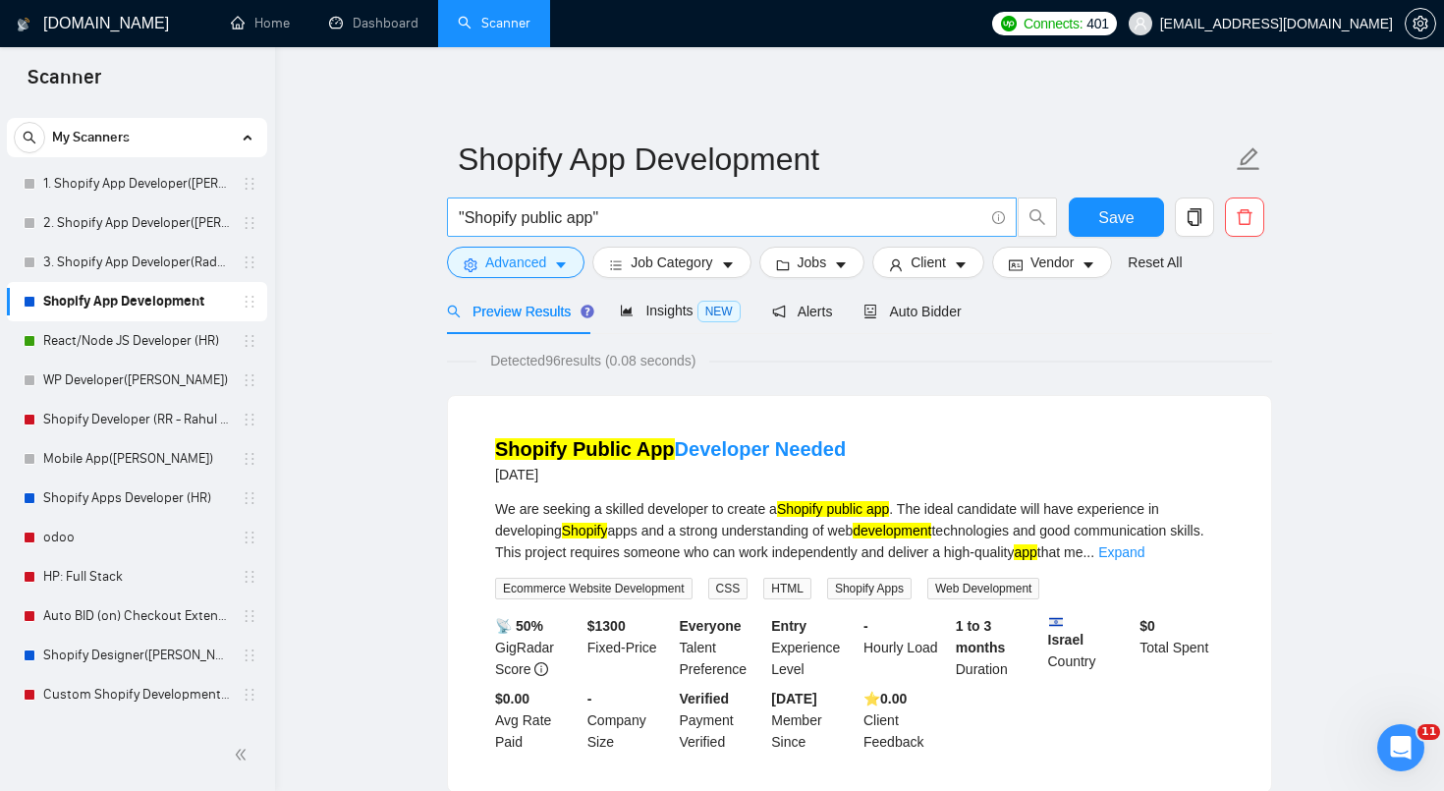
click at [998, 215] on icon "info-circle" at bounding box center [998, 217] width 13 height 13
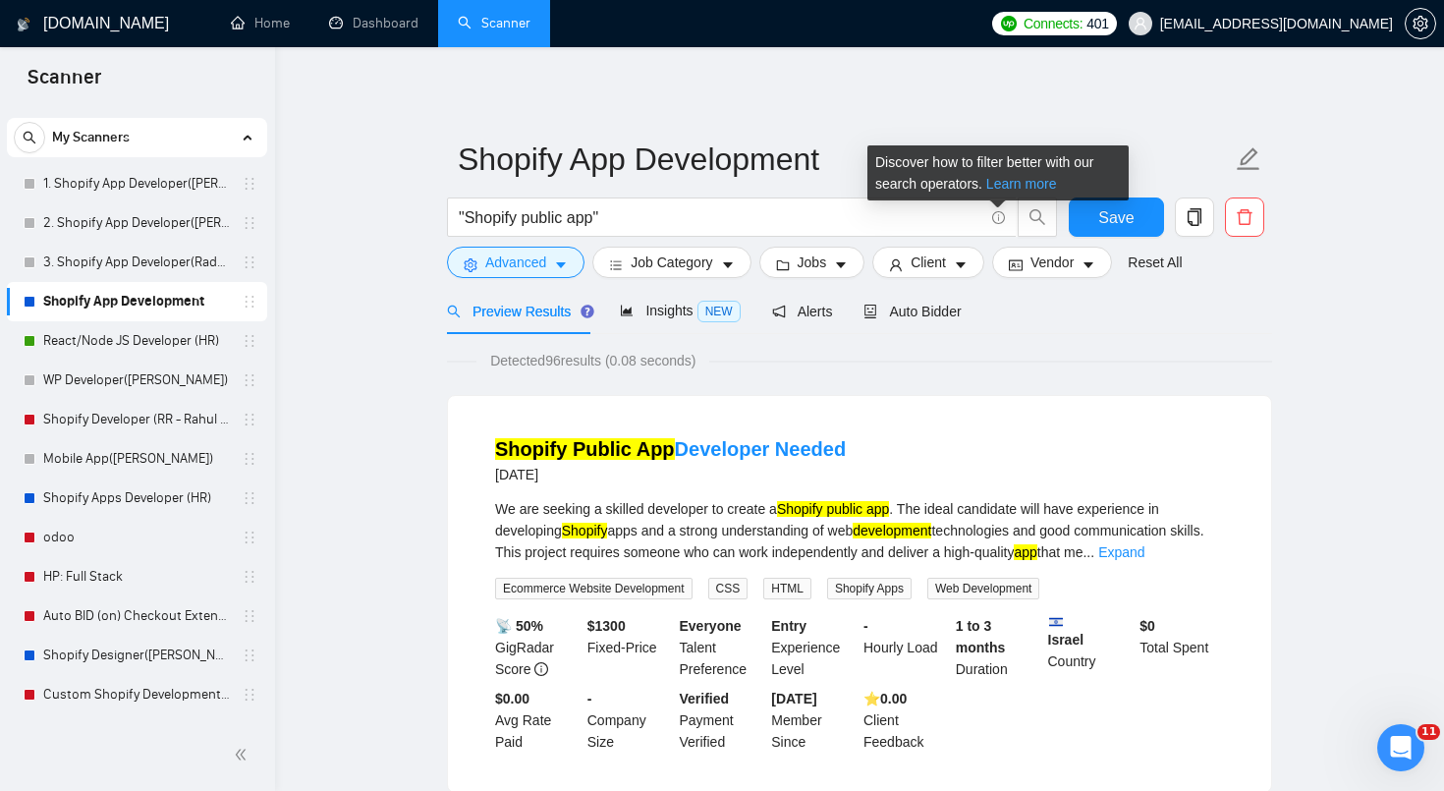
click at [1029, 185] on link "Learn more" at bounding box center [1021, 184] width 71 height 16
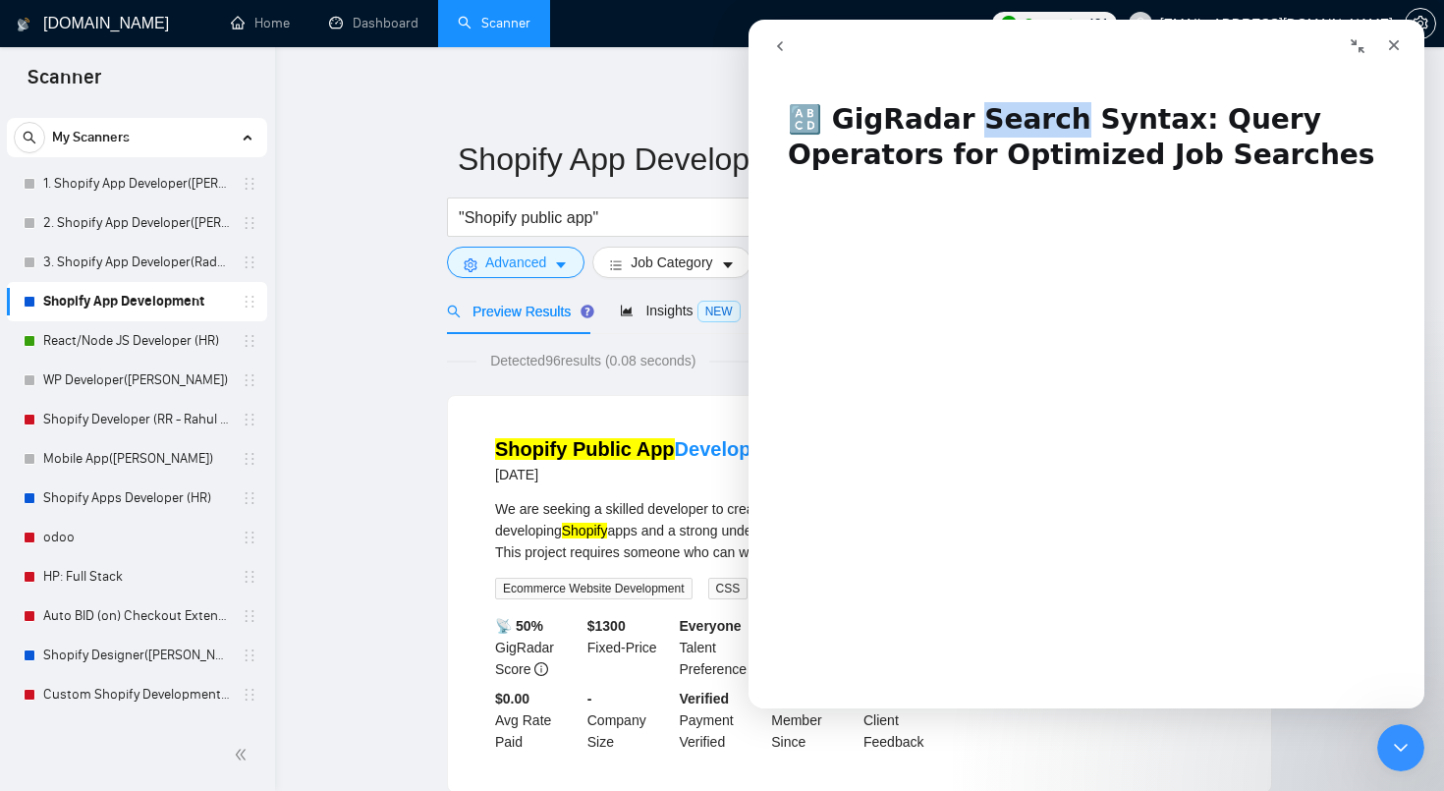
drag, startPoint x: 949, startPoint y: 119, endPoint x: 1036, endPoint y: 127, distance: 87.8
click at [1036, 127] on h1 "🔠 GigRadar Search Syntax: Query Operators for Optimized Job Searches" at bounding box center [1087, 130] width 676 height 95
click at [1183, 119] on h1 "🔠 GigRadar Search Syntax: Query Operators for Optimized Job Searches" at bounding box center [1087, 130] width 676 height 95
copy h1 "uery"
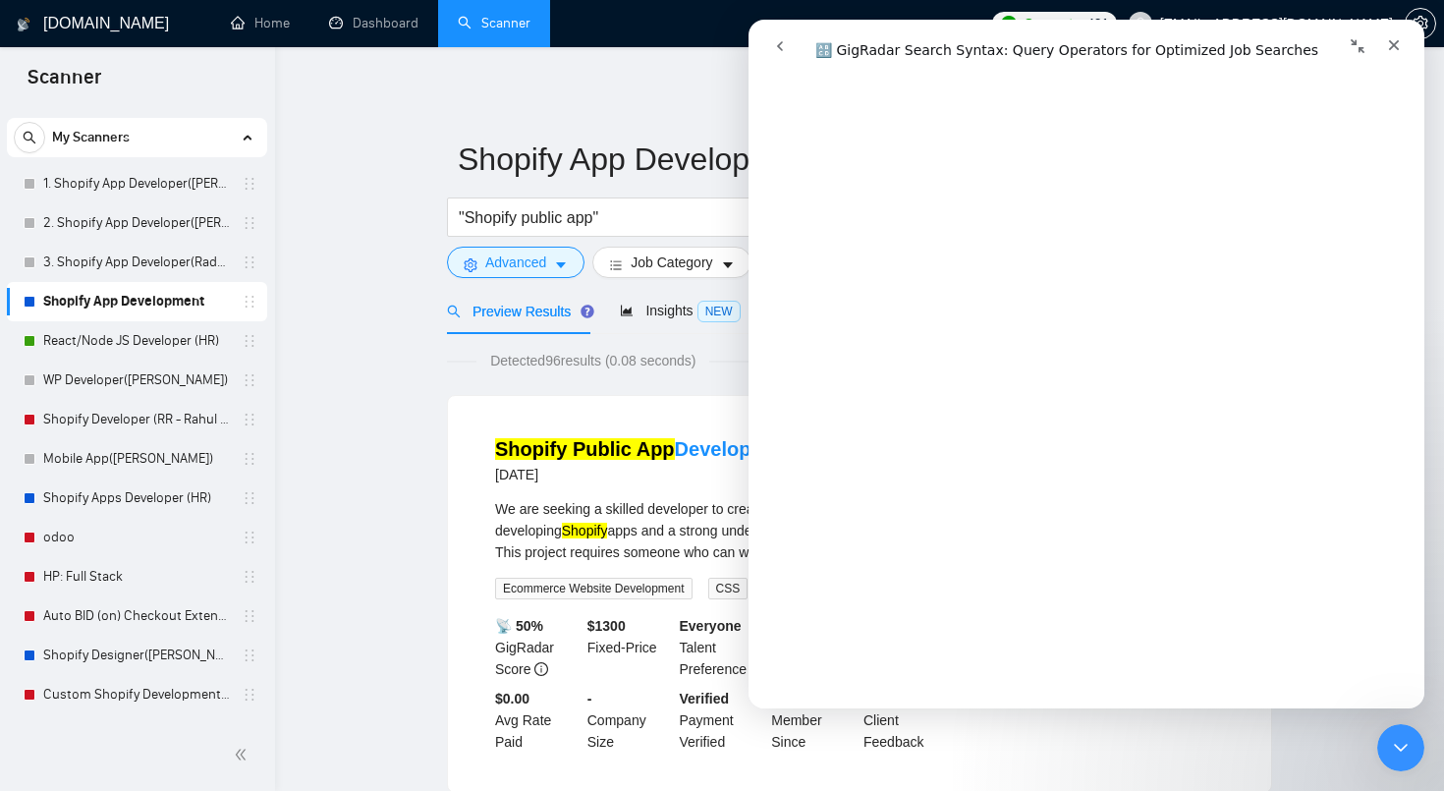
scroll to position [4383, 0]
click at [1392, 55] on div "Close" at bounding box center [1393, 45] width 35 height 35
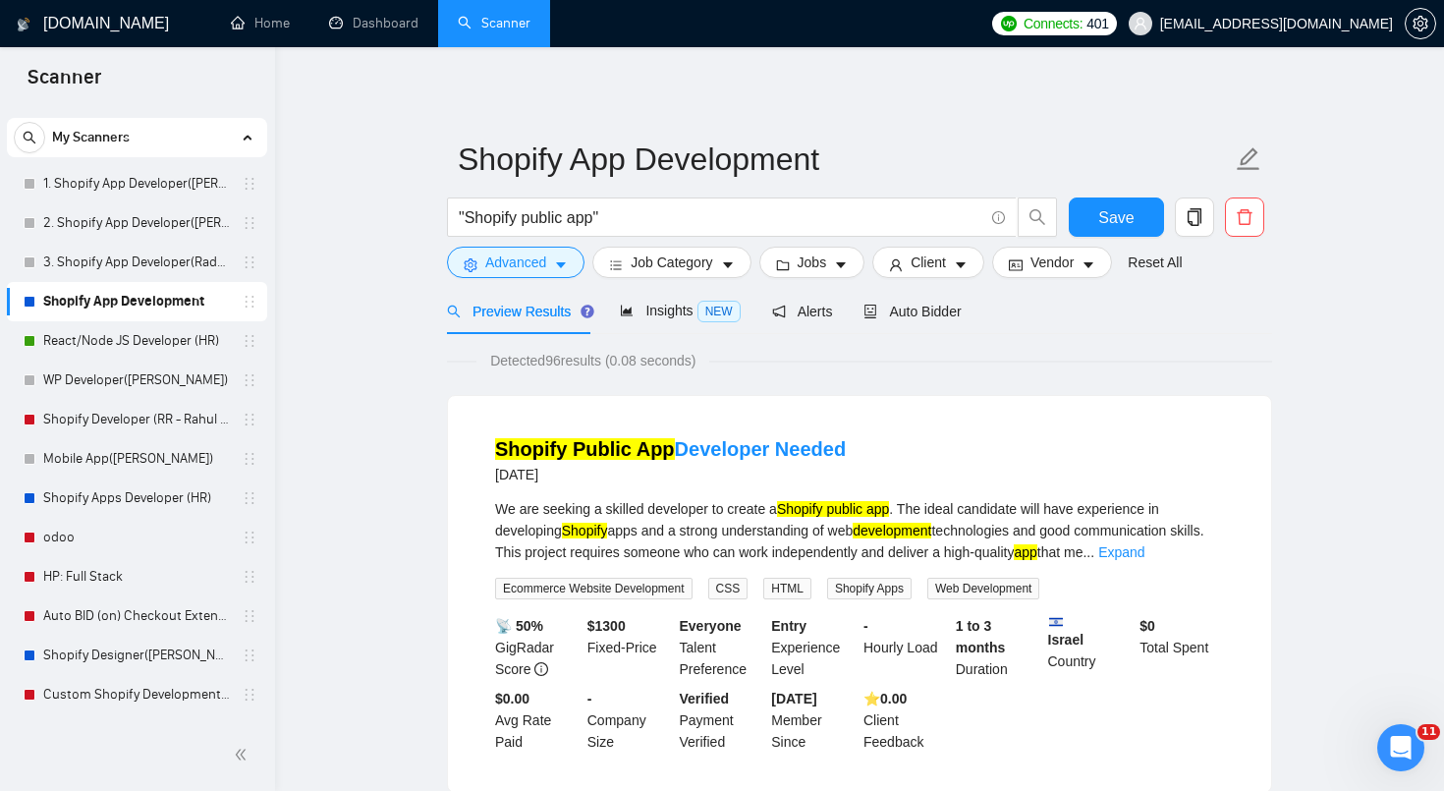
scroll to position [0, 0]
click at [649, 222] on input ""Shopify public app"" at bounding box center [721, 217] width 525 height 25
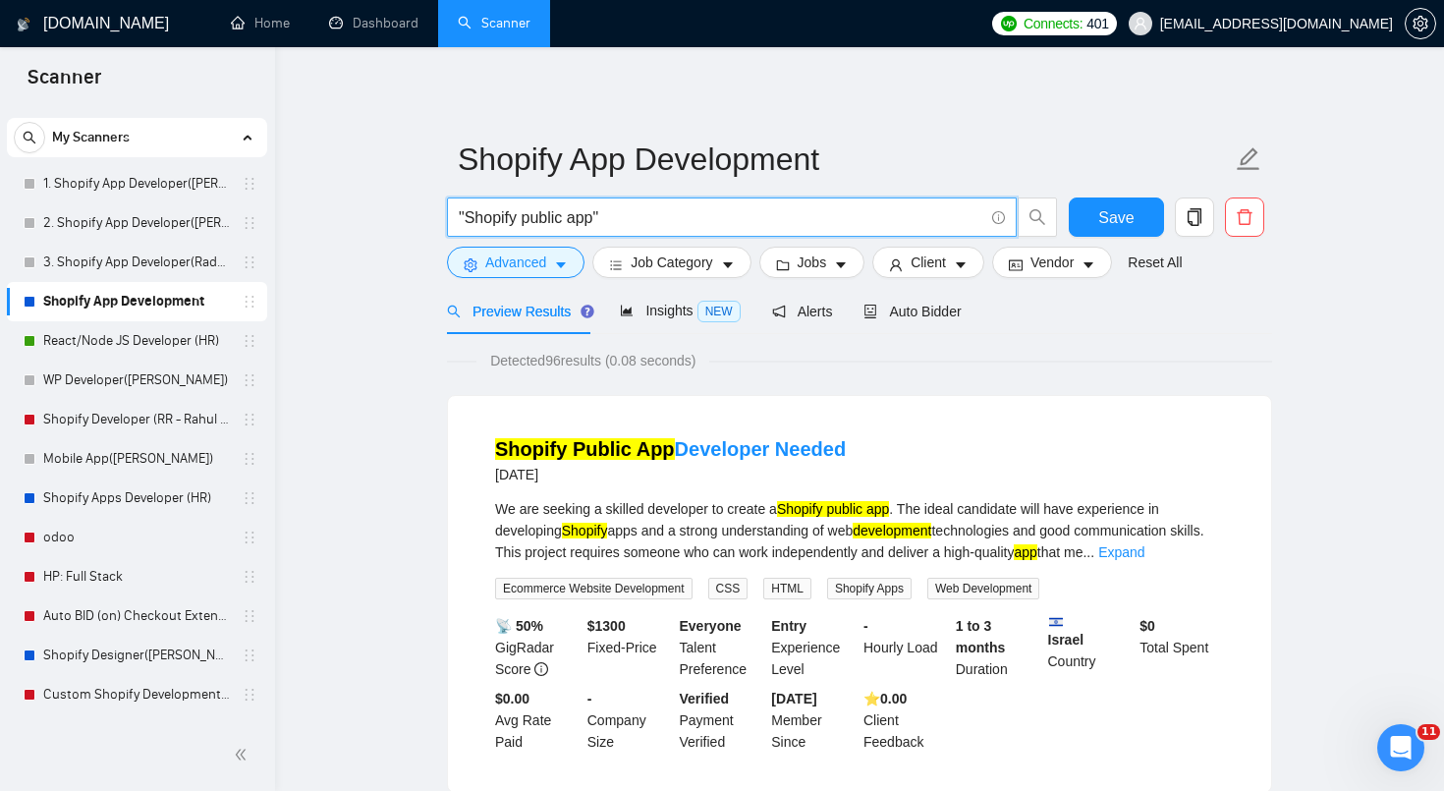
click at [649, 222] on input ""Shopify public app"" at bounding box center [721, 217] width 525 height 25
click at [946, 315] on span "Auto Bidder" at bounding box center [912, 312] width 97 height 16
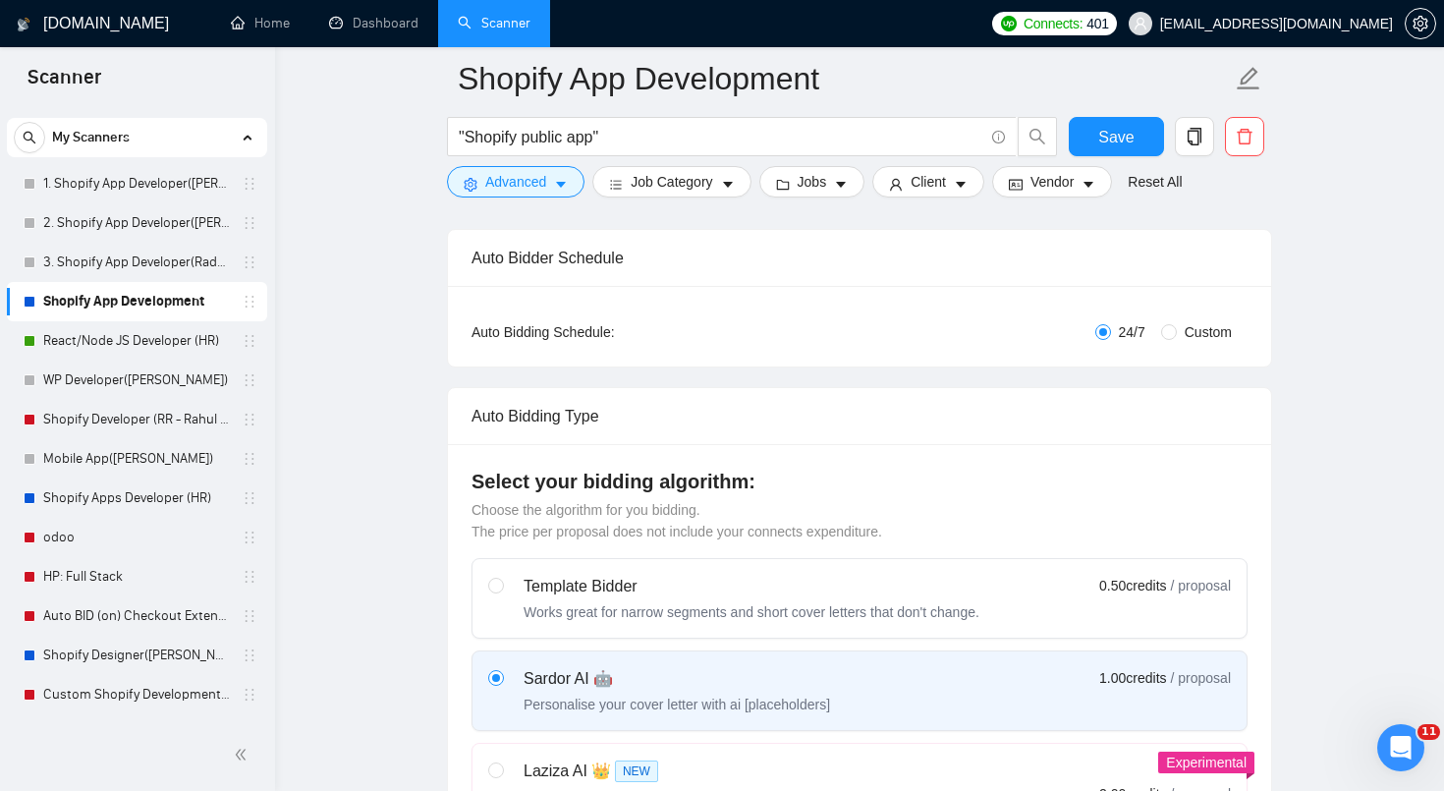
scroll to position [683, 0]
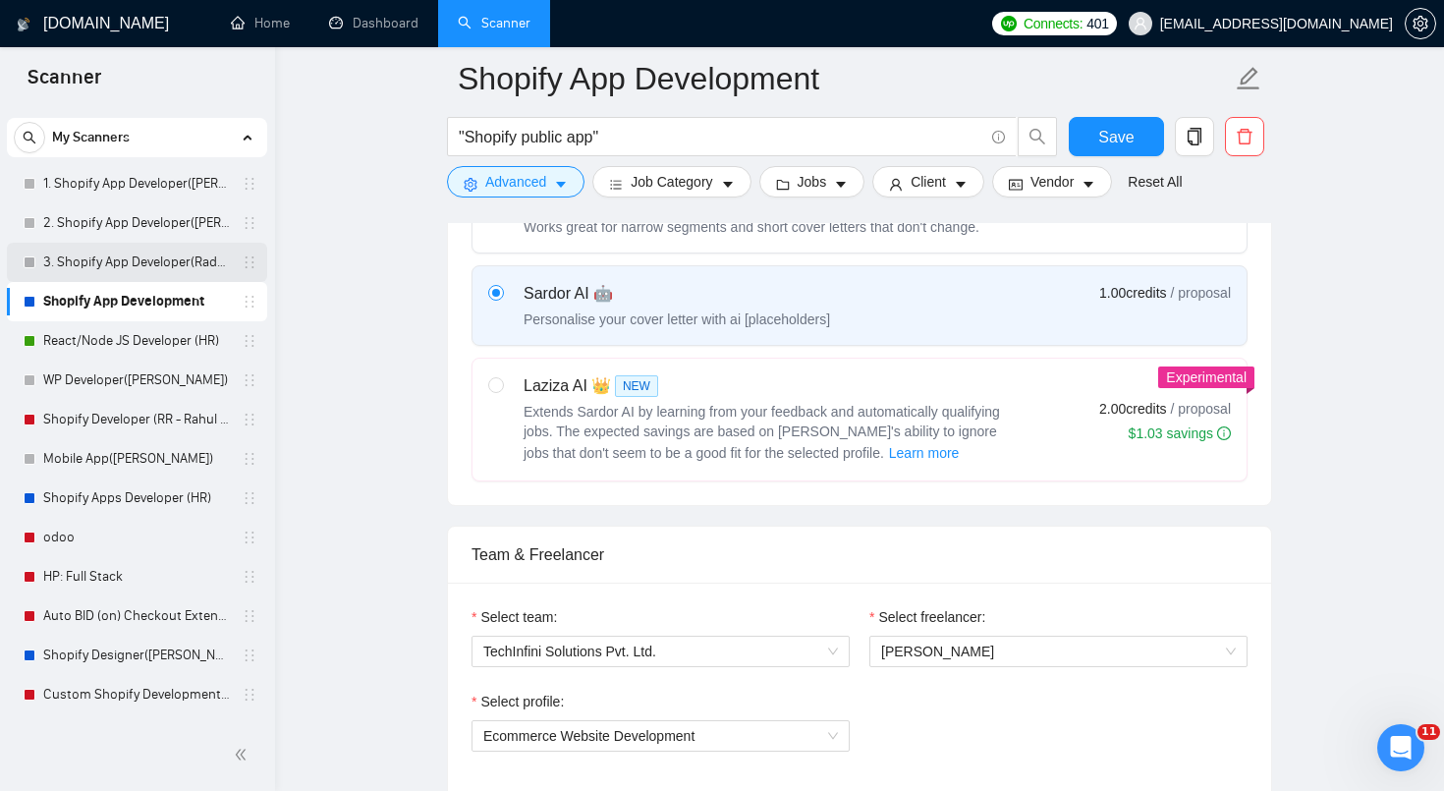
click at [183, 260] on link "3. Shopify App Developer(Radhika - TM)" at bounding box center [136, 262] width 187 height 39
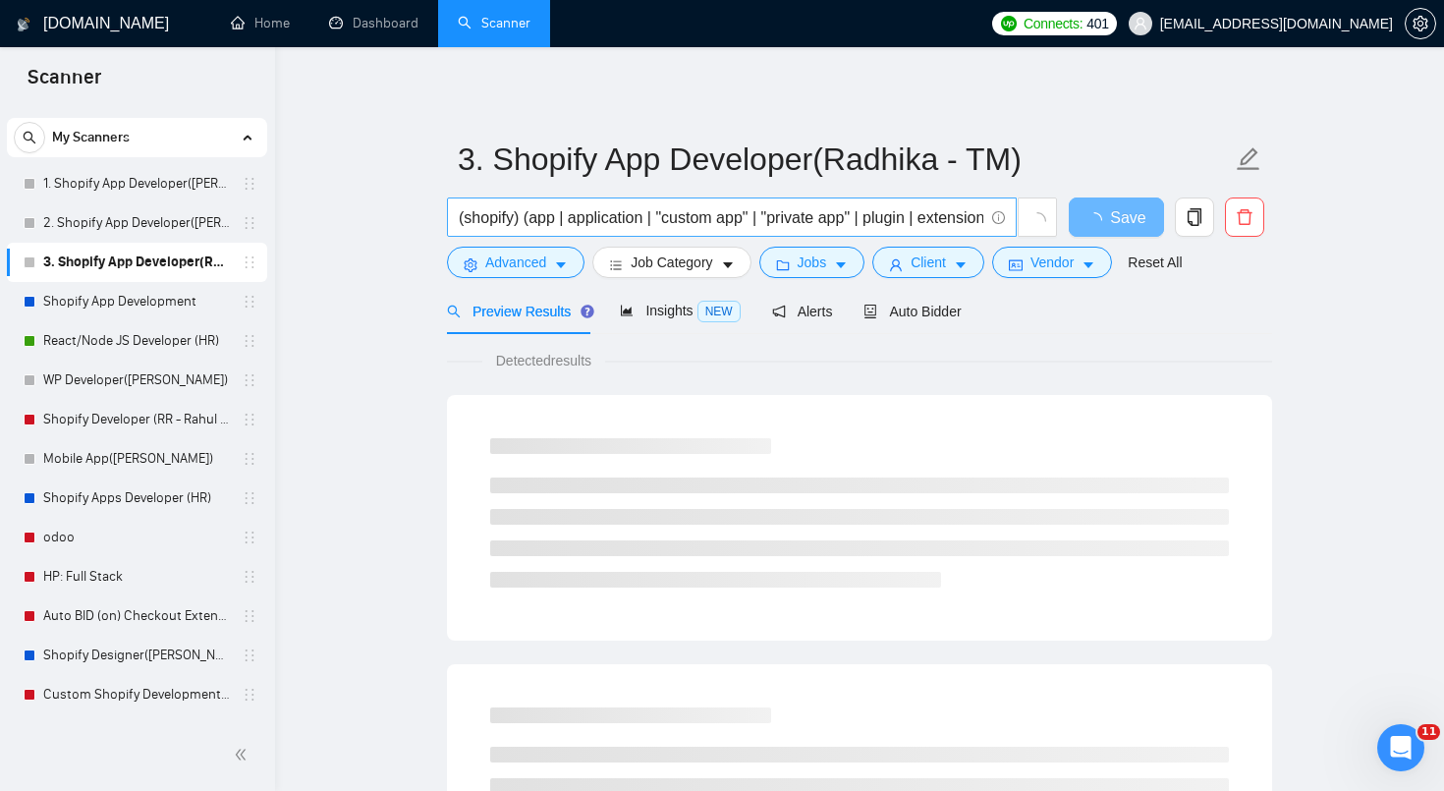
click at [665, 214] on input "(shopify) (app | application | "custom app" | "private app" | plugin | extensio…" at bounding box center [721, 217] width 525 height 25
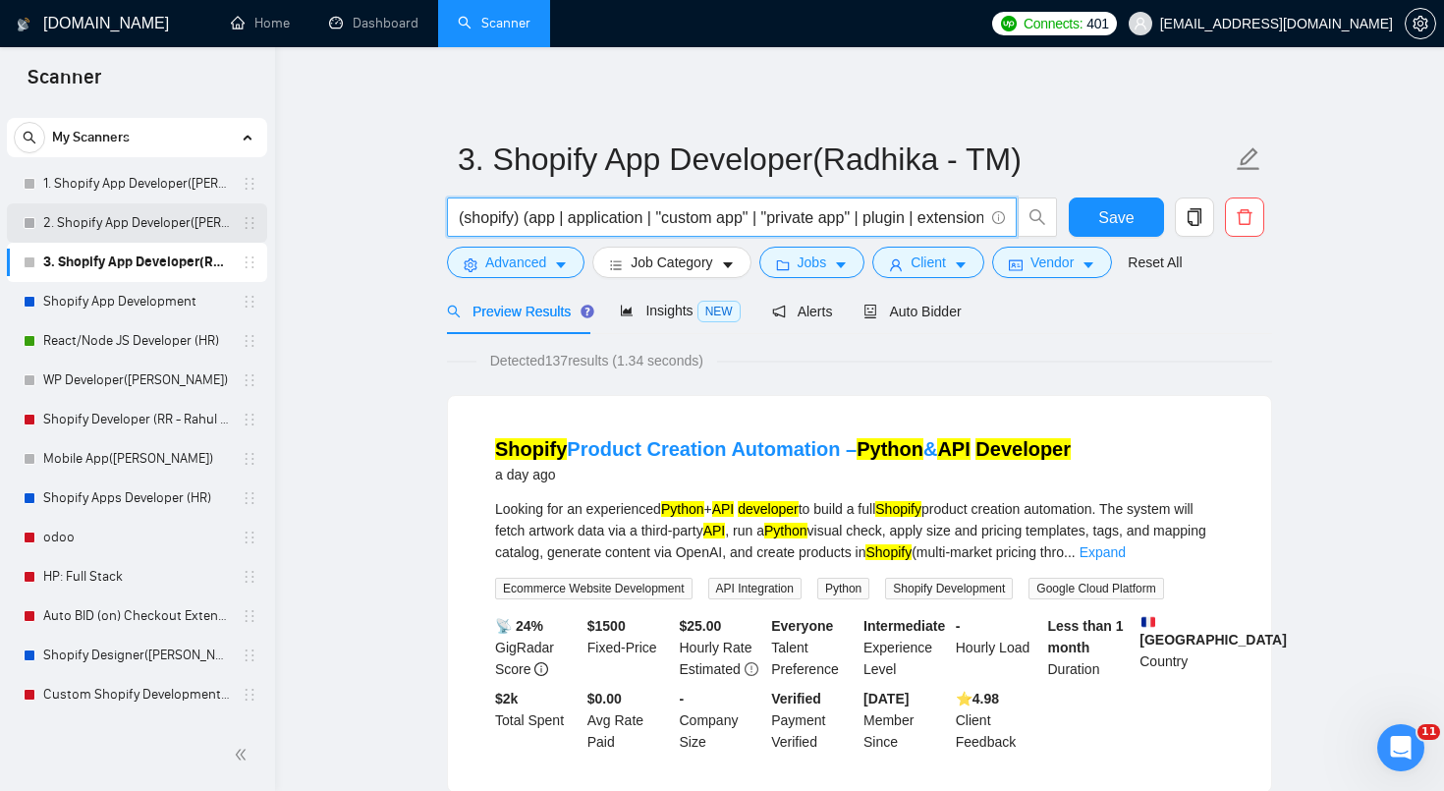
click at [177, 220] on link "2. Shopify App Developer([PERSON_NAME])" at bounding box center [136, 222] width 187 height 39
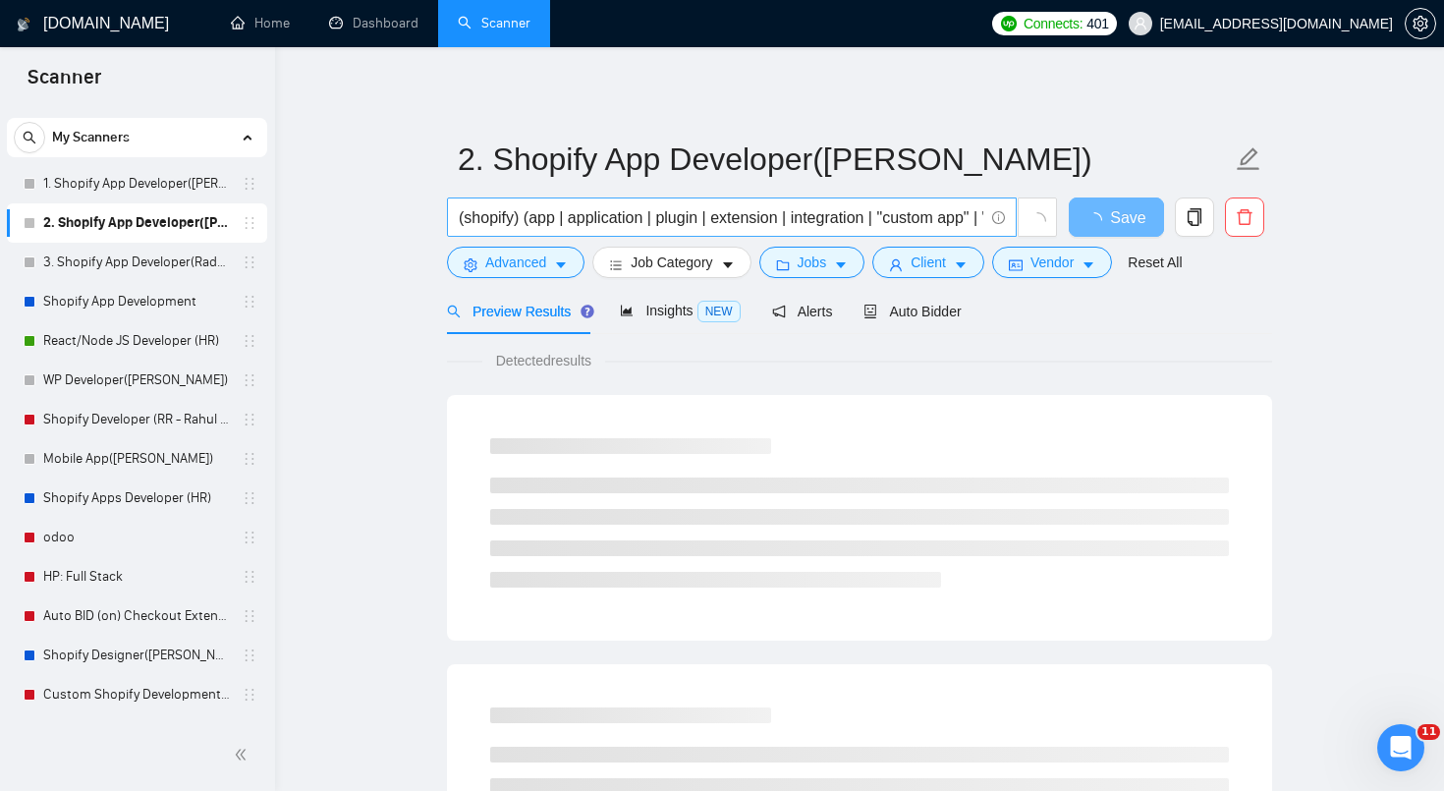
click at [504, 222] on input "(shopify) (app | application | plugin | extension | integration | "custom app" …" at bounding box center [721, 217] width 525 height 25
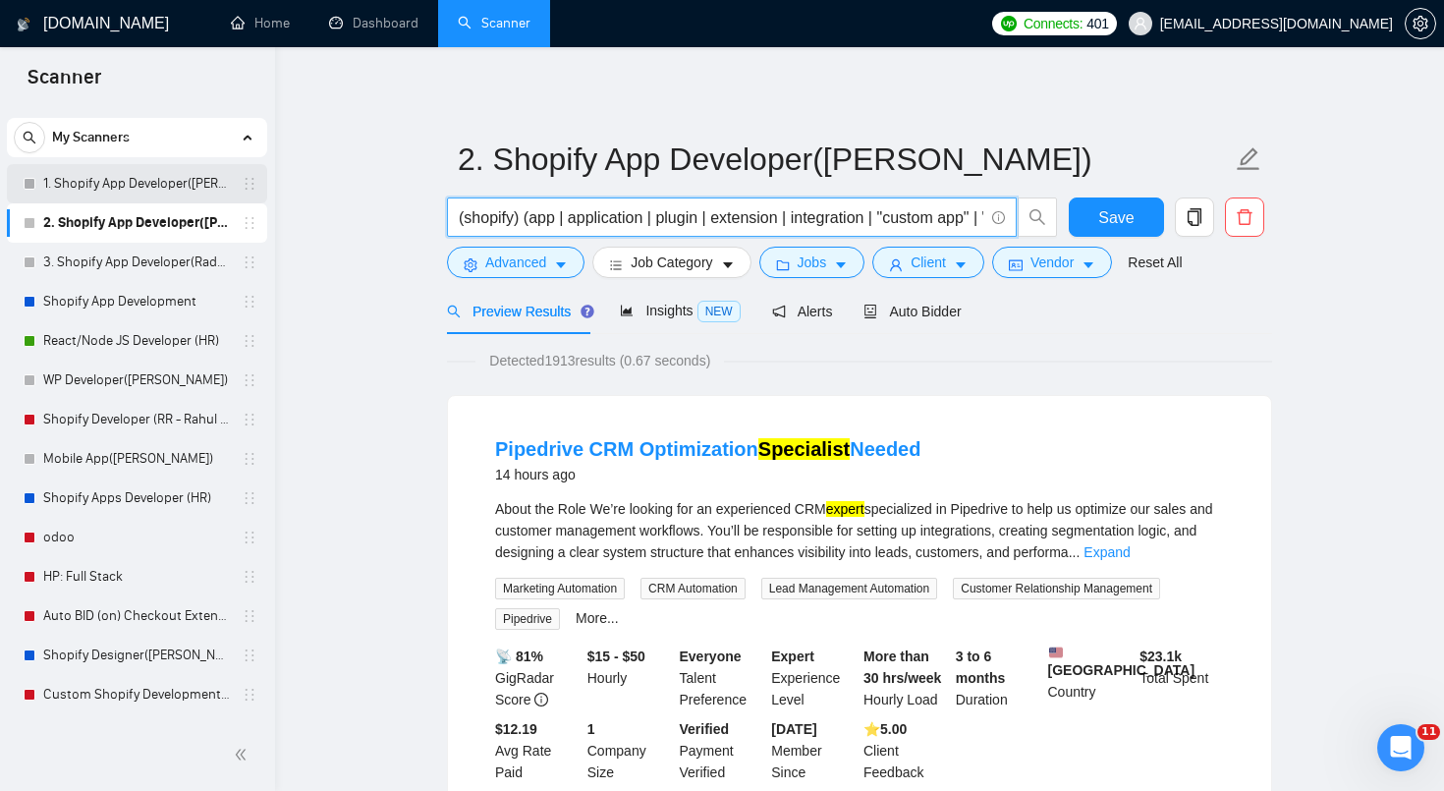
click at [174, 189] on link "1. Shopify App Developer([PERSON_NAME])" at bounding box center [136, 183] width 187 height 39
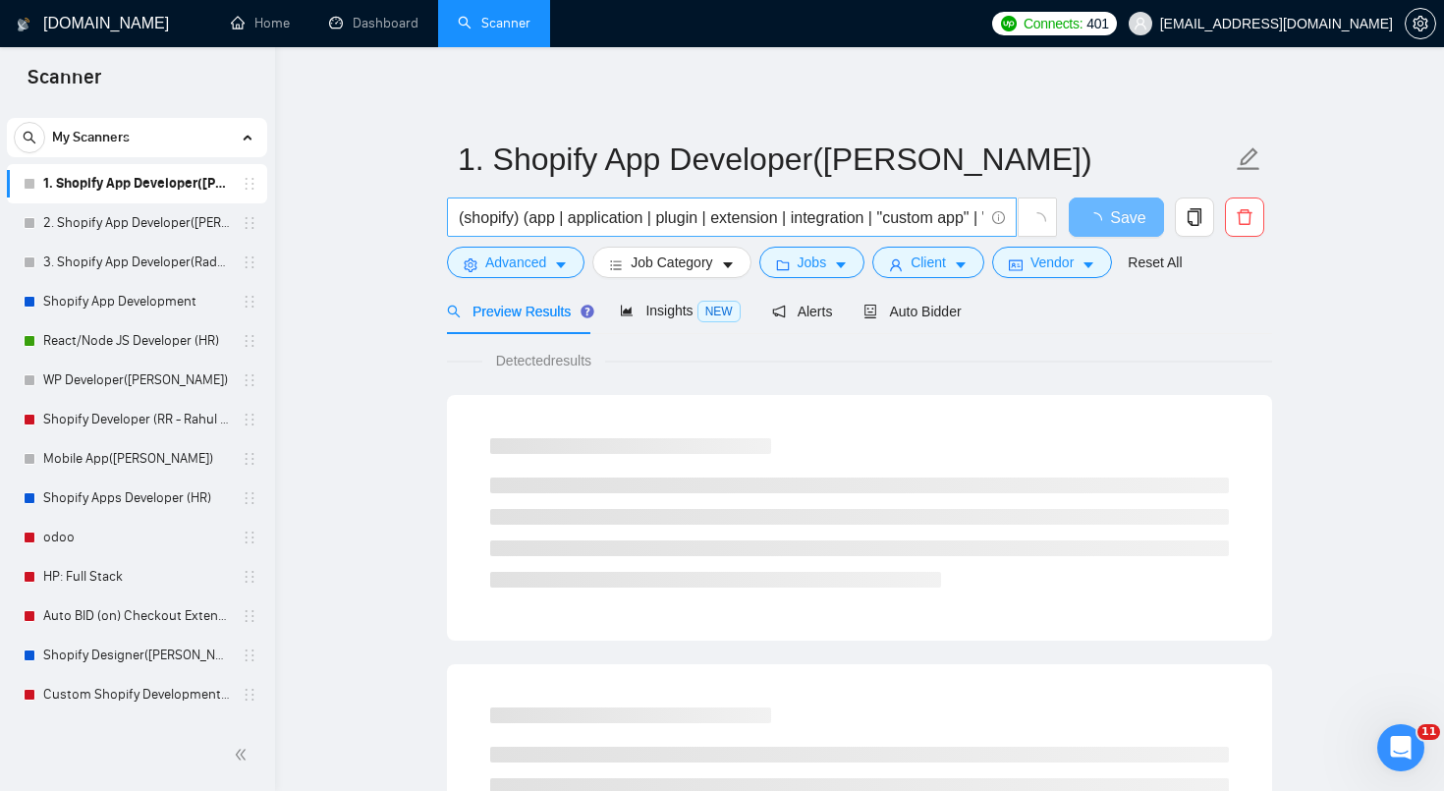
click at [498, 220] on input "(shopify) (app | application | plugin | extension | integration | "custom app" …" at bounding box center [721, 217] width 525 height 25
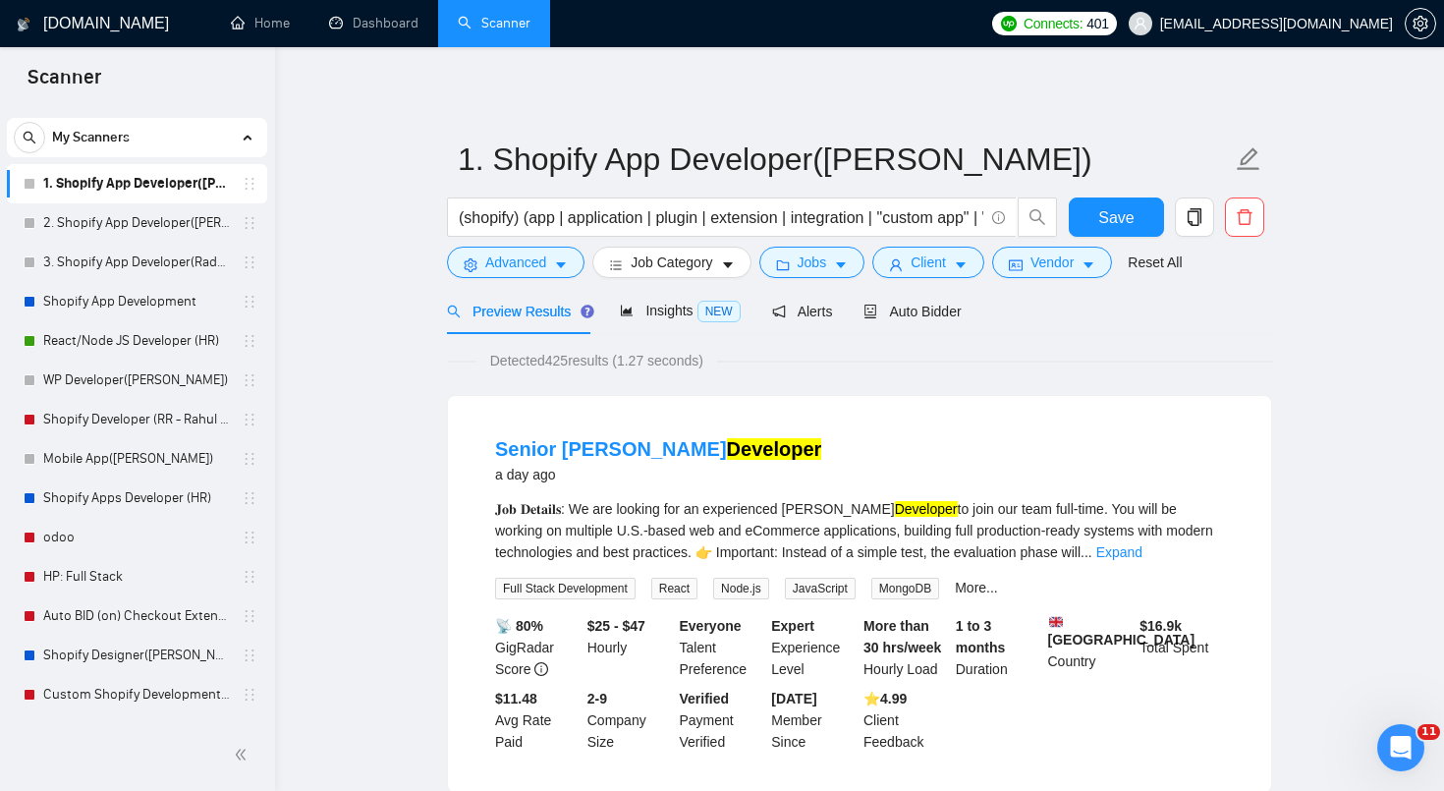
click at [228, 147] on div "My Scanners" at bounding box center [137, 137] width 247 height 39
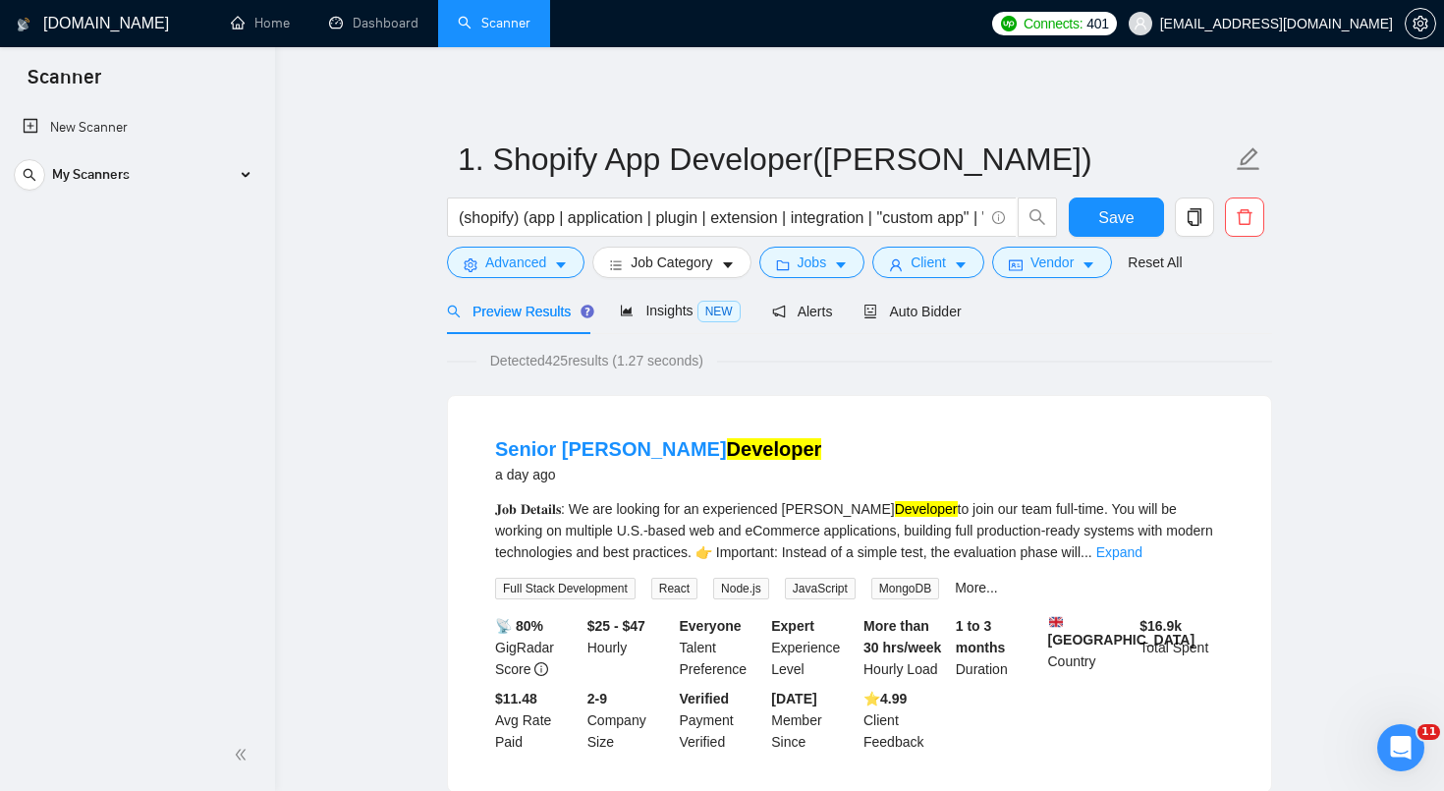
click at [140, 237] on div "New Scanner My Scanners 1. Shopify App Developer([PERSON_NAME]) 2. Shopify App …" at bounding box center [137, 411] width 275 height 615
click at [77, 183] on span "My Scanners" at bounding box center [91, 174] width 78 height 39
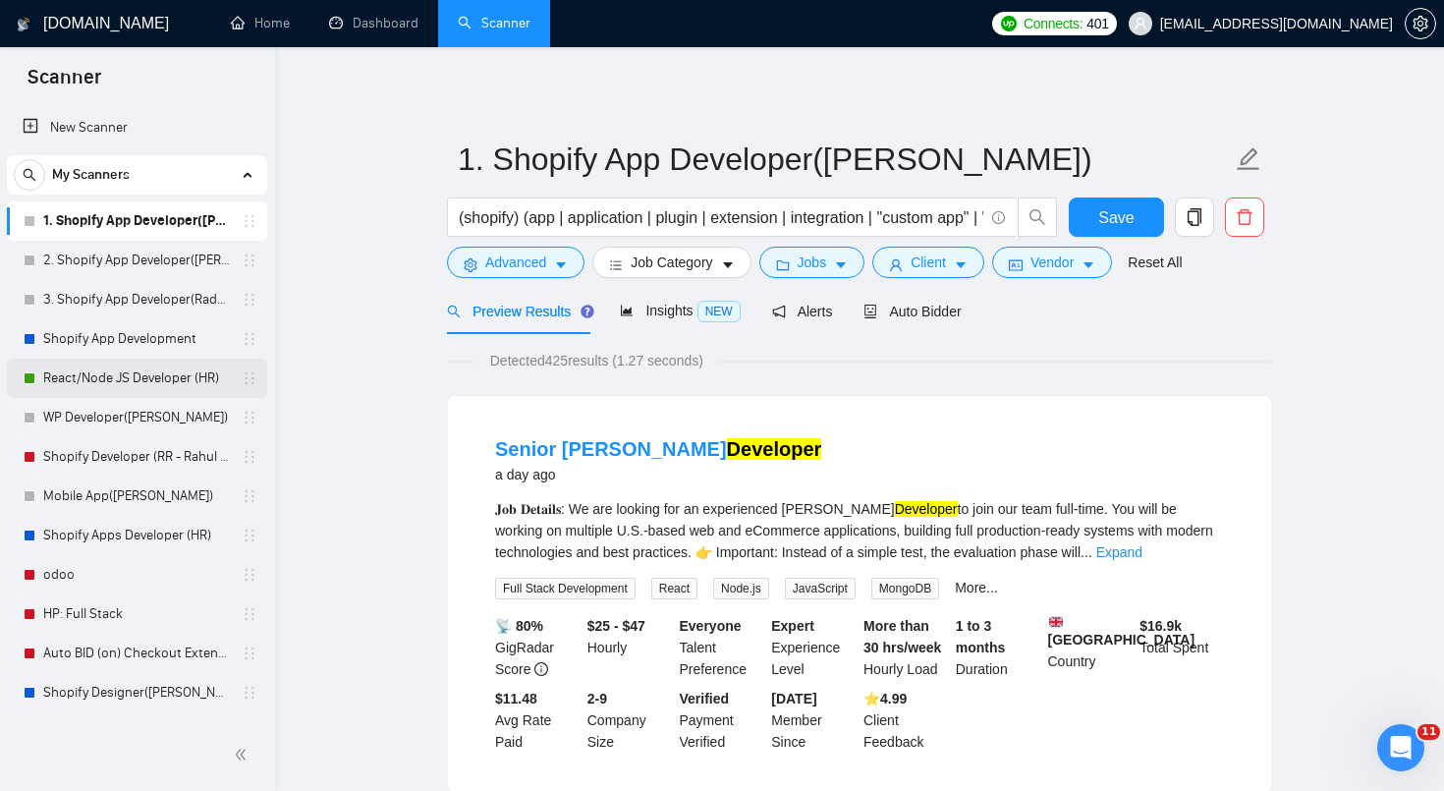
click at [154, 384] on link "React/Node JS Developer (HR)" at bounding box center [136, 378] width 187 height 39
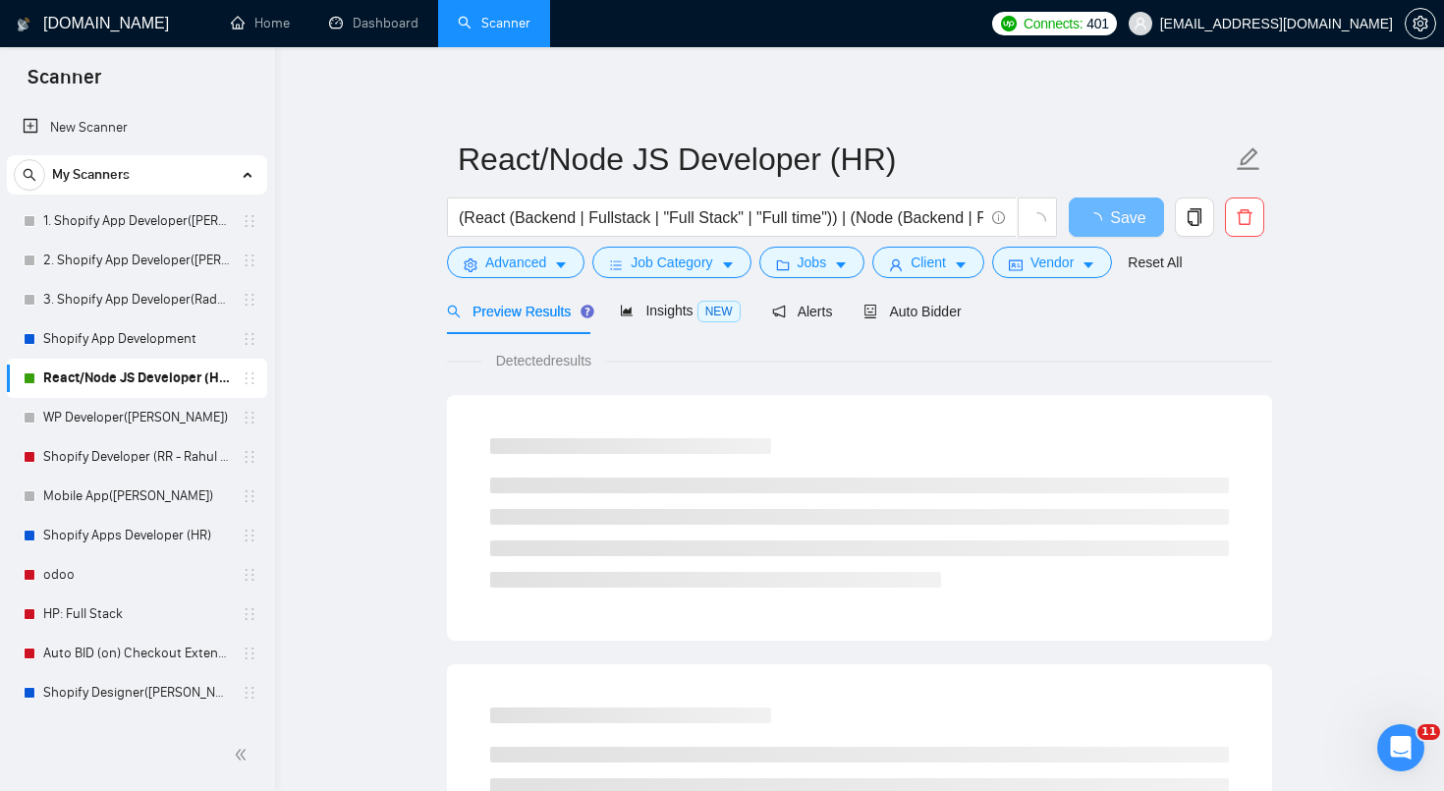
click at [252, 382] on div "React/Node JS Developer (HR)" at bounding box center [137, 378] width 260 height 39
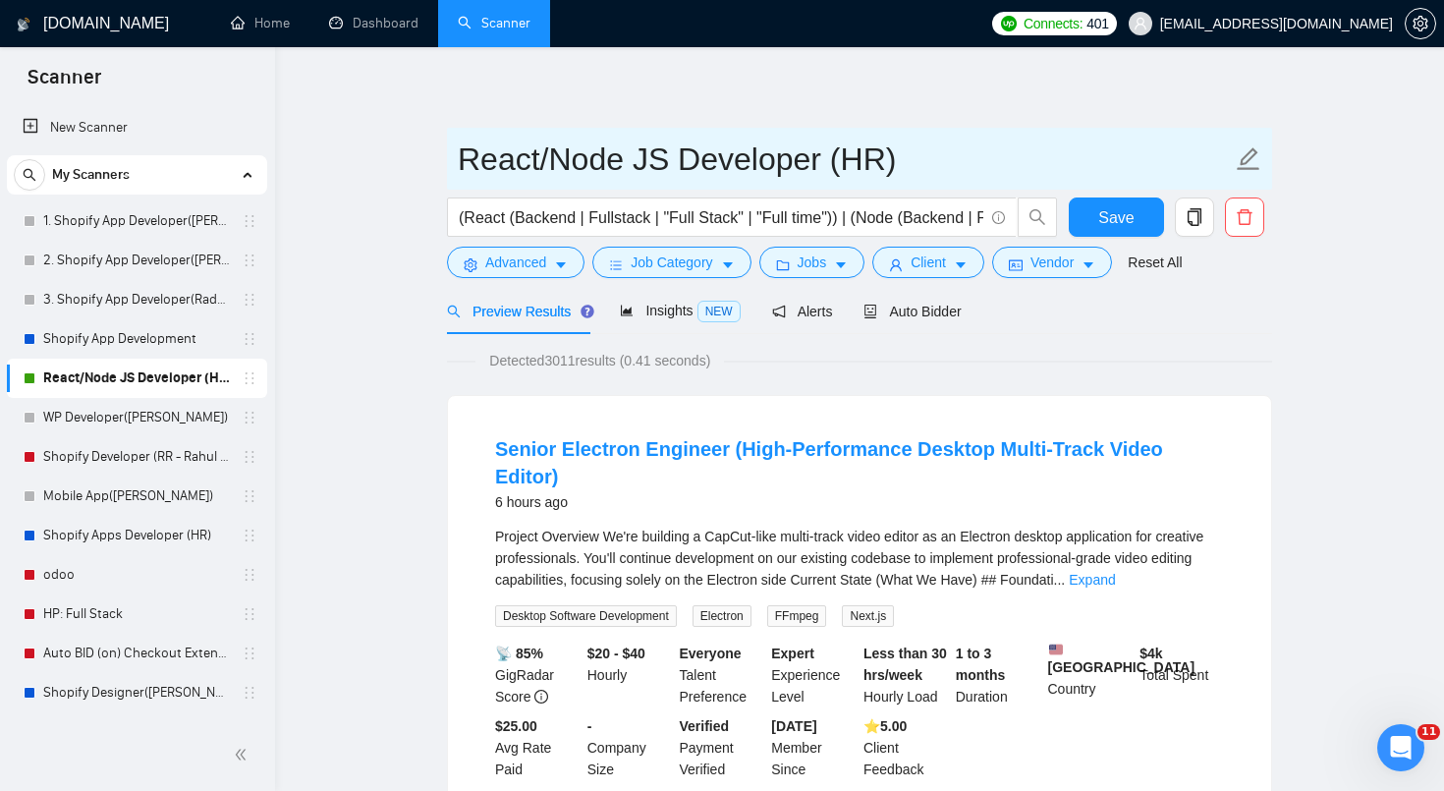
click at [653, 155] on input "React/Node JS Developer (HR)" at bounding box center [845, 159] width 774 height 49
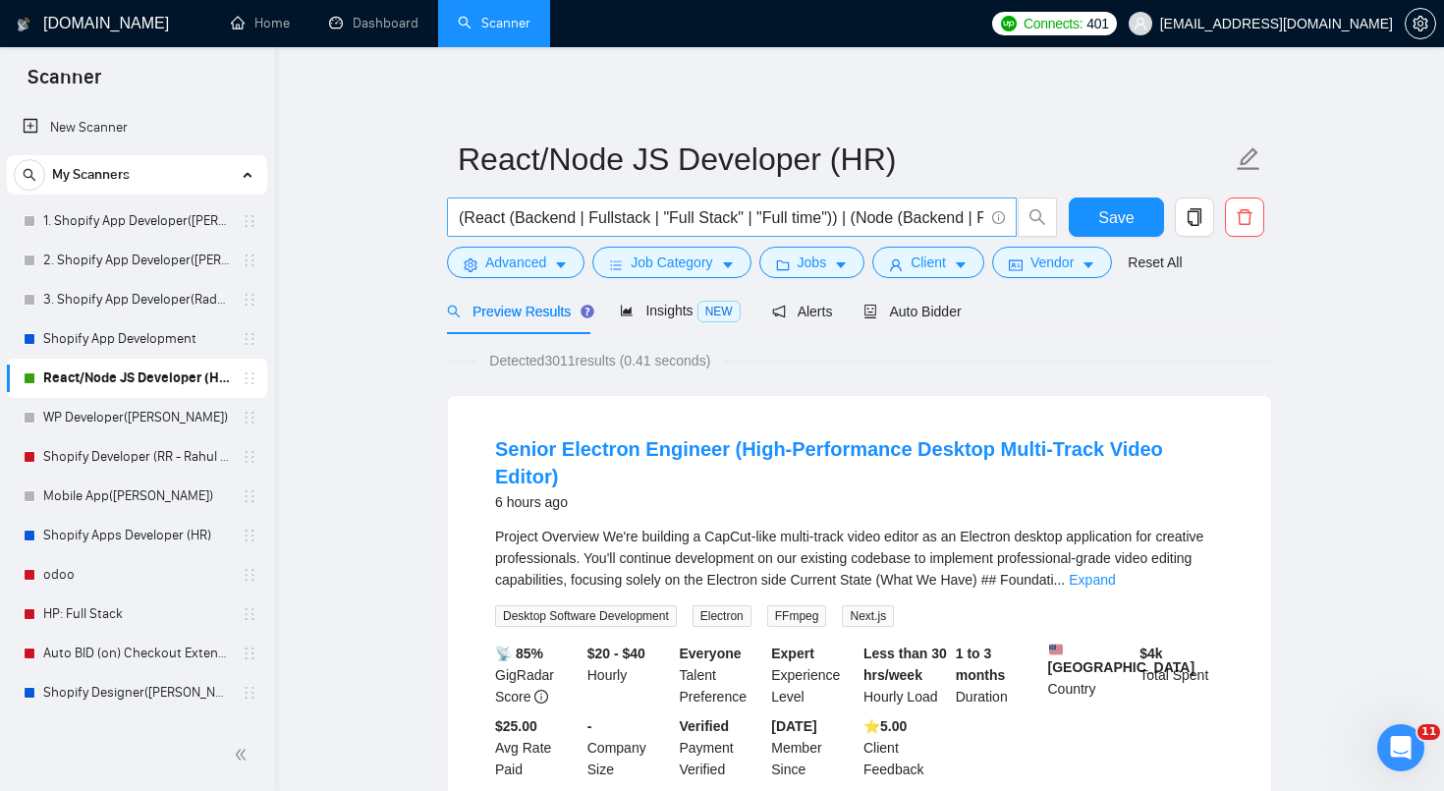
click at [915, 220] on input "(React (Backend | Fullstack | "Full Stack" | "Full time")) | (Node (Backend | F…" at bounding box center [721, 217] width 525 height 25
click at [947, 316] on span "Auto Bidder" at bounding box center [912, 312] width 97 height 16
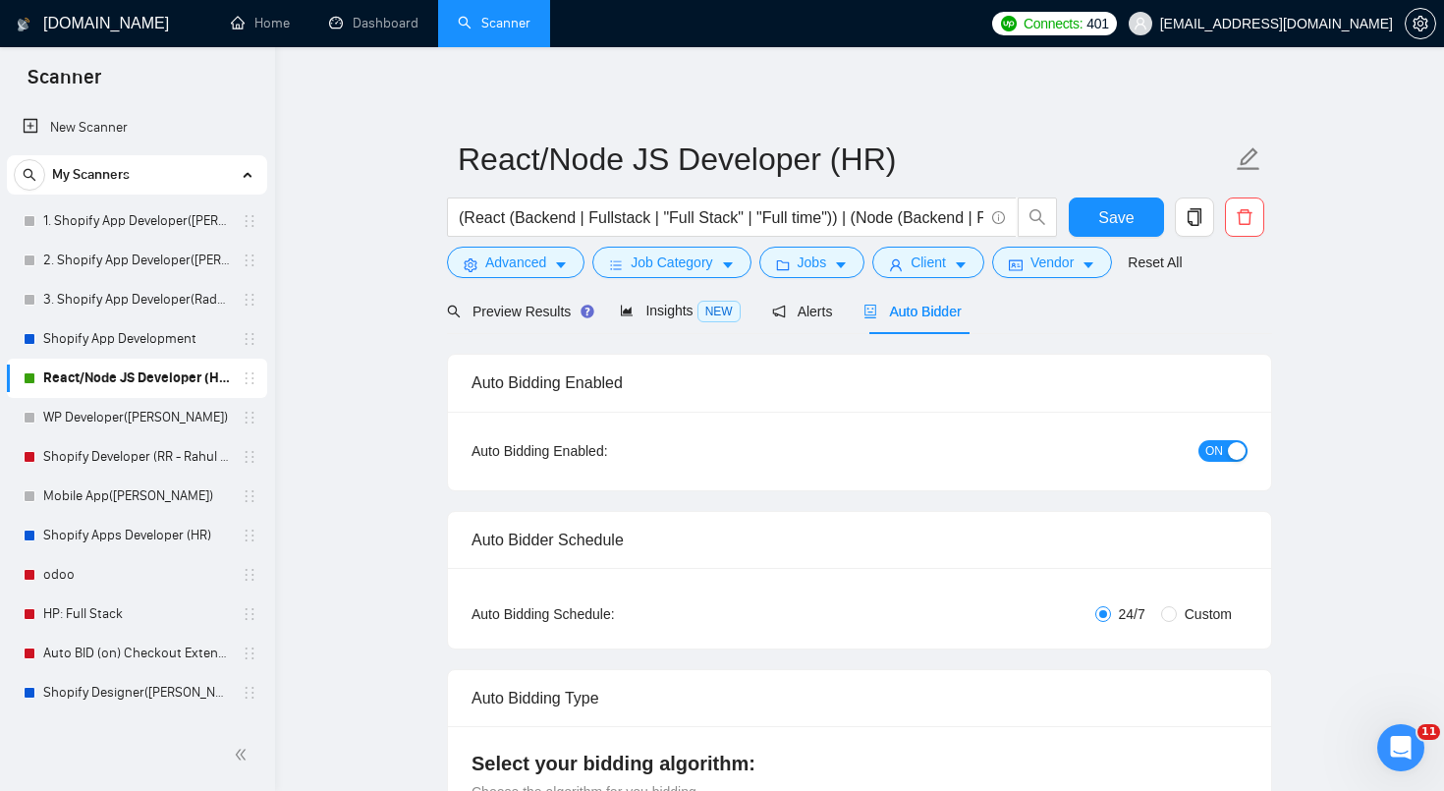
radio input "false"
radio input "true"
checkbox input "true"
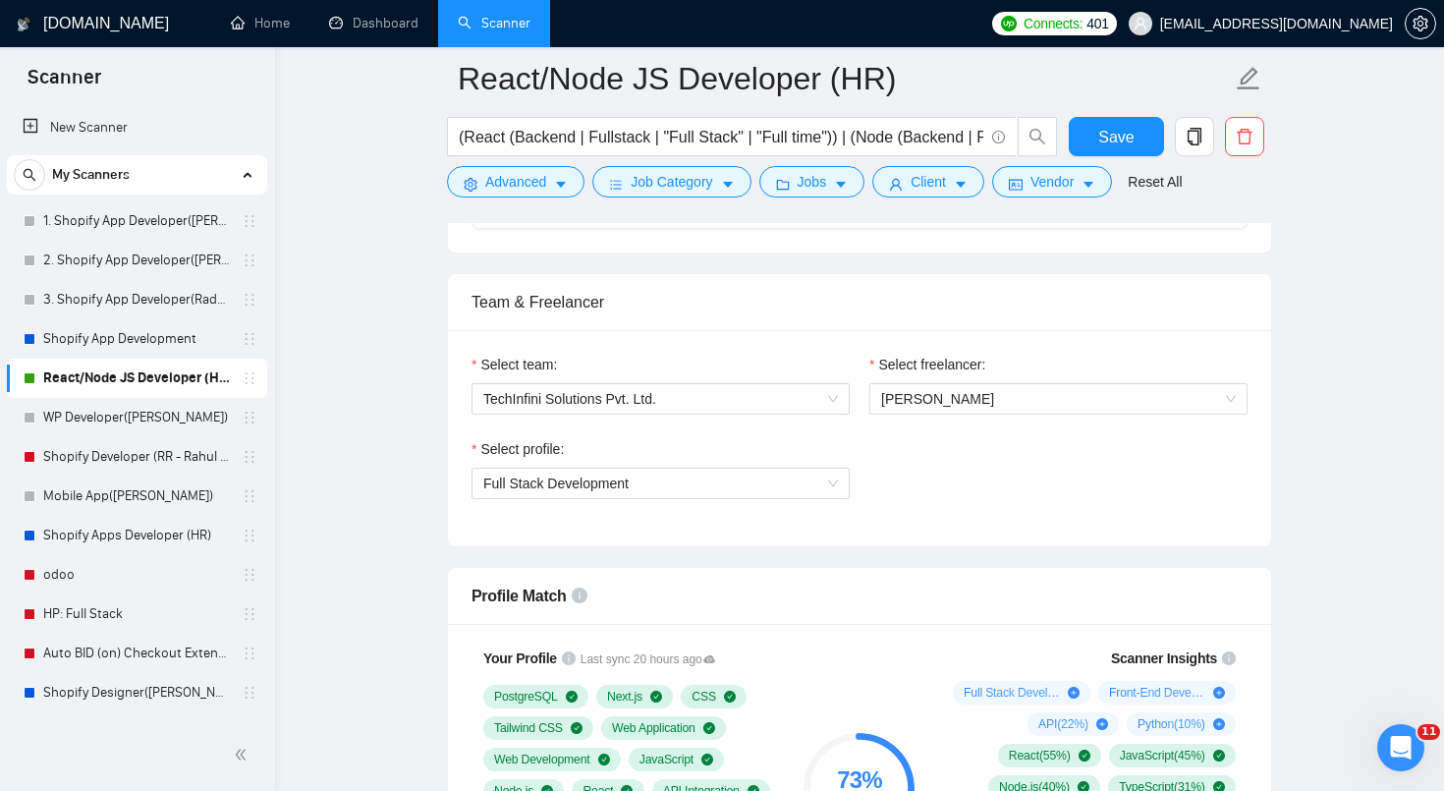
scroll to position [1201, 0]
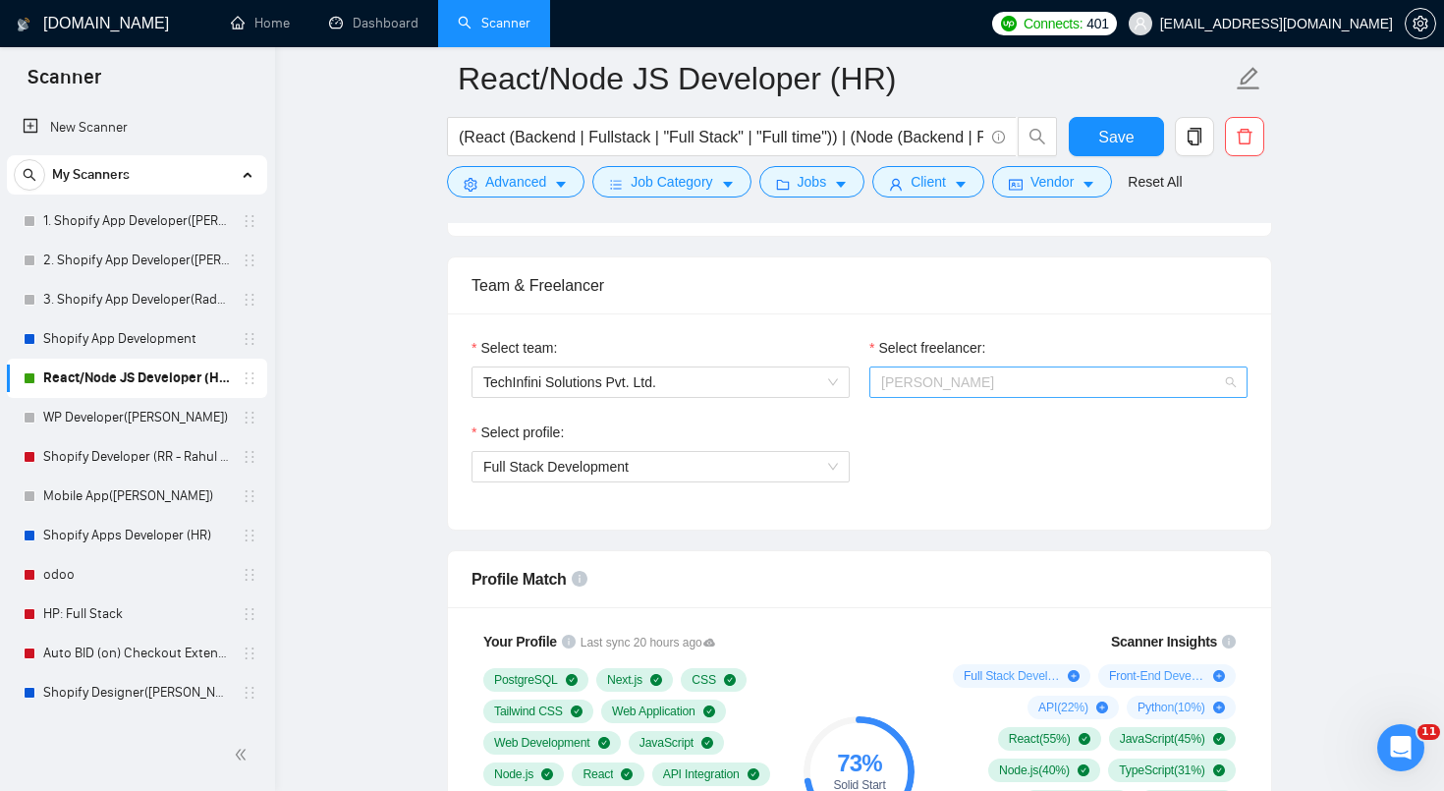
click at [946, 377] on span "[PERSON_NAME]" at bounding box center [937, 382] width 113 height 16
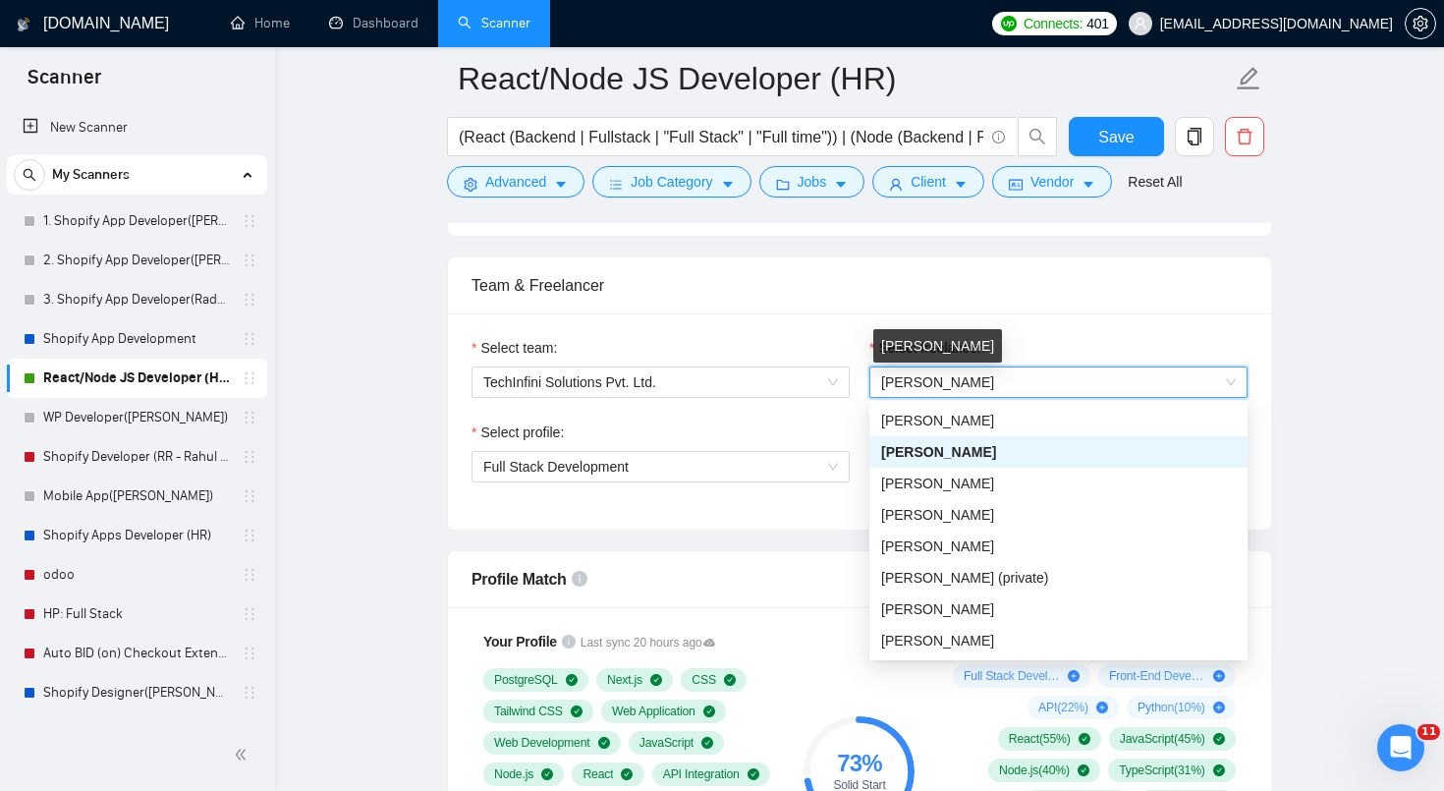
click at [946, 377] on span "[PERSON_NAME]" at bounding box center [937, 382] width 113 height 16
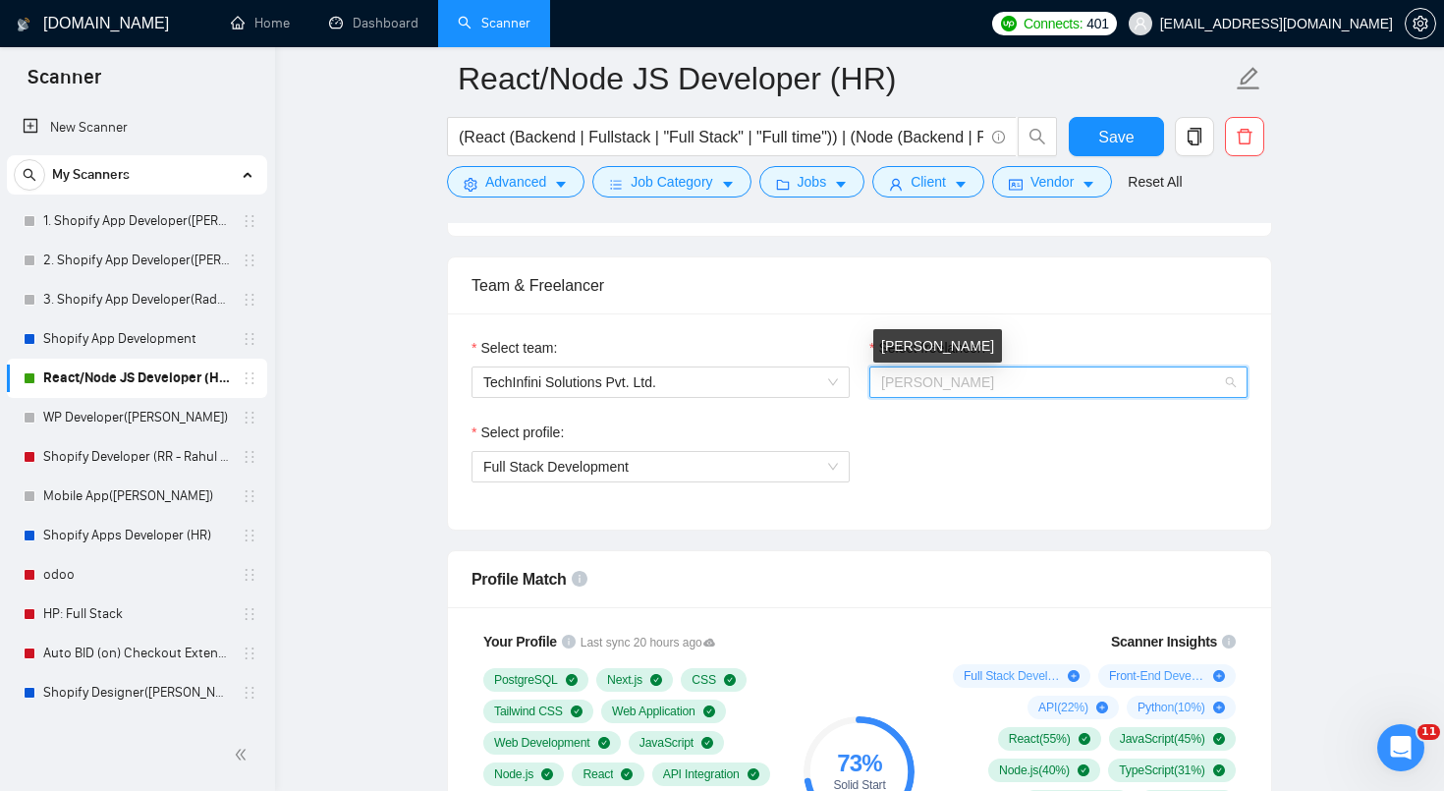
click at [946, 377] on span "[PERSON_NAME]" at bounding box center [937, 382] width 113 height 16
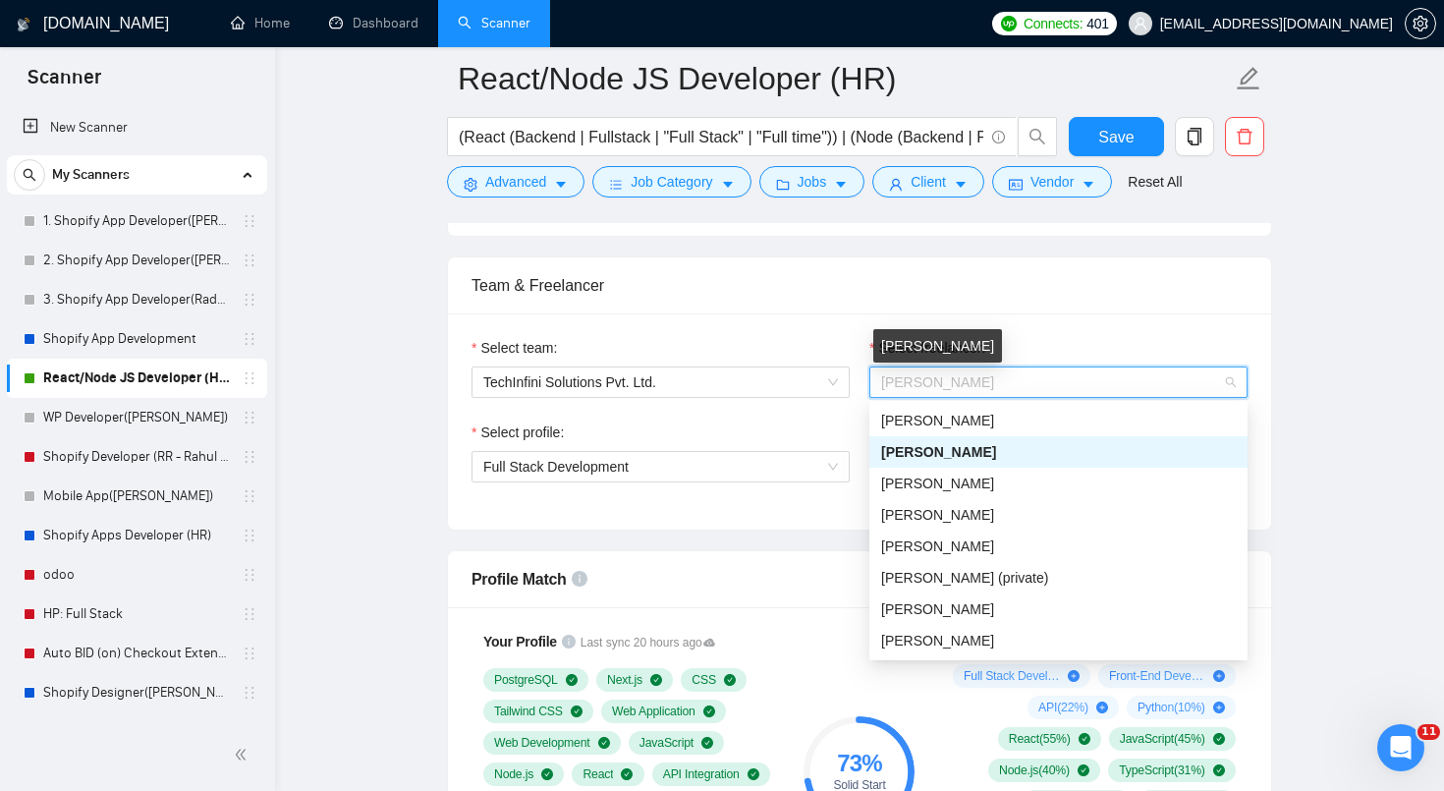
click at [836, 311] on div "Team & Freelancer" at bounding box center [860, 285] width 776 height 56
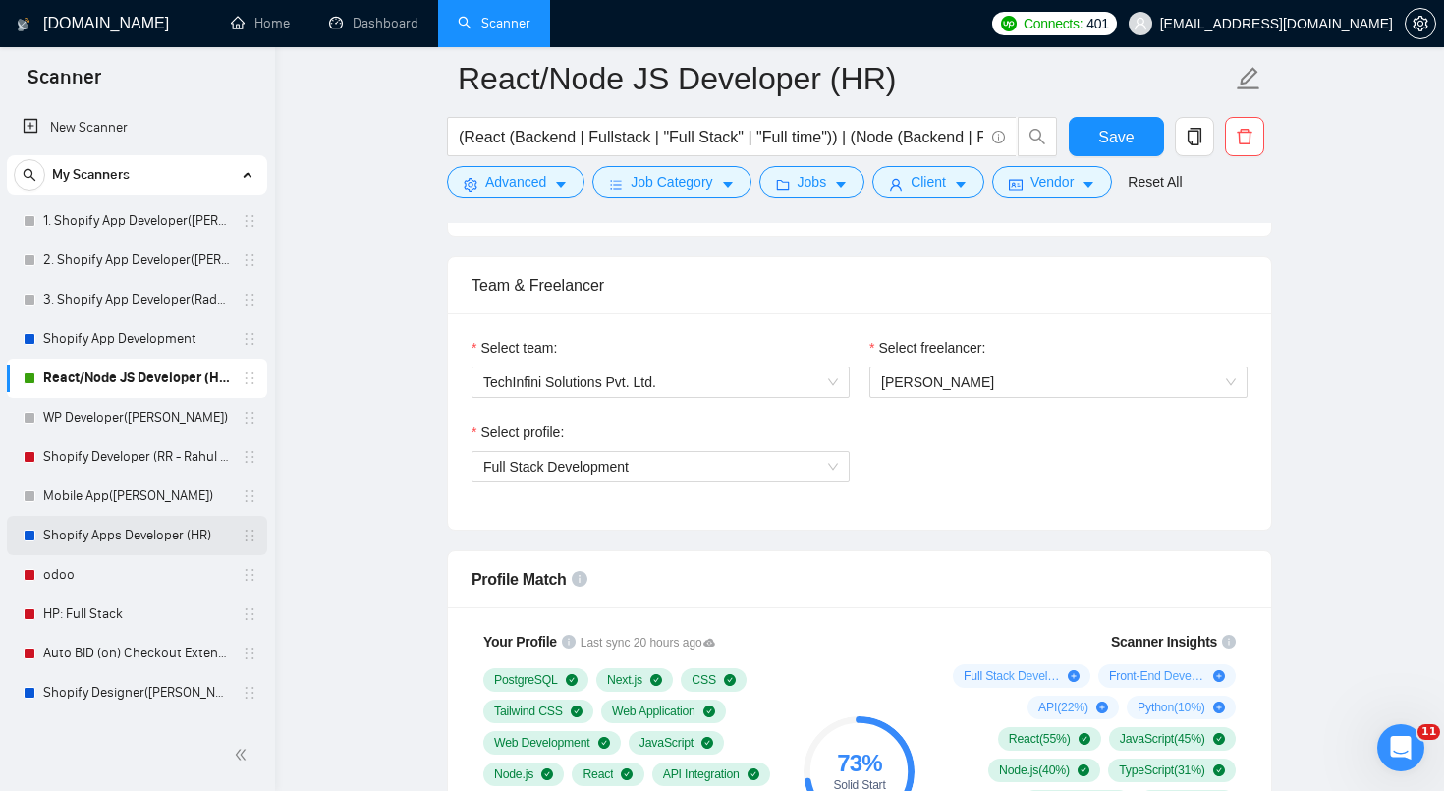
scroll to position [1198, 0]
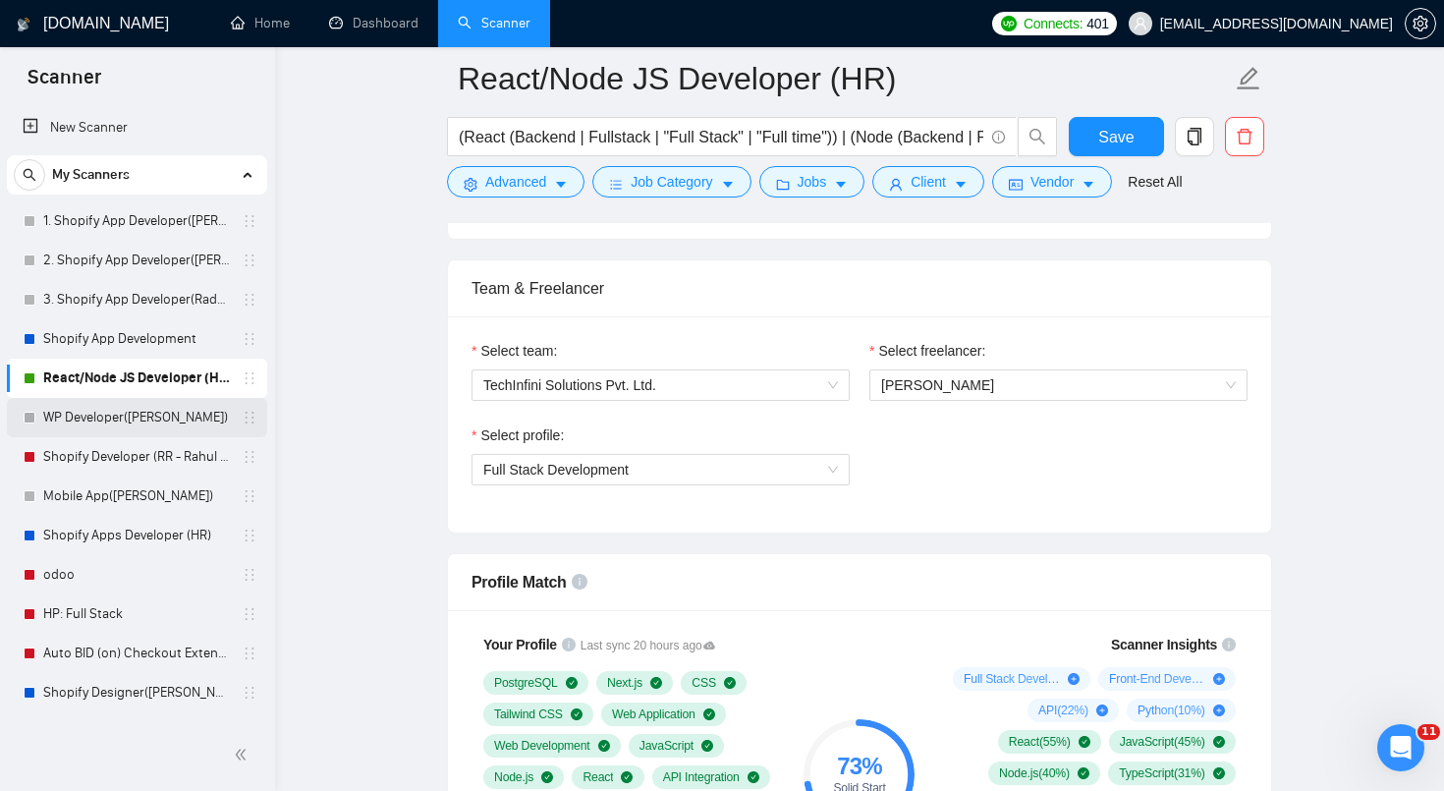
click at [163, 416] on link "WP Developer([PERSON_NAME])" at bounding box center [136, 417] width 187 height 39
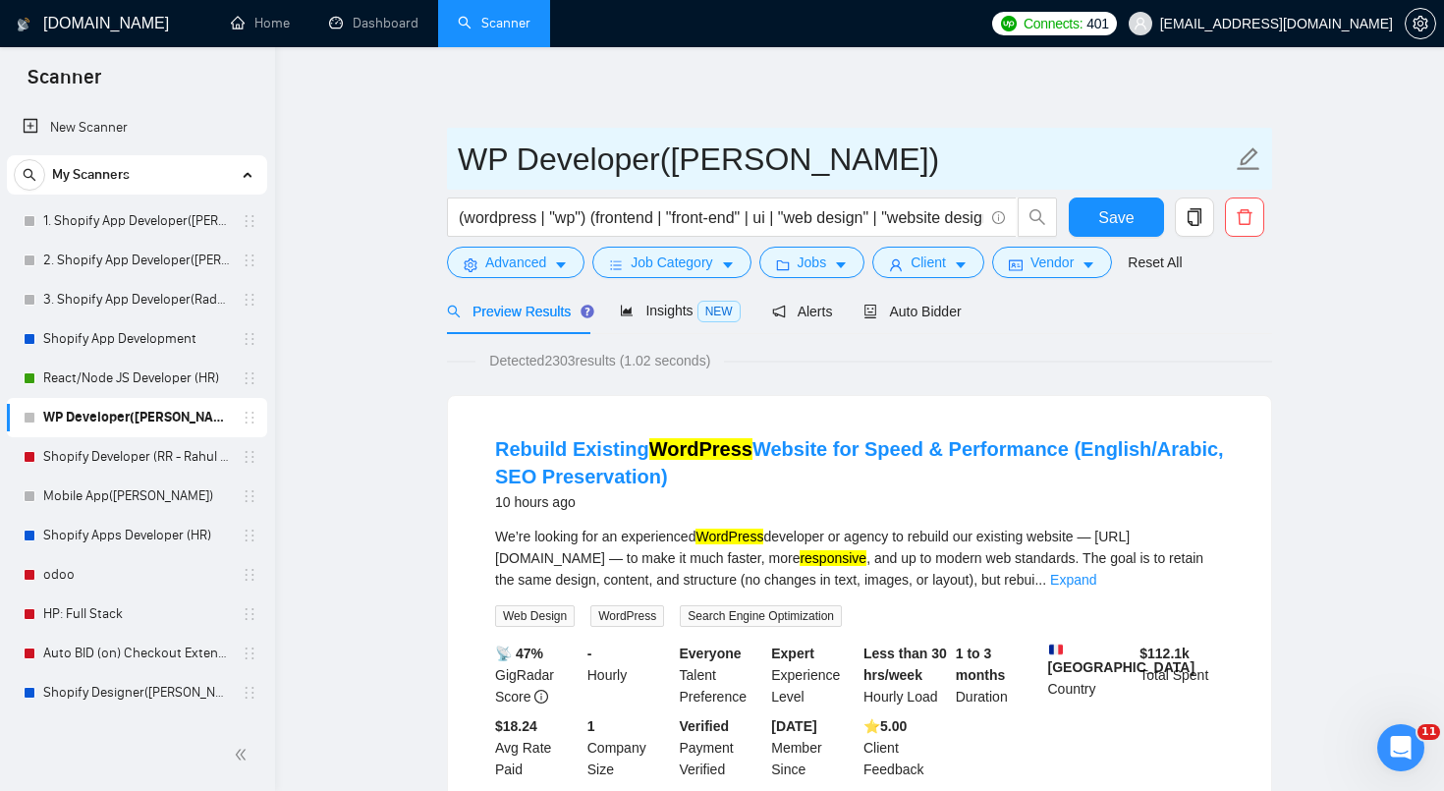
click at [653, 157] on input "WP Developer([PERSON_NAME])" at bounding box center [845, 159] width 774 height 49
drag, startPoint x: 656, startPoint y: 160, endPoint x: 449, endPoint y: 160, distance: 207.3
click at [449, 160] on span "WP Developer([PERSON_NAME])" at bounding box center [859, 159] width 825 height 62
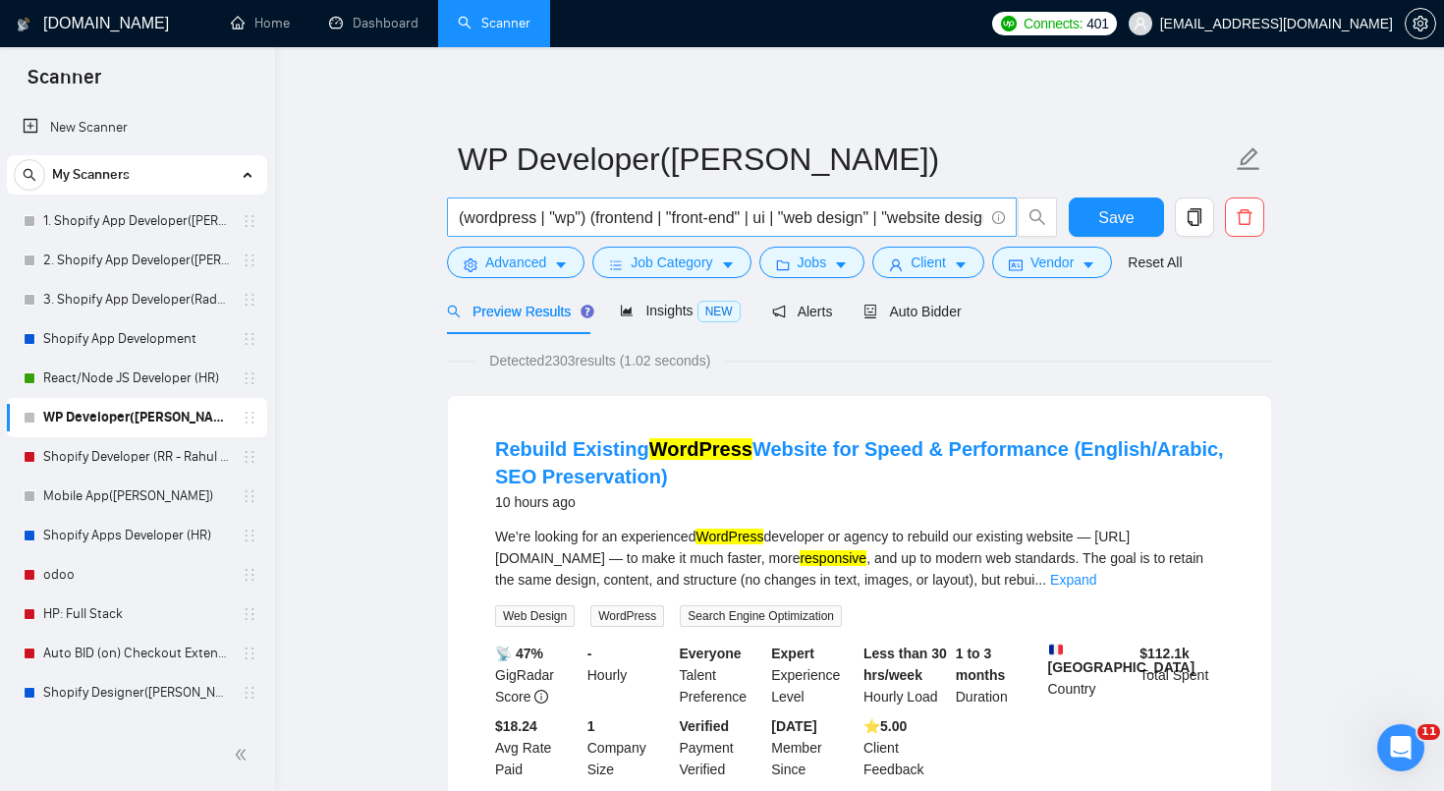
click at [523, 214] on input "(wordpress | "wp") (frontend | "front-end" | ui | "web design" | "website desig…" at bounding box center [721, 217] width 525 height 25
click at [164, 465] on link "Shopify Developer (RR - Rahul R)" at bounding box center [136, 456] width 187 height 39
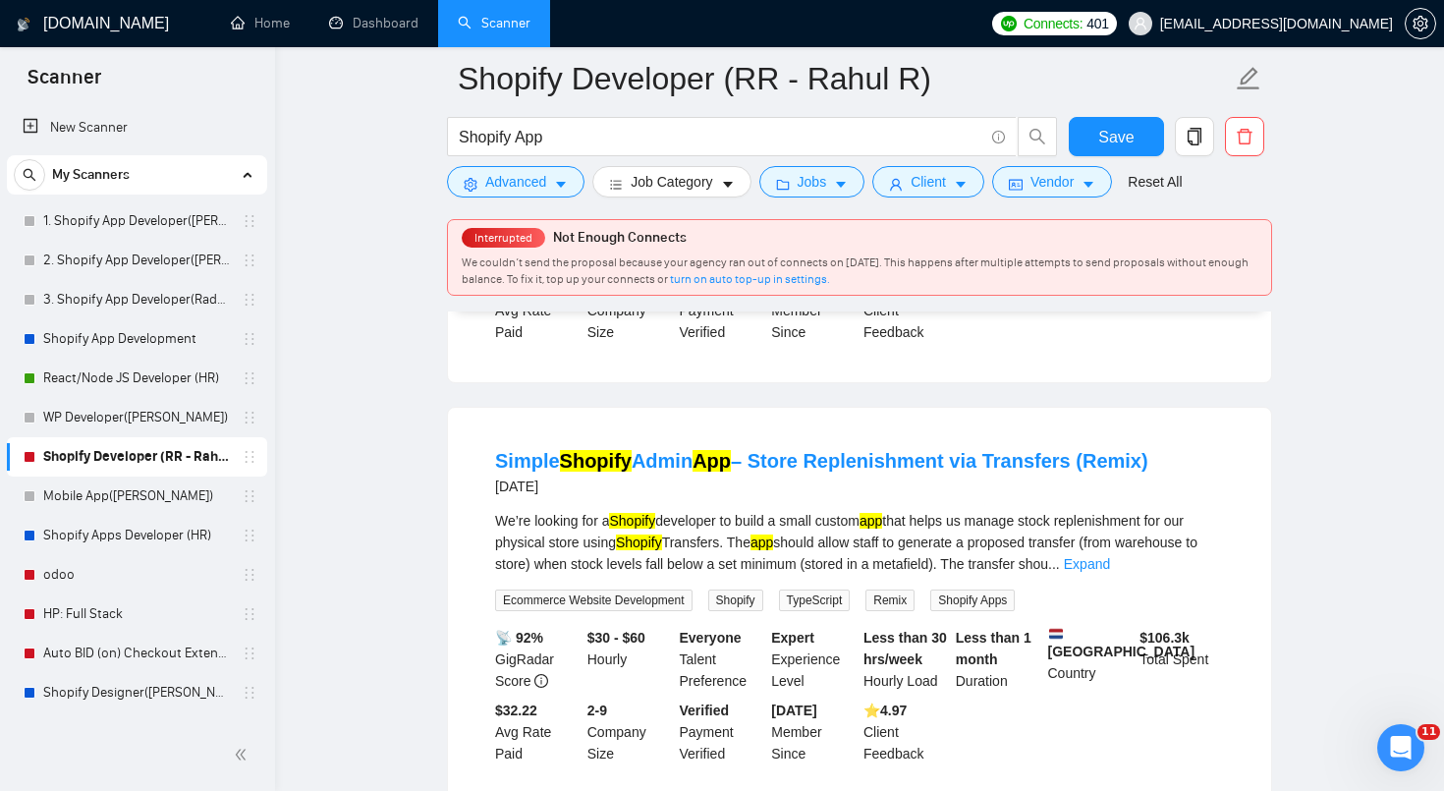
scroll to position [1155, 0]
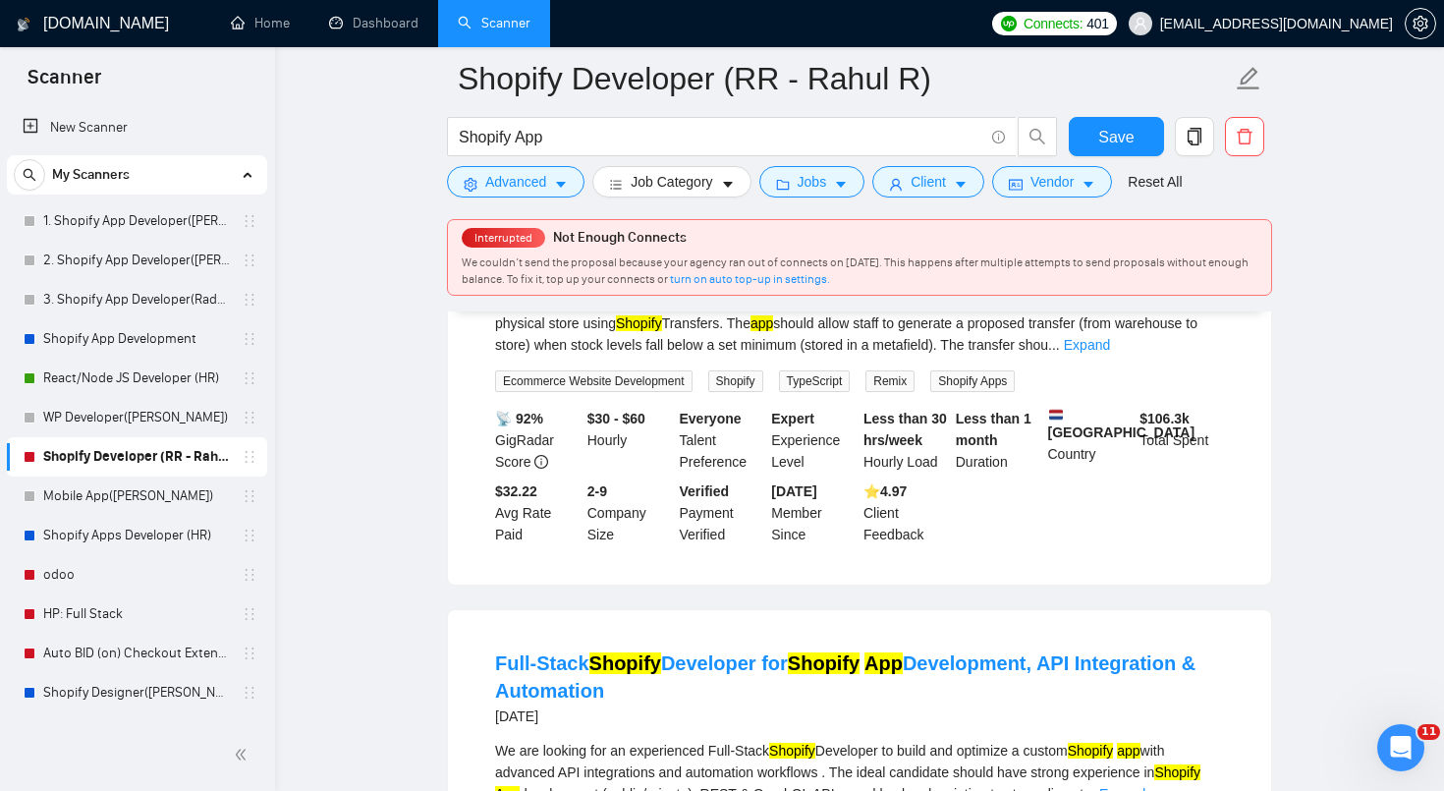
click at [168, 508] on link "Mobile App([PERSON_NAME])" at bounding box center [136, 495] width 187 height 39
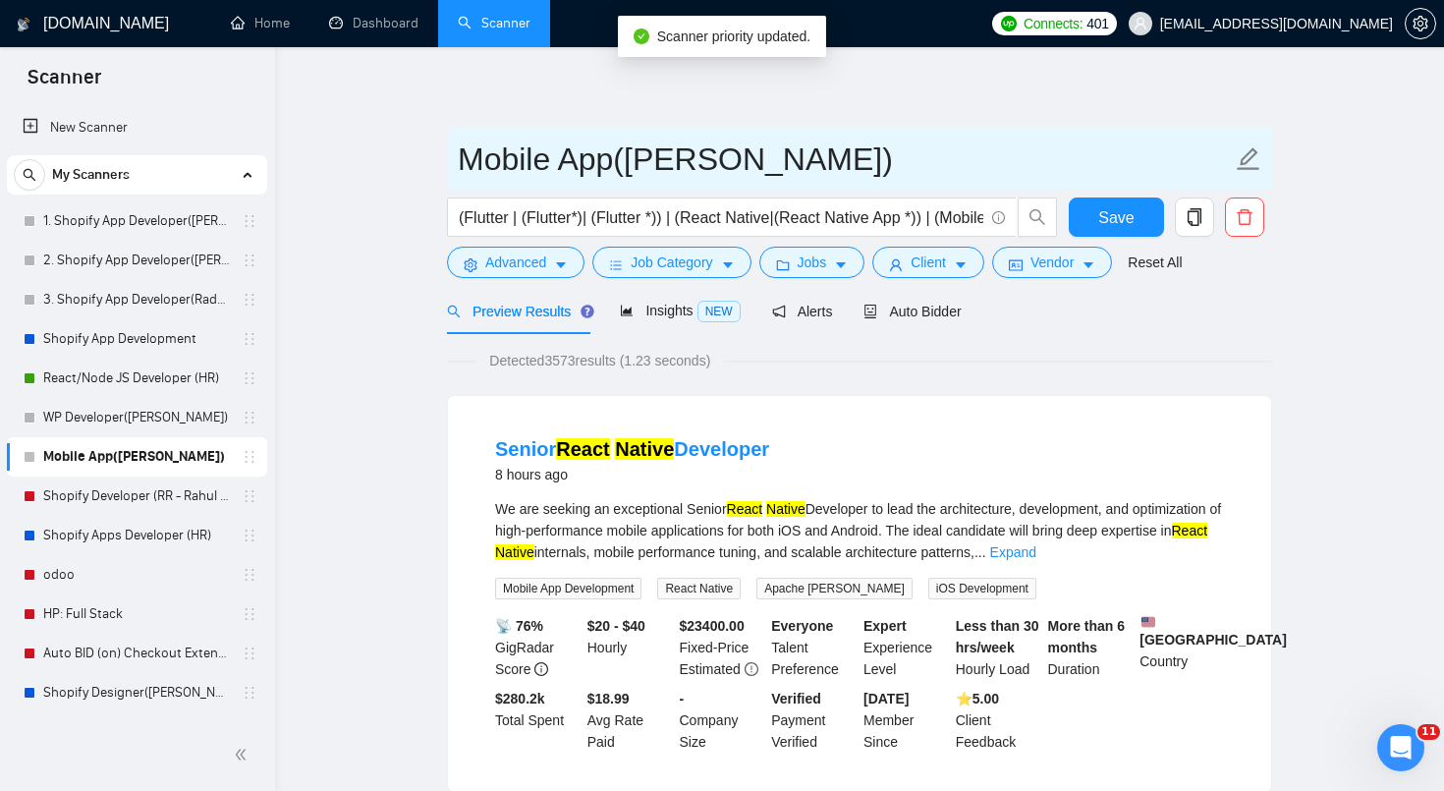
click at [622, 165] on input "Mobile App([PERSON_NAME])" at bounding box center [845, 159] width 774 height 49
drag, startPoint x: 608, startPoint y: 166, endPoint x: 421, endPoint y: 168, distance: 186.7
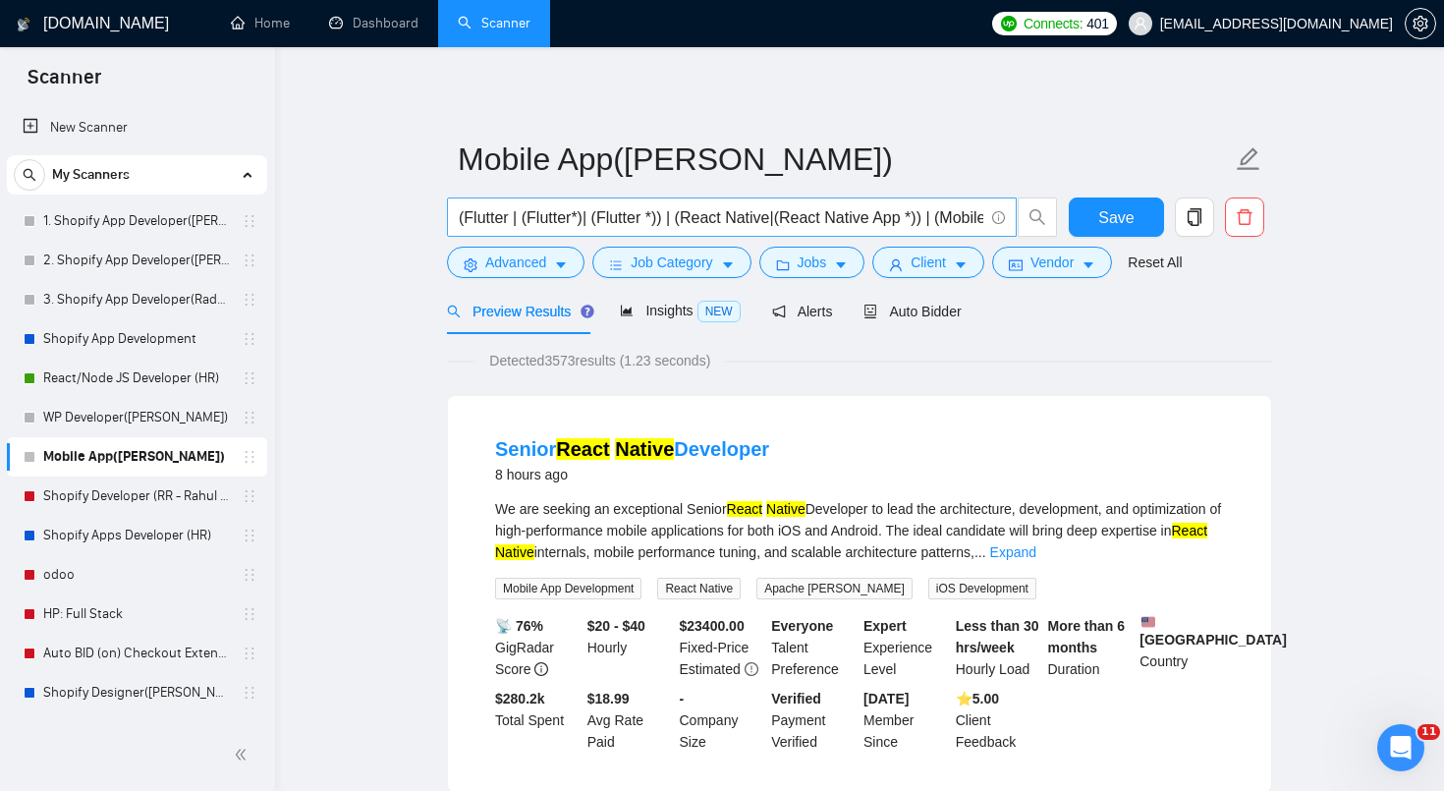
click at [680, 217] on input "(Flutter | (Flutter*)| (Flutter *)) | (React Native|(React Native App *)) | (Mo…" at bounding box center [721, 217] width 525 height 25
click at [173, 536] on link "Shopify Apps Developer (HR)" at bounding box center [136, 535] width 187 height 39
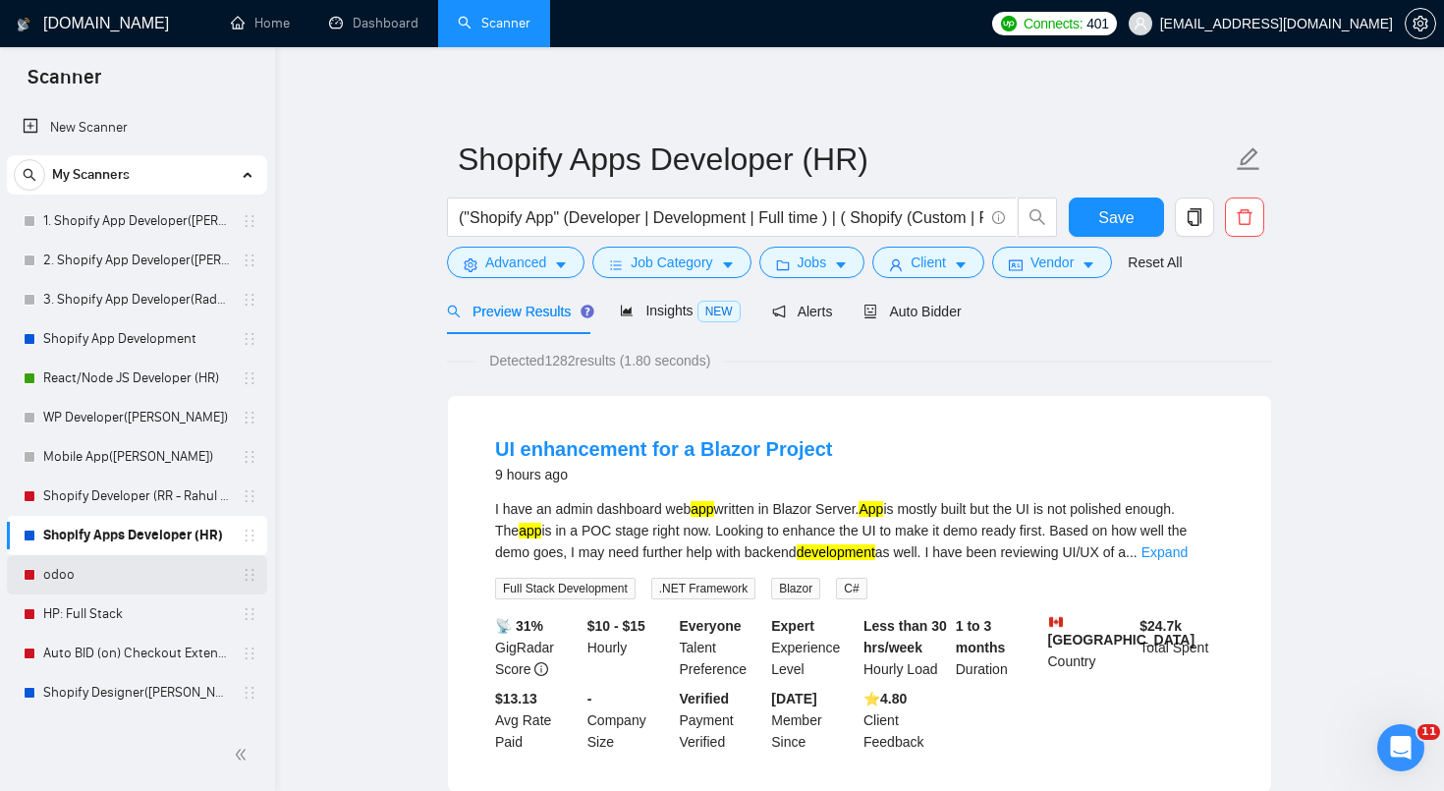
click at [151, 585] on link "odoo" at bounding box center [136, 574] width 187 height 39
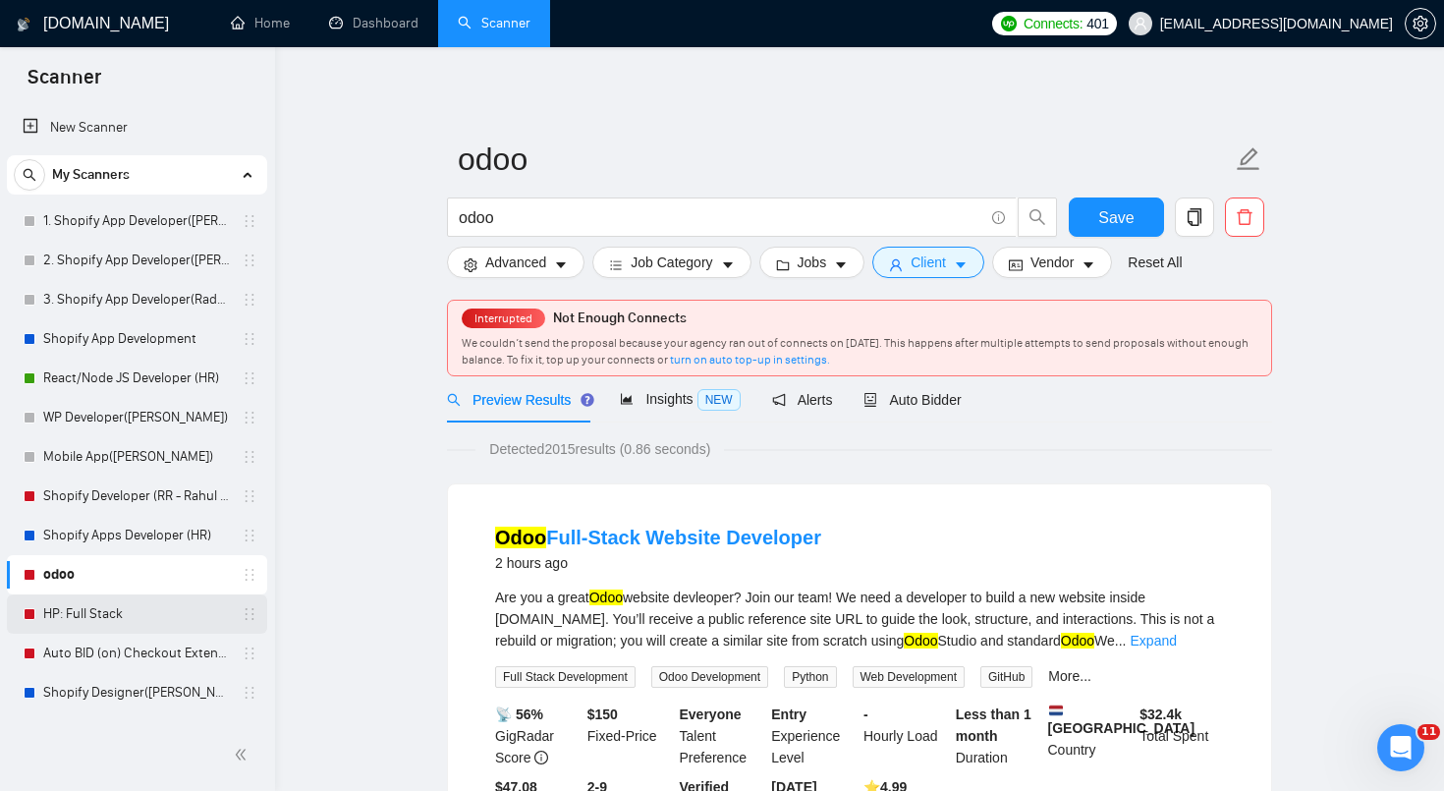
click at [147, 610] on link "HP: Full Stack" at bounding box center [136, 613] width 187 height 39
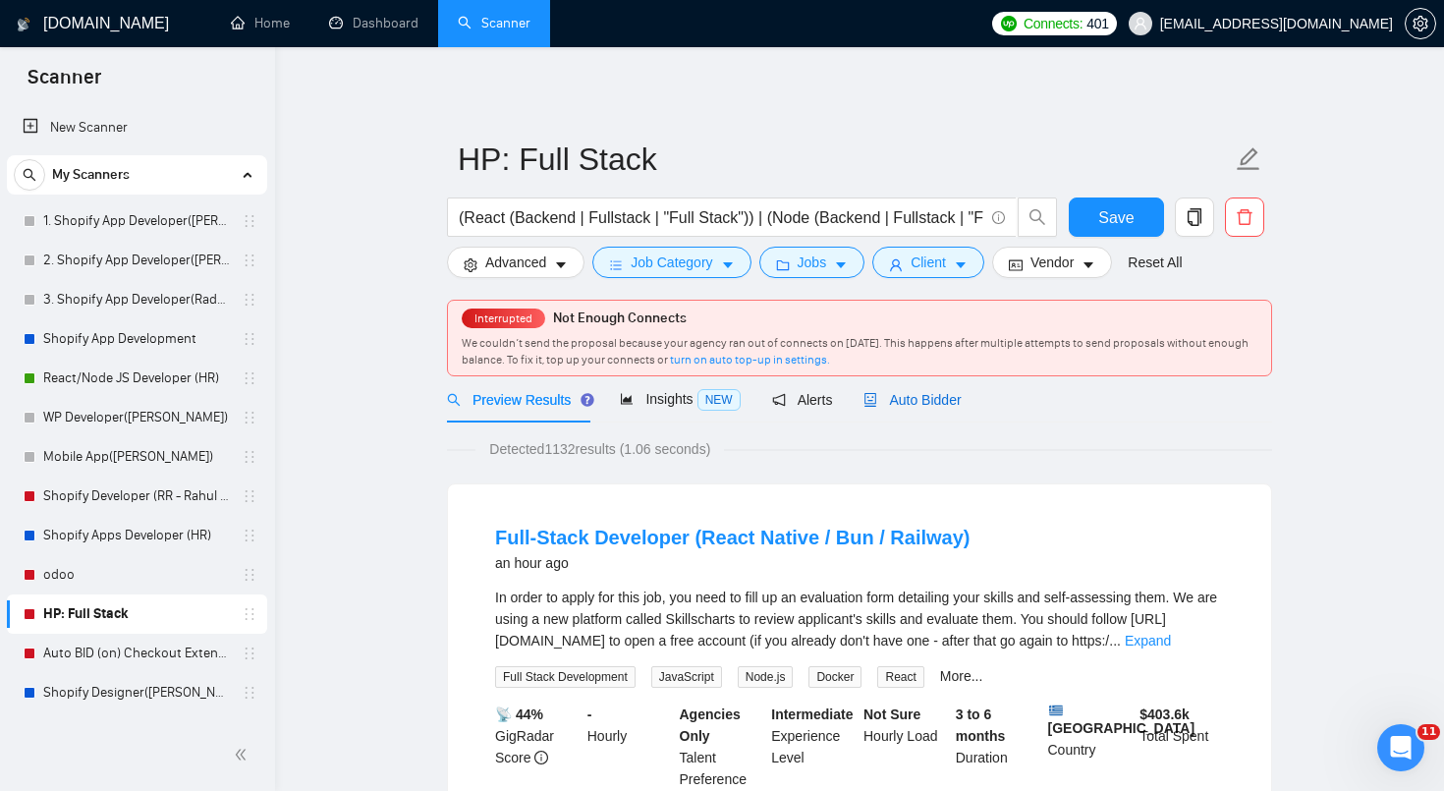
click at [919, 403] on span "Auto Bidder" at bounding box center [912, 400] width 97 height 16
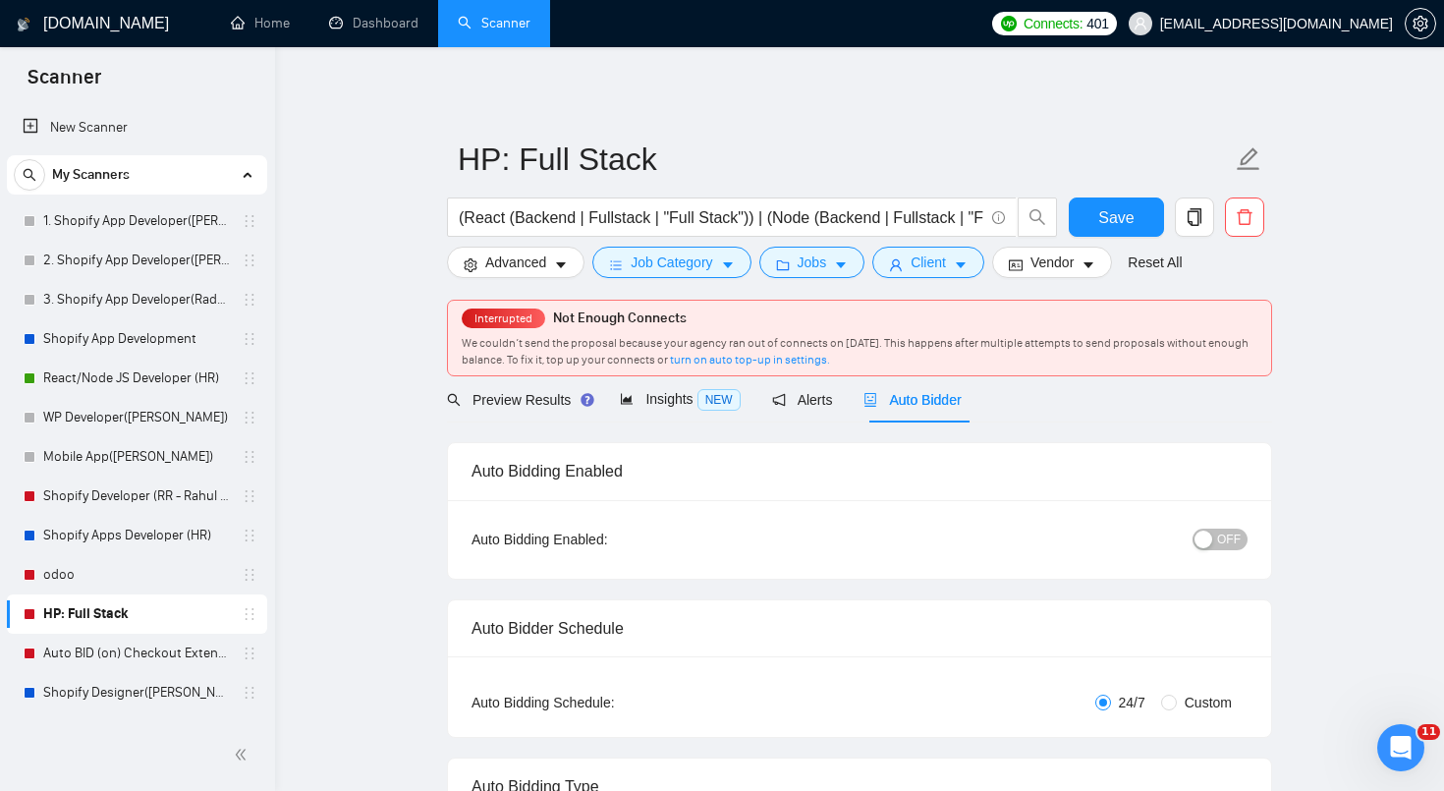
radio input "false"
radio input "true"
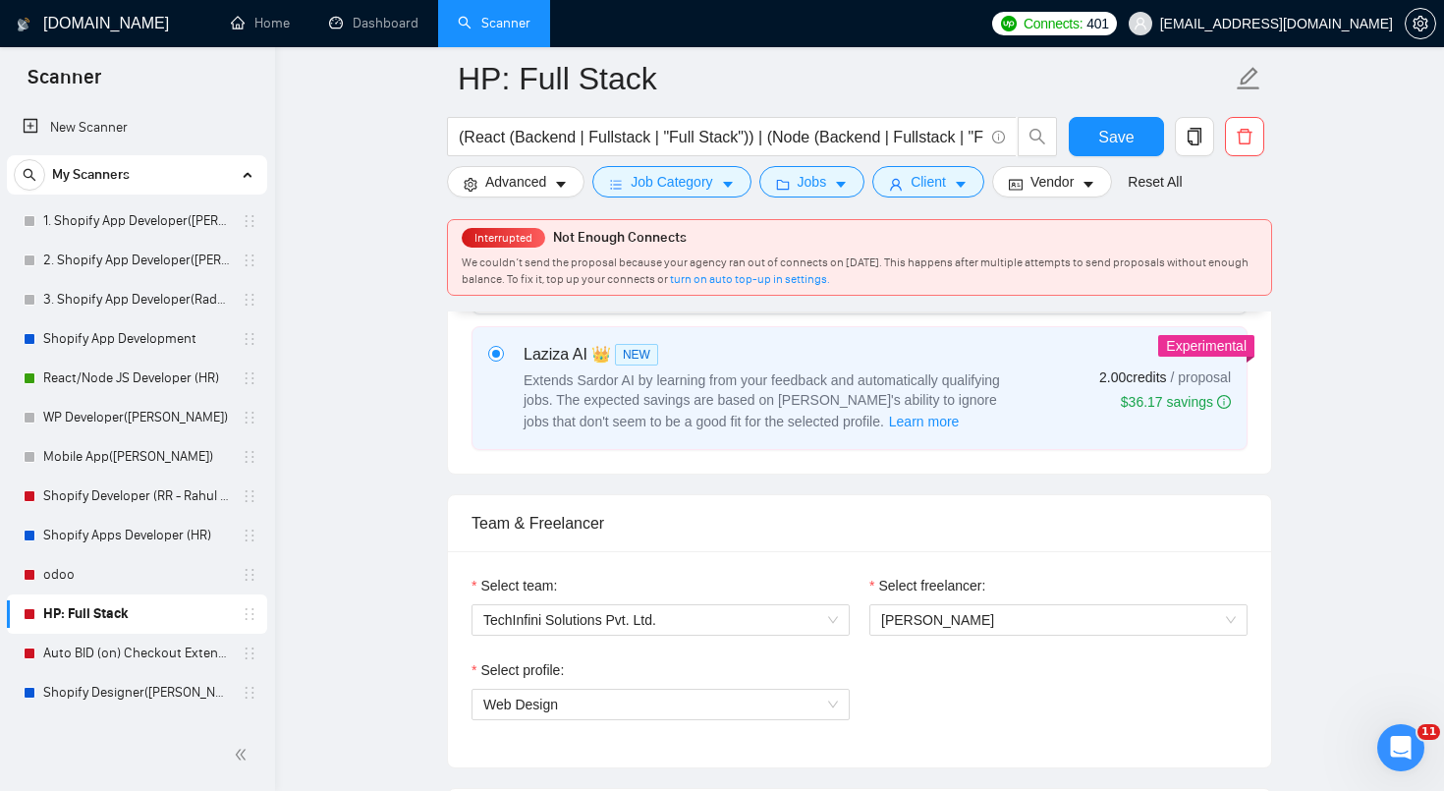
scroll to position [1061, 0]
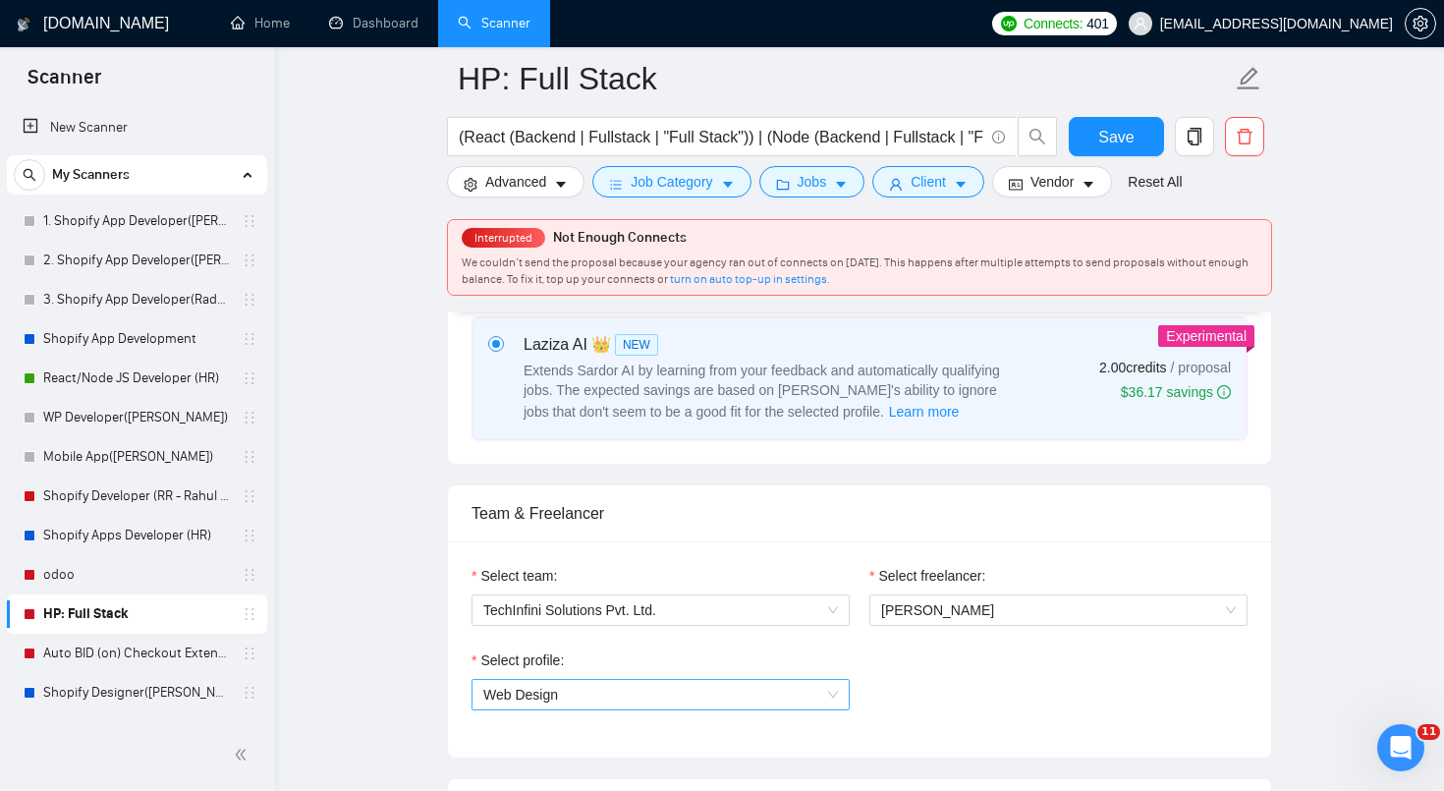
click at [720, 688] on span "Web Design" at bounding box center [660, 694] width 355 height 29
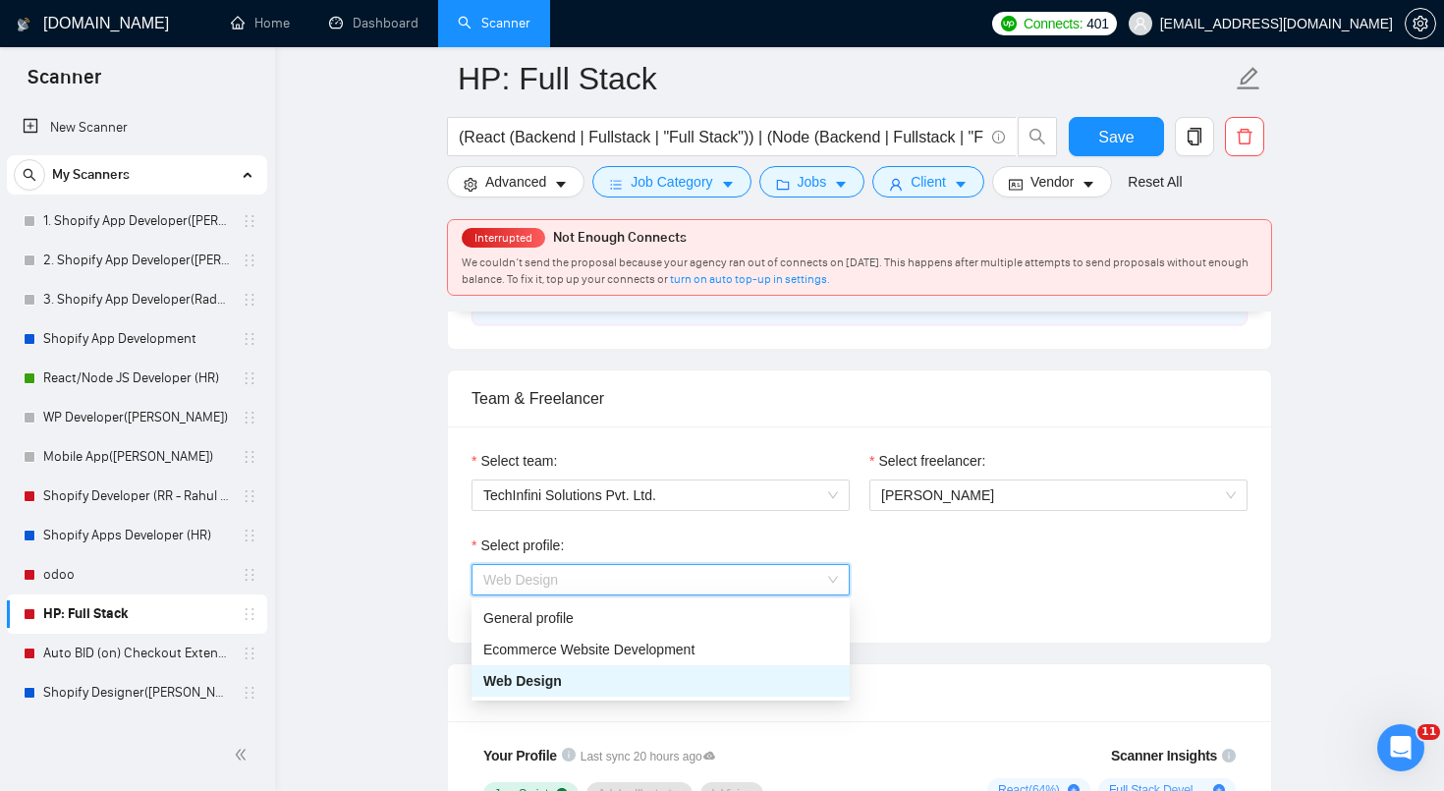
scroll to position [1182, 0]
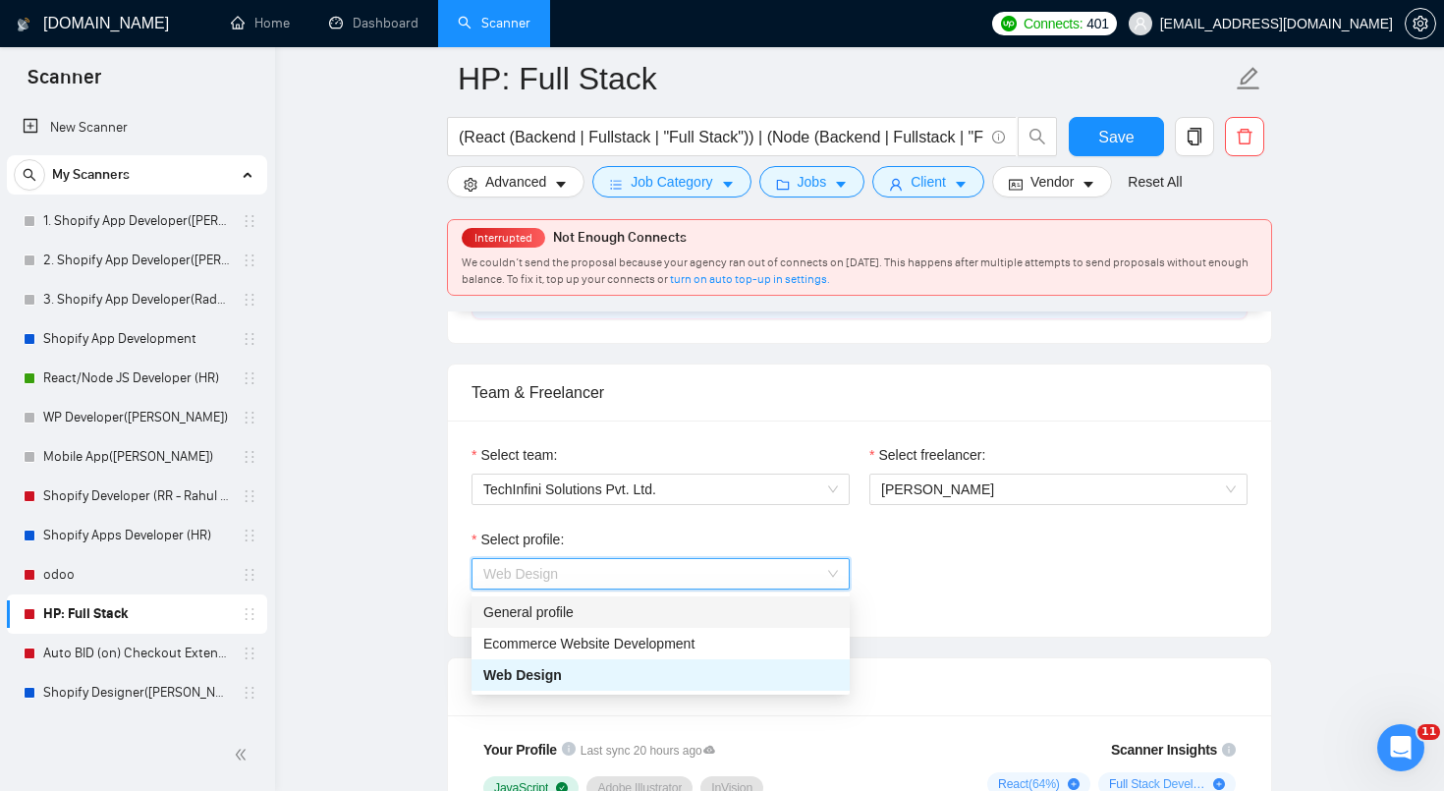
click at [697, 615] on div "General profile" at bounding box center [660, 612] width 355 height 22
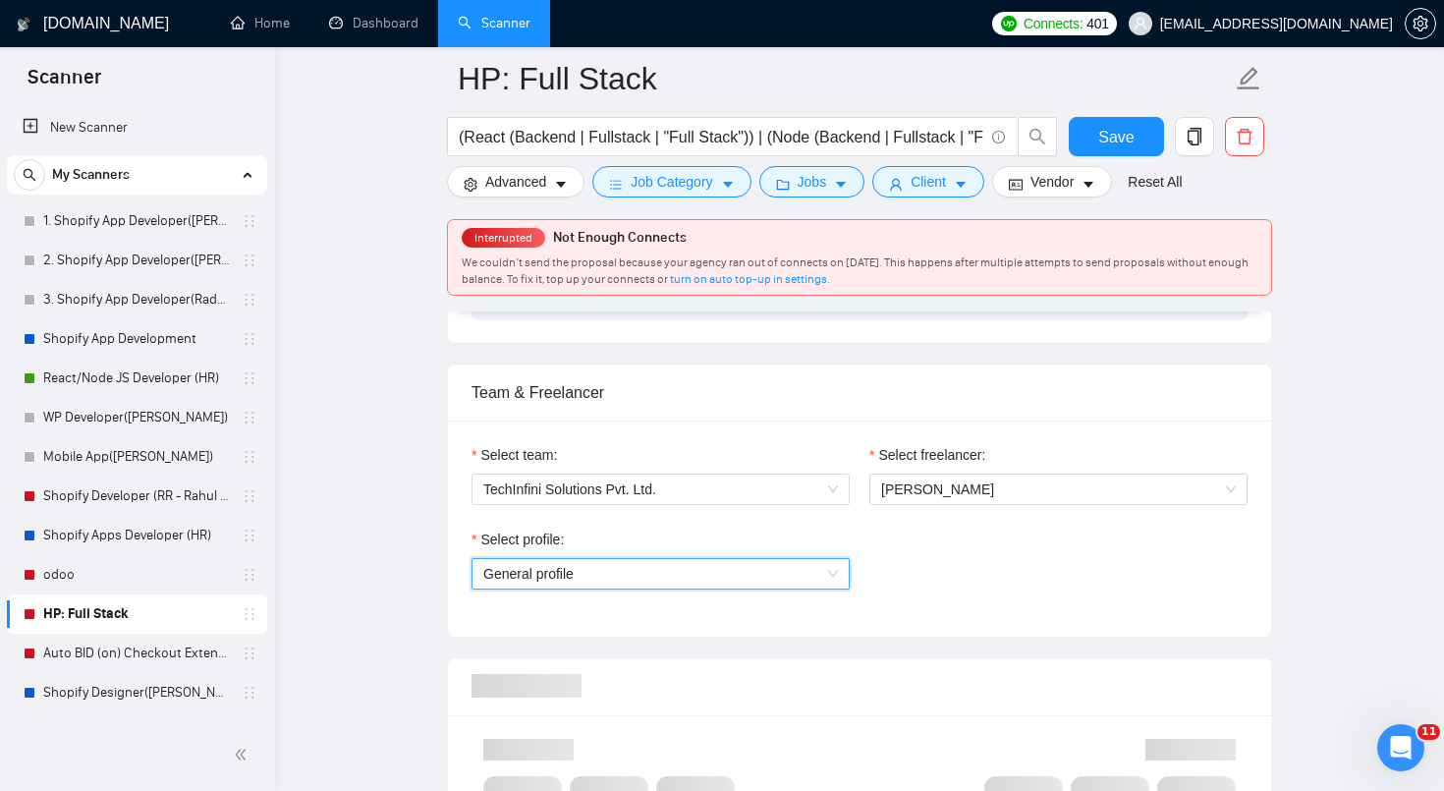
click at [470, 581] on div "Select profile: General profile General profile" at bounding box center [661, 571] width 398 height 84
click at [449, 571] on div "Select team: TechInfini Solutions Pvt. Ltd. Select freelancer: [PERSON_NAME] Se…" at bounding box center [859, 528] width 823 height 216
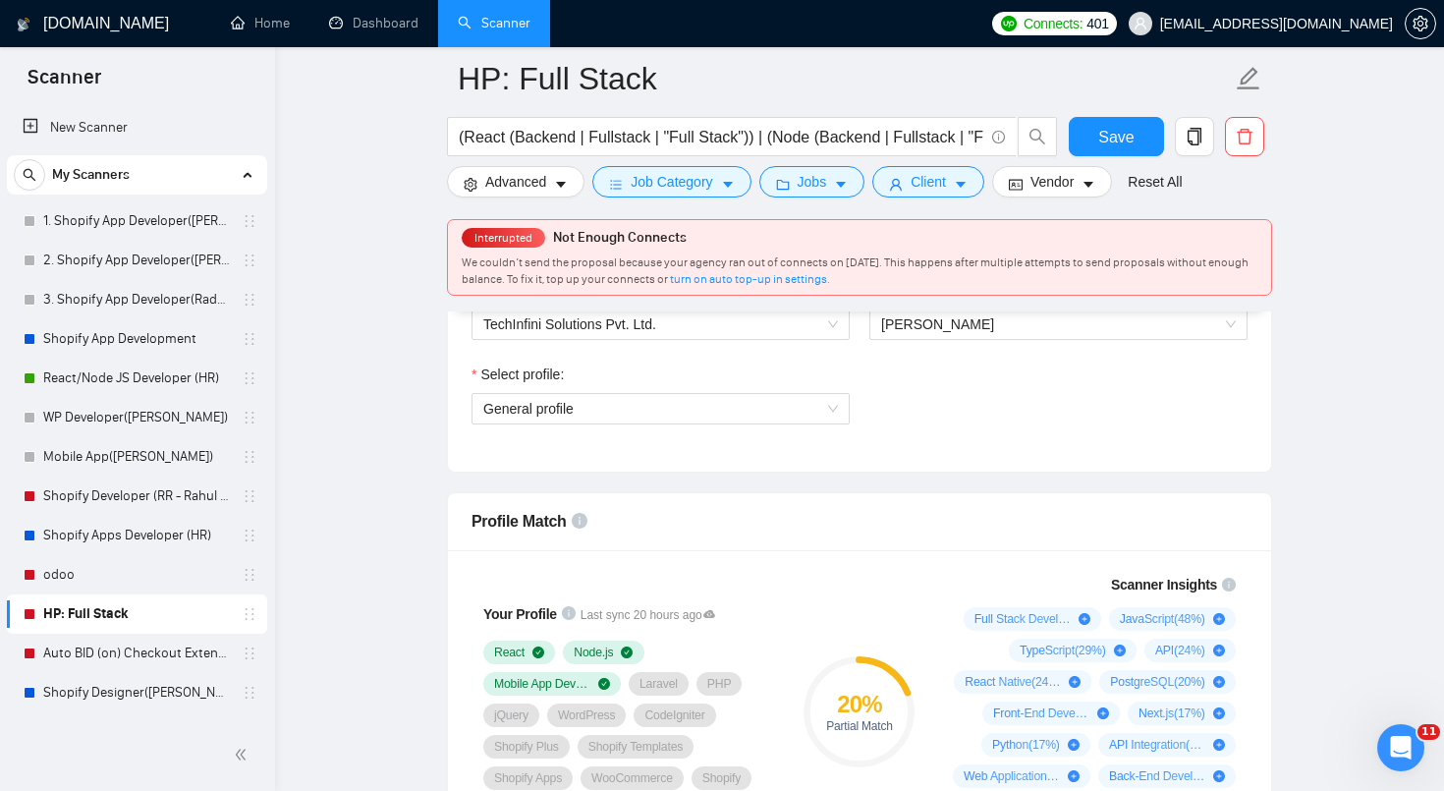
scroll to position [1350, 0]
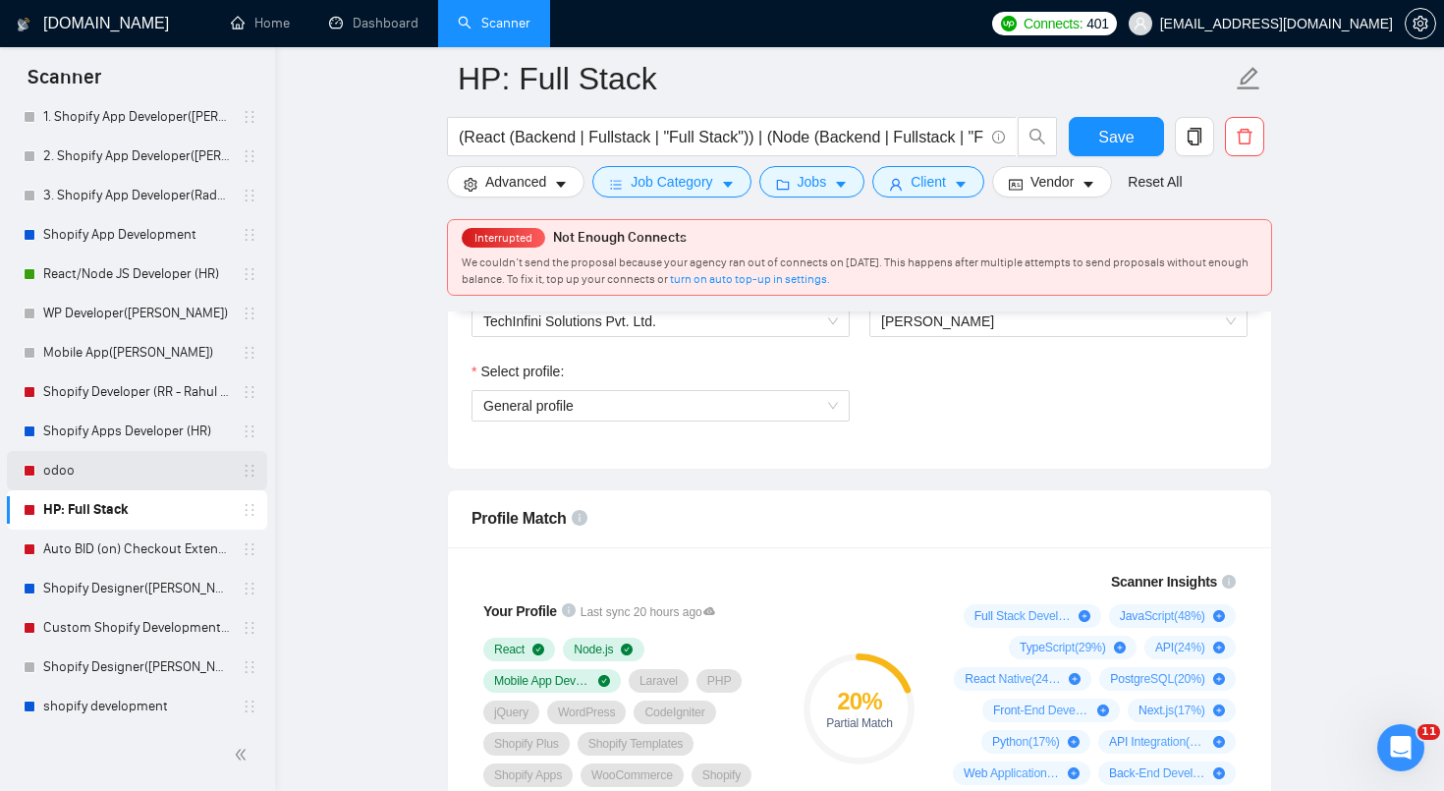
scroll to position [107, 0]
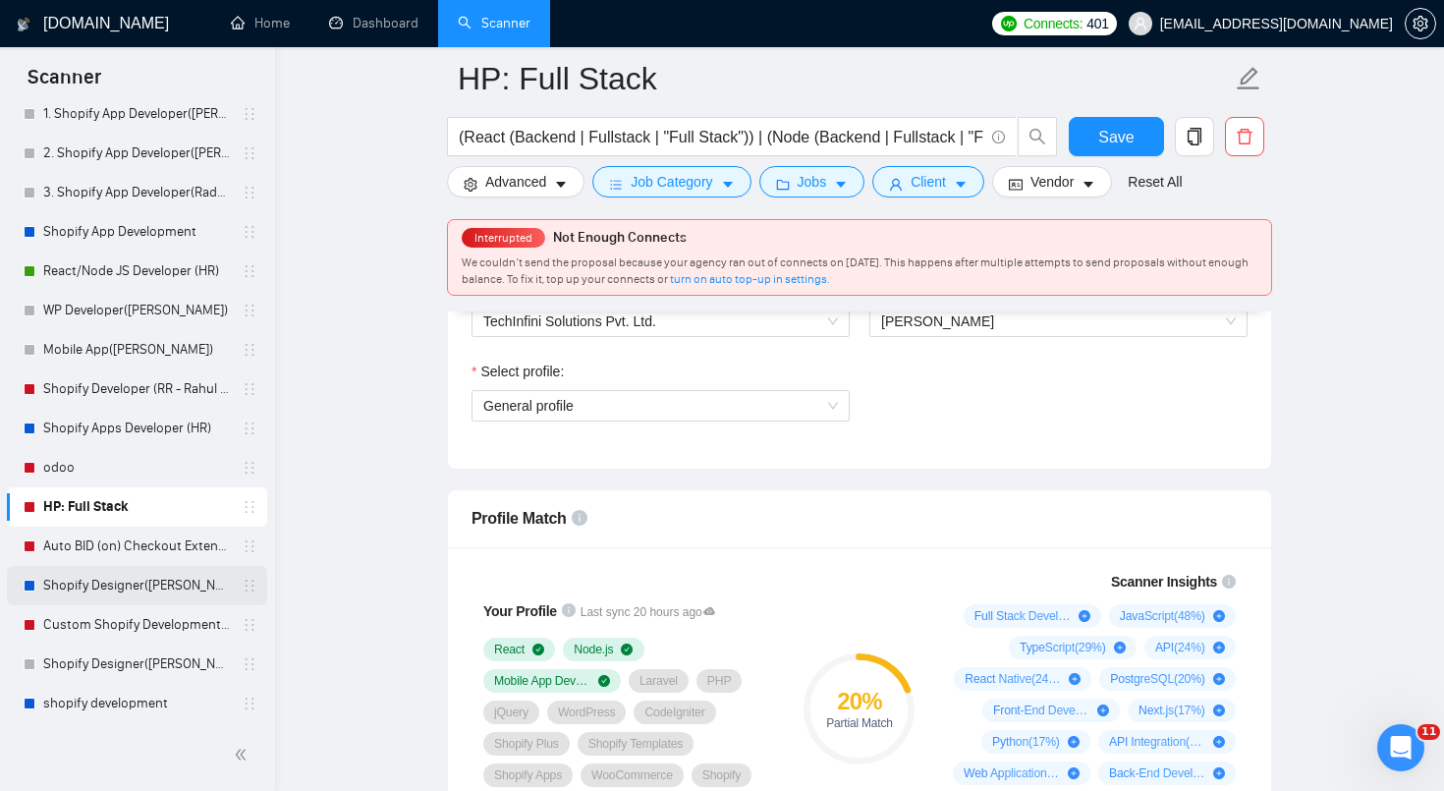
click at [159, 587] on link "Shopify Designer([PERSON_NAME])" at bounding box center [136, 585] width 187 height 39
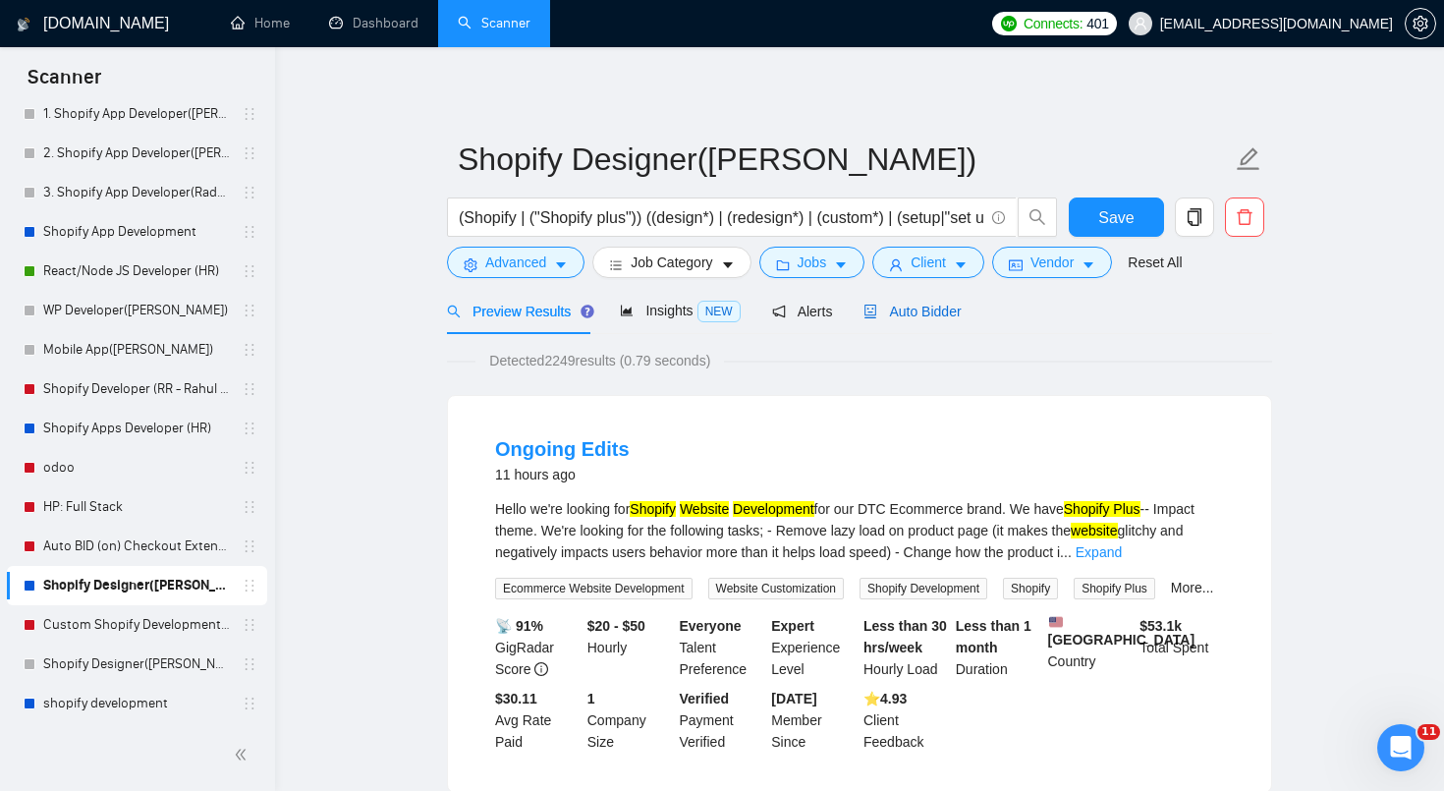
click at [926, 312] on span "Auto Bidder" at bounding box center [912, 312] width 97 height 16
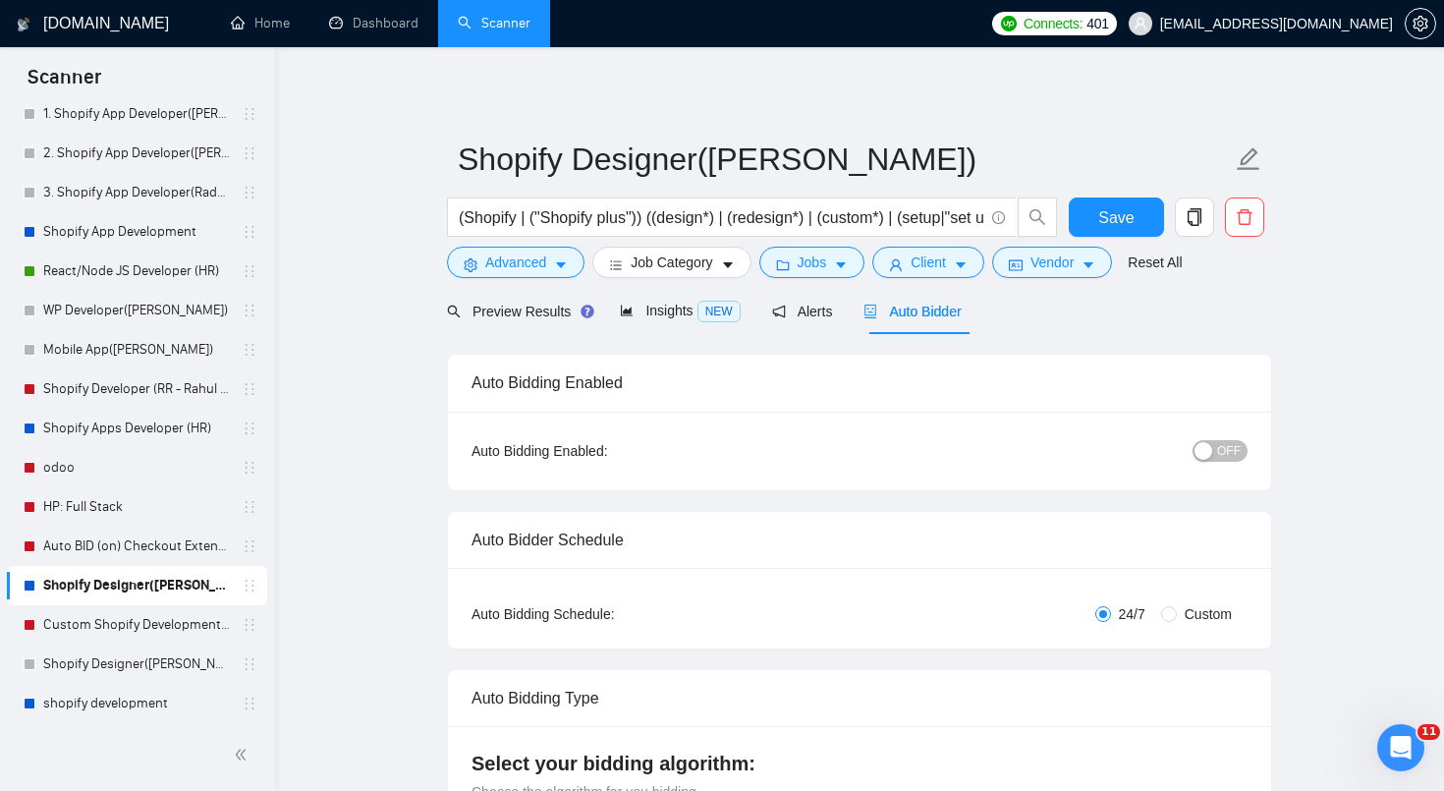
radio input "false"
radio input "true"
checkbox input "true"
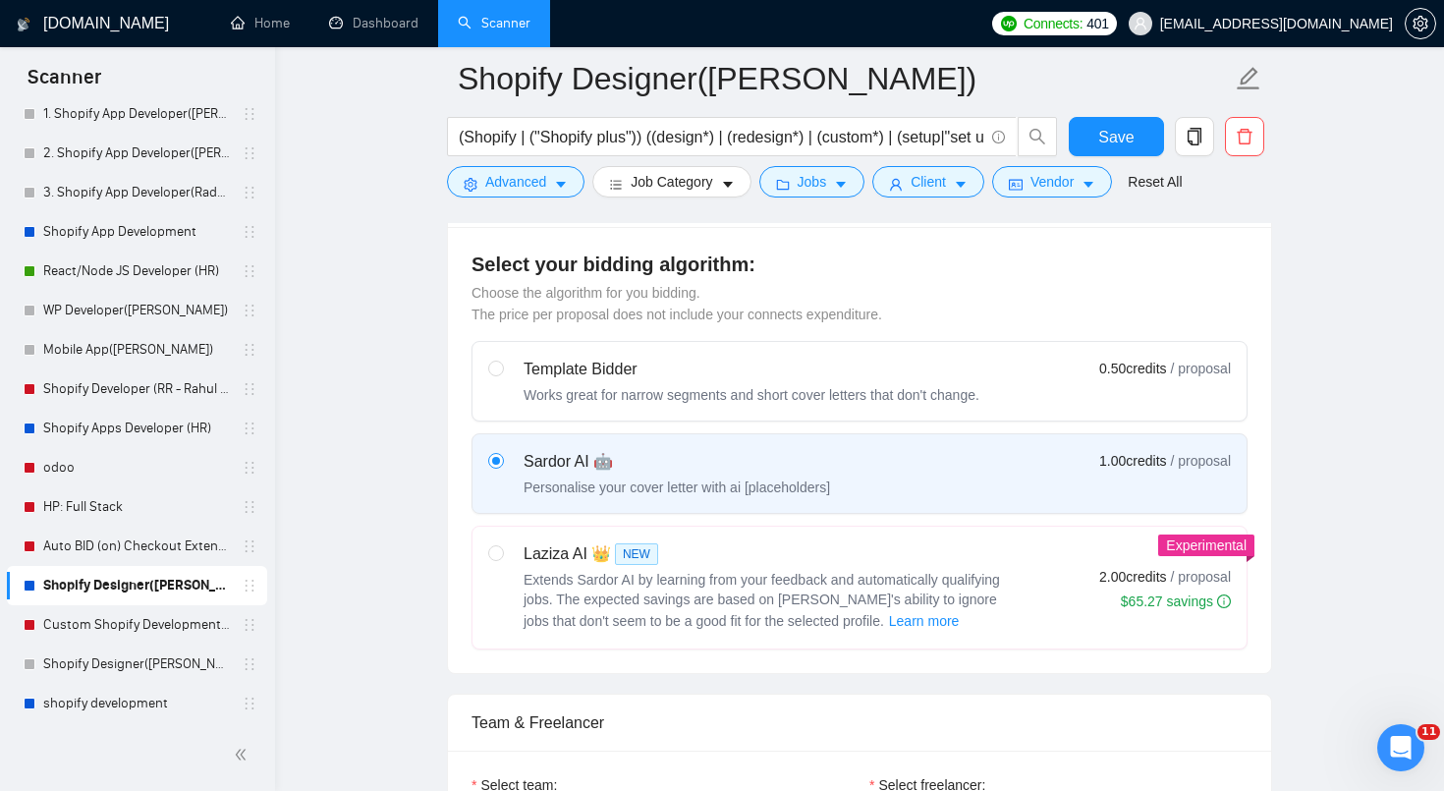
scroll to position [1115, 0]
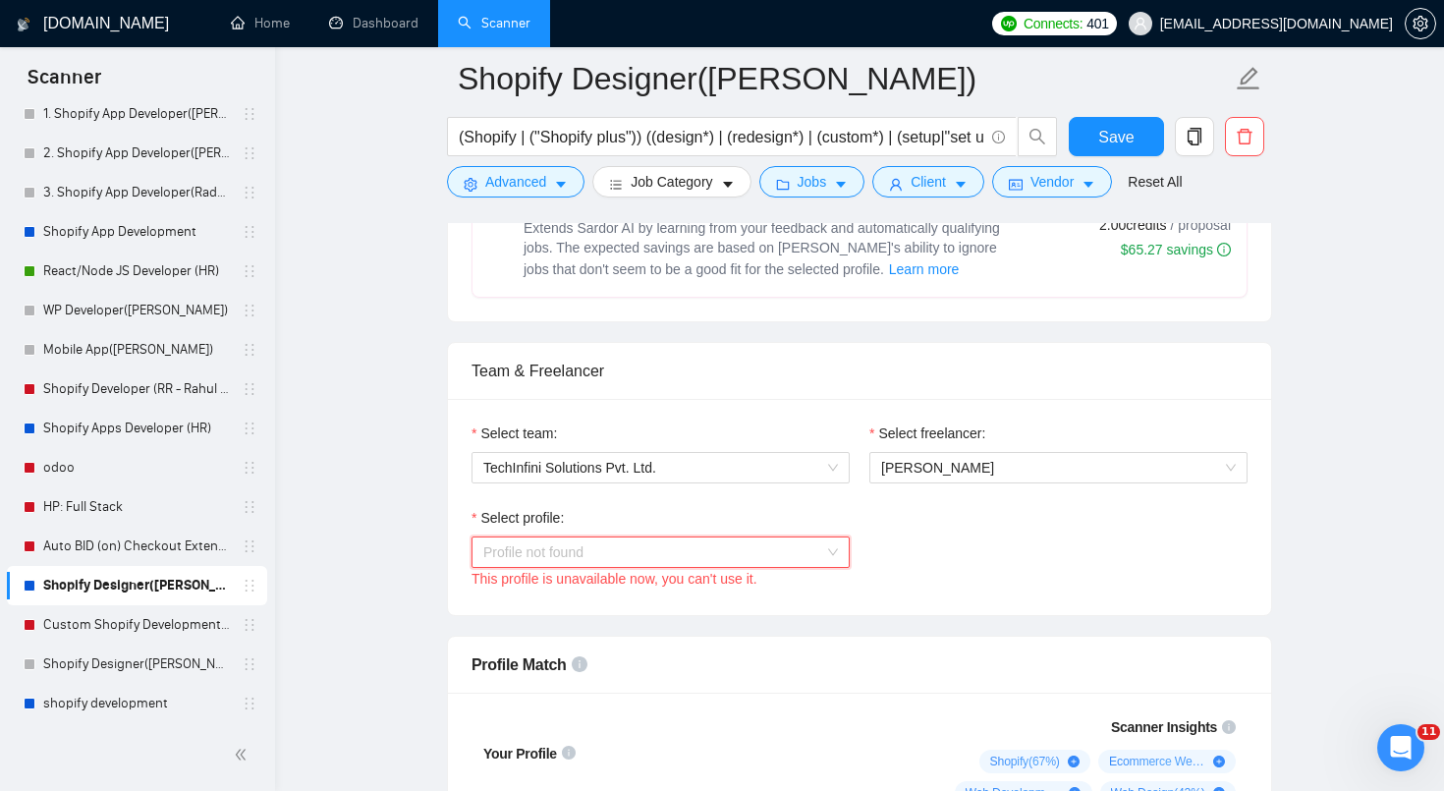
click at [727, 539] on span "Profile not found" at bounding box center [660, 551] width 355 height 29
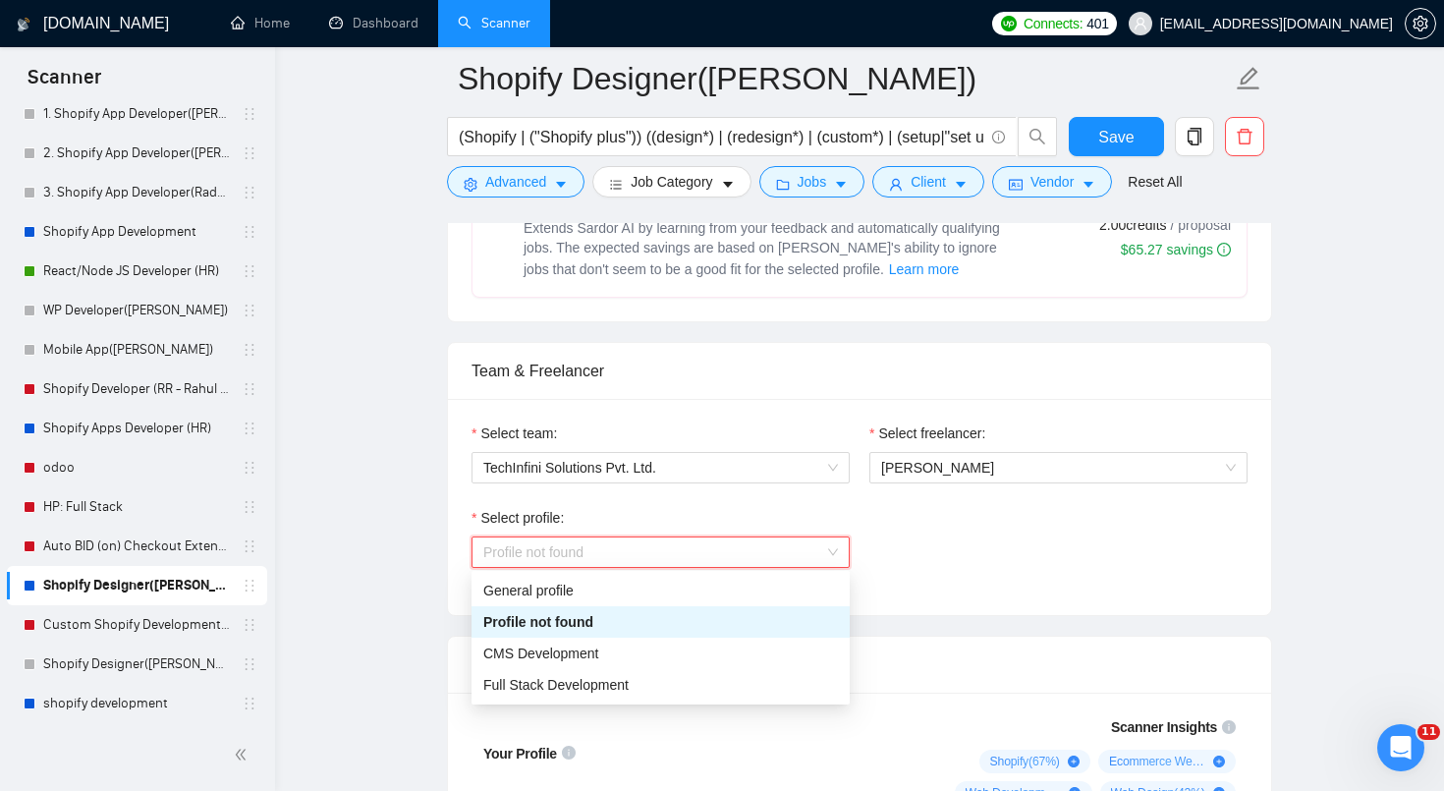
click at [904, 540] on div "Select profile: Profile not found This profile is unavailable now, you can't us…" at bounding box center [860, 549] width 796 height 84
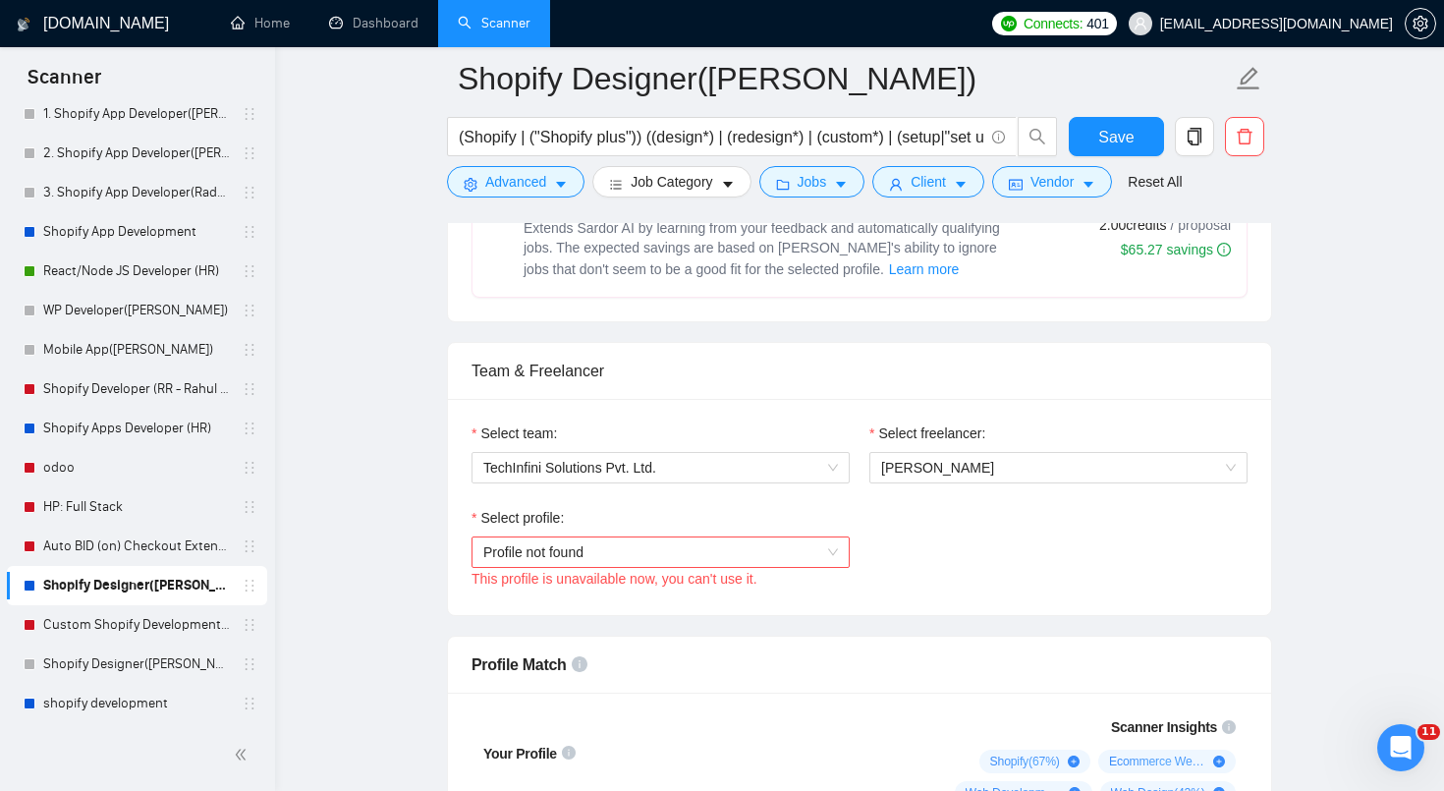
click at [876, 521] on div "Select profile: Profile not found This profile is unavailable now, you can't us…" at bounding box center [860, 549] width 796 height 84
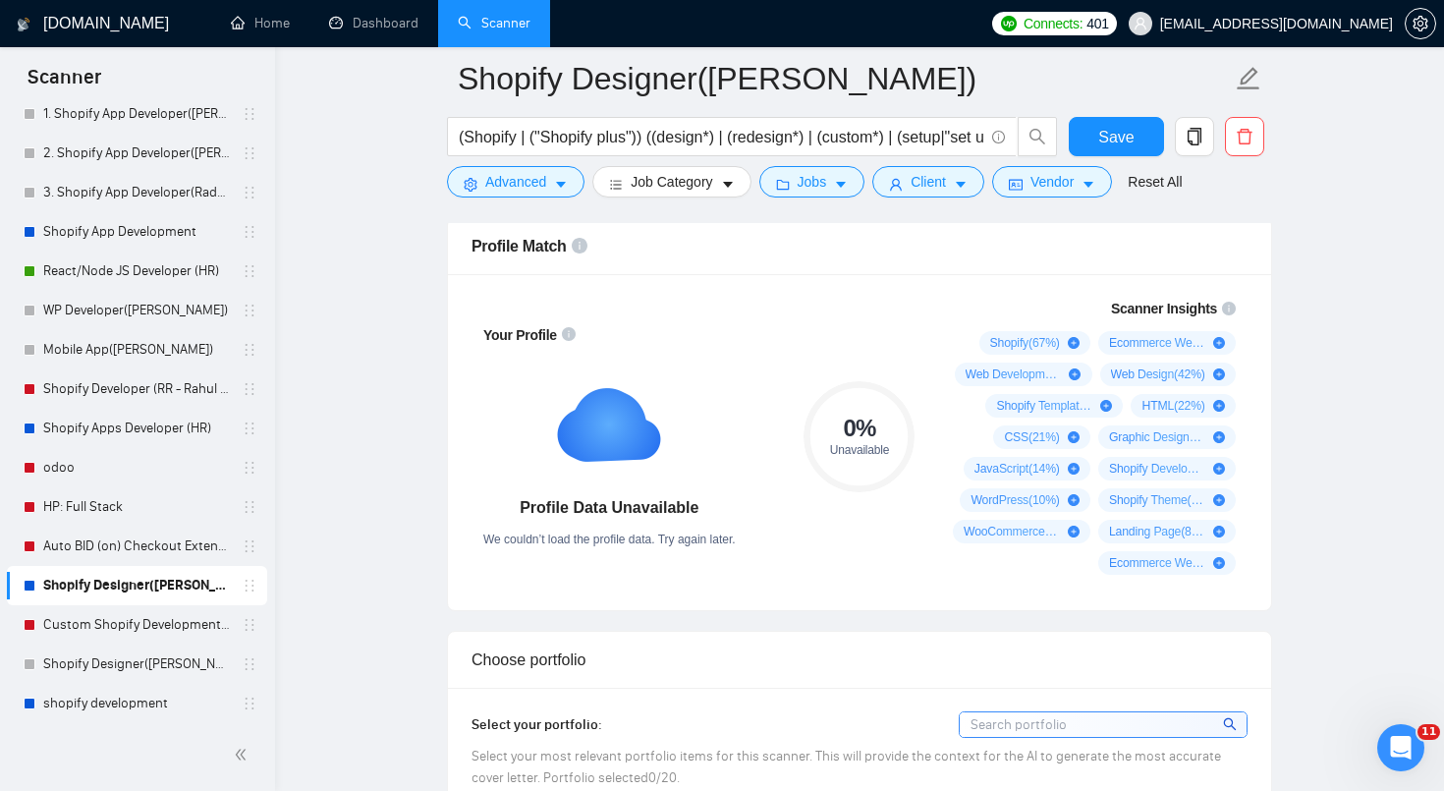
scroll to position [1394, 0]
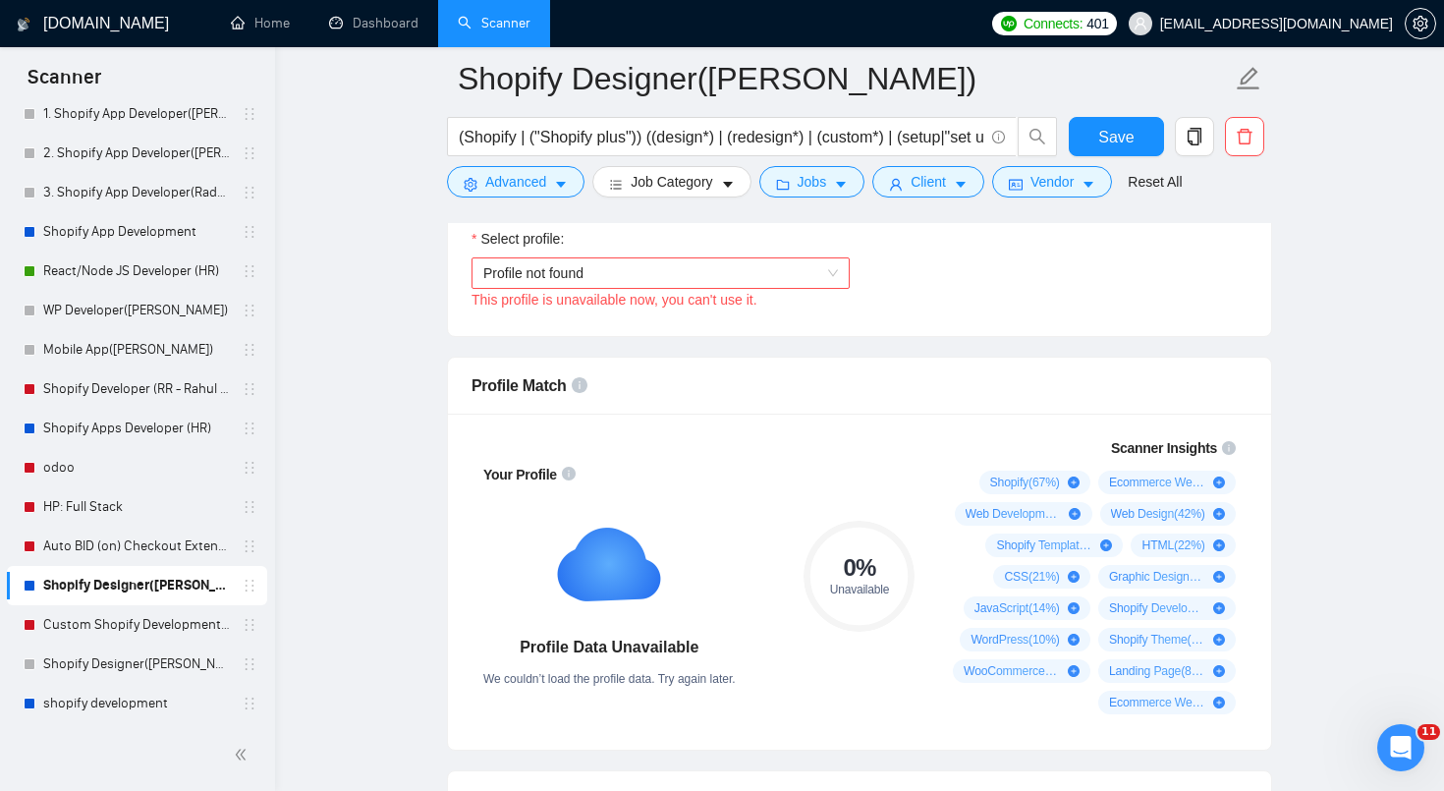
click at [734, 279] on span "Profile not found" at bounding box center [660, 272] width 355 height 29
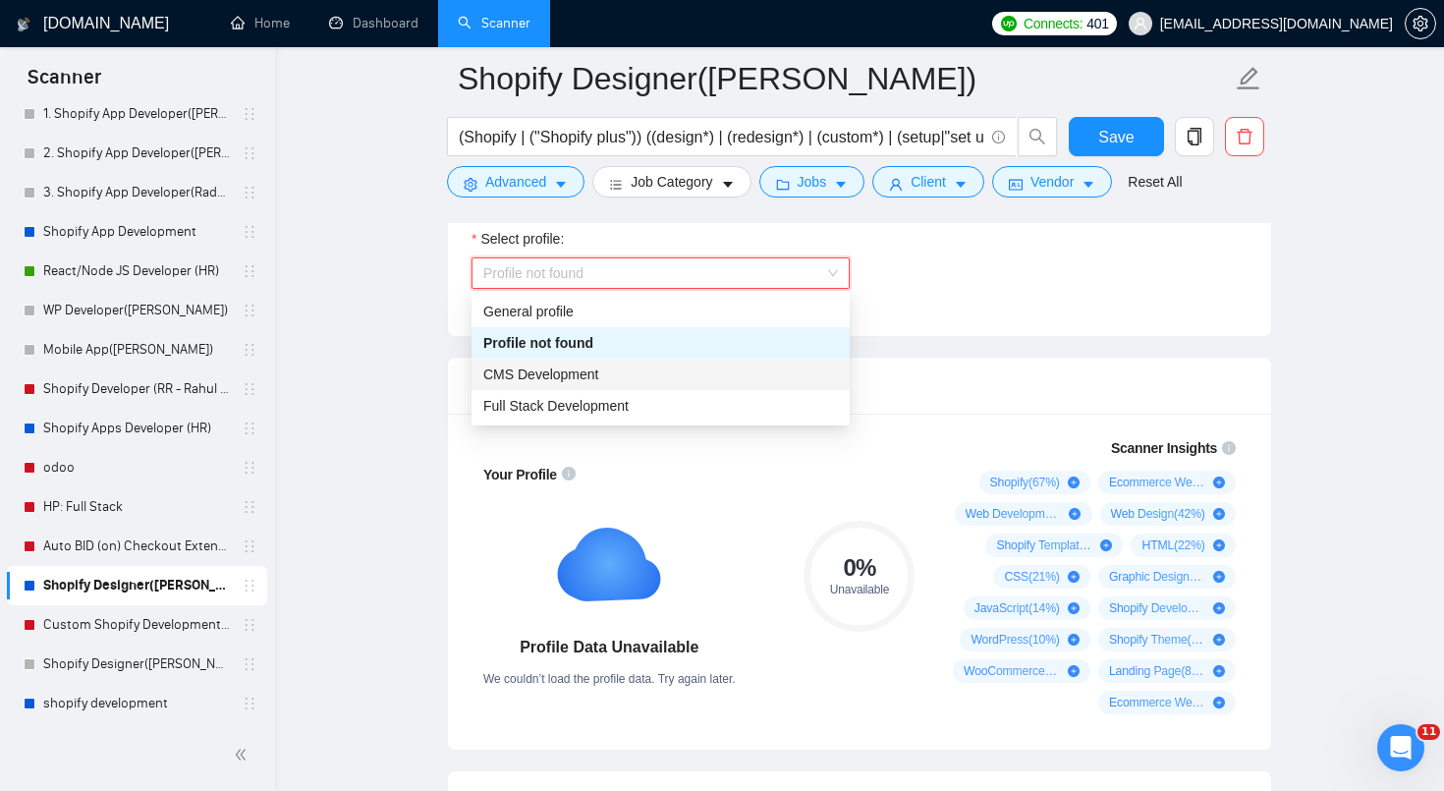
click at [680, 370] on div "CMS Development" at bounding box center [660, 375] width 355 height 22
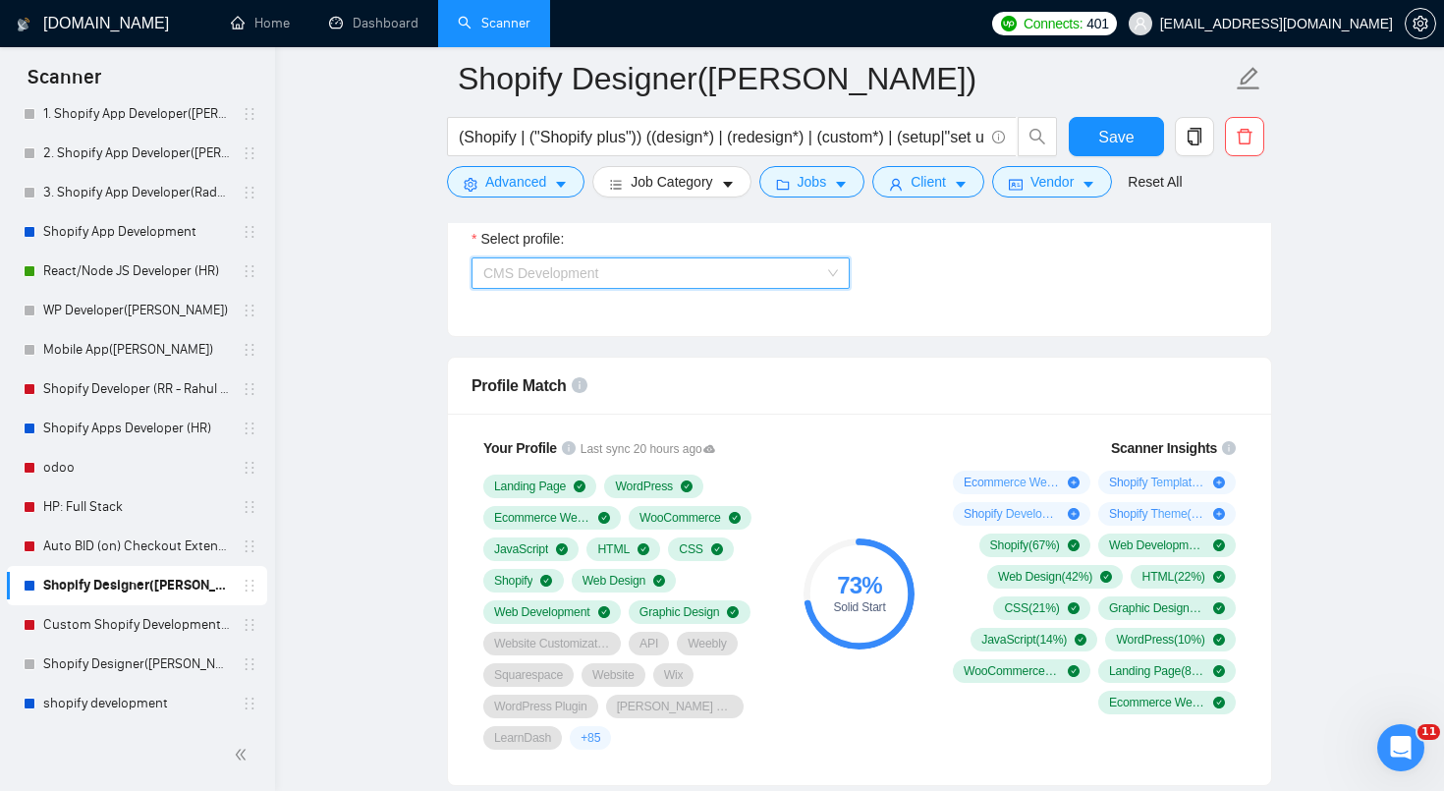
click at [711, 279] on span "CMS Development" at bounding box center [660, 272] width 355 height 29
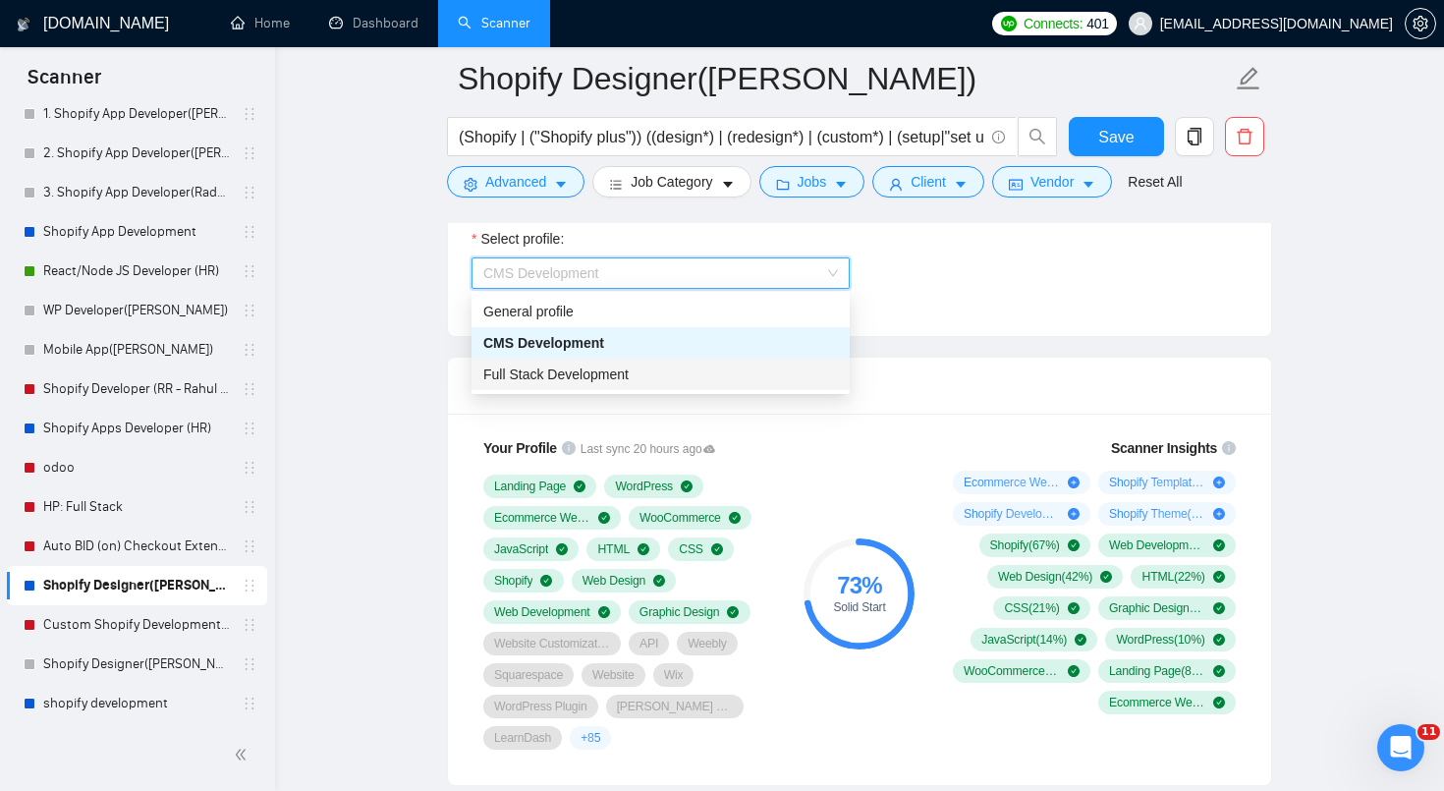
click at [684, 367] on div "Full Stack Development" at bounding box center [660, 375] width 355 height 22
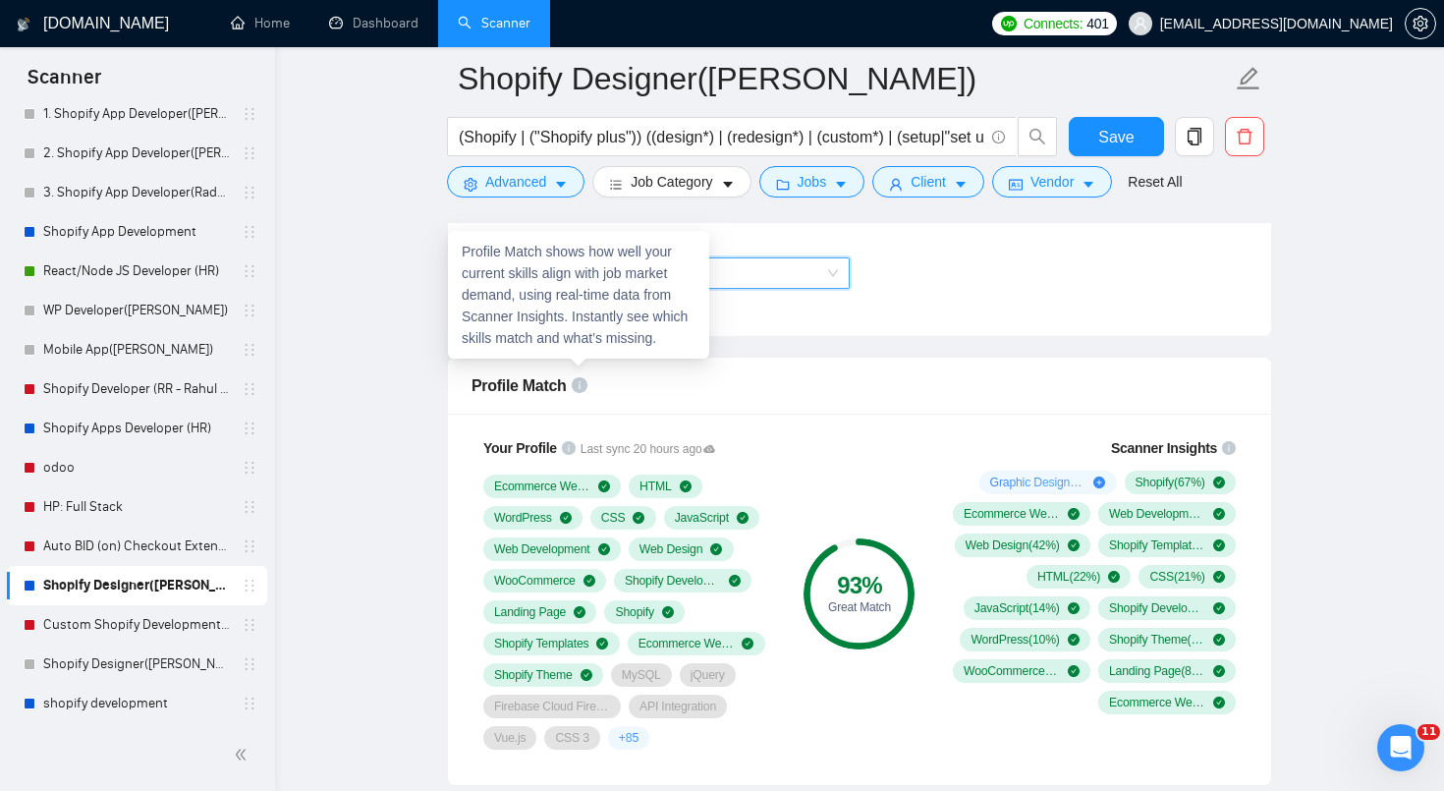
click at [633, 404] on div "Profile Match" at bounding box center [860, 386] width 776 height 56
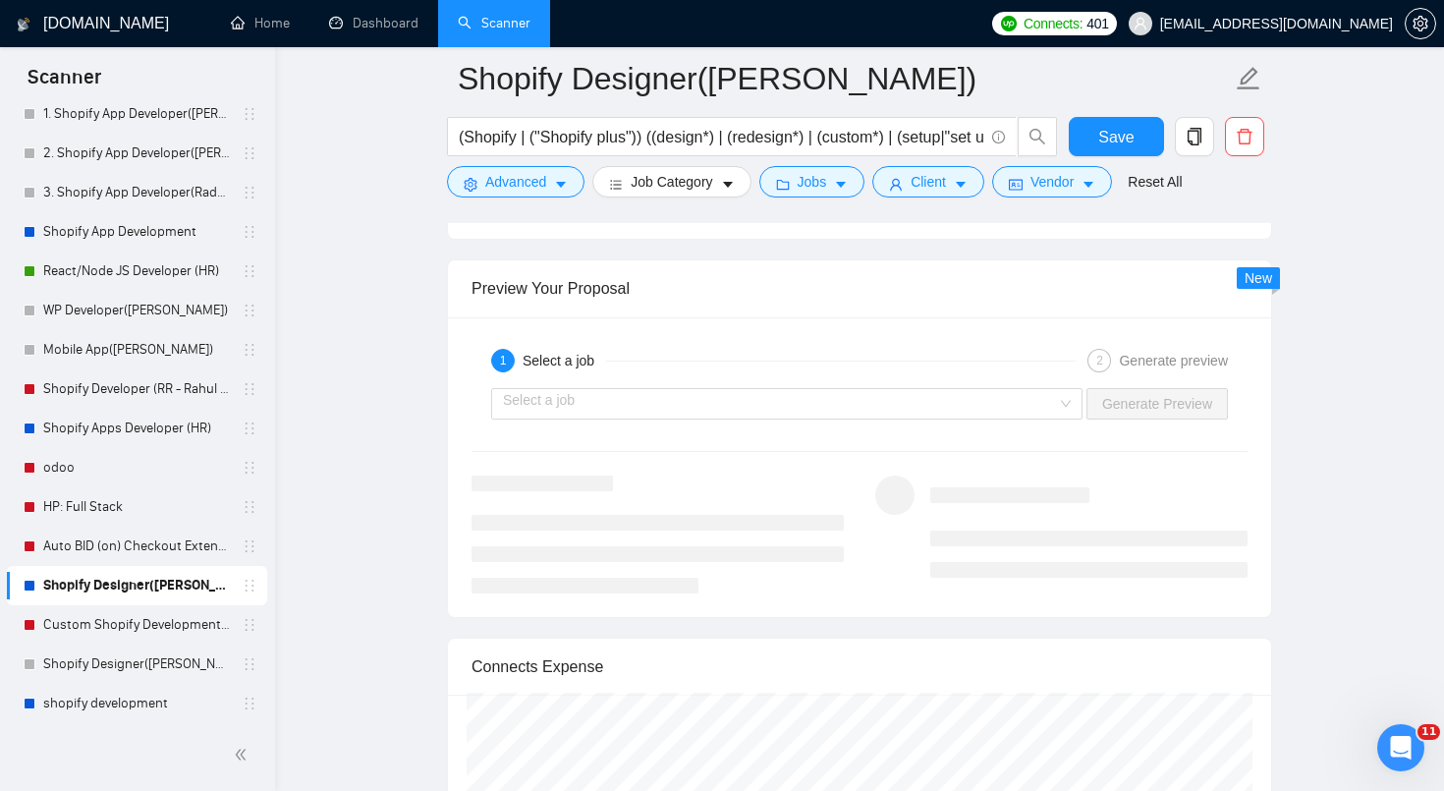
scroll to position [4072, 0]
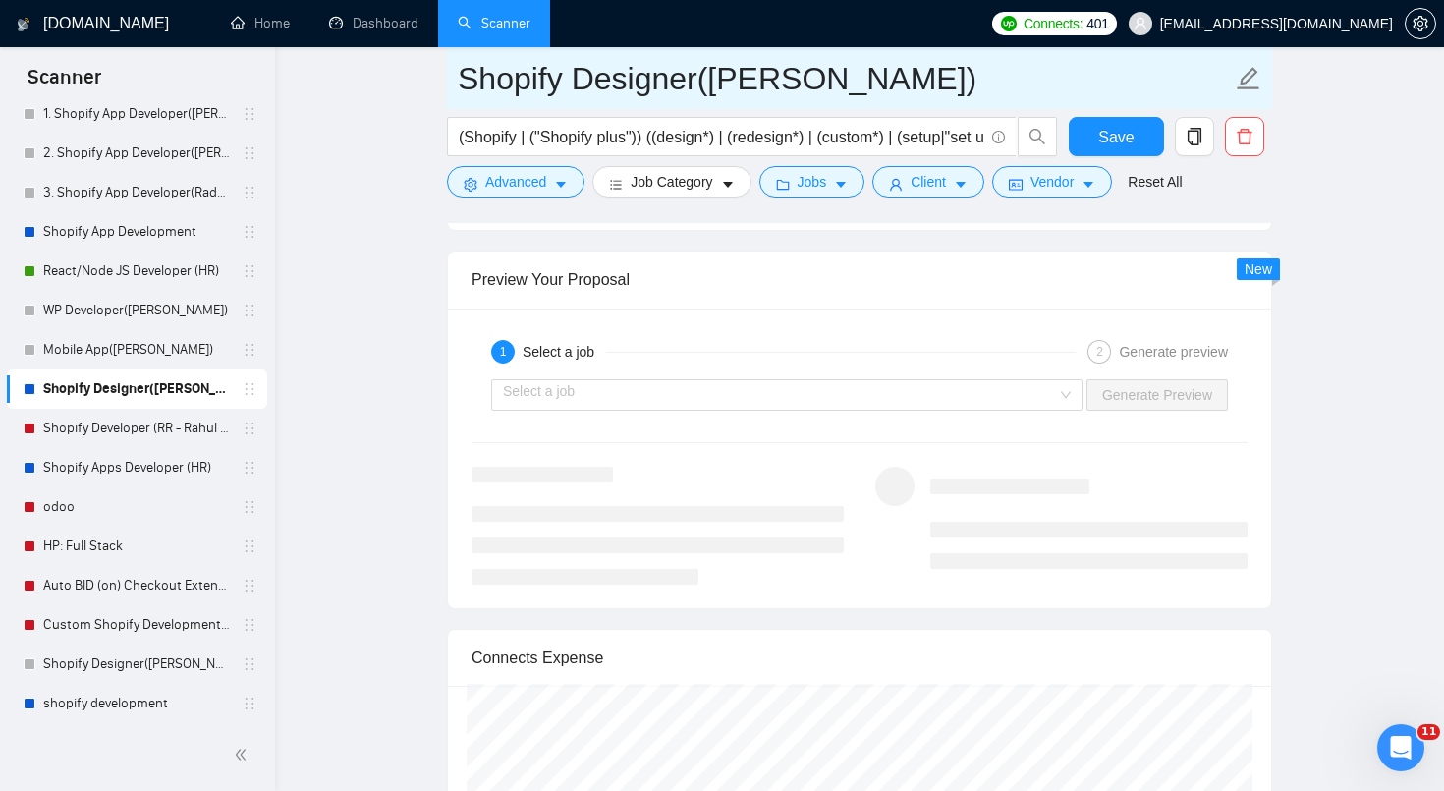
click at [656, 89] on input "Shopify Designer([PERSON_NAME])" at bounding box center [845, 78] width 774 height 49
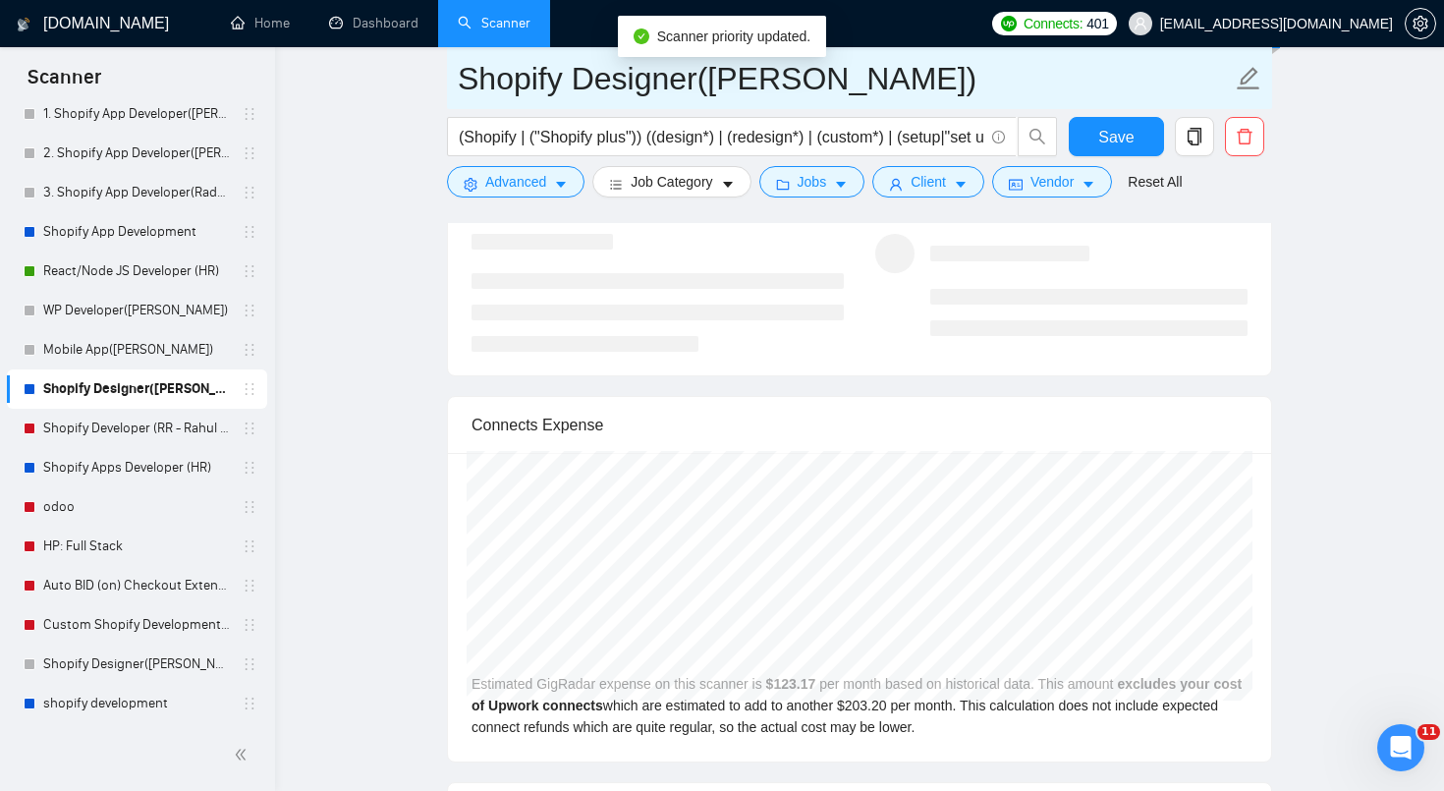
drag, startPoint x: 693, startPoint y: 82, endPoint x: 389, endPoint y: 82, distance: 303.6
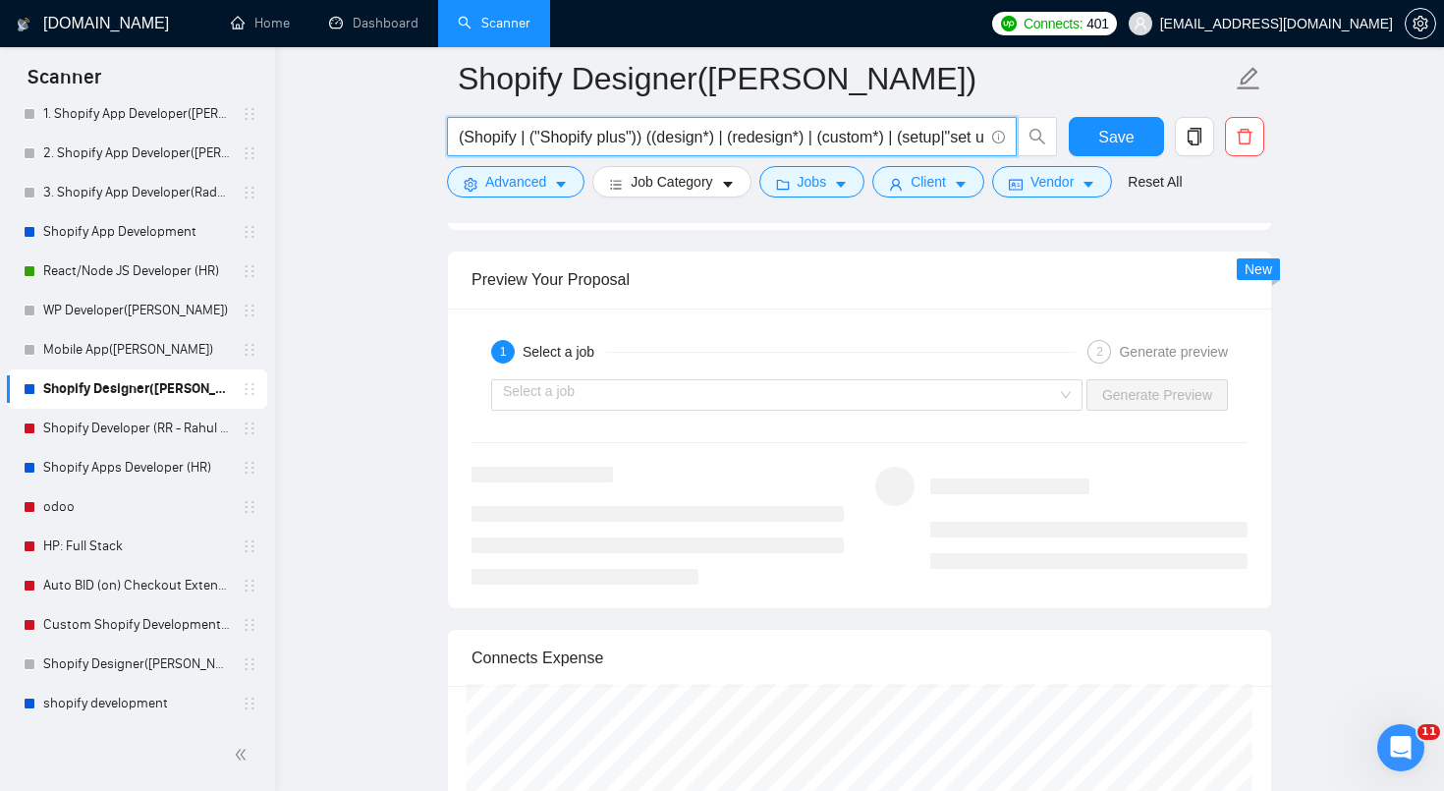
click at [535, 141] on input "(Shopify | ("Shopify plus")) ((design*) | (redesign*) | (custom*) | (setup|"set…" at bounding box center [721, 137] width 525 height 25
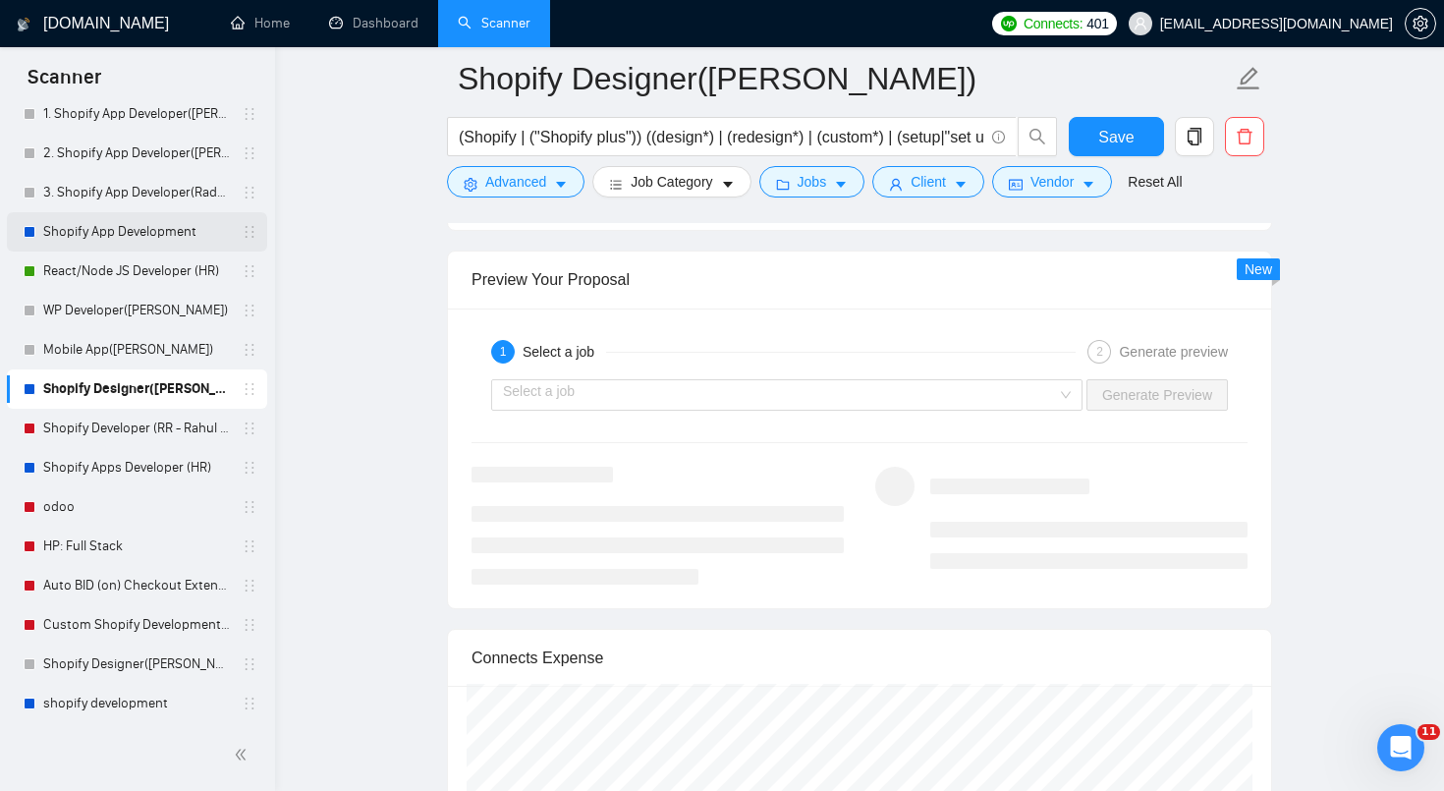
click at [135, 227] on link "Shopify App Development" at bounding box center [136, 231] width 187 height 39
click at [1125, 137] on span "Save" at bounding box center [1115, 137] width 35 height 25
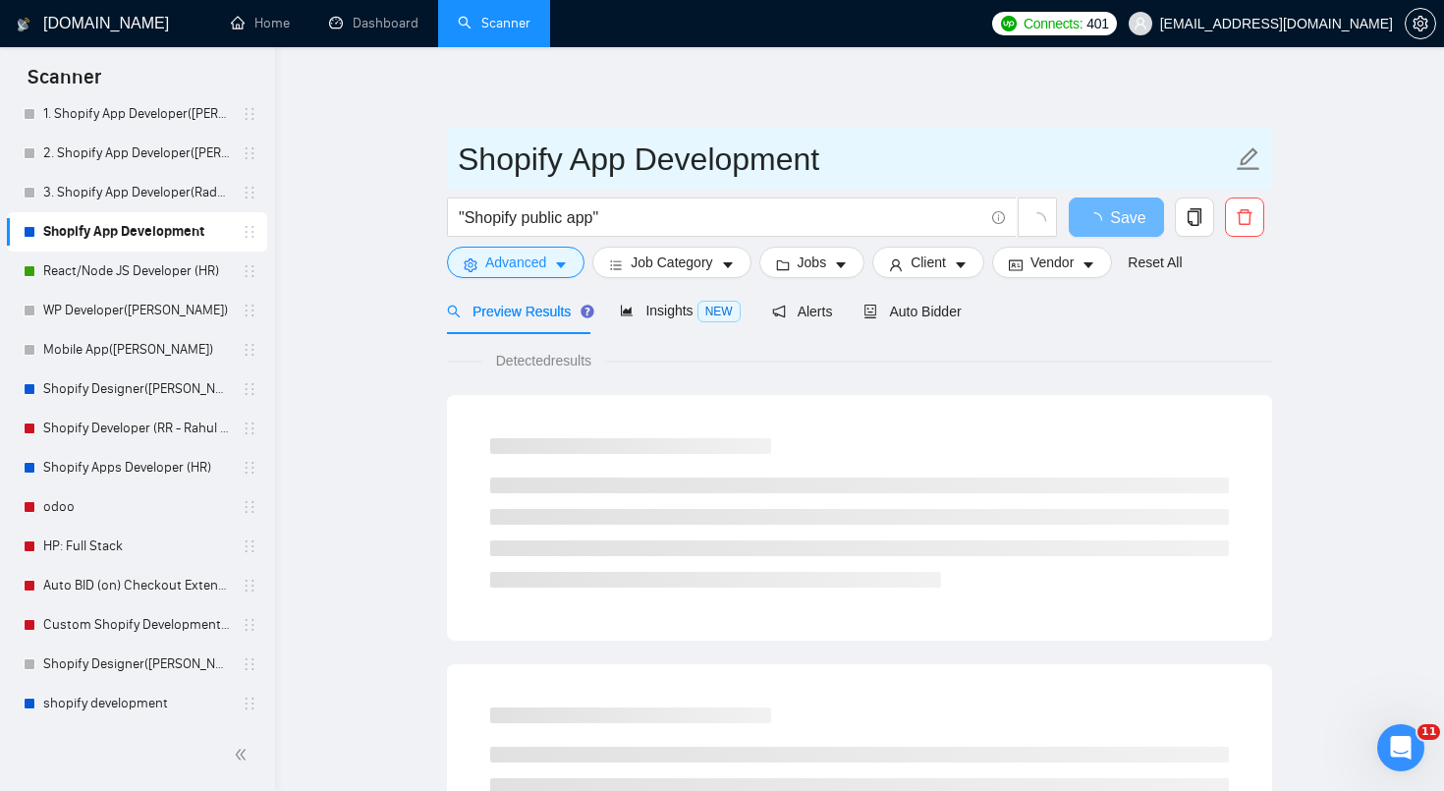
click at [462, 161] on input "Shopify App Development" at bounding box center [845, 159] width 774 height 49
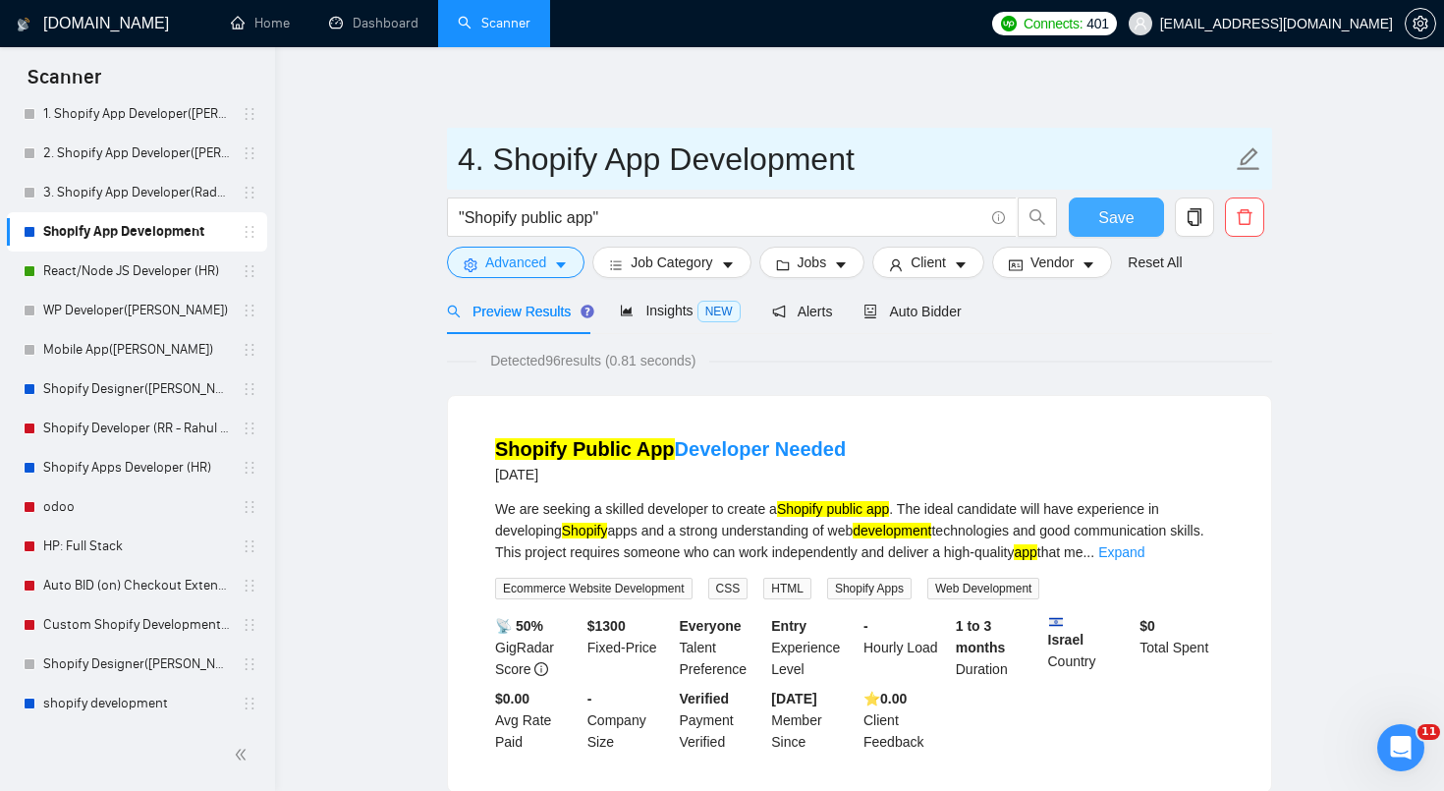
type input "4. Shopify App Development"
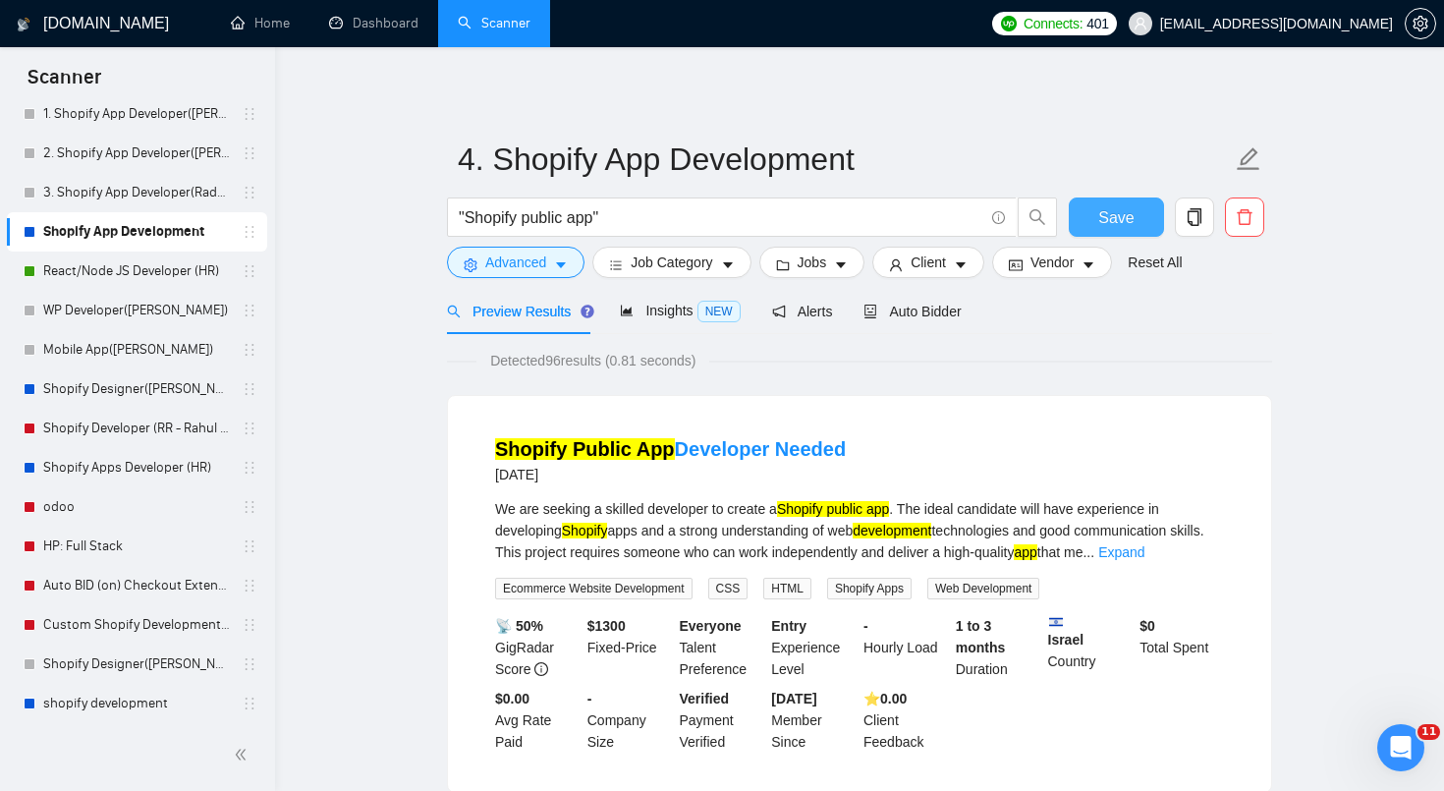
click at [1126, 211] on span "Save" at bounding box center [1115, 217] width 35 height 25
click at [125, 274] on link "React/Node JS Developer (HR)" at bounding box center [136, 271] width 187 height 39
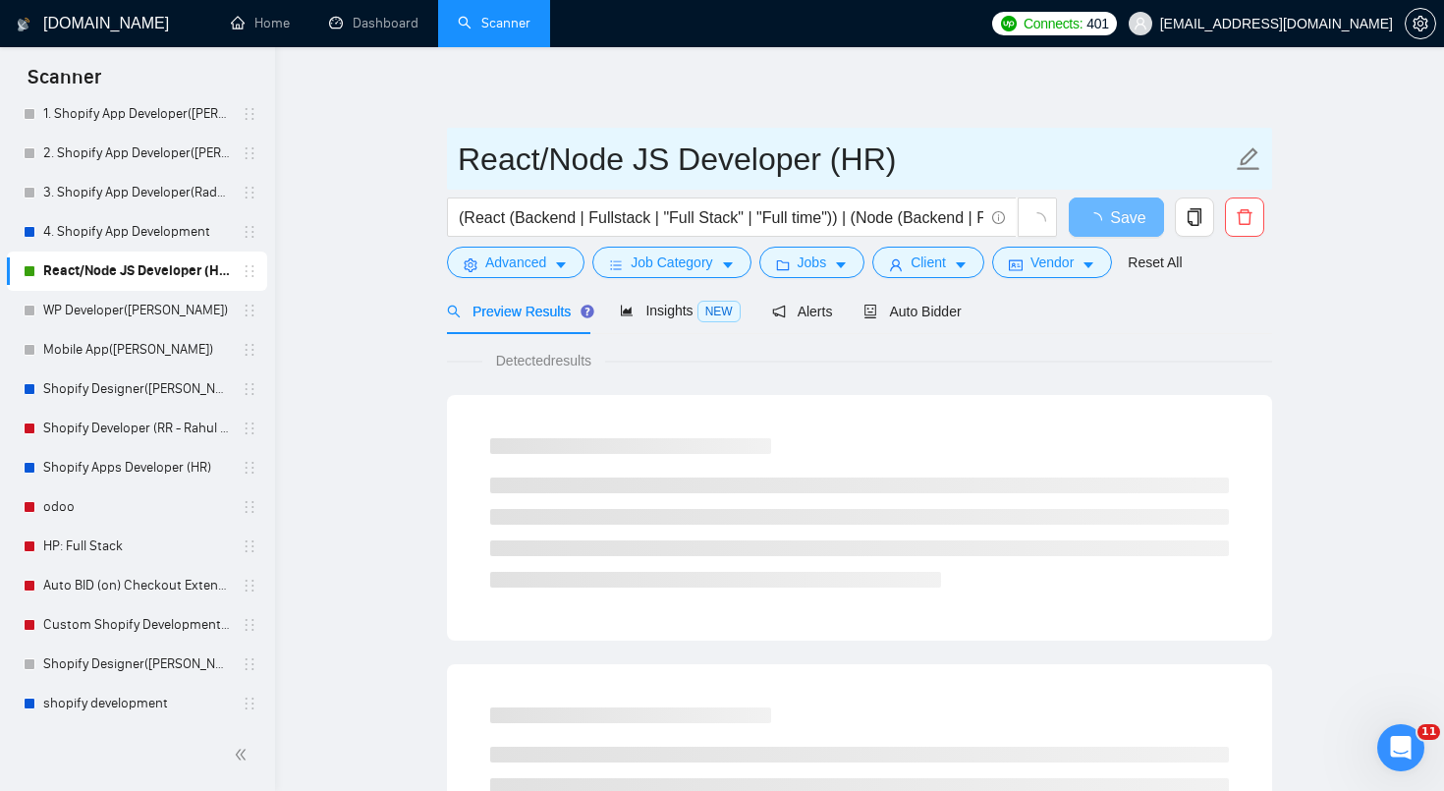
click at [458, 152] on input "React/Node JS Developer (HR)" at bounding box center [845, 159] width 774 height 49
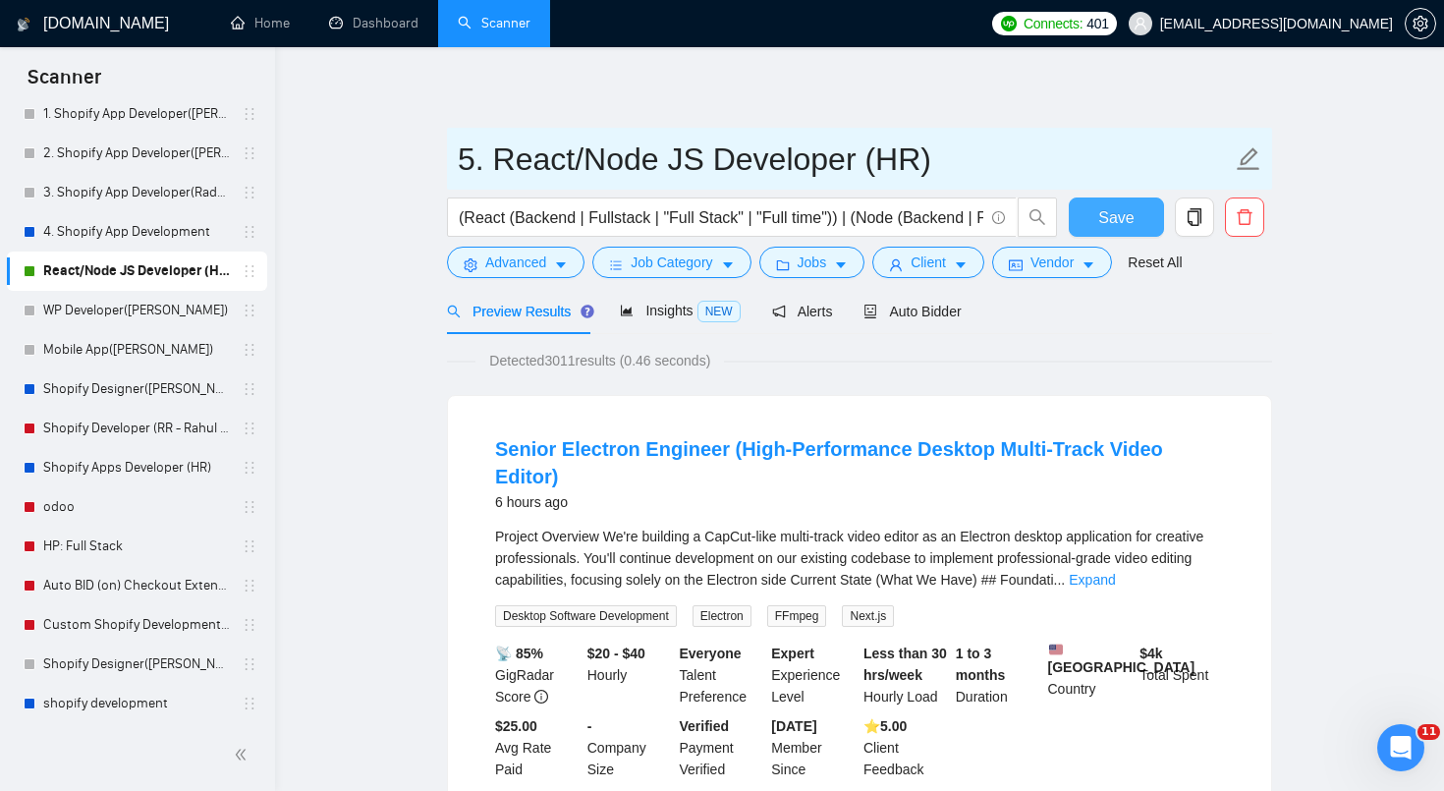
type input "5. React/Node JS Developer (HR)"
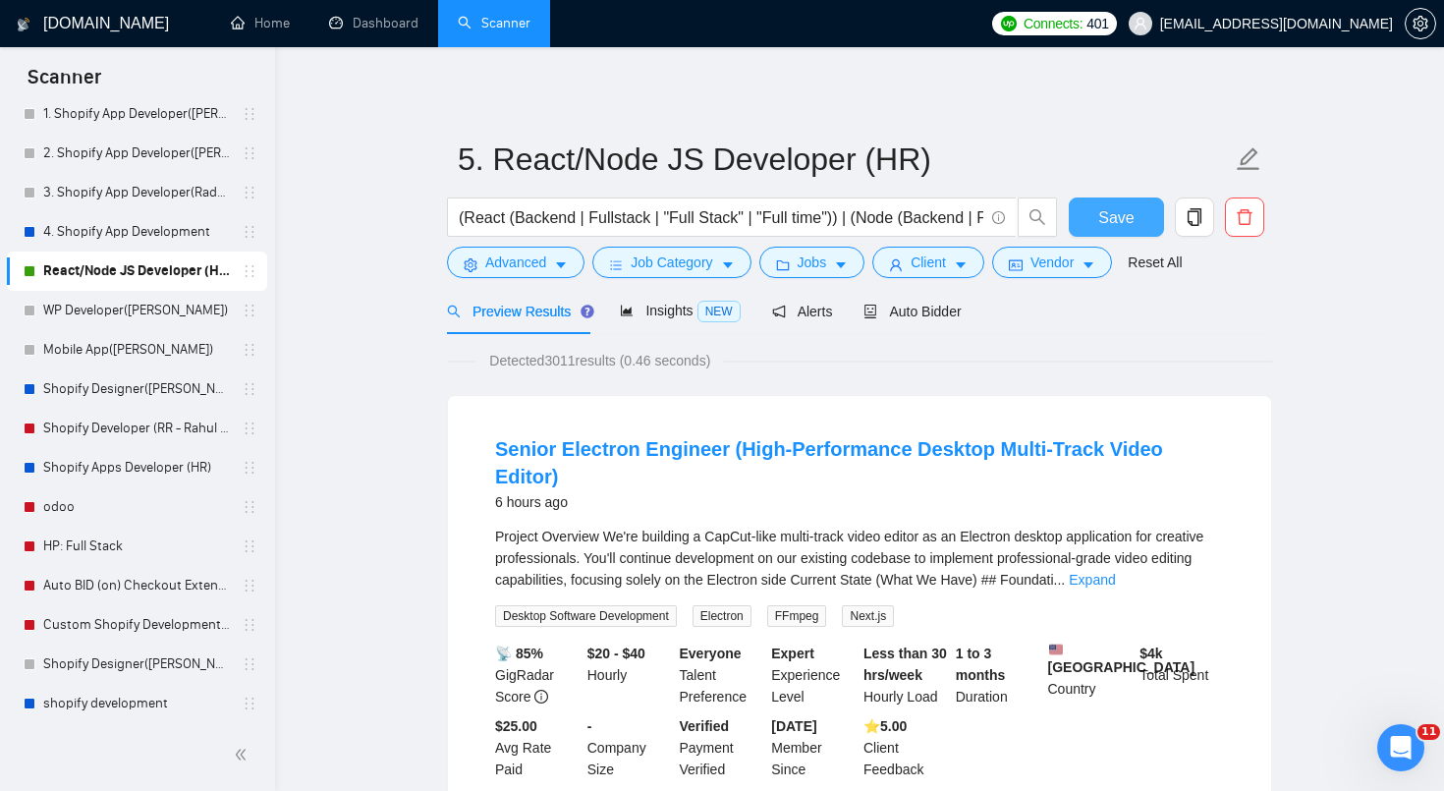
click at [1121, 227] on span "Save" at bounding box center [1115, 217] width 35 height 25
click at [108, 310] on link "WP Developer([PERSON_NAME])" at bounding box center [136, 310] width 187 height 39
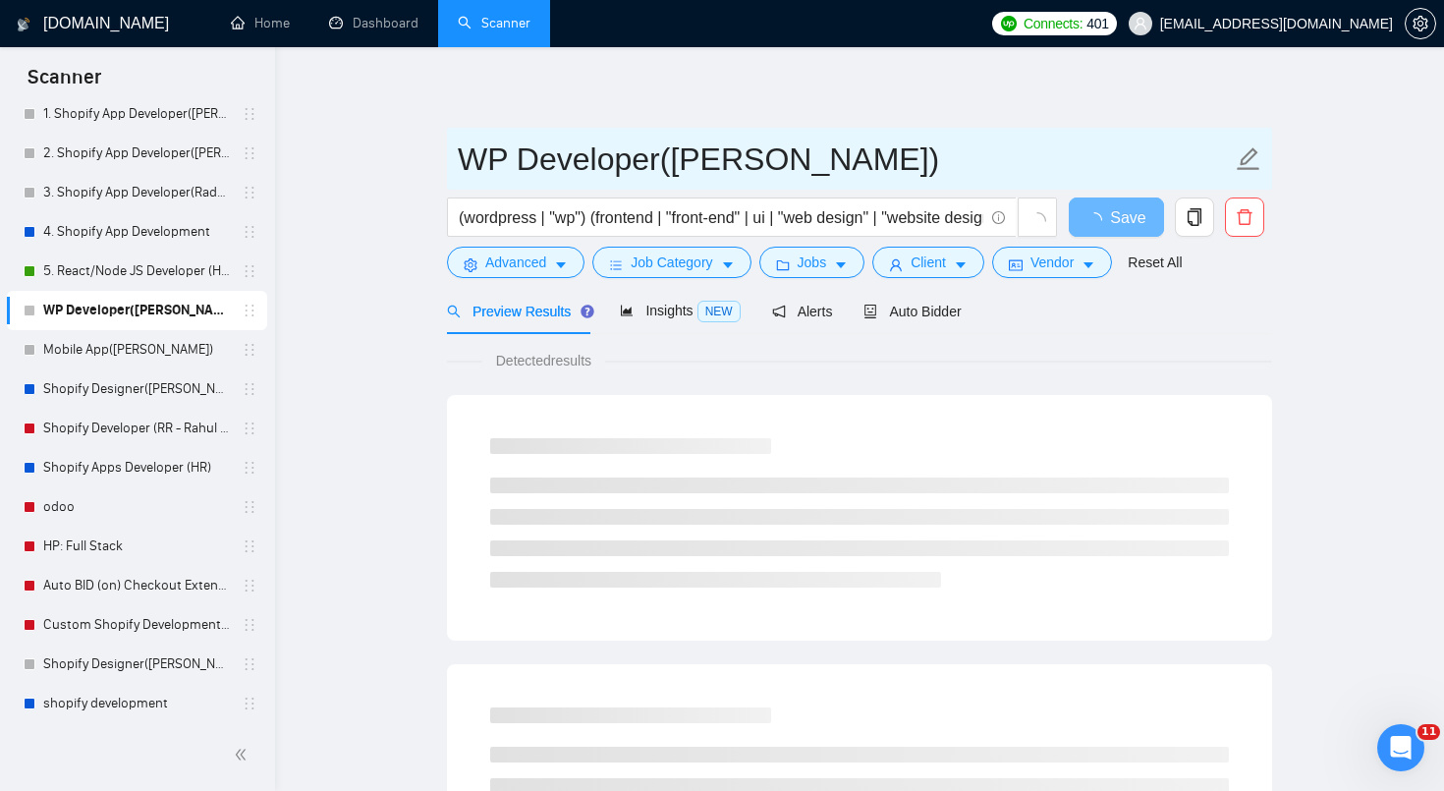
click at [462, 153] on input "WP Developer([PERSON_NAME])" at bounding box center [845, 159] width 774 height 49
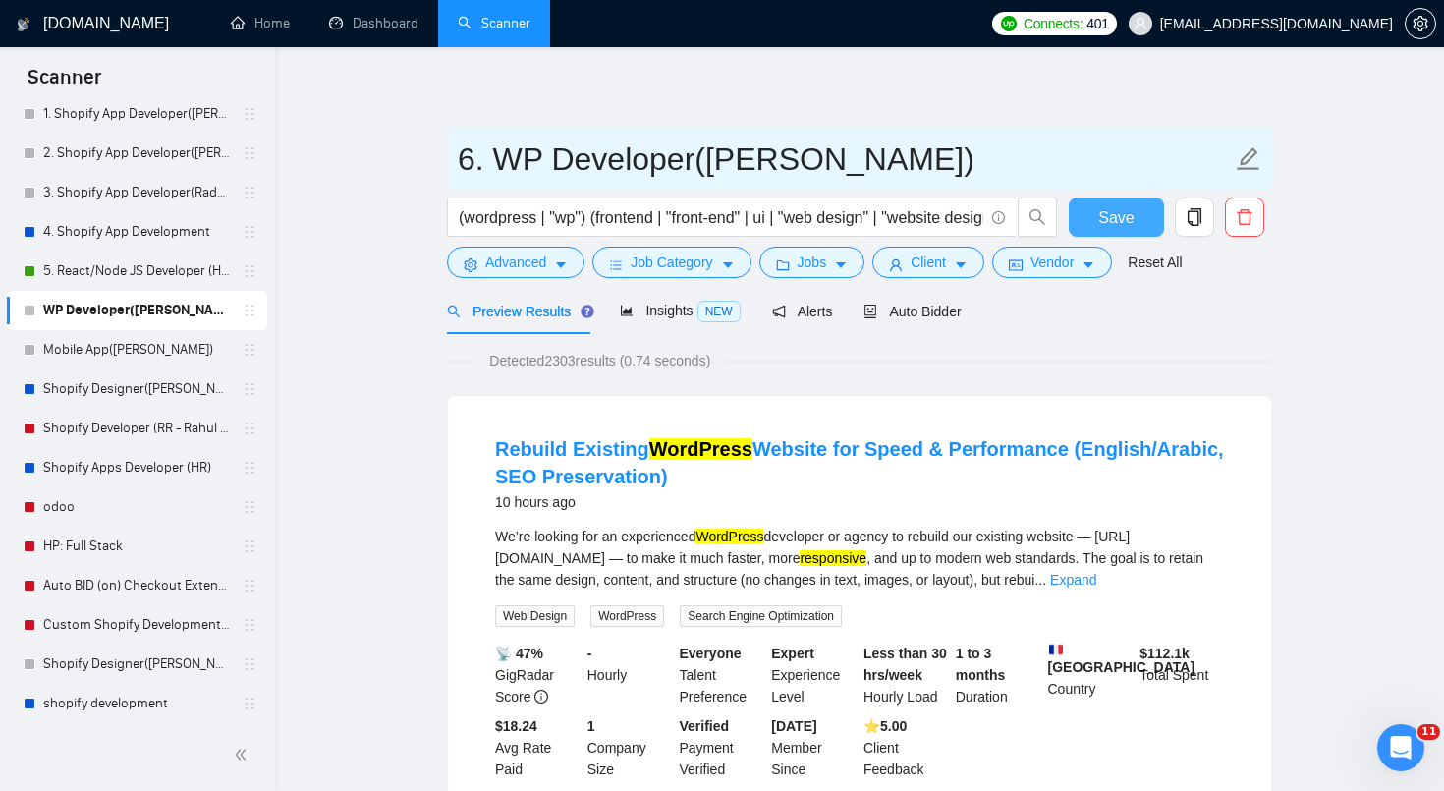
type input "6. WP Developer(TM - Tikendra)"
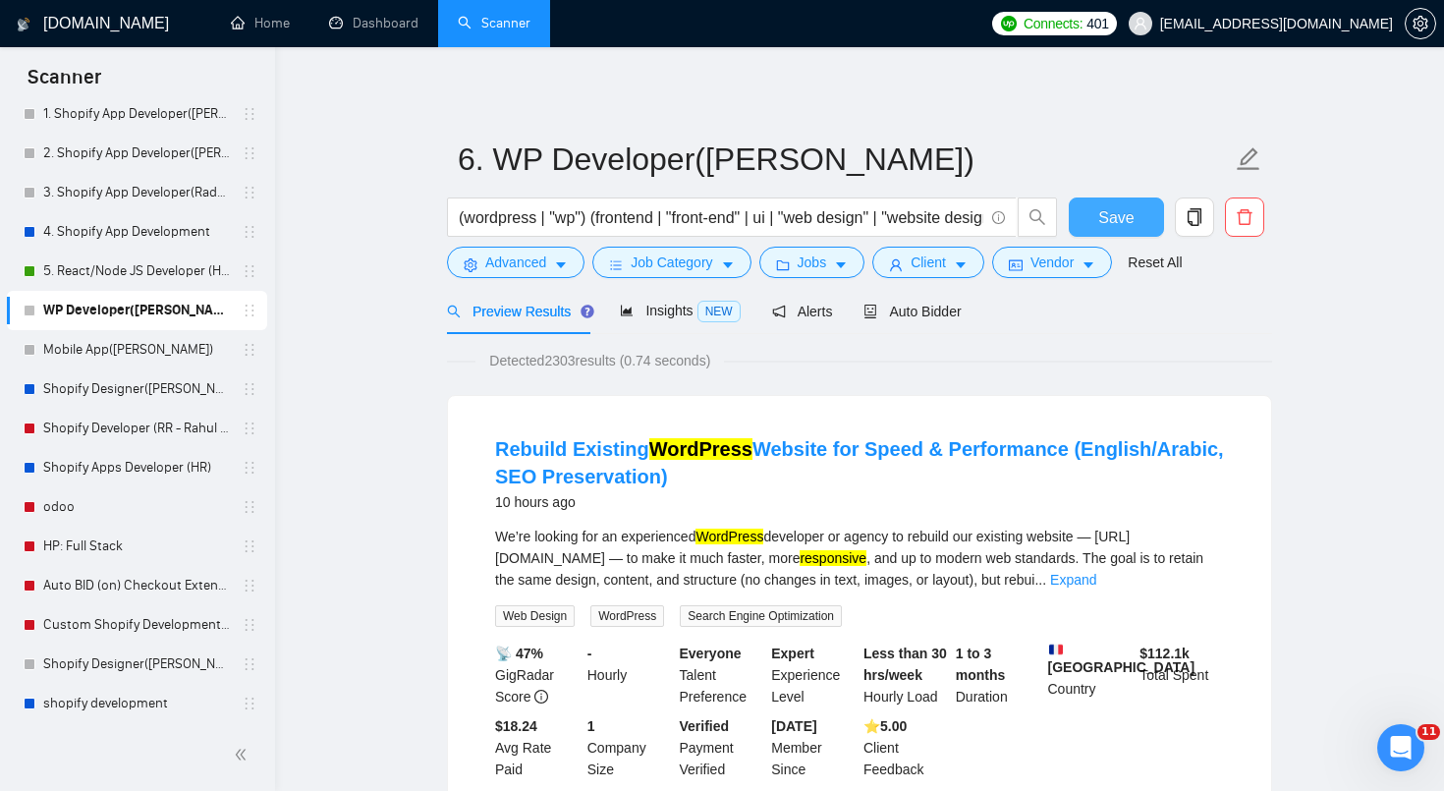
click at [1131, 218] on span "Save" at bounding box center [1115, 217] width 35 height 25
click at [131, 360] on link "Mobile App([PERSON_NAME])" at bounding box center [136, 349] width 187 height 39
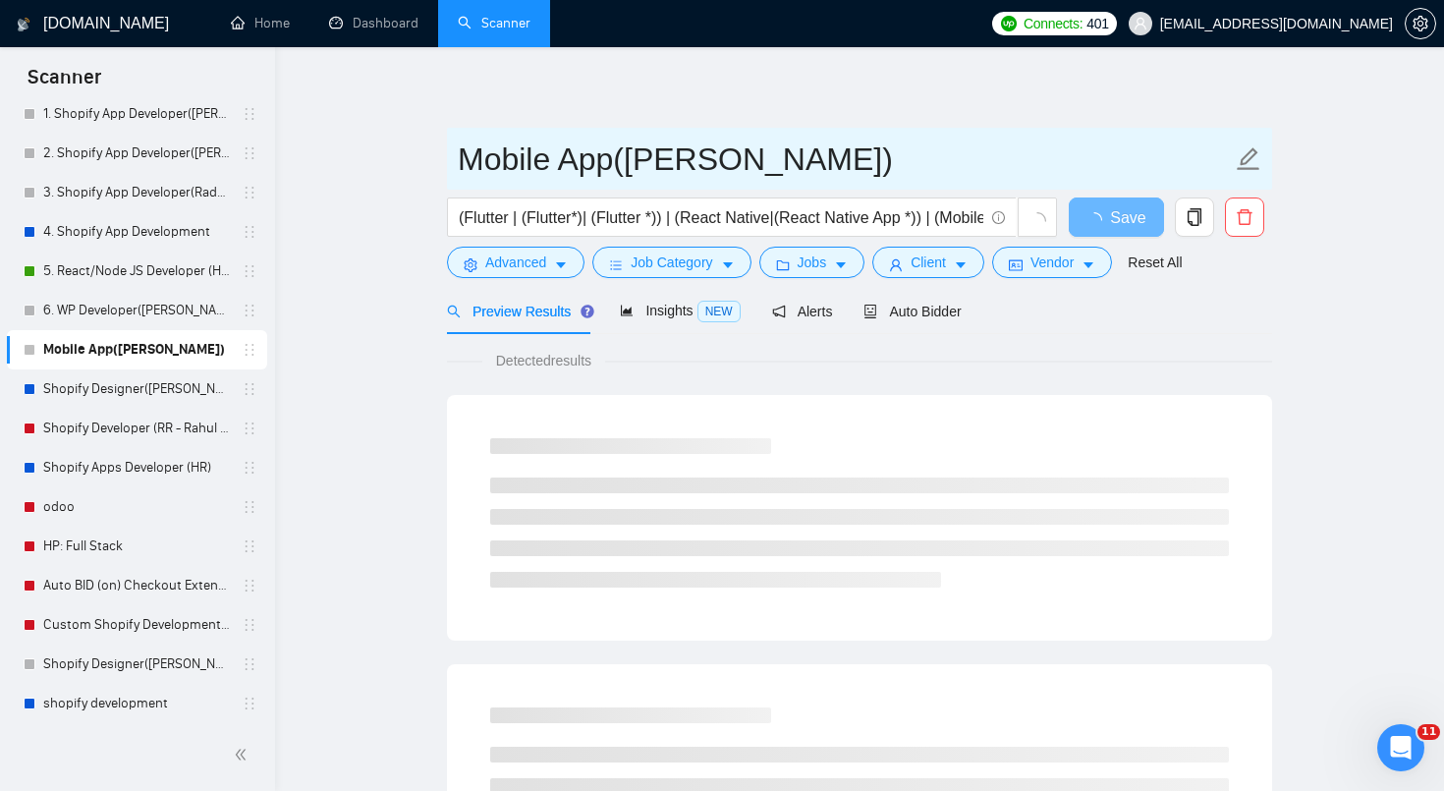
click at [460, 157] on input "Mobile App([PERSON_NAME])" at bounding box center [845, 159] width 774 height 49
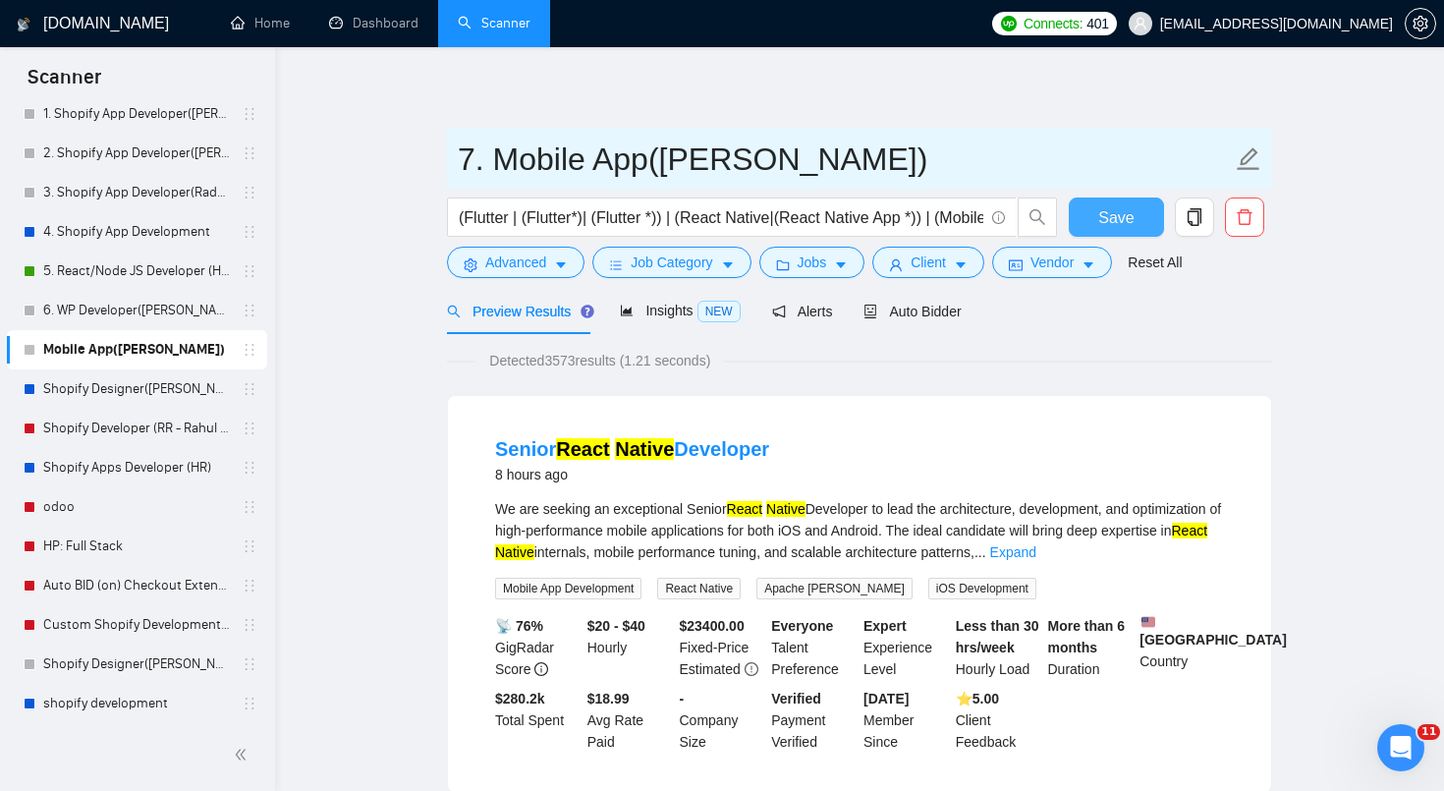
type input "7. Mobile App(TM - Gunjan)"
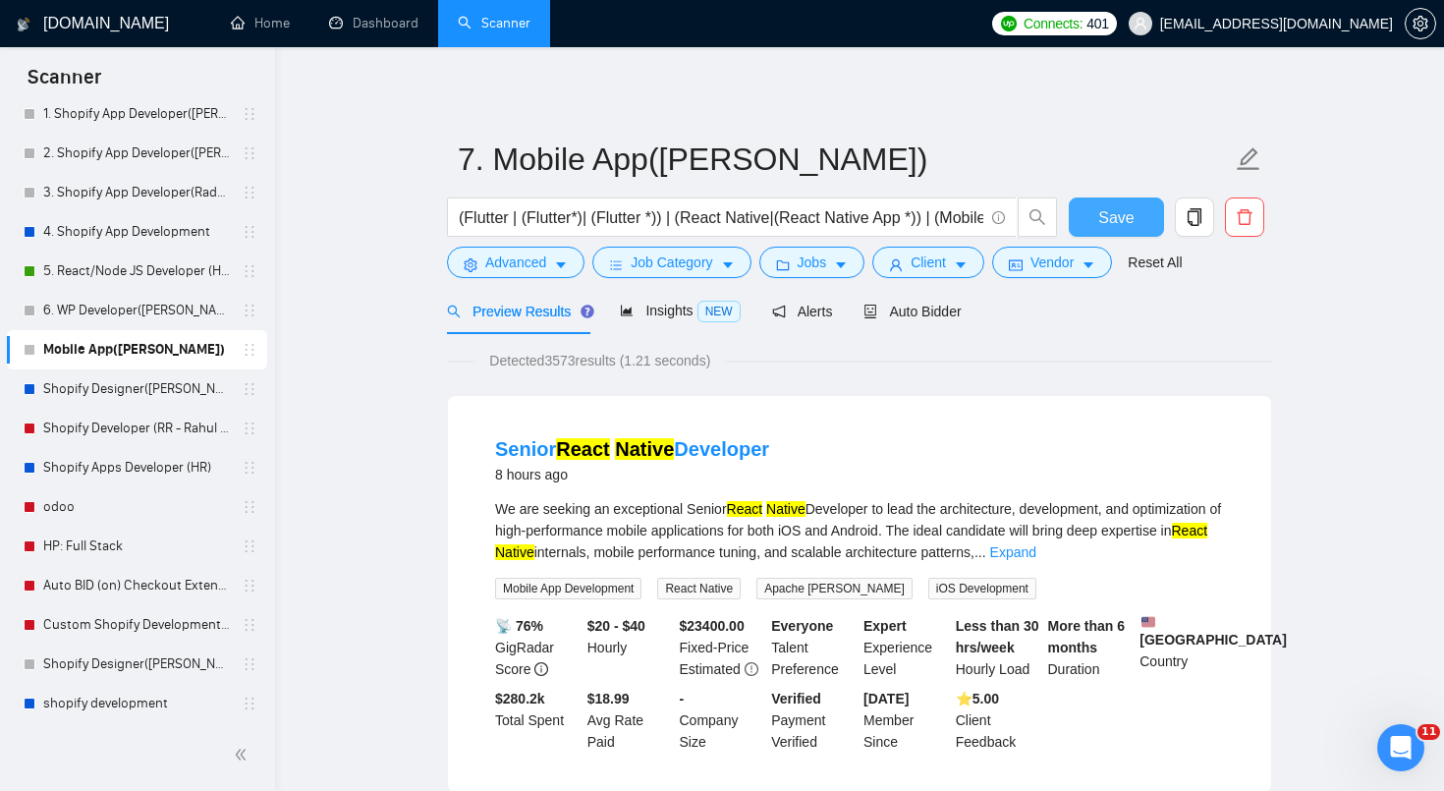
click at [1122, 220] on span "Save" at bounding box center [1115, 217] width 35 height 25
click at [133, 392] on link "Shopify Designer([PERSON_NAME])" at bounding box center [136, 388] width 187 height 39
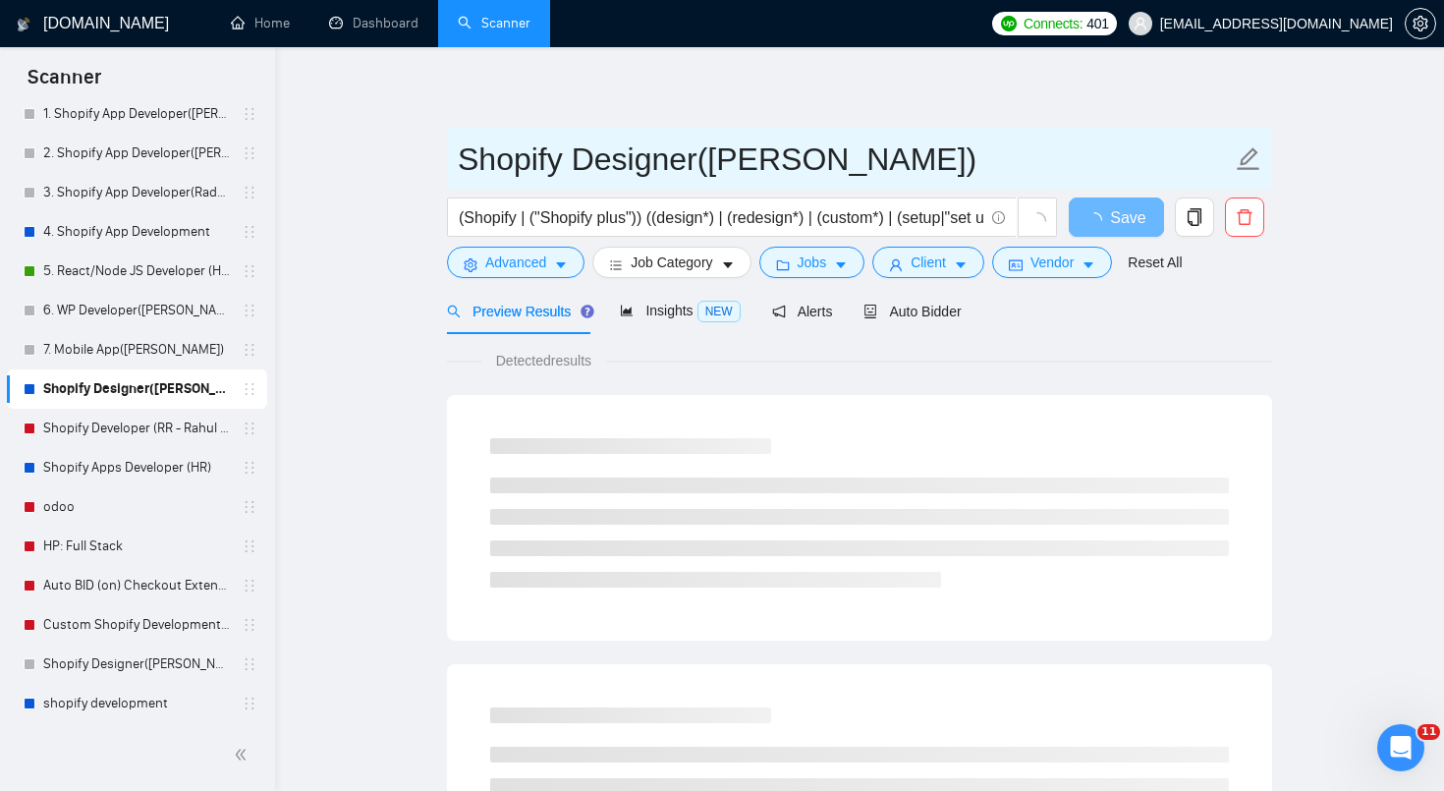
click at [460, 160] on input "Shopify Designer([PERSON_NAME])" at bounding box center [845, 159] width 774 height 49
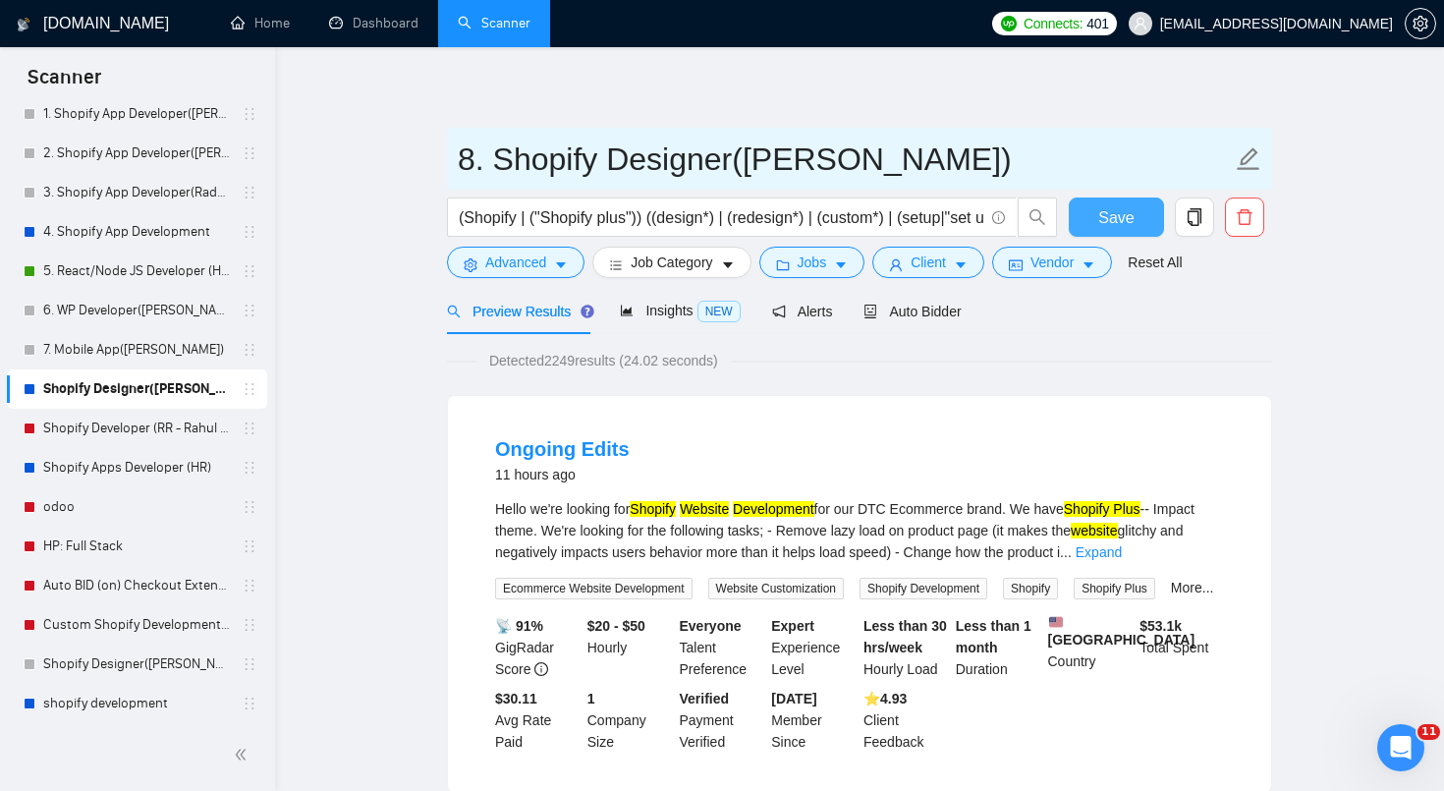
type input "8. Shopify Designer(TM - Tikendra)"
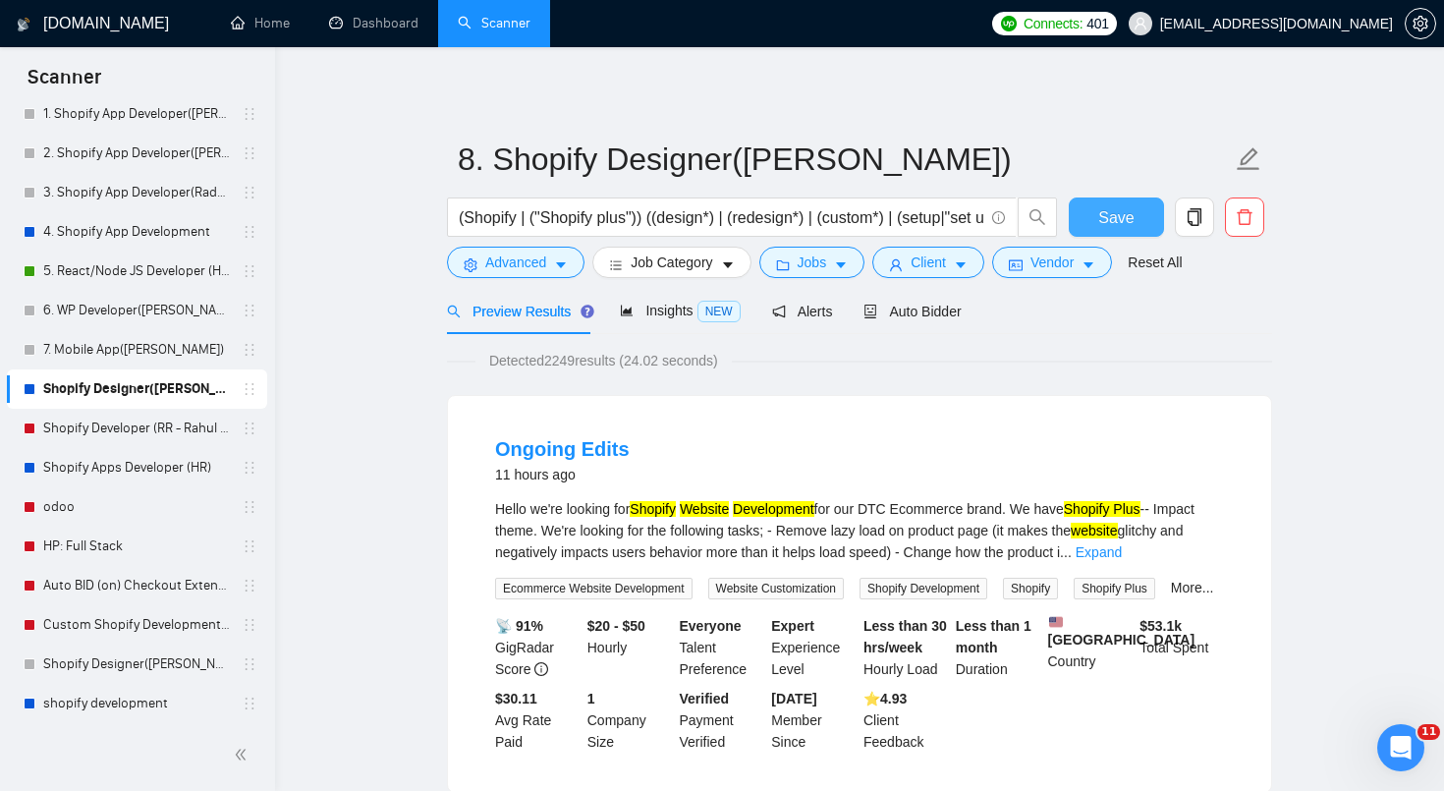
click at [1142, 219] on button "Save" at bounding box center [1116, 216] width 95 height 39
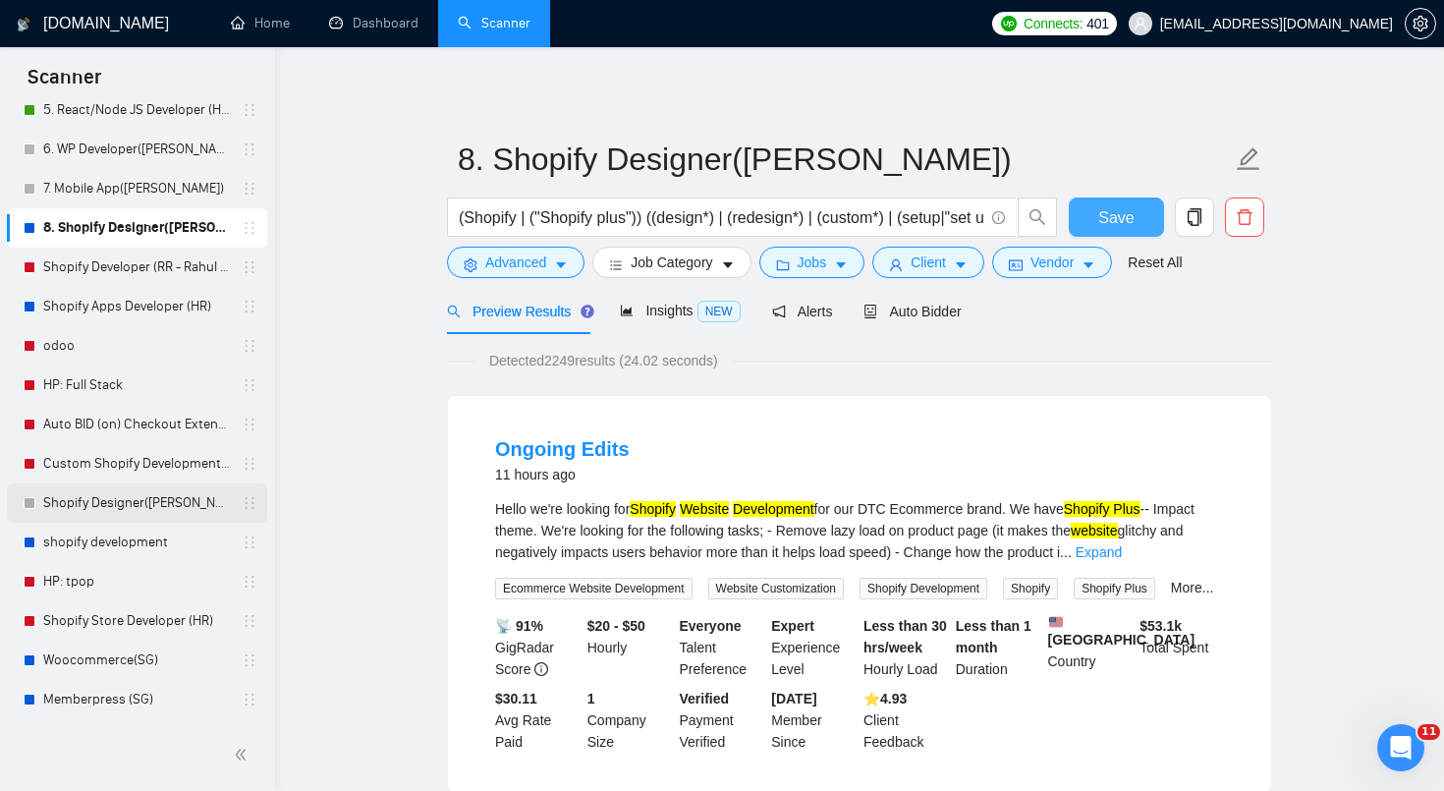
scroll to position [263, 0]
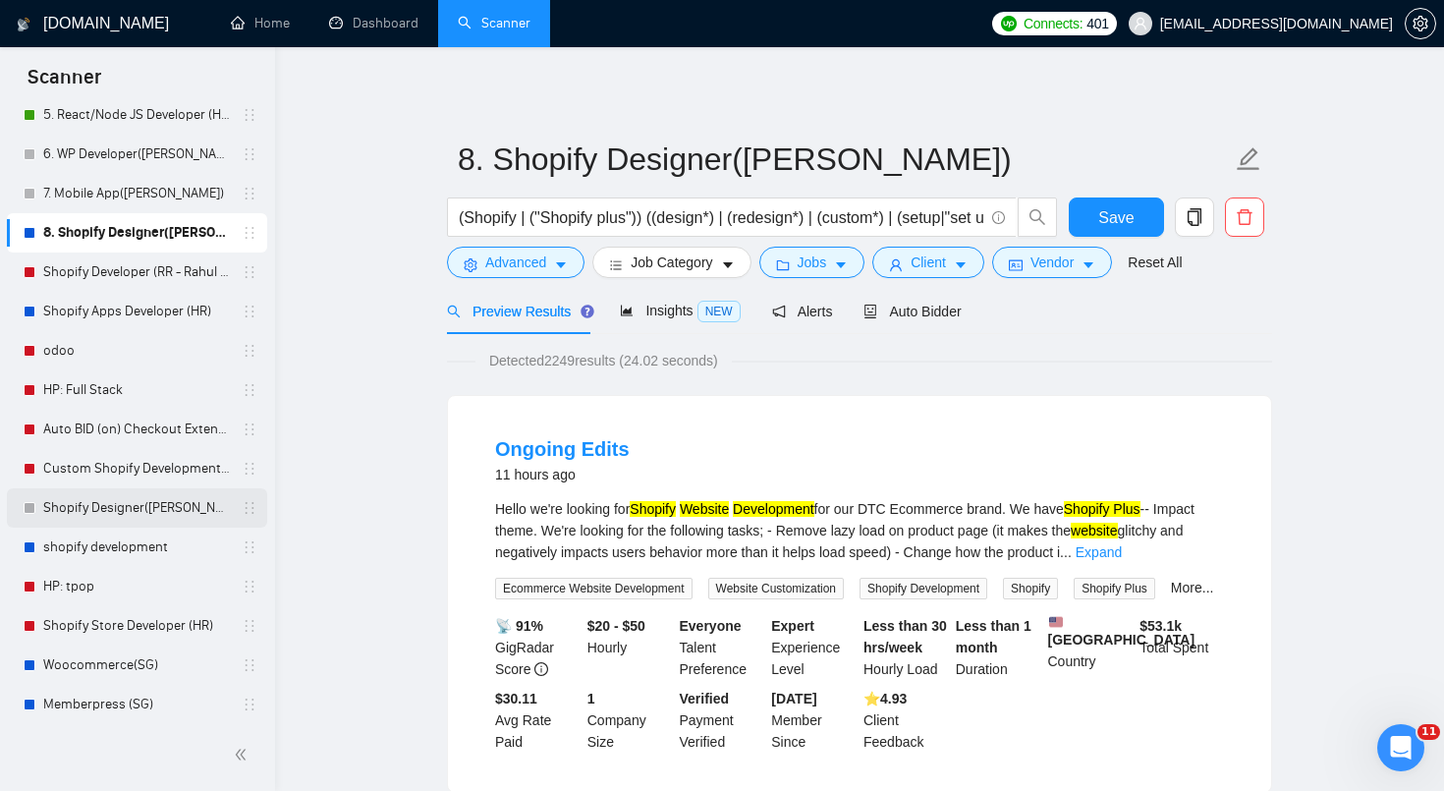
click at [161, 505] on link "Shopify Designer([PERSON_NAME])" at bounding box center [136, 507] width 187 height 39
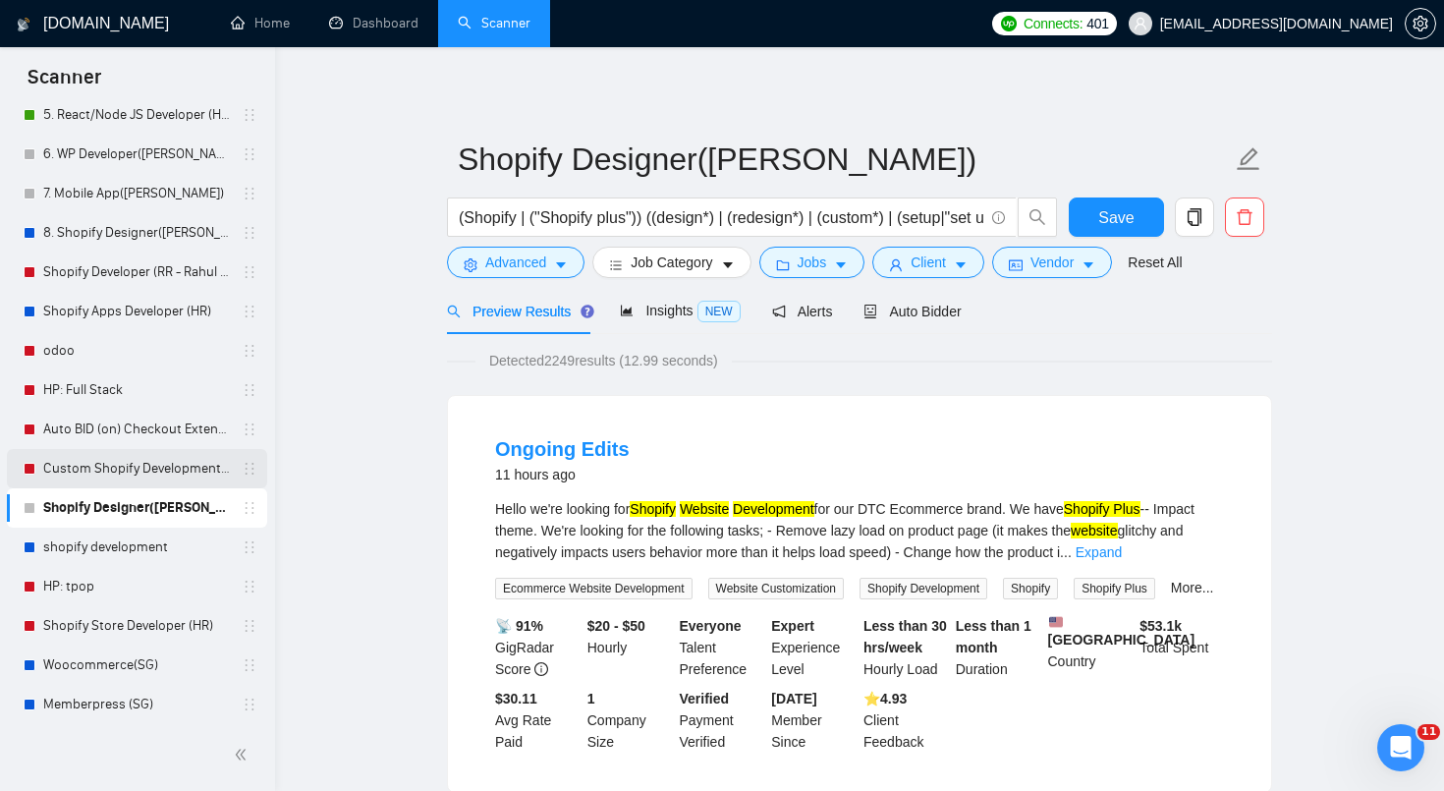
click at [162, 473] on link "Custom Shopify Development (RR - Radhika R)" at bounding box center [136, 468] width 187 height 39
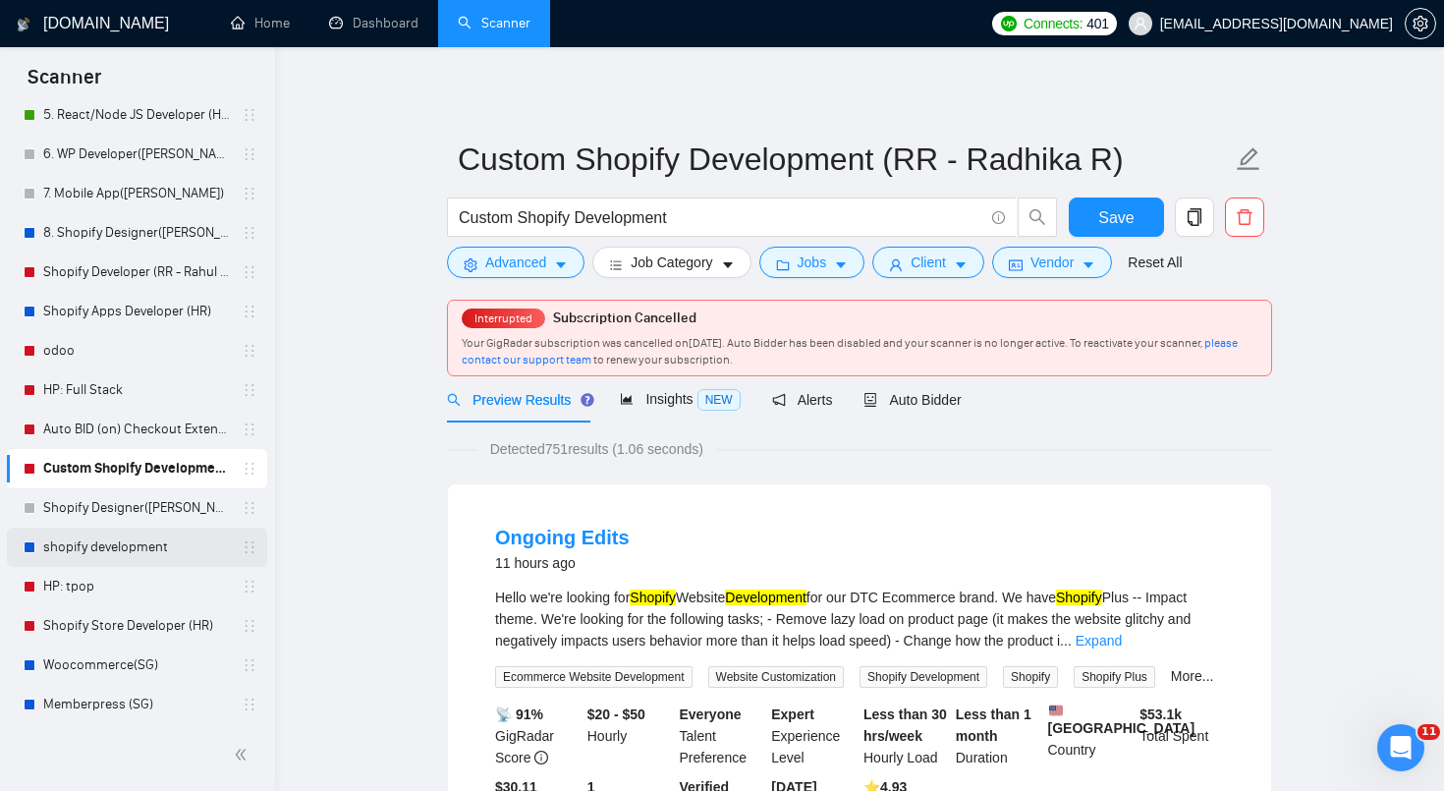
click at [153, 540] on link "shopify development" at bounding box center [136, 547] width 187 height 39
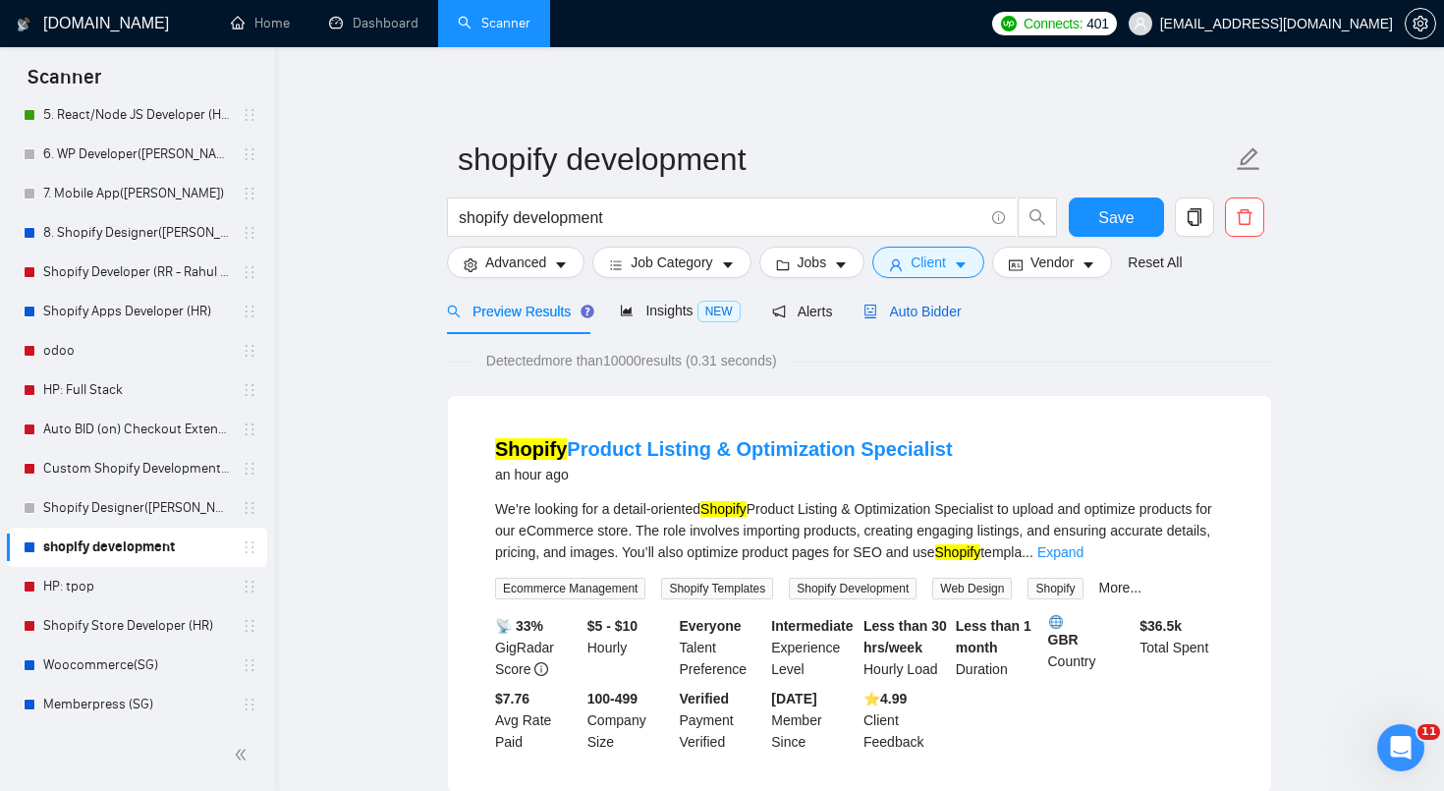
click at [897, 306] on span "Auto Bidder" at bounding box center [912, 312] width 97 height 16
